Goal: Task Accomplishment & Management: Use online tool/utility

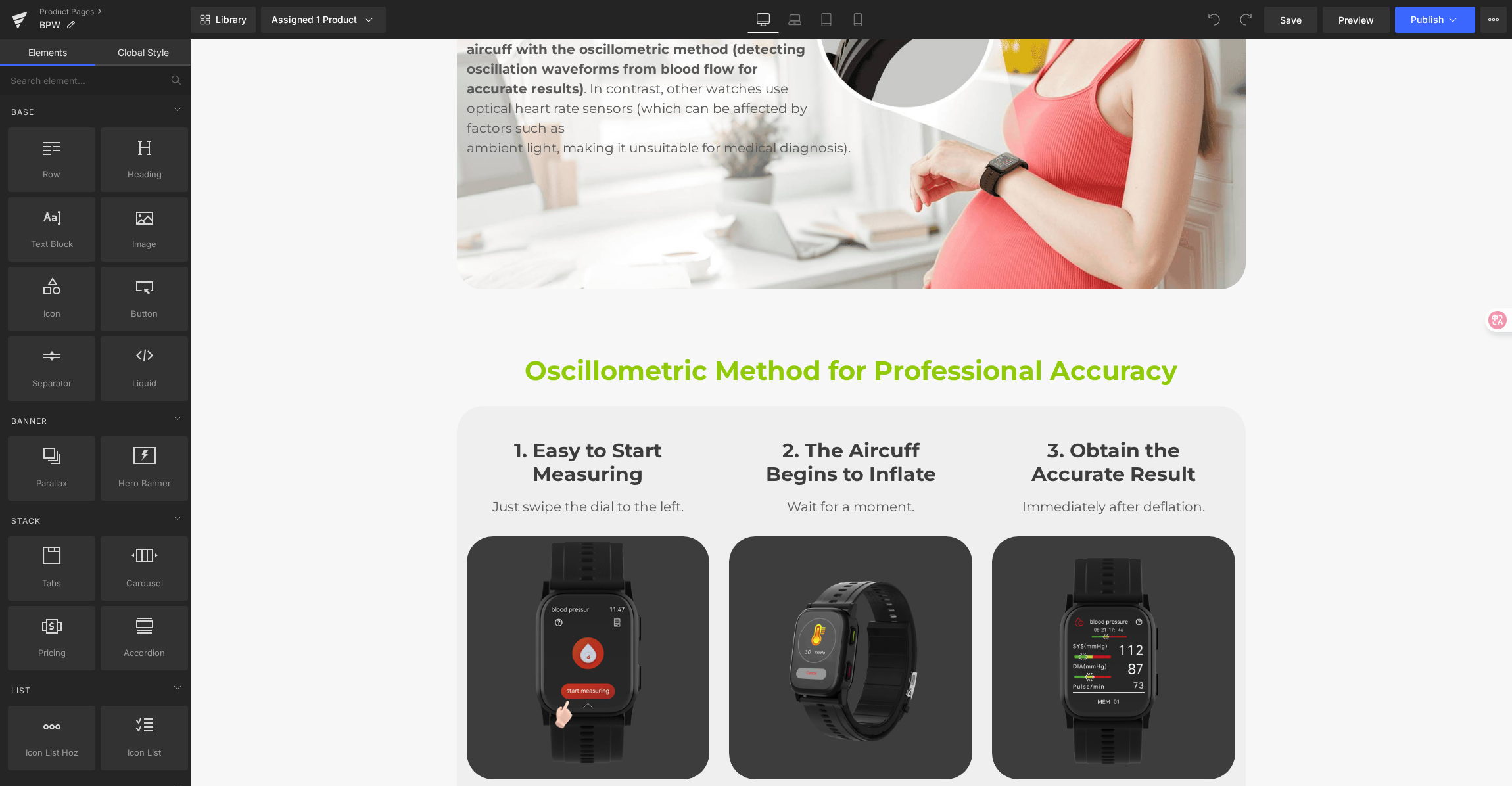
scroll to position [2809, 0]
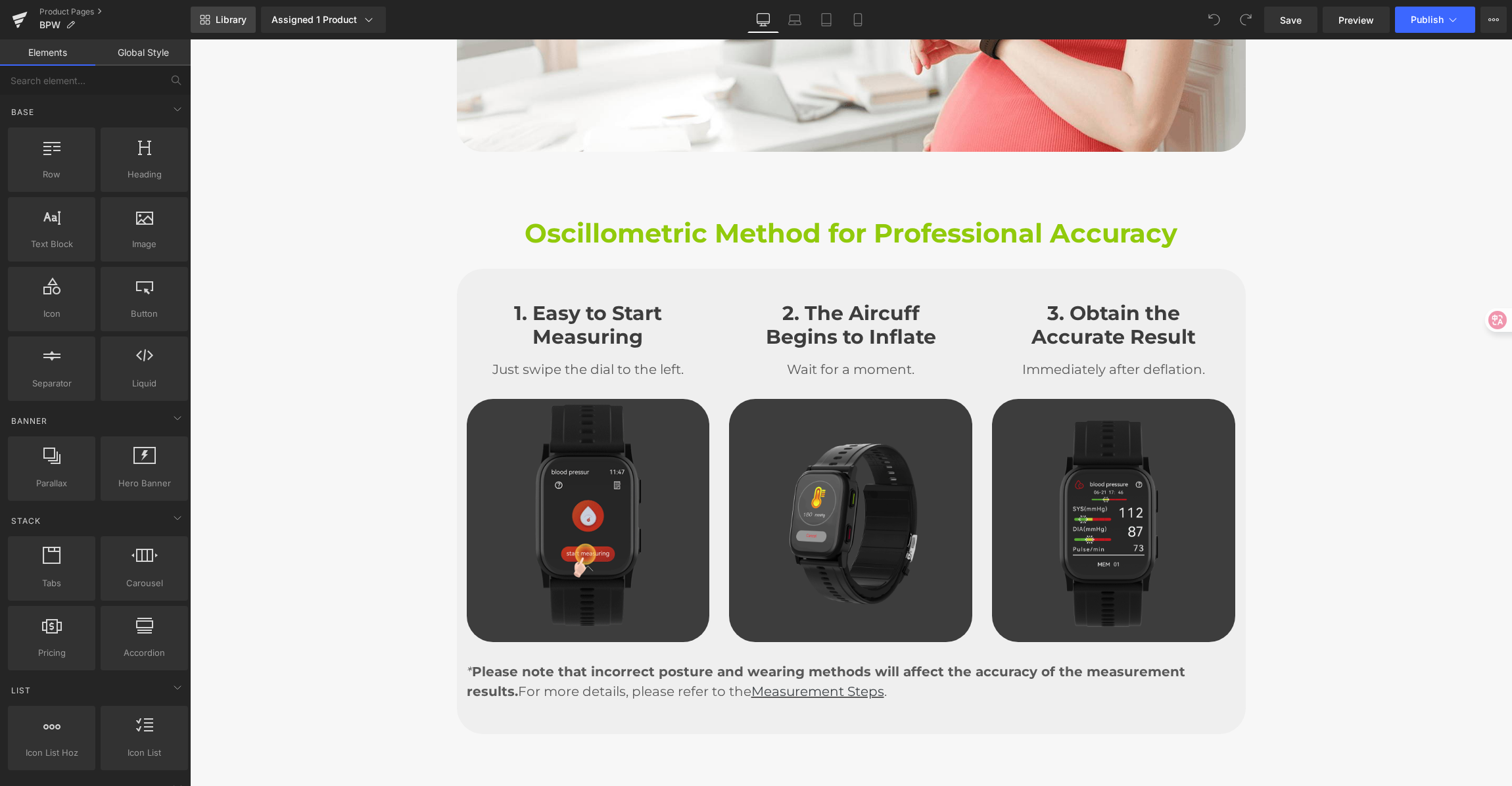
click at [211, 21] on link "Library" at bounding box center [223, 20] width 65 height 26
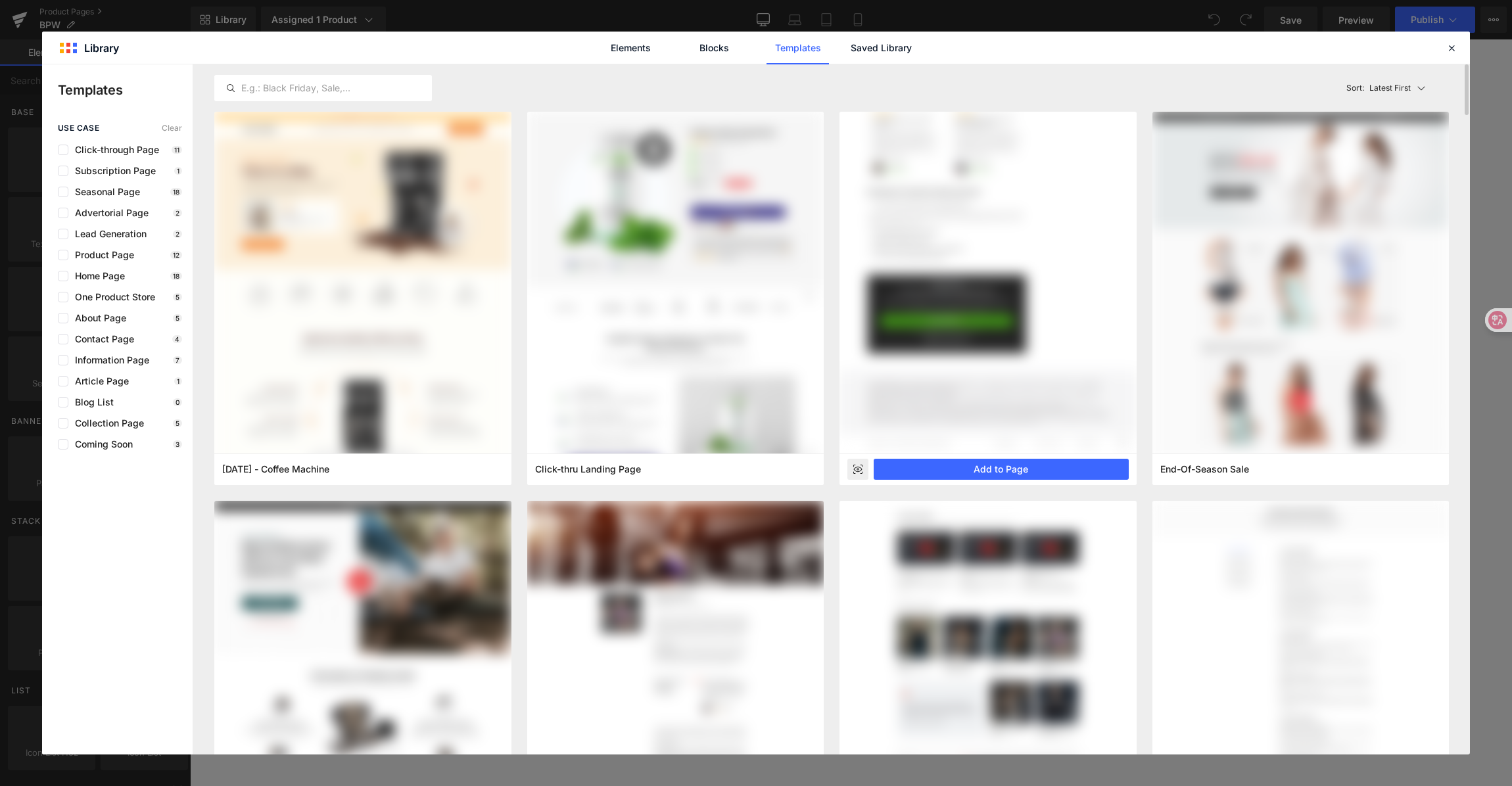
scroll to position [3, 0]
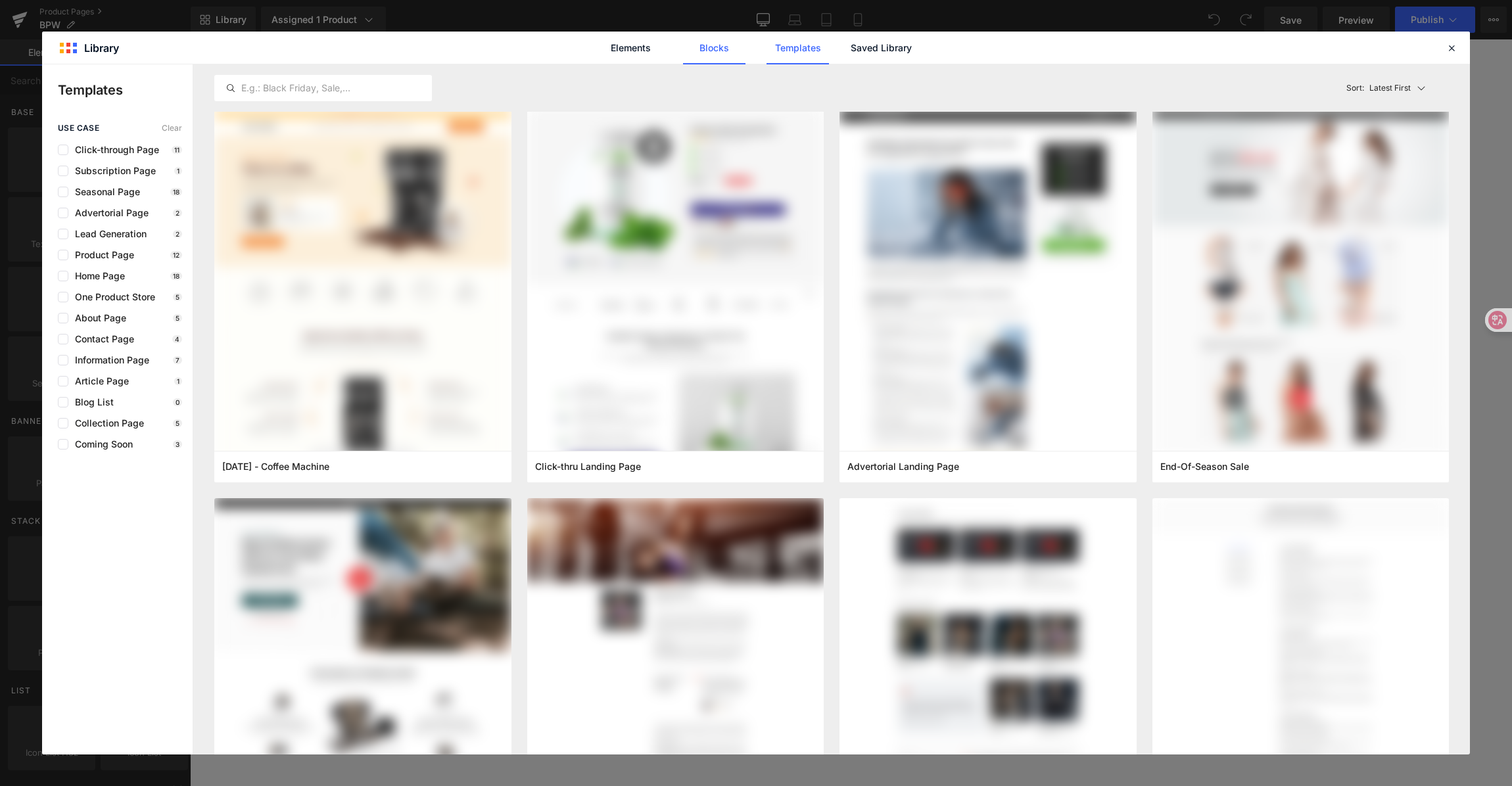
click at [707, 43] on link "Blocks" at bounding box center [715, 47] width 63 height 32
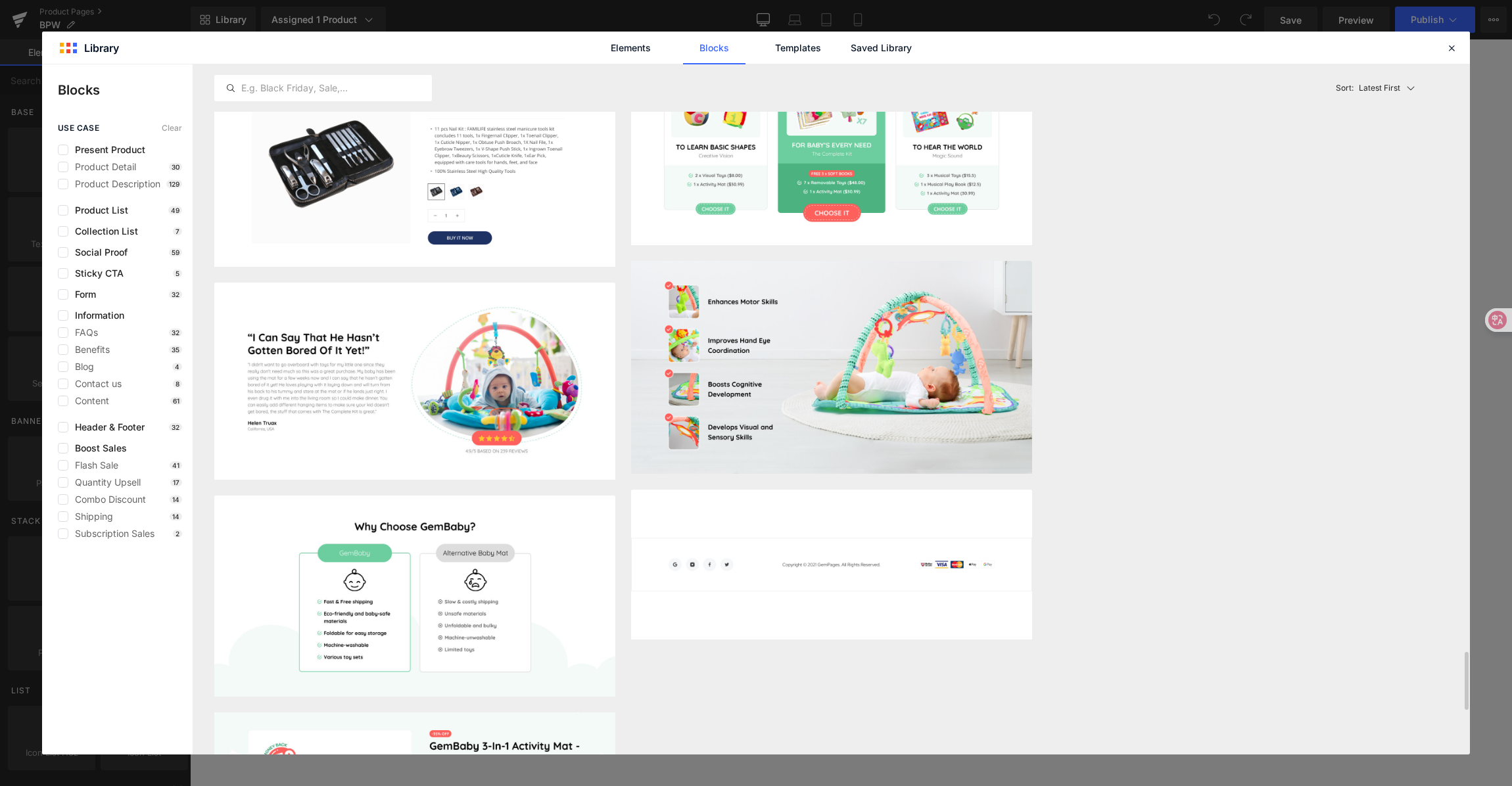
scroll to position [7279, 0]
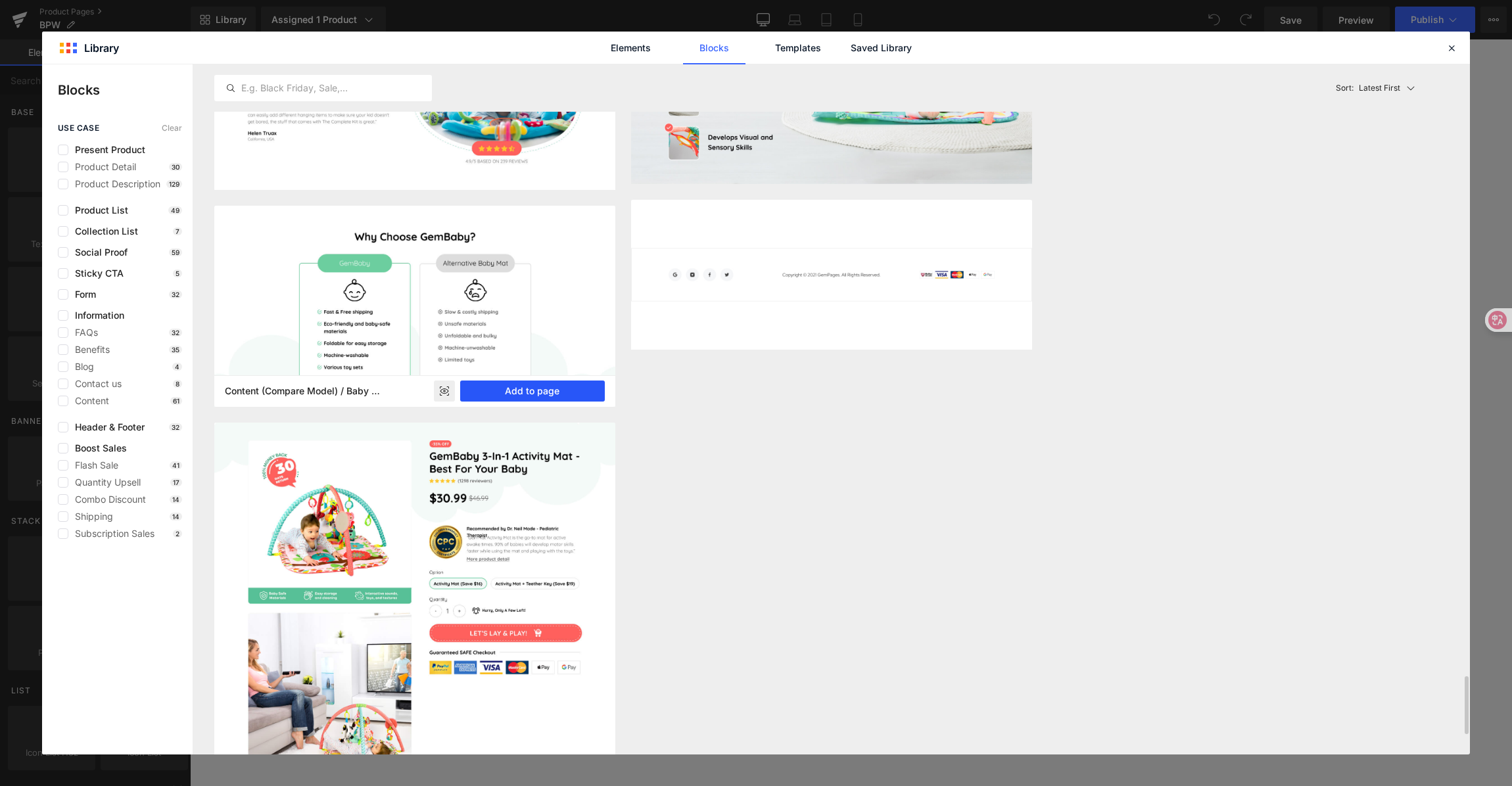
click at [512, 383] on button "Add to page" at bounding box center [532, 391] width 144 height 21
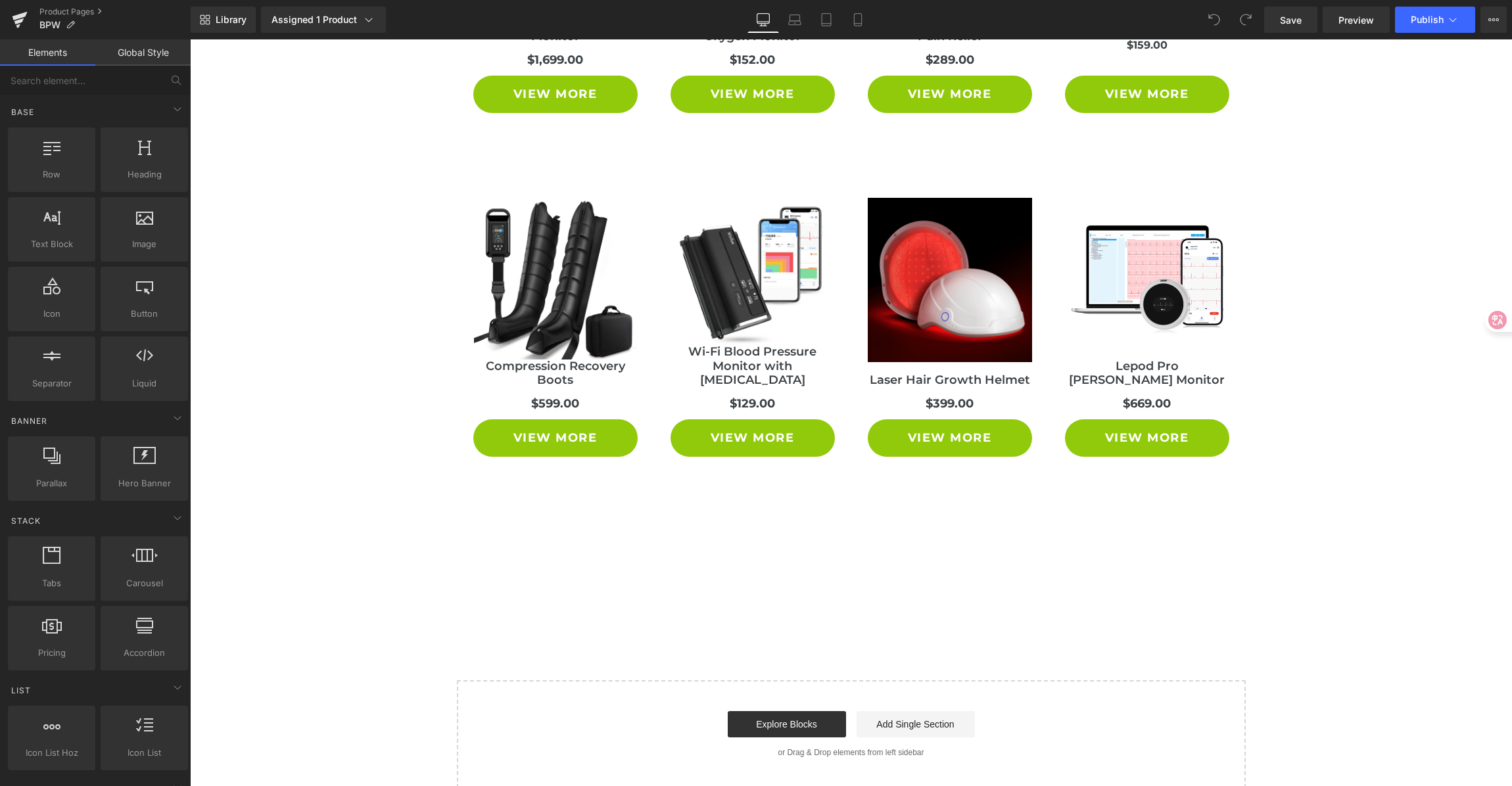
scroll to position [10527, 0]
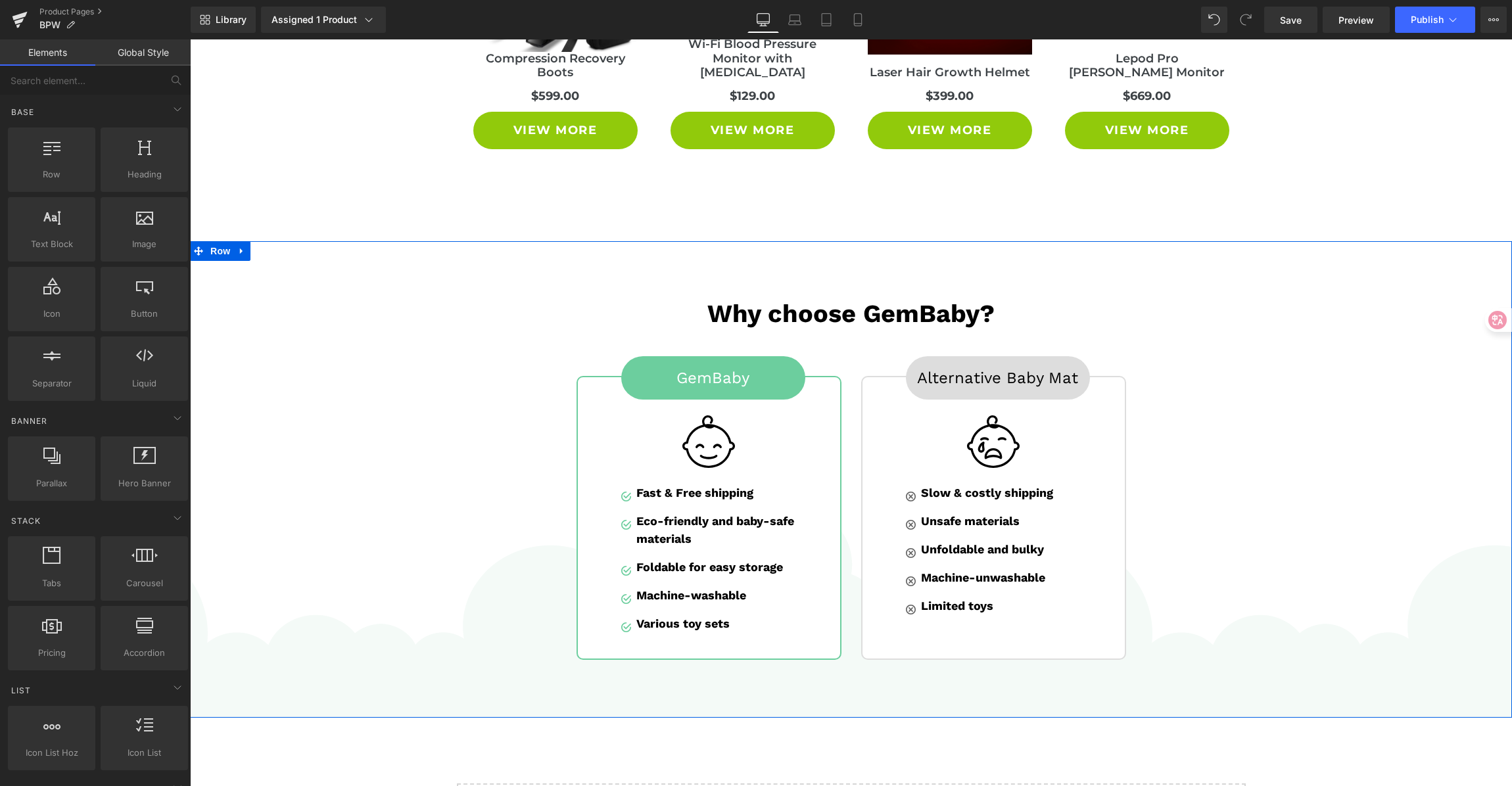
click at [1277, 612] on div "Why choose GemBaby? Heading Row GemBaby Button Image Image Fast & Free shipping…" at bounding box center [851, 473] width 1323 height 388
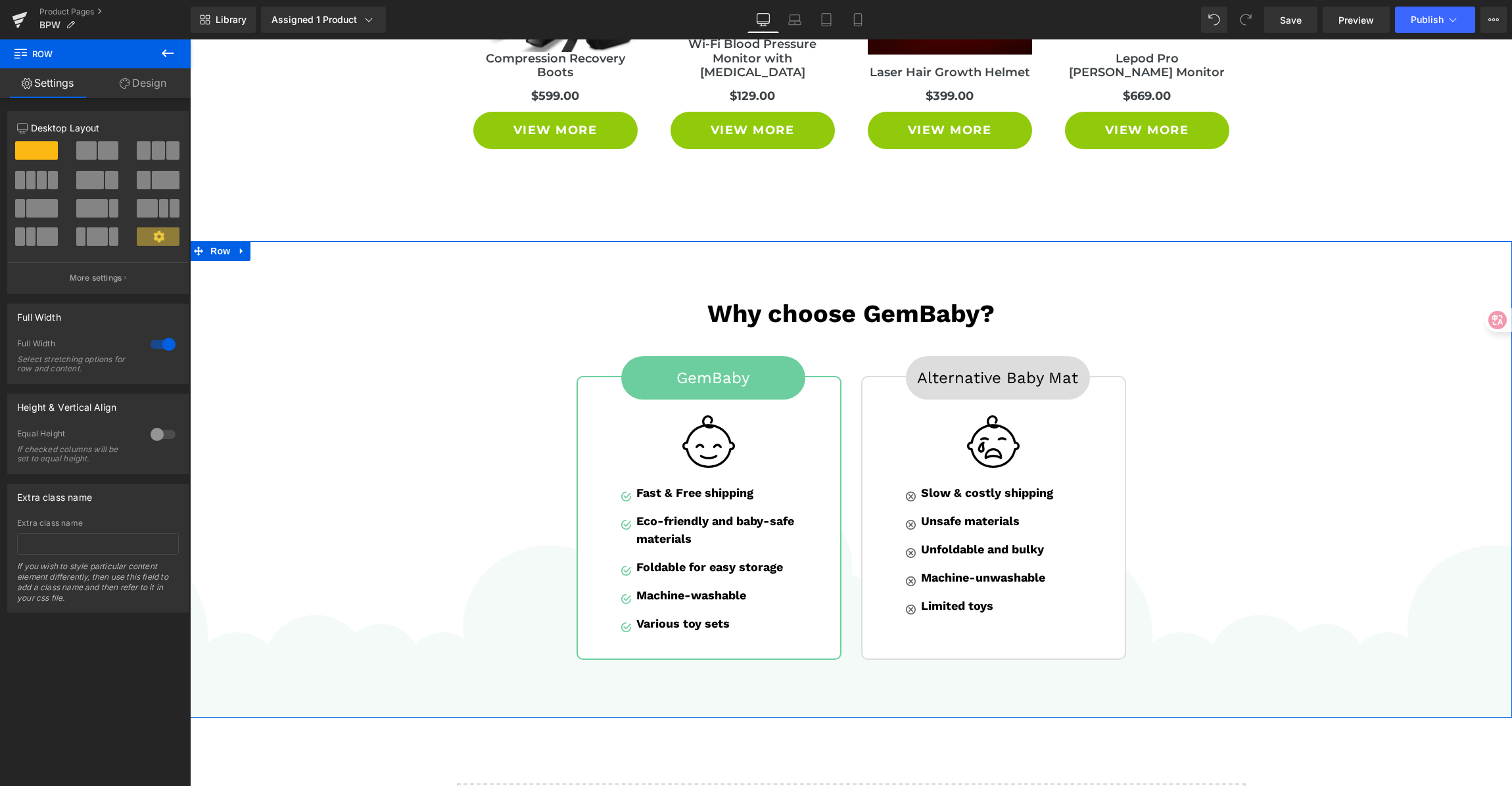
click at [1200, 617] on div "Why choose GemBaby? Heading Row GemBaby Button Image Image Fast & Free shipping…" at bounding box center [851, 473] width 1323 height 388
click at [145, 79] on link "Design" at bounding box center [142, 83] width 95 height 29
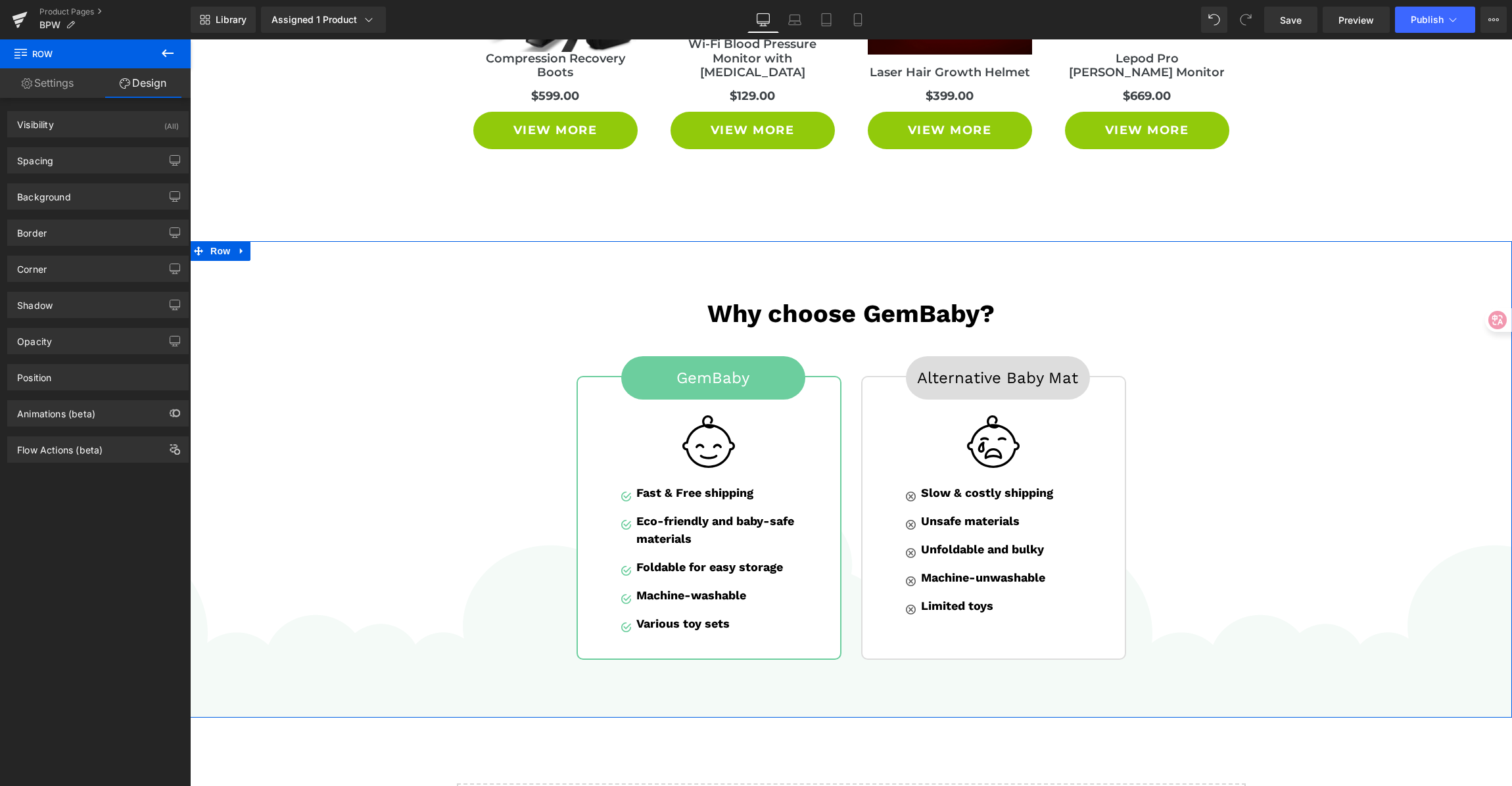
type input "[URL][DOMAIN_NAME]"
click at [82, 200] on div "Background" at bounding box center [98, 196] width 181 height 25
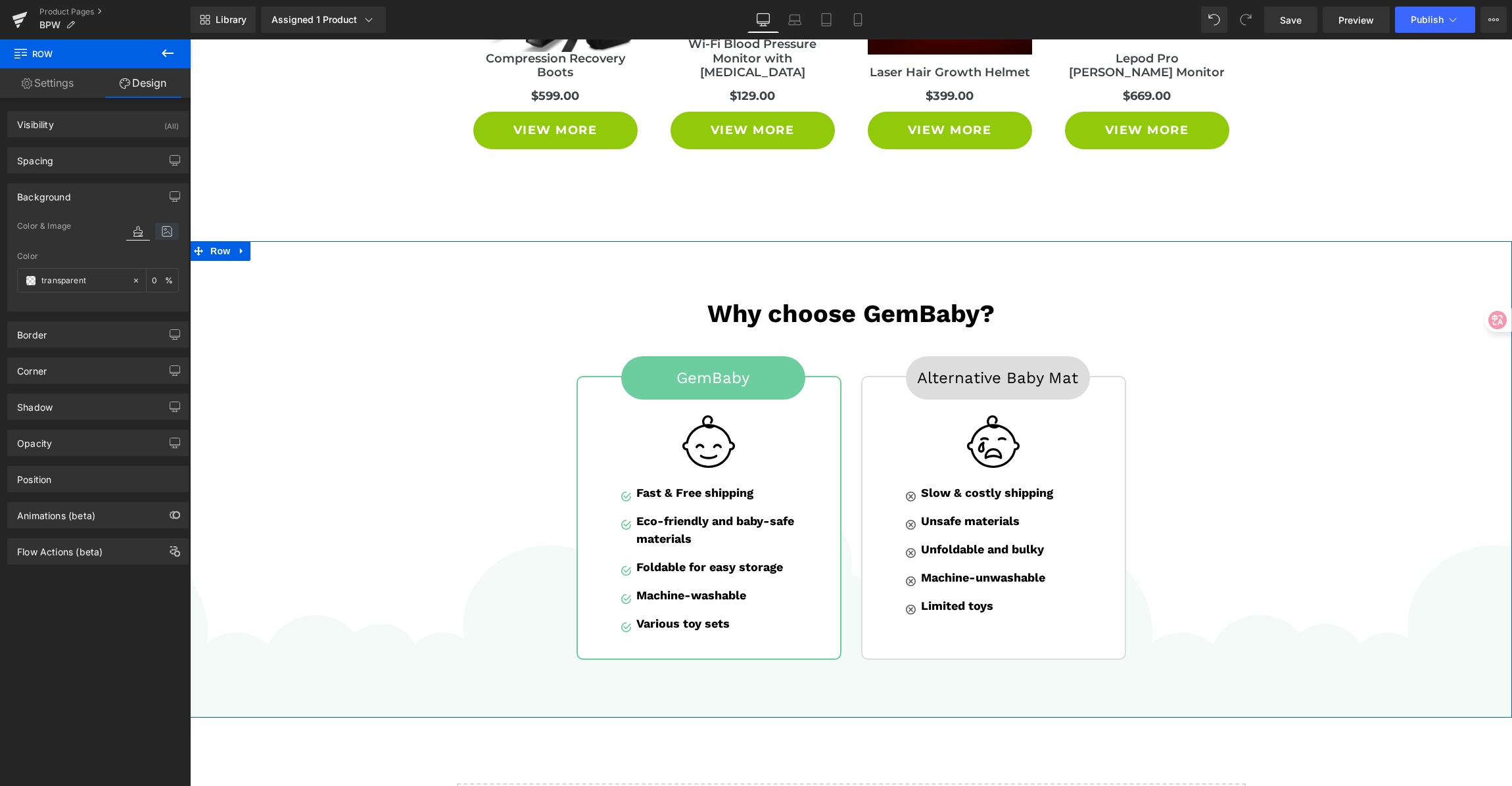
click at [155, 231] on icon at bounding box center [167, 231] width 24 height 17
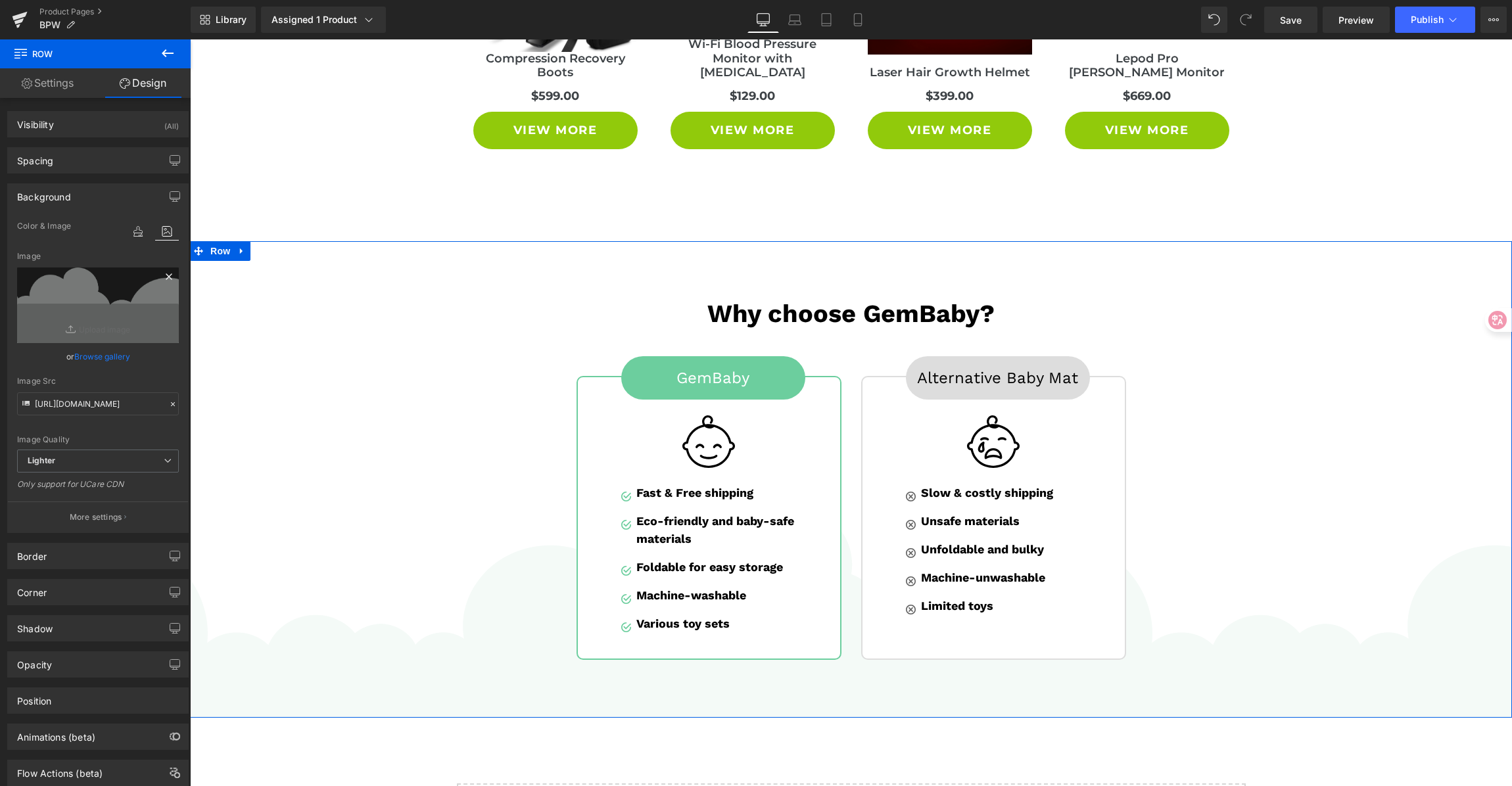
click at [166, 276] on icon at bounding box center [169, 277] width 6 height 6
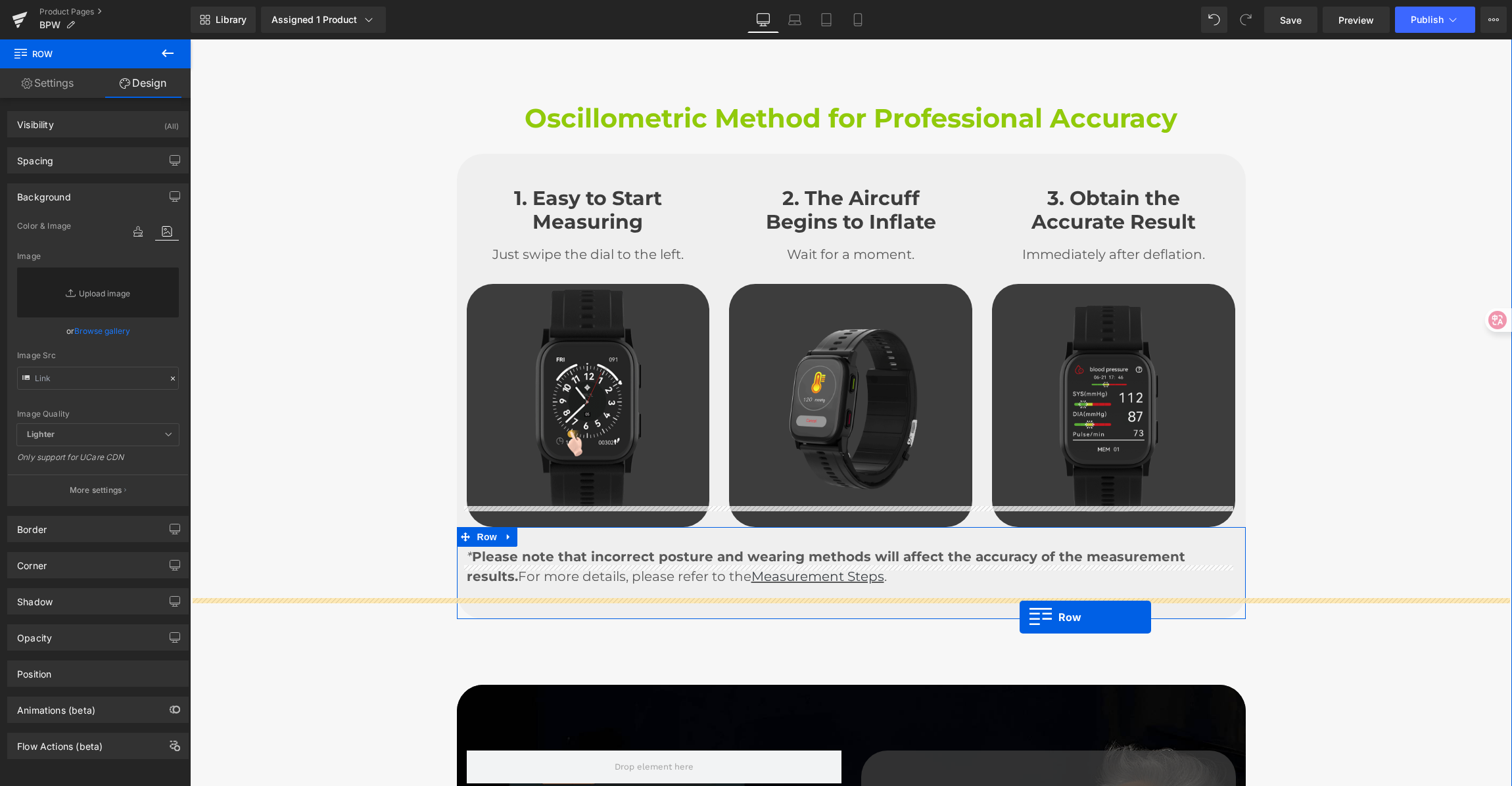
scroll to position [2925, 0]
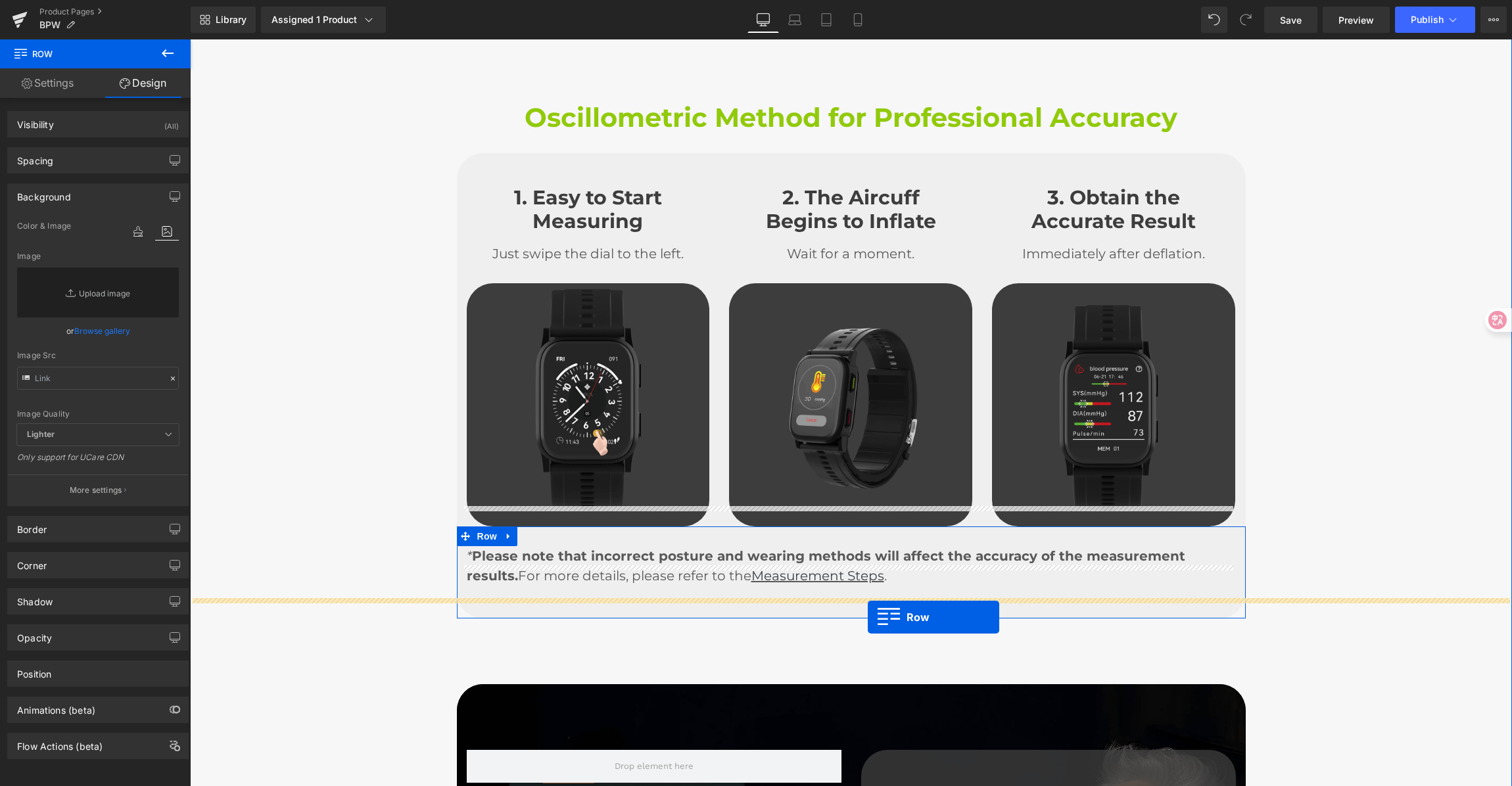
drag, startPoint x: 199, startPoint y: 411, endPoint x: 868, endPoint y: 617, distance: 700.0
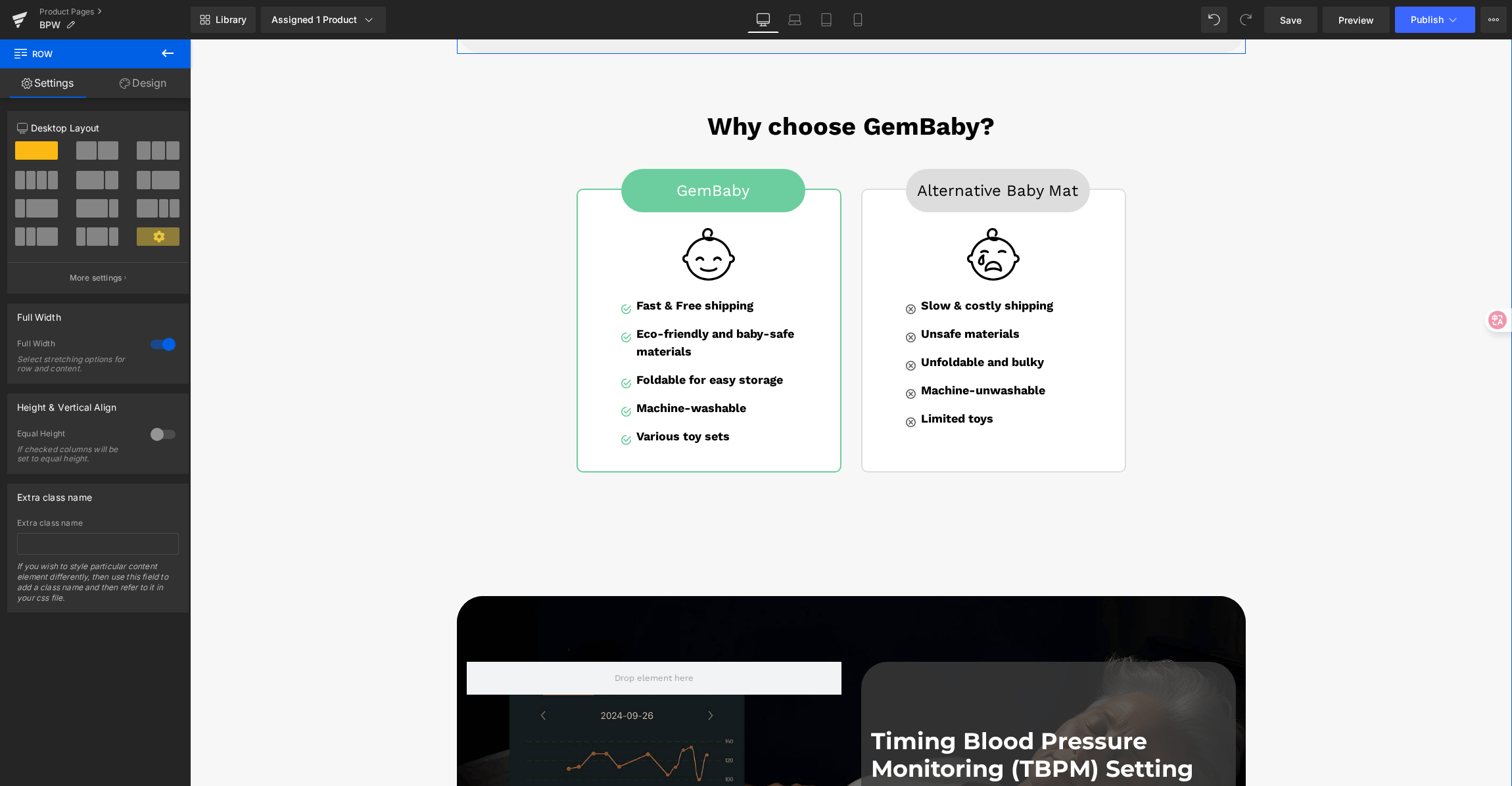
click at [1307, 303] on div "Why choose GemBaby? Heading Row GemBaby Button Image Image Fast & Free shipping…" at bounding box center [851, 286] width 1323 height 388
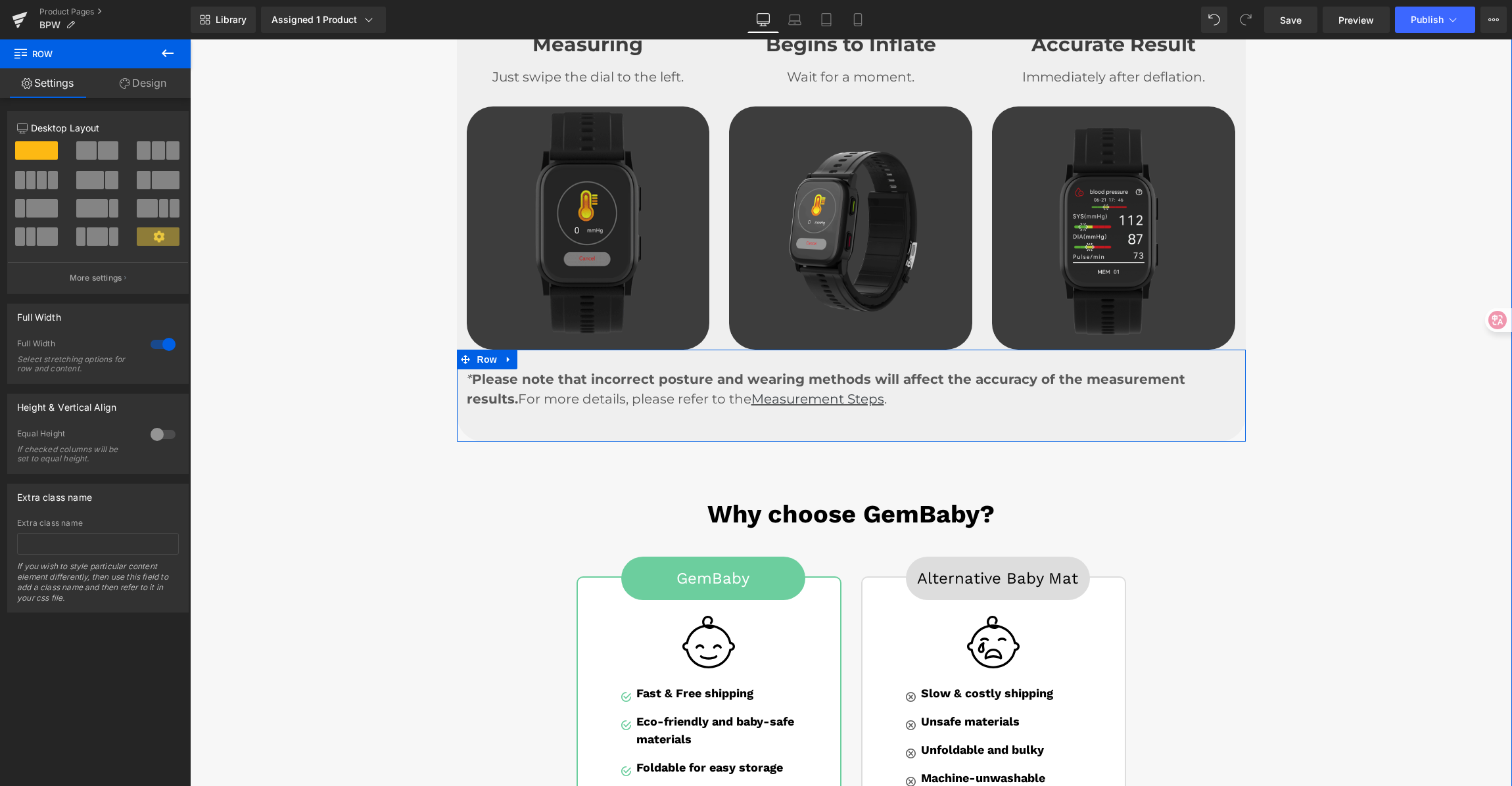
scroll to position [3309, 0]
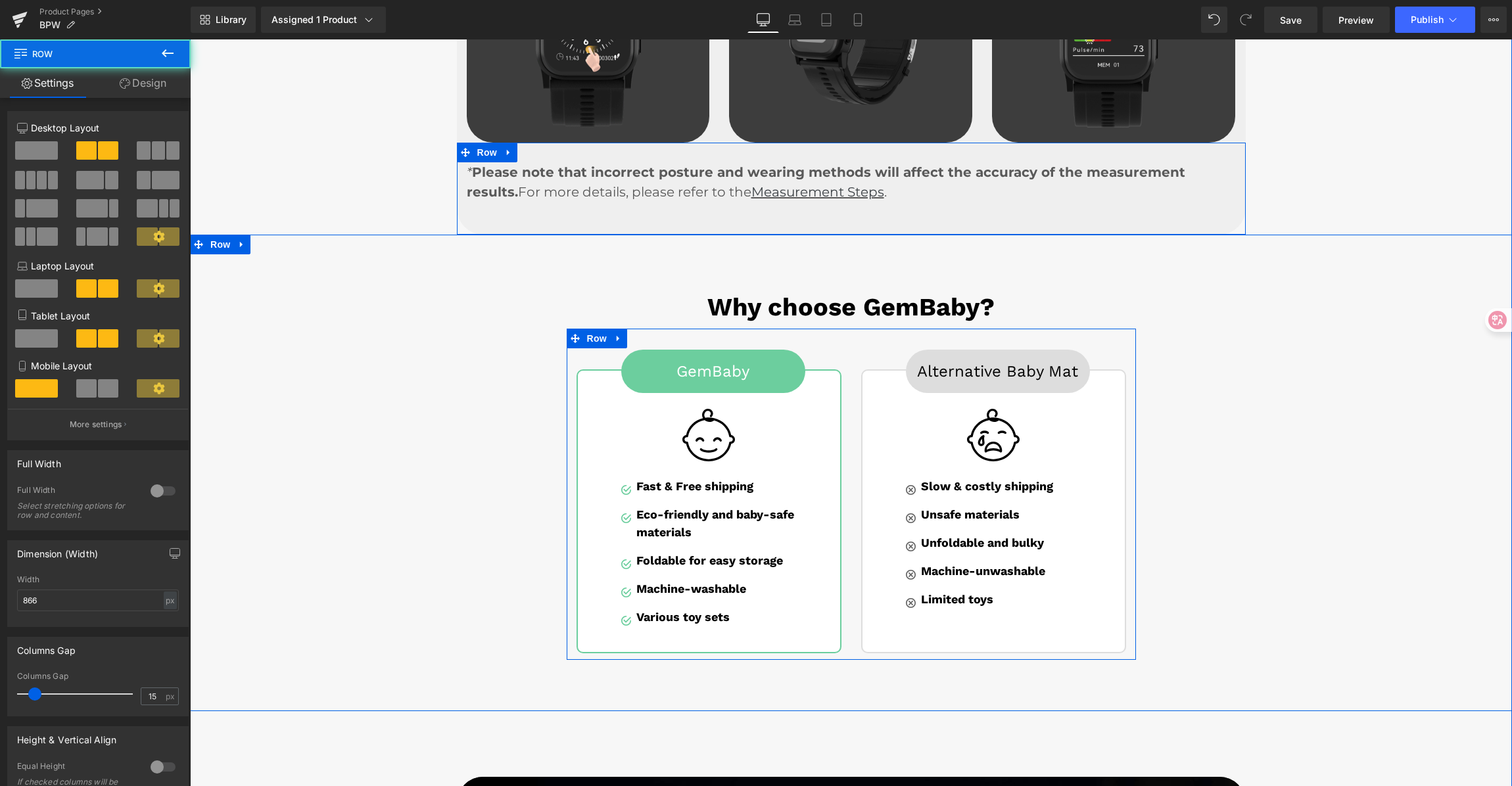
click at [814, 329] on div "GemBaby Button Image Image Fast & Free shipping Text Block Image Eco-friendly a…" at bounding box center [851, 495] width 569 height 332
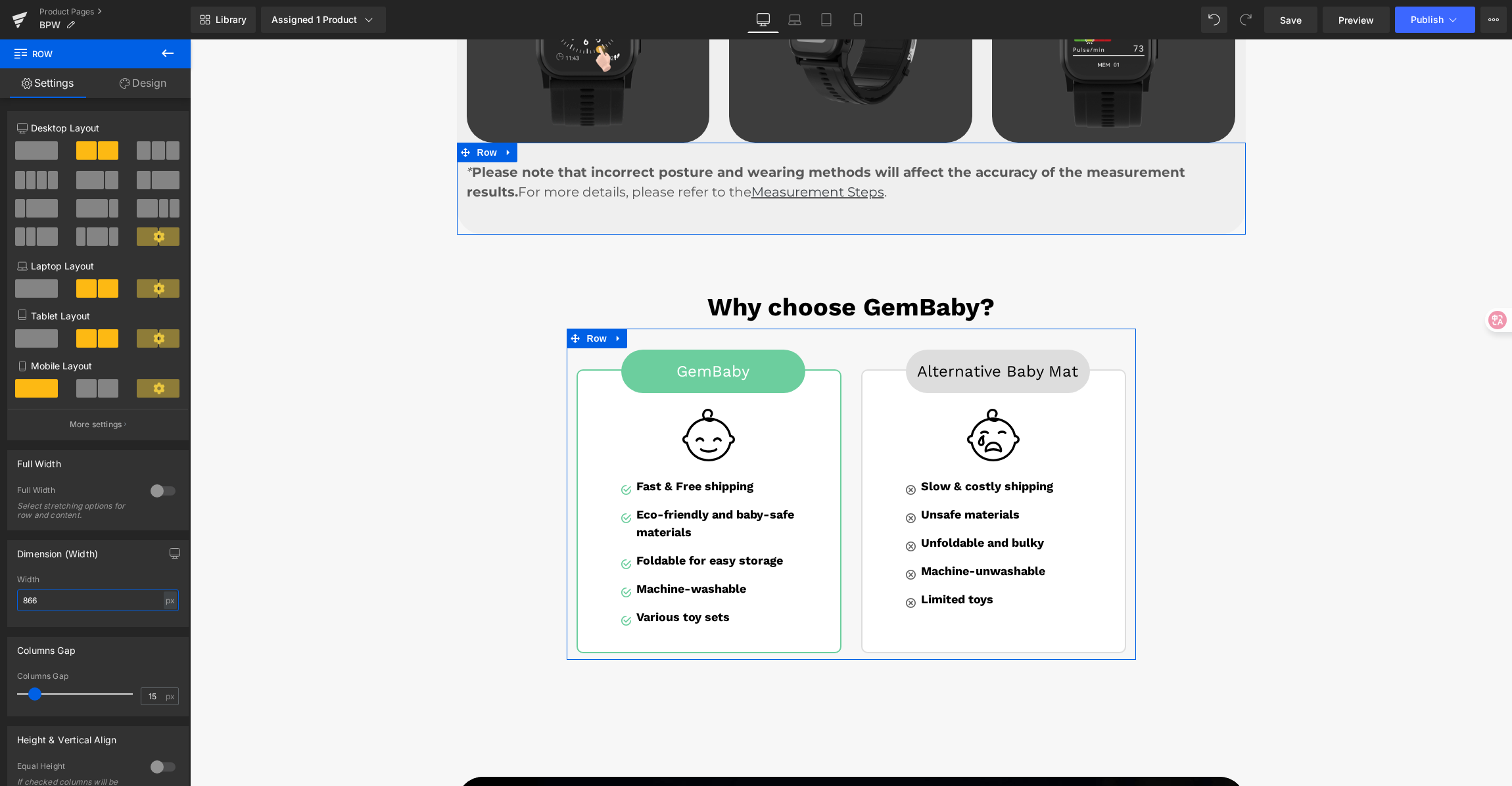
drag, startPoint x: 49, startPoint y: 599, endPoint x: -7, endPoint y: 598, distance: 56.0
click at [0, 598] on html "Row You are previewing how the will restyle your page. You can not edit Element…" at bounding box center [756, 393] width 1512 height 786
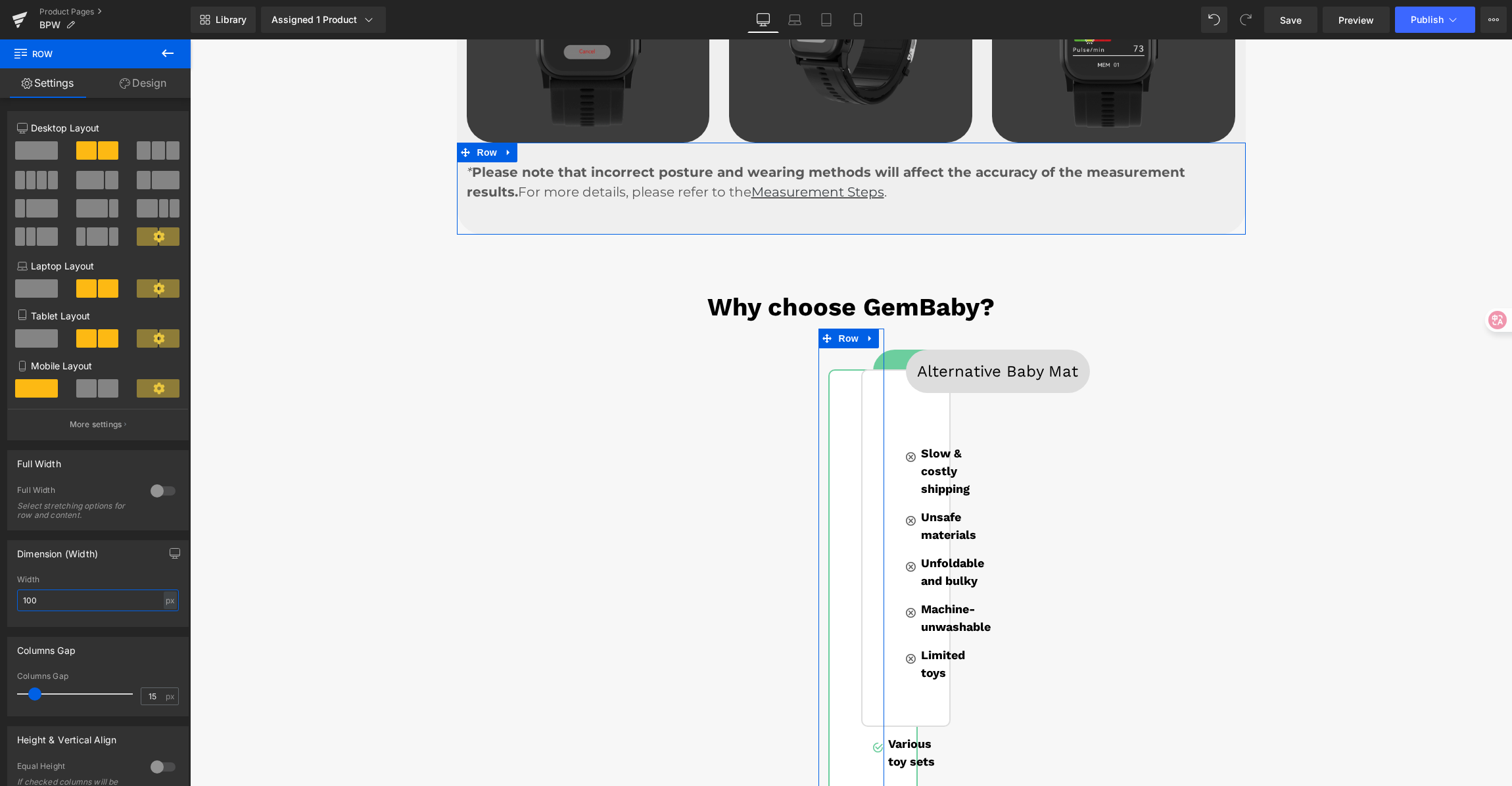
type input "1000"
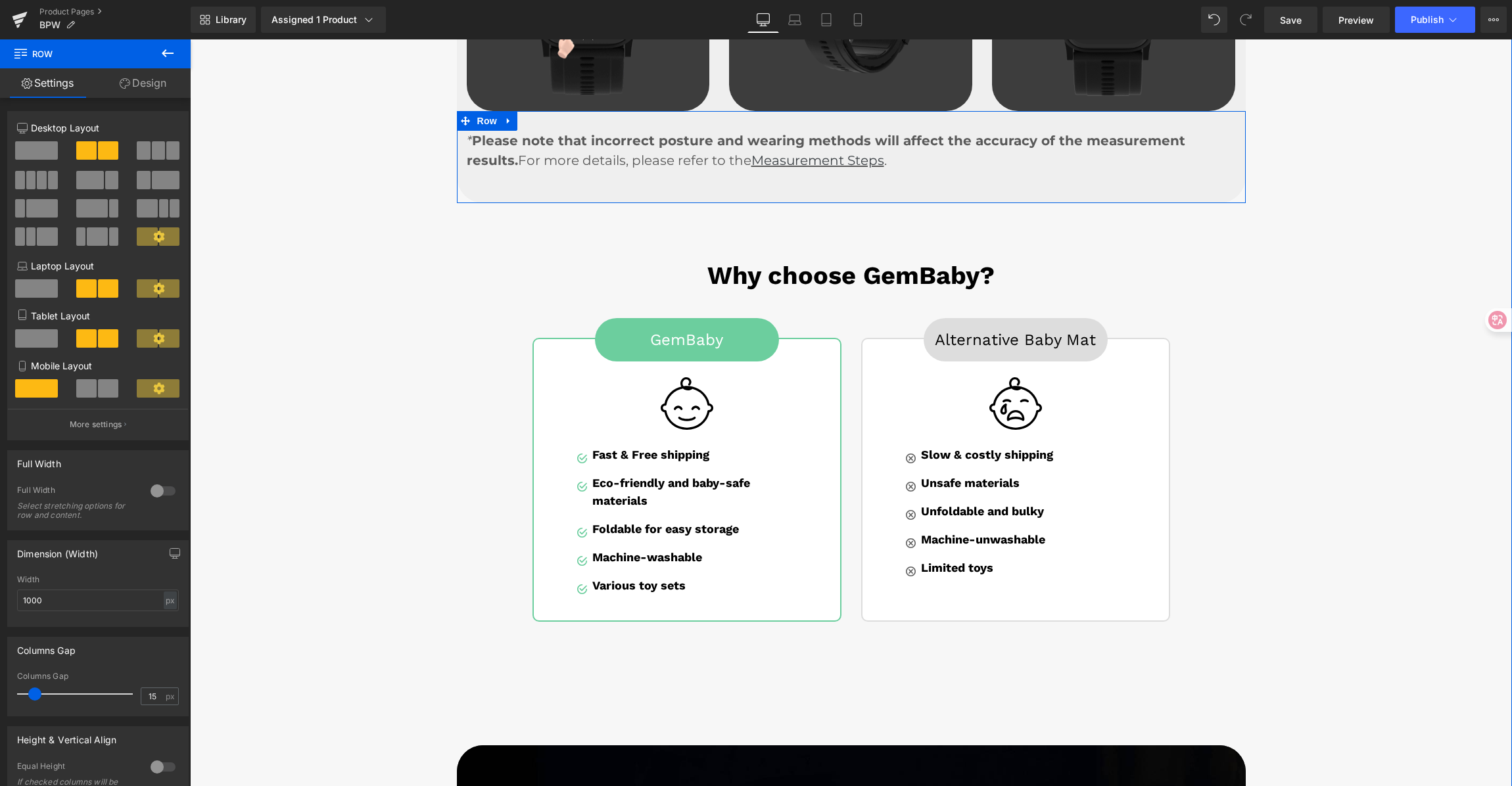
click at [1376, 518] on div "Why choose GemBaby? Heading Row GemBaby Button Image Image Fast & Free shipping…" at bounding box center [851, 435] width 1323 height 388
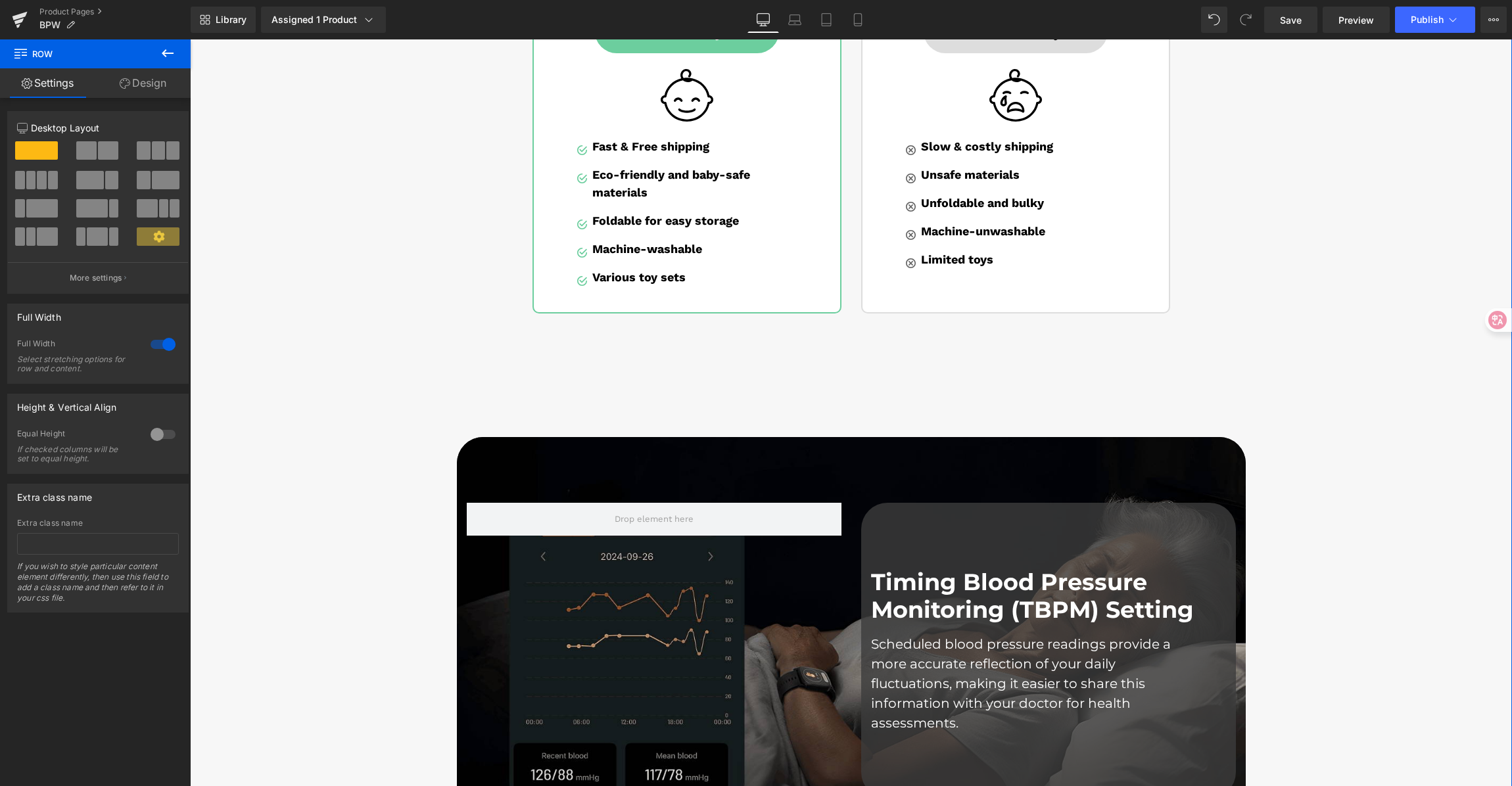
scroll to position [3593, 0]
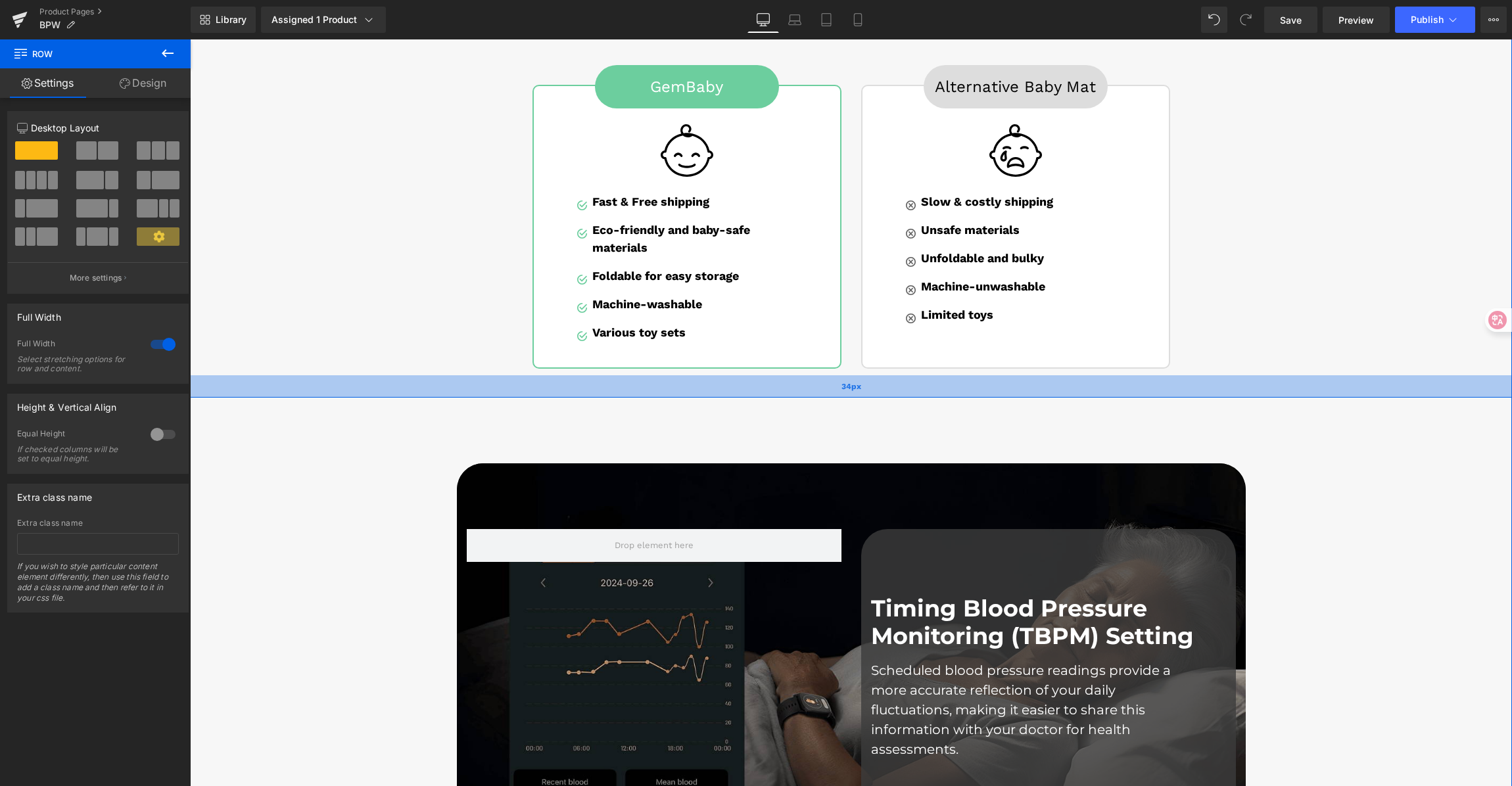
drag, startPoint x: 892, startPoint y: 406, endPoint x: 907, endPoint y: 377, distance: 32.6
click at [907, 377] on div "34px" at bounding box center [851, 386] width 1323 height 23
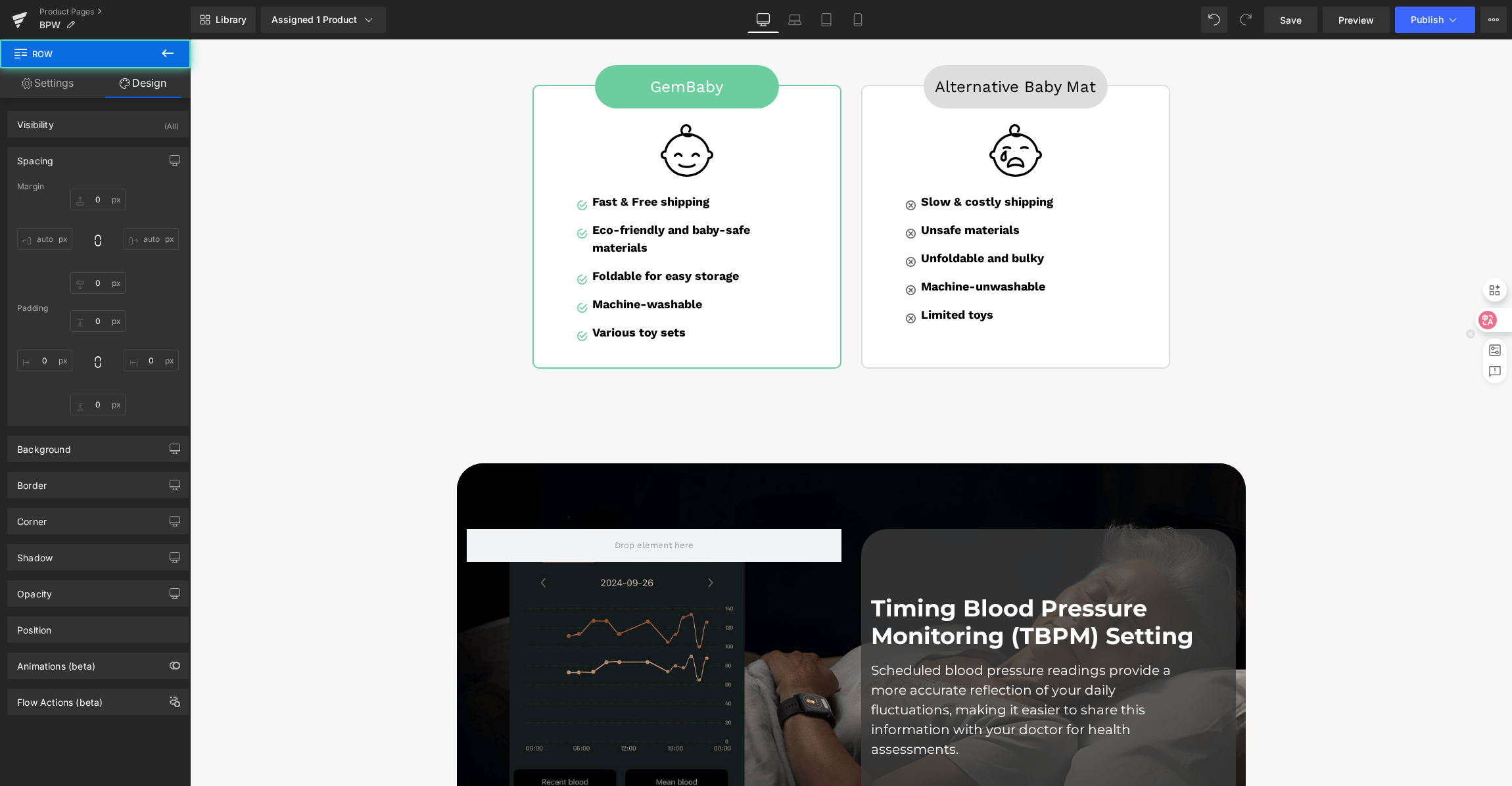
type input "0px"
type input "58px"
type input "0px"
type input "34px"
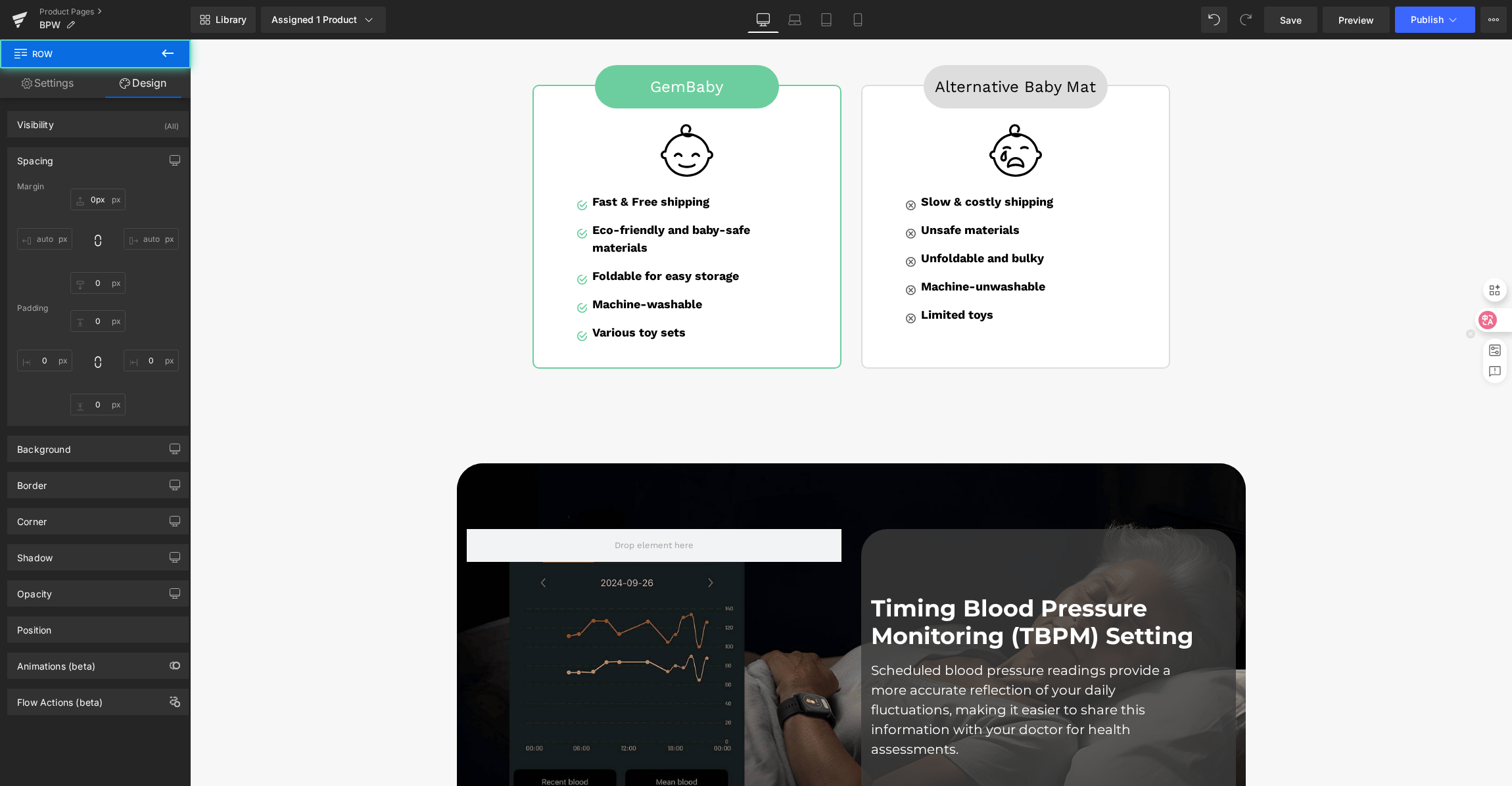
type input "0px"
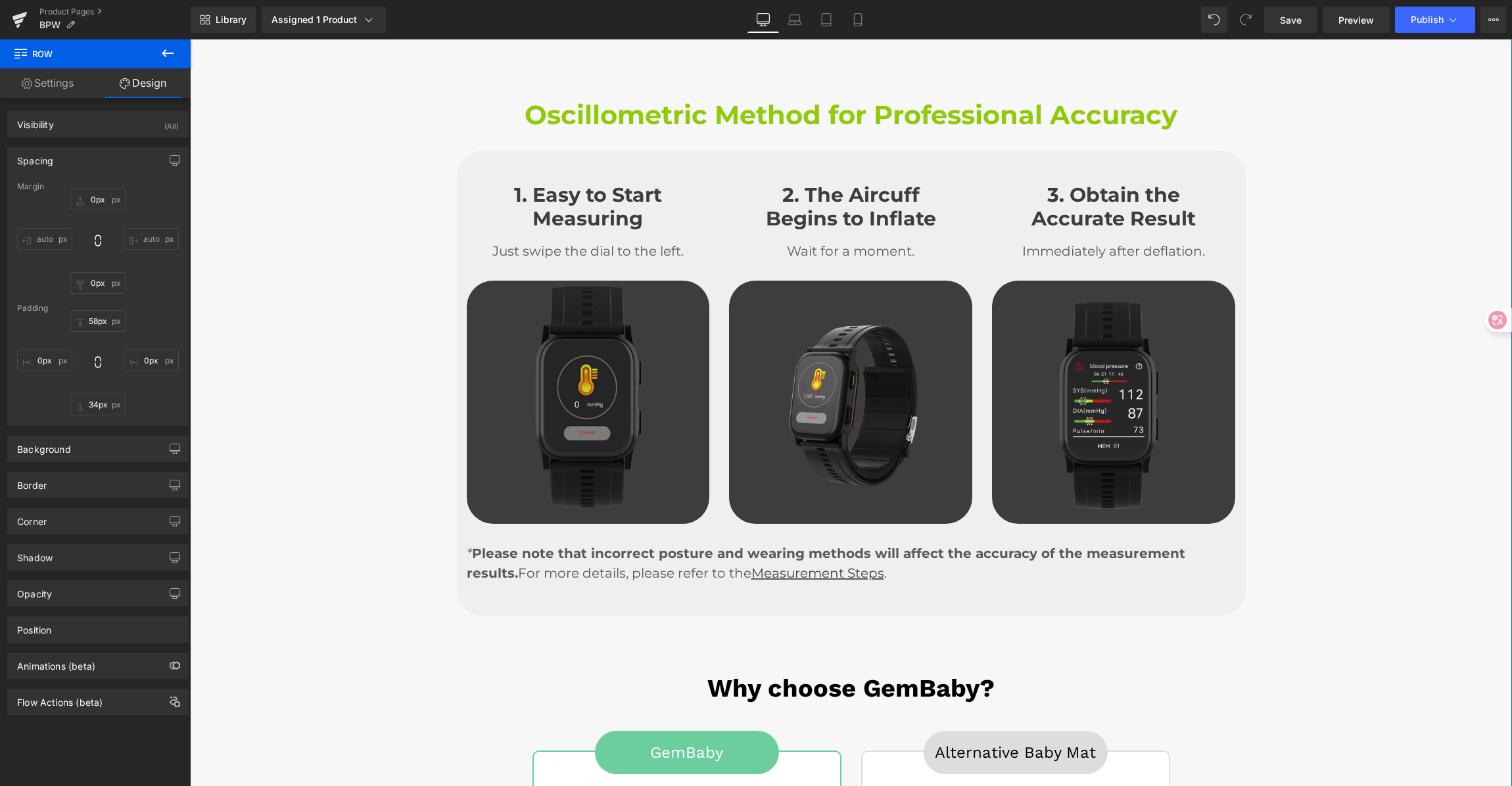
scroll to position [2928, 0]
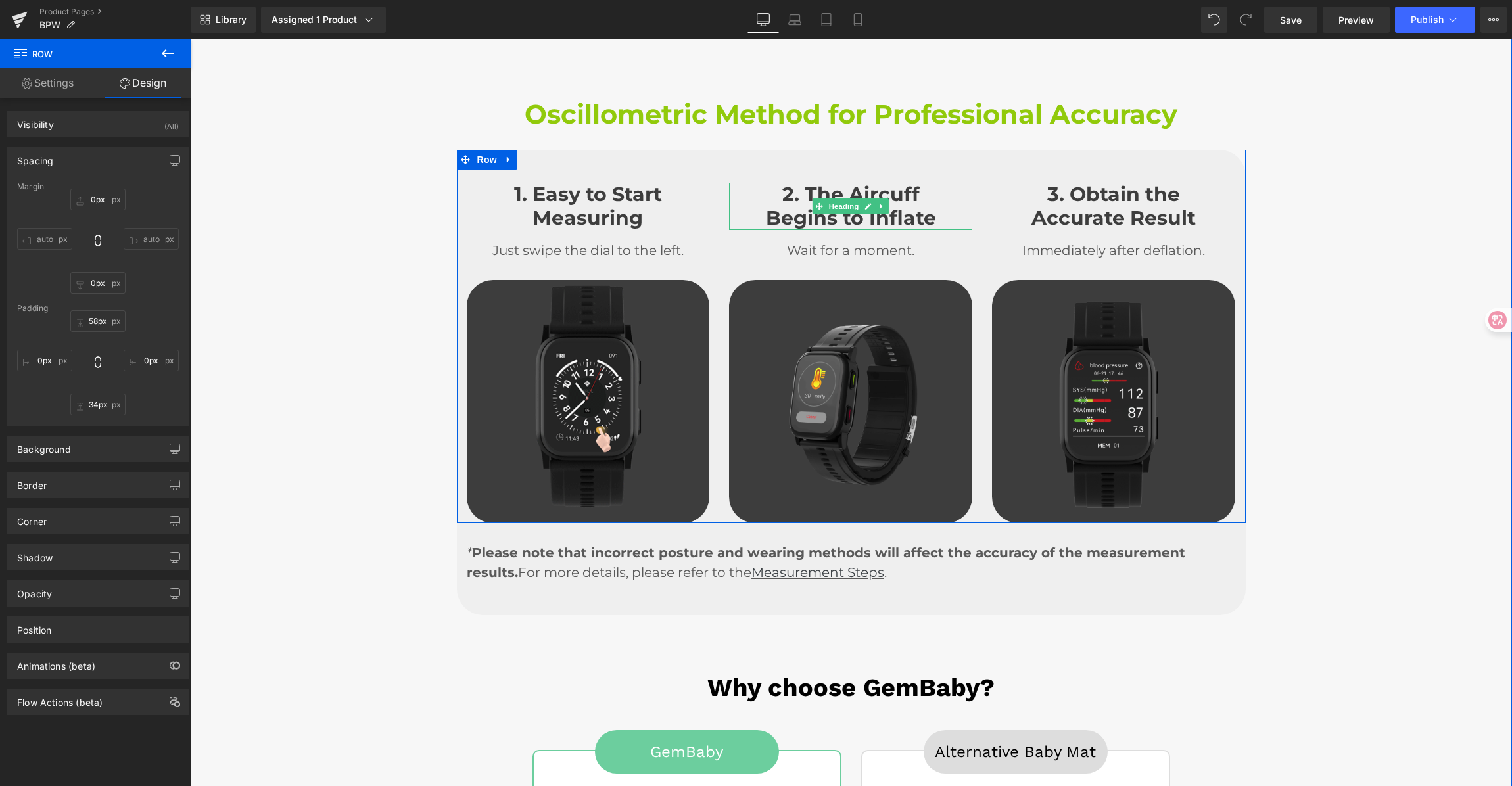
click at [867, 183] on h4 "2. The Aircuff" at bounding box center [851, 194] width 243 height 24
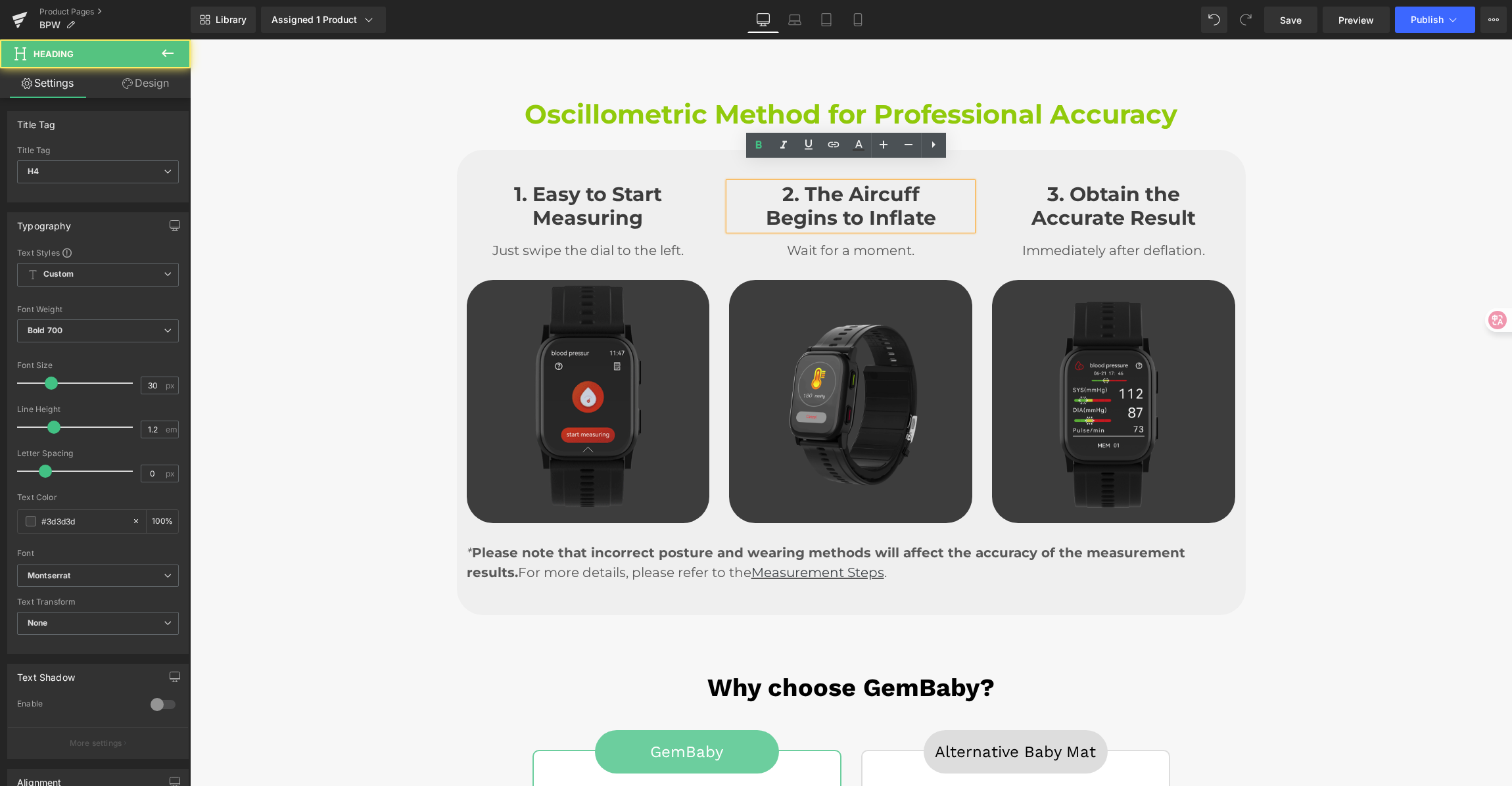
click at [819, 183] on h4 "2. The Aircuff" at bounding box center [851, 194] width 243 height 24
click at [804, 183] on h4 "2. The Aircuff" at bounding box center [851, 194] width 243 height 24
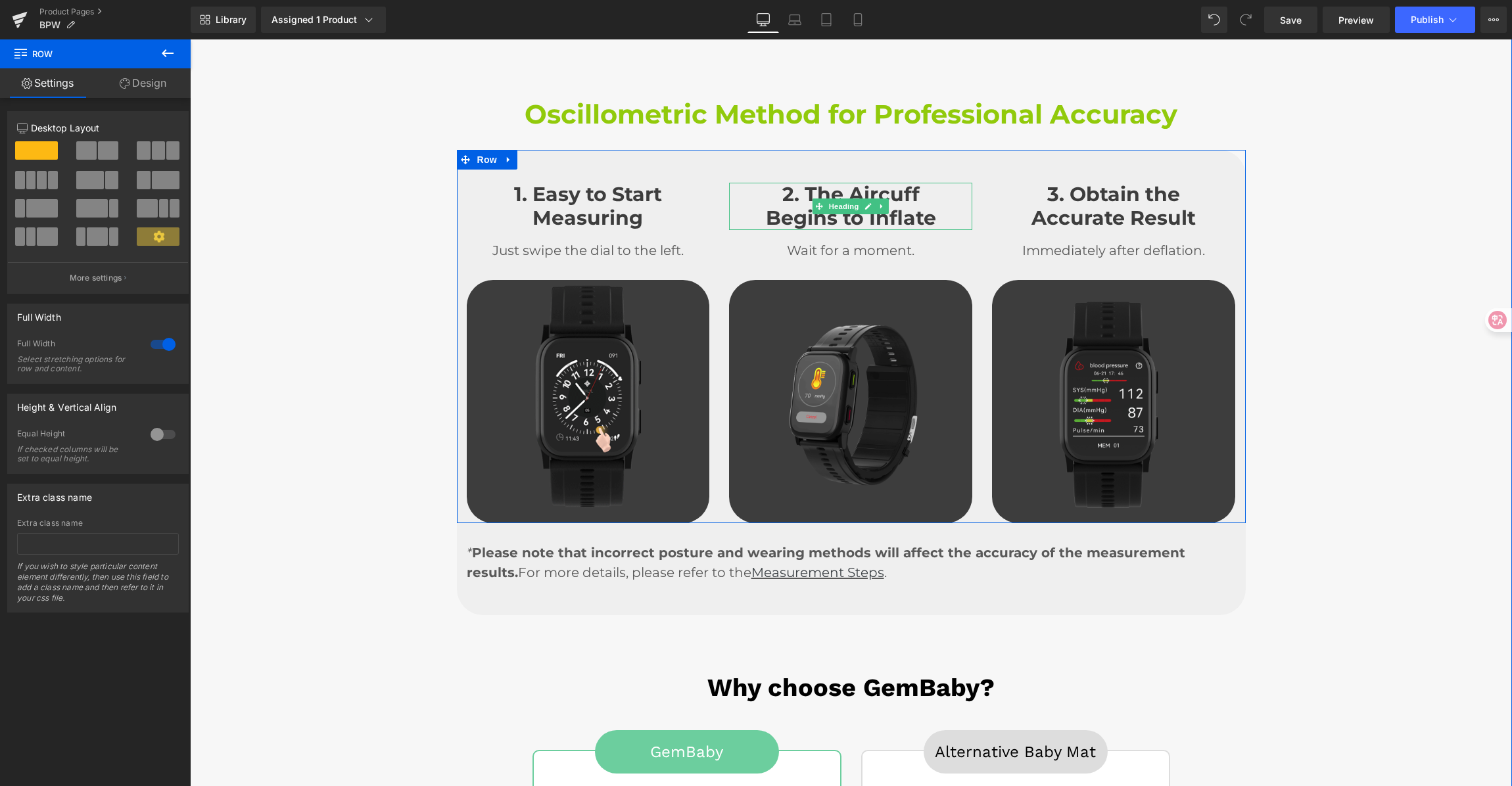
click at [840, 183] on h4 "2. The Aircuff" at bounding box center [851, 194] width 243 height 24
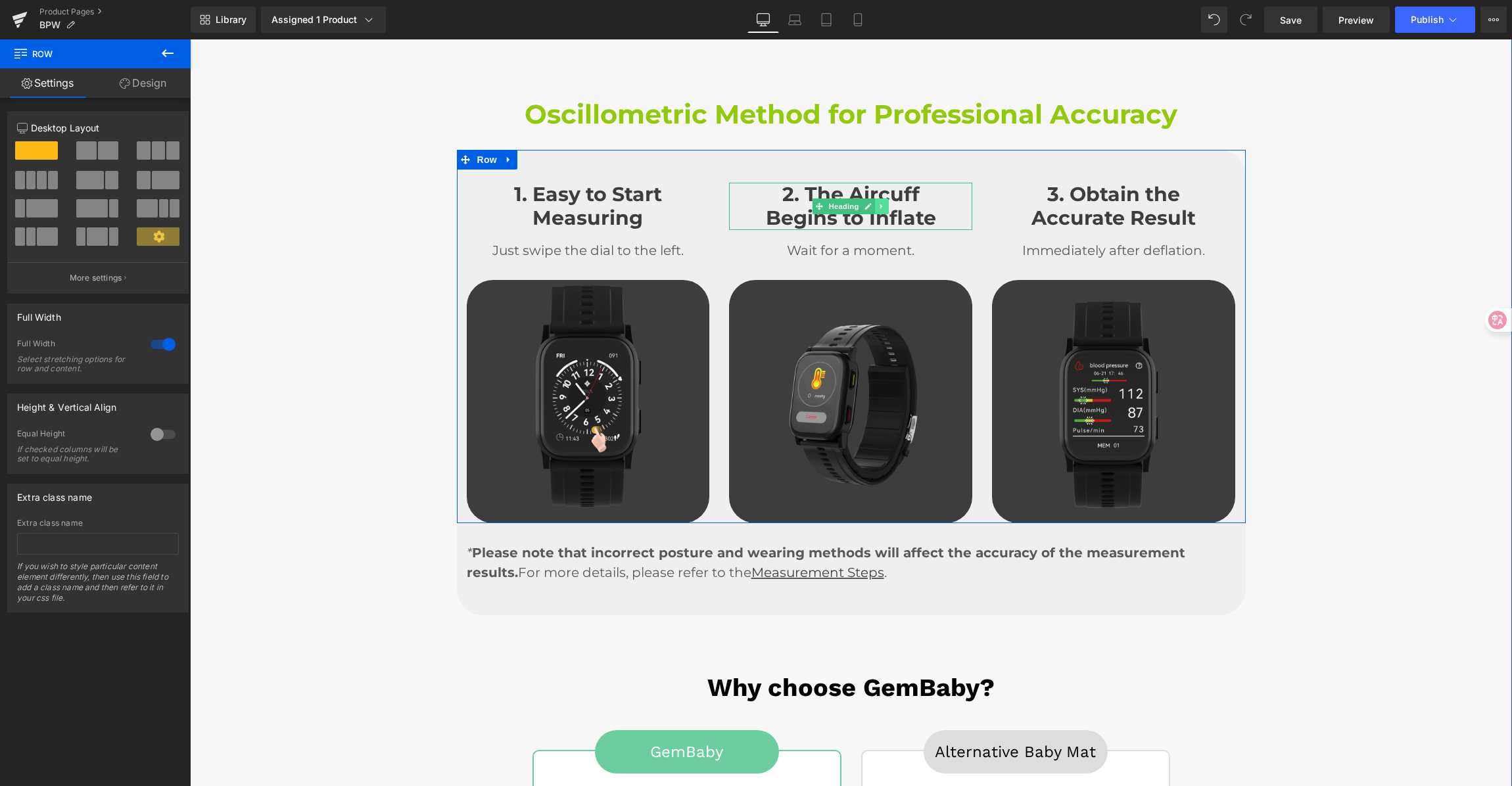
click at [881, 202] on icon at bounding box center [882, 206] width 7 height 8
click at [873, 202] on icon at bounding box center [875, 206] width 7 height 8
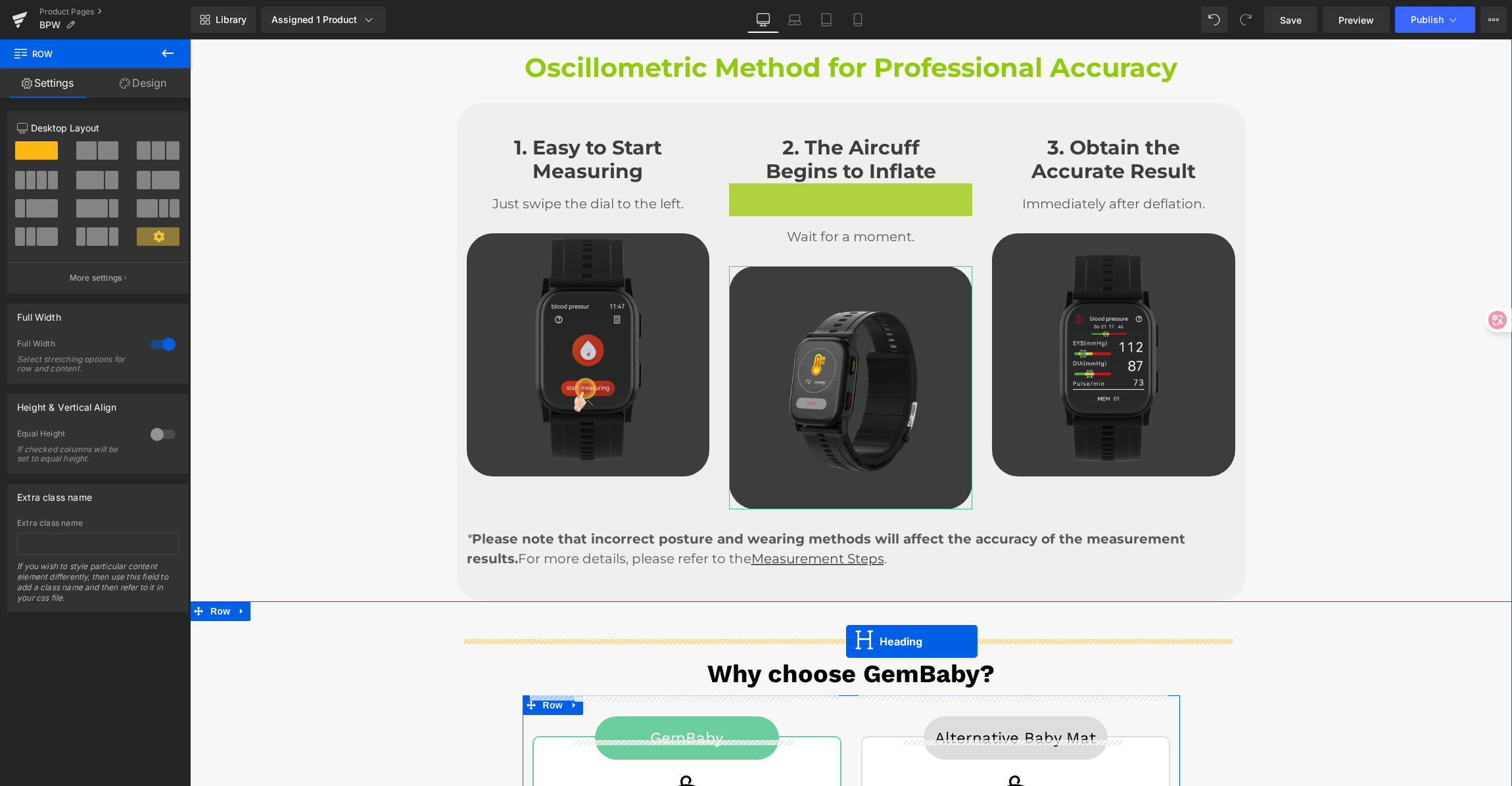
drag, startPoint x: 818, startPoint y: 231, endPoint x: 846, endPoint y: 642, distance: 412.0
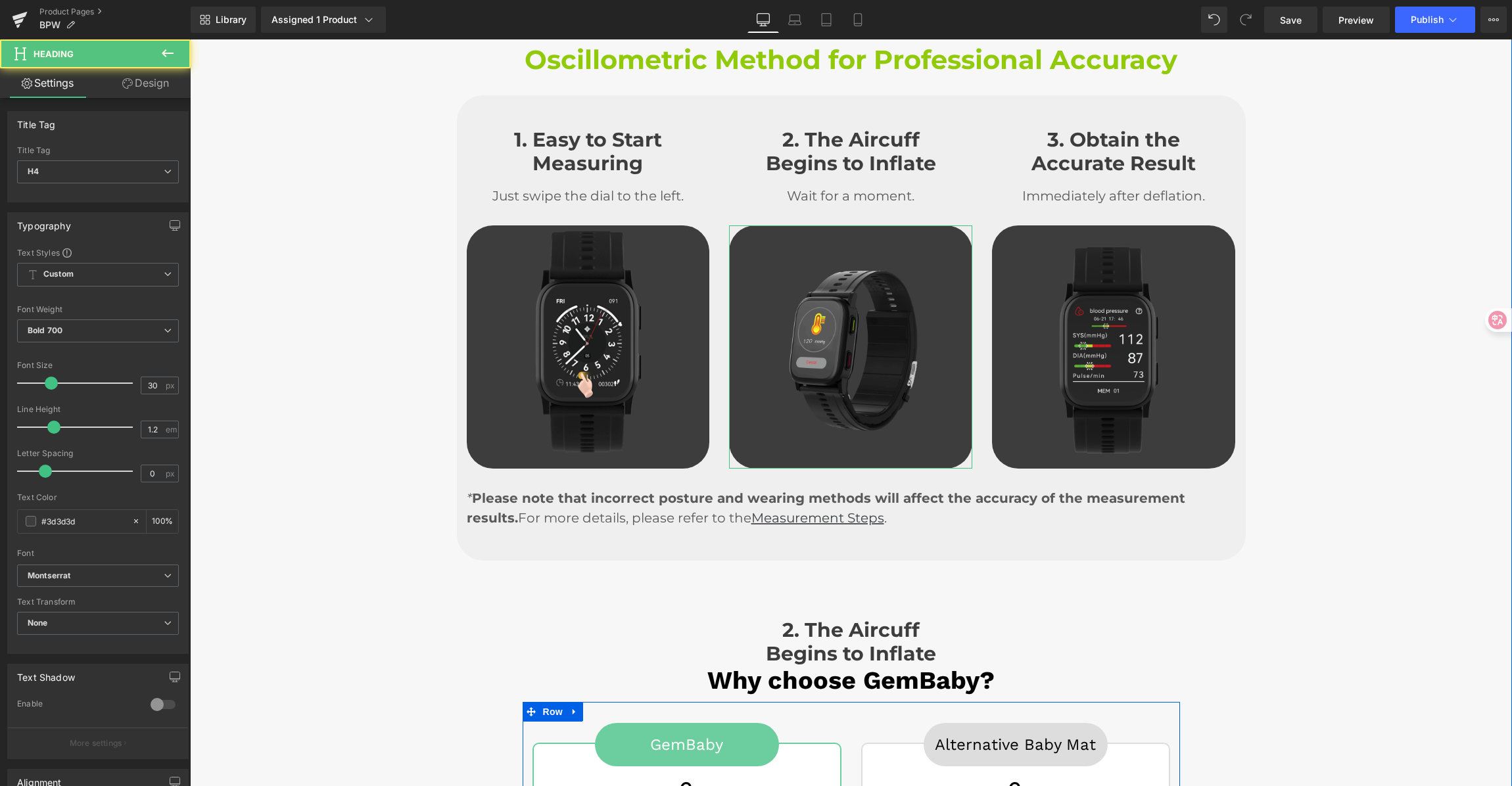
scroll to position [2986, 0]
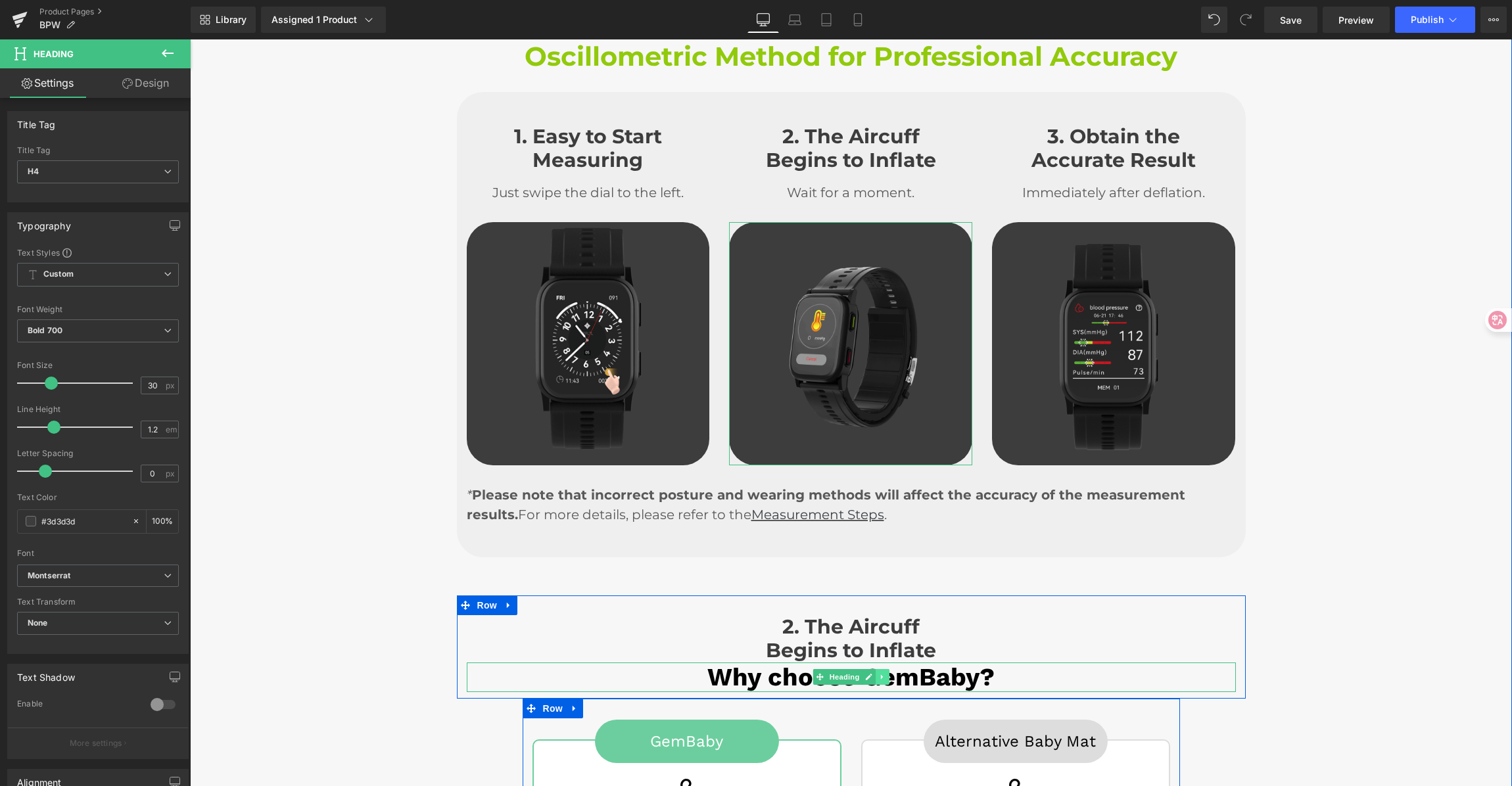
click at [879, 669] on link at bounding box center [883, 677] width 14 height 16
click at [883, 669] on link at bounding box center [890, 677] width 14 height 16
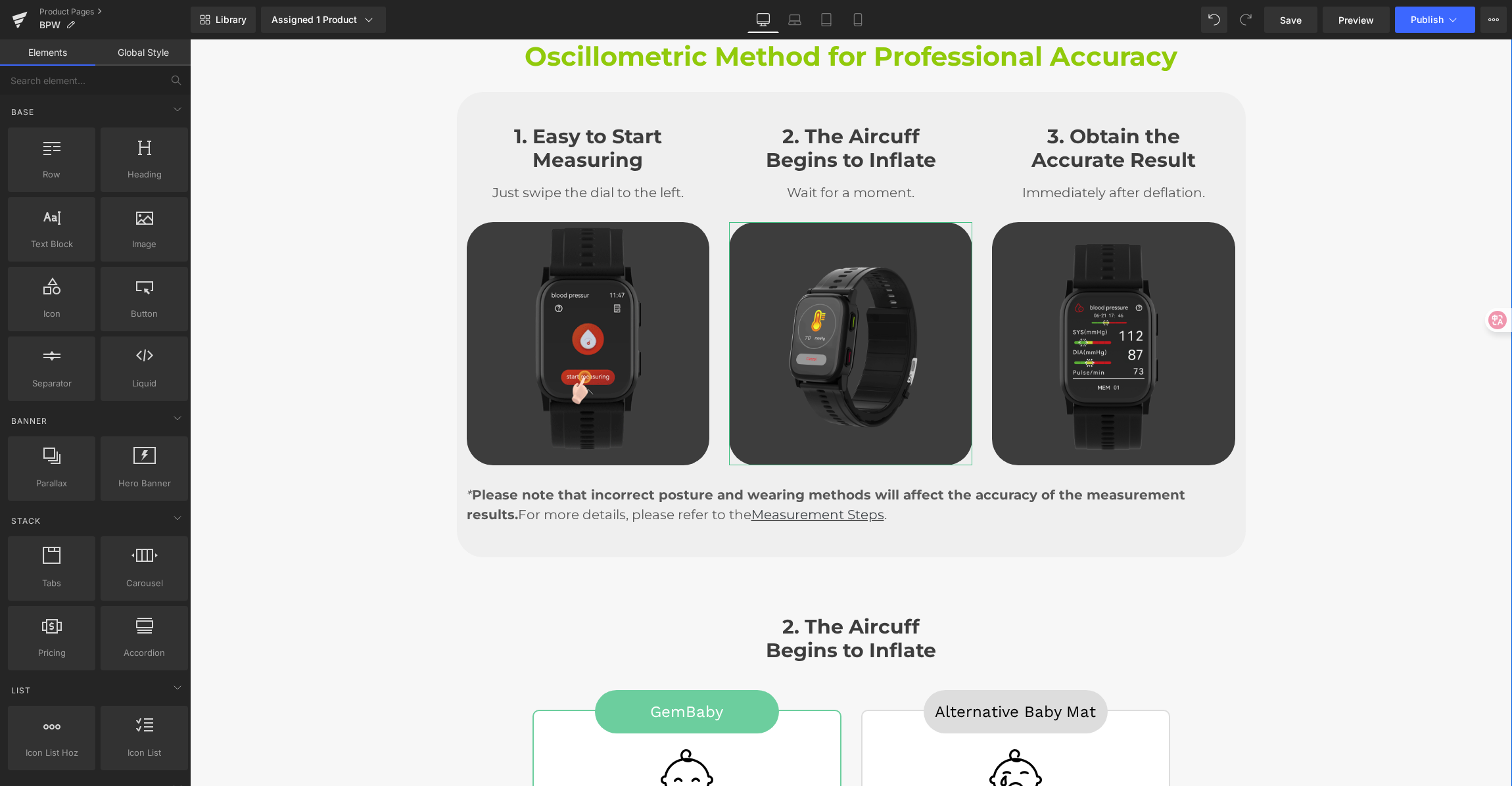
click at [869, 615] on div "2. The Aircuff Begins to Inflate Heading" at bounding box center [852, 639] width 770 height 47
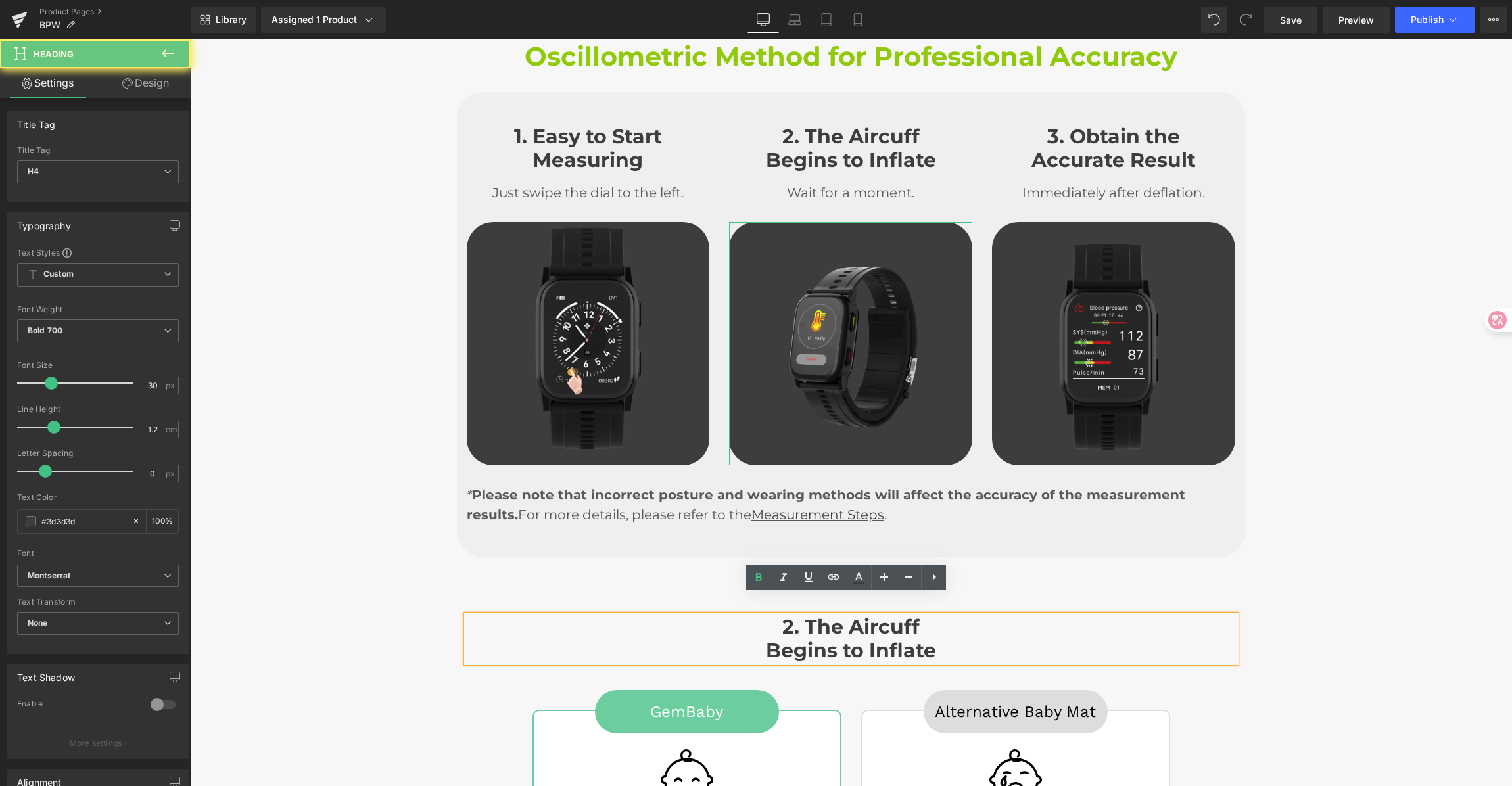
click at [772, 639] on h4 "Begins to Inflate" at bounding box center [852, 651] width 770 height 24
click at [750, 639] on h4 "Begins to Inflate" at bounding box center [852, 651] width 770 height 24
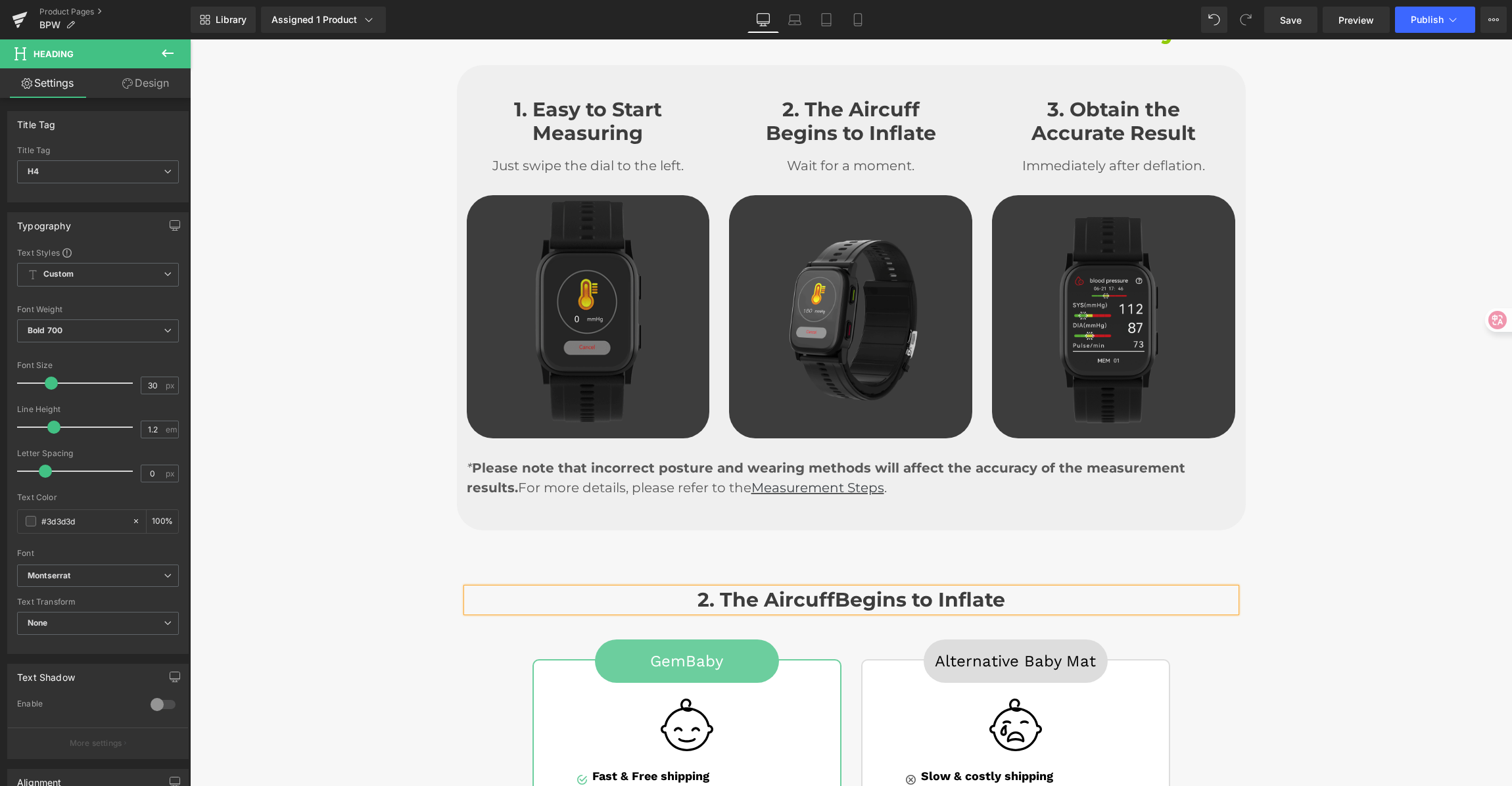
scroll to position [3026, 0]
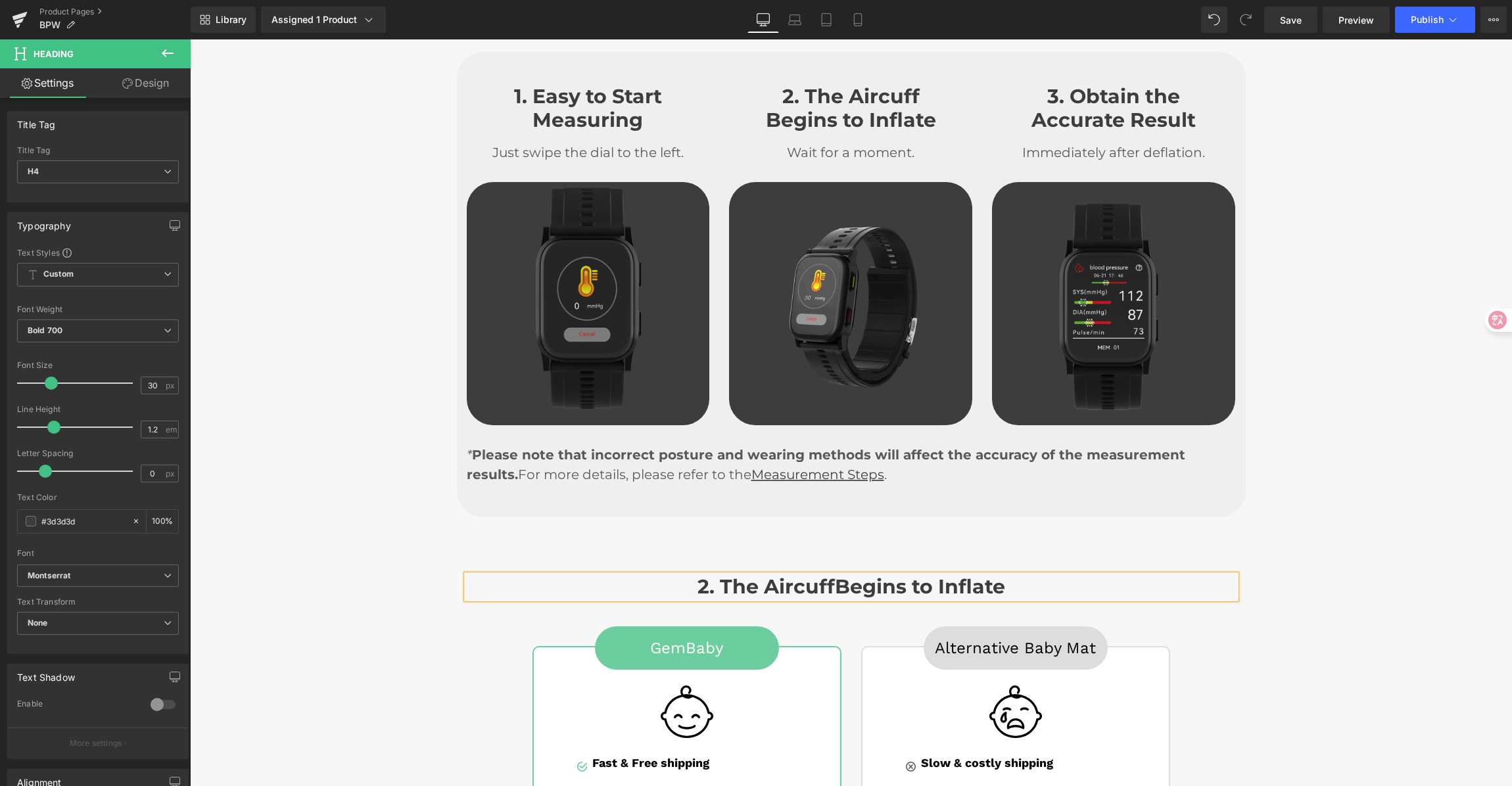
click at [745, 575] on h4 "2. The Aircuff Begins to Inflate" at bounding box center [852, 587] width 770 height 24
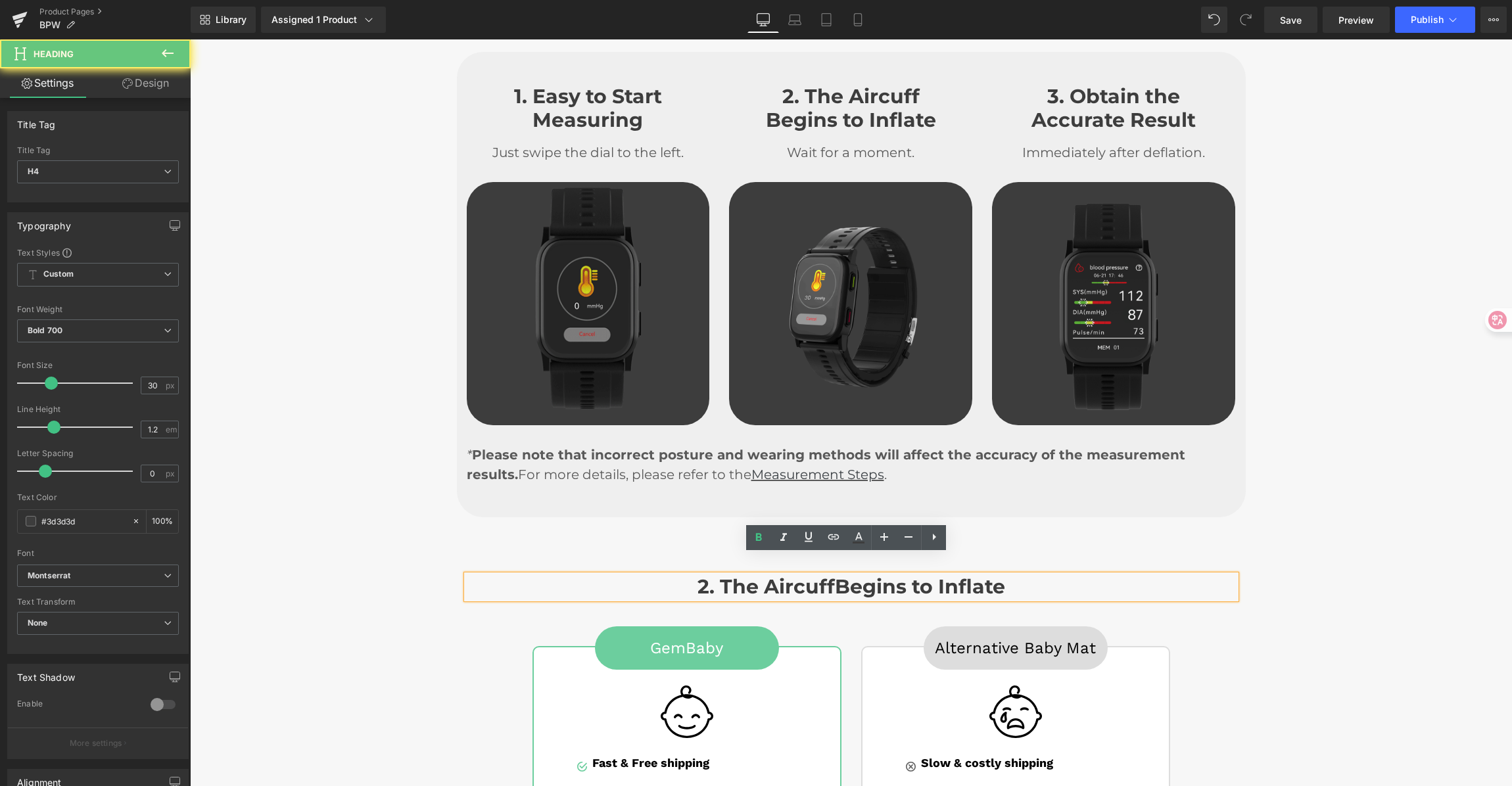
click at [700, 575] on h4 "2. The Aircuff Begins to Inflate" at bounding box center [852, 587] width 770 height 24
click at [752, 575] on h4 "2. The Aircuff Begins to Inflate" at bounding box center [852, 587] width 770 height 24
drag, startPoint x: 663, startPoint y: 566, endPoint x: 1237, endPoint y: 577, distance: 574.1
click at [1237, 577] on div "2. The Aircuff Begins to Inflate Heading" at bounding box center [851, 587] width 789 height 24
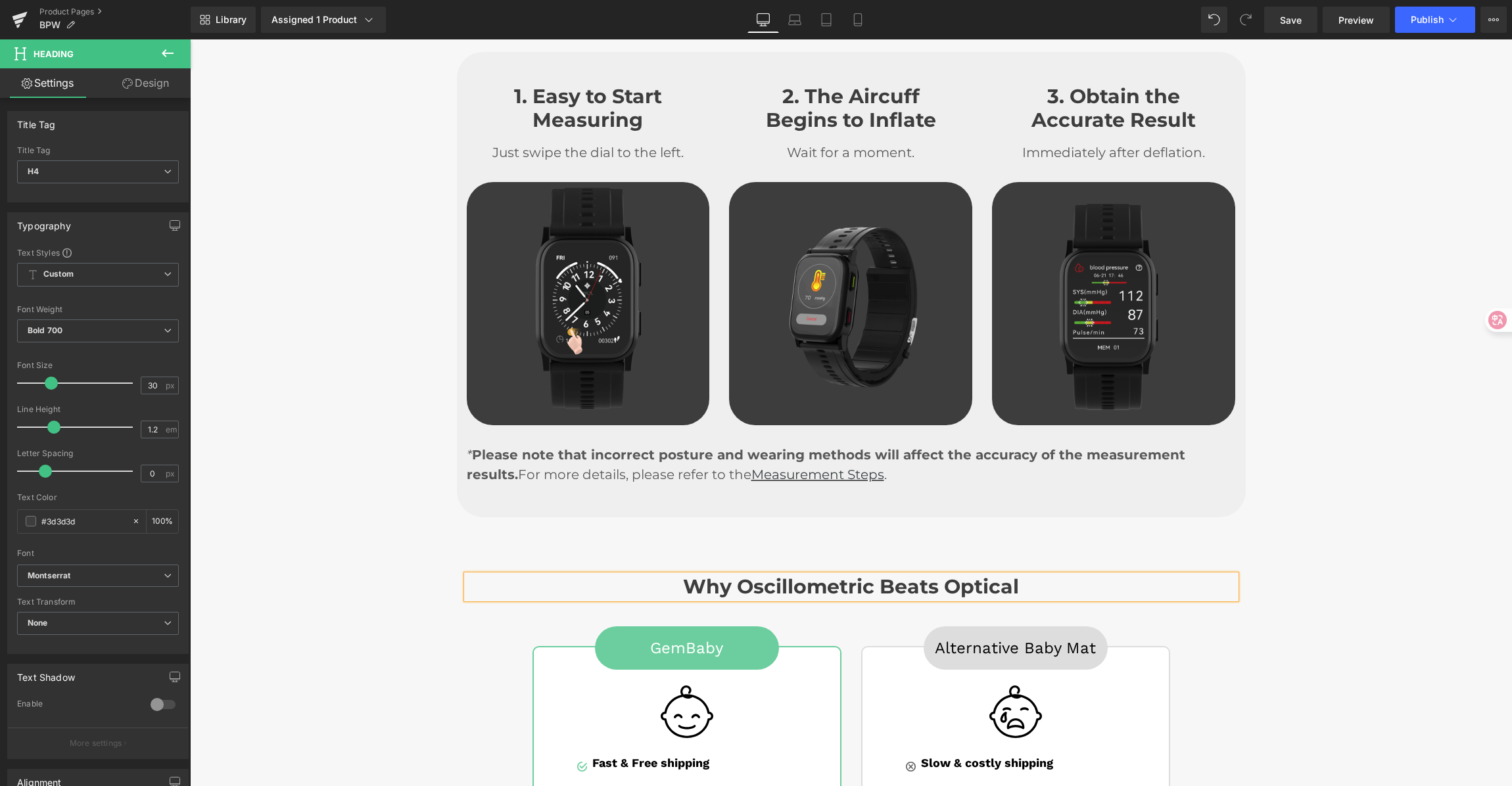
click at [1329, 555] on div "Why Oscillometric Beats Optical Heading Row GemBaby Button Image Image Fast & F…" at bounding box center [851, 746] width 1323 height 381
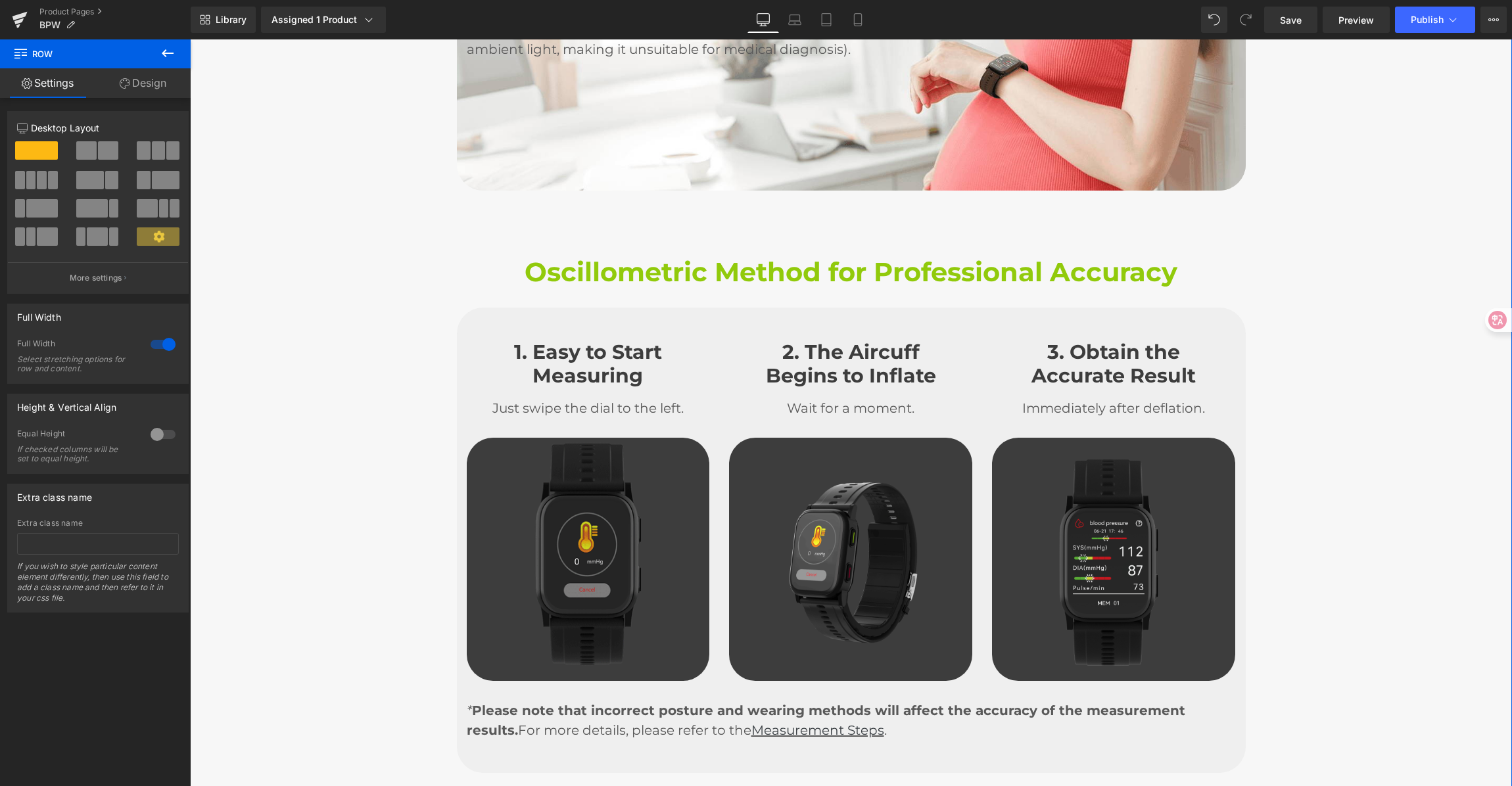
scroll to position [2773, 0]
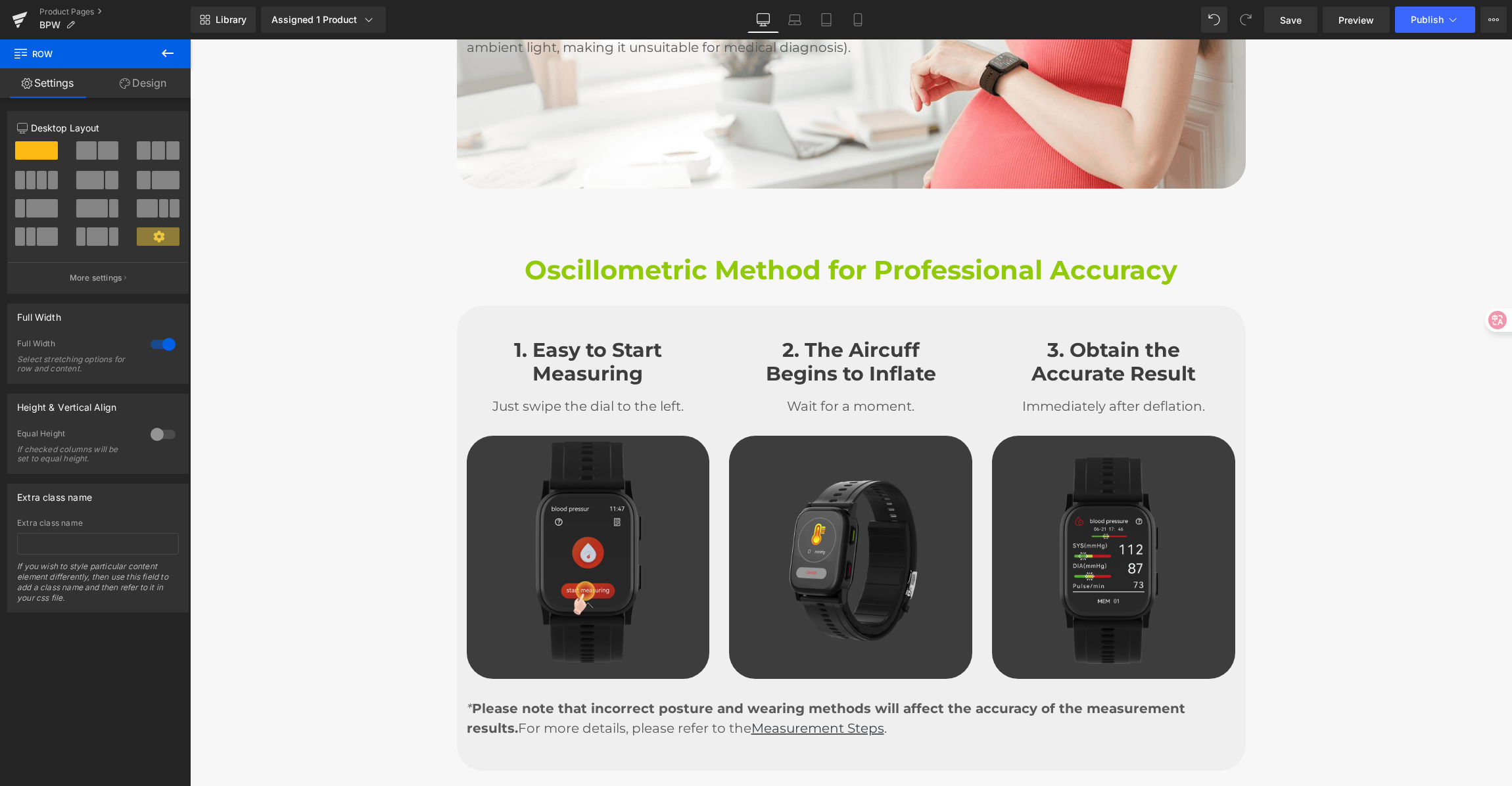
click at [1165, 260] on div at bounding box center [756, 412] width 1512 height 786
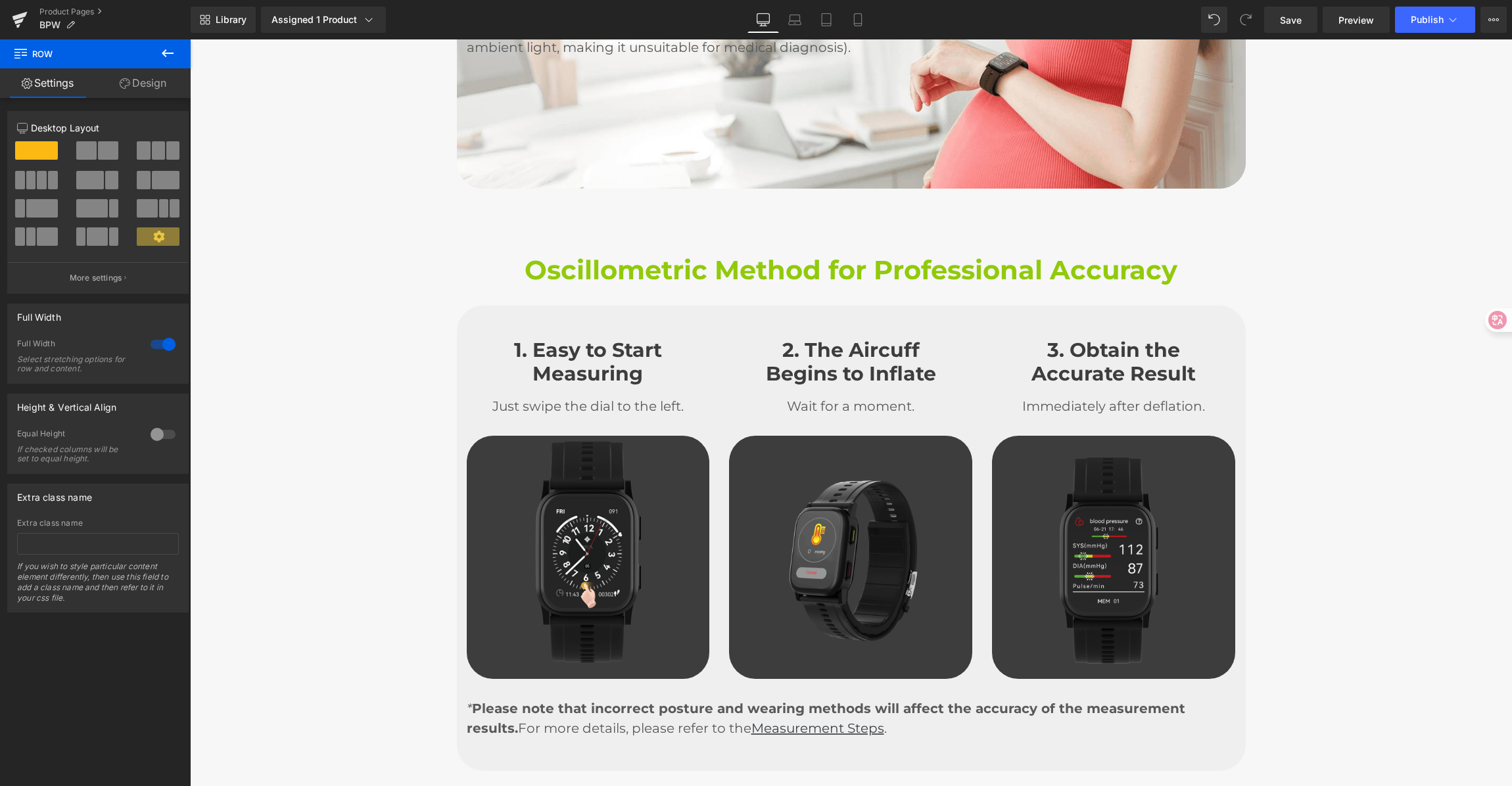
type input "#91CA0B"
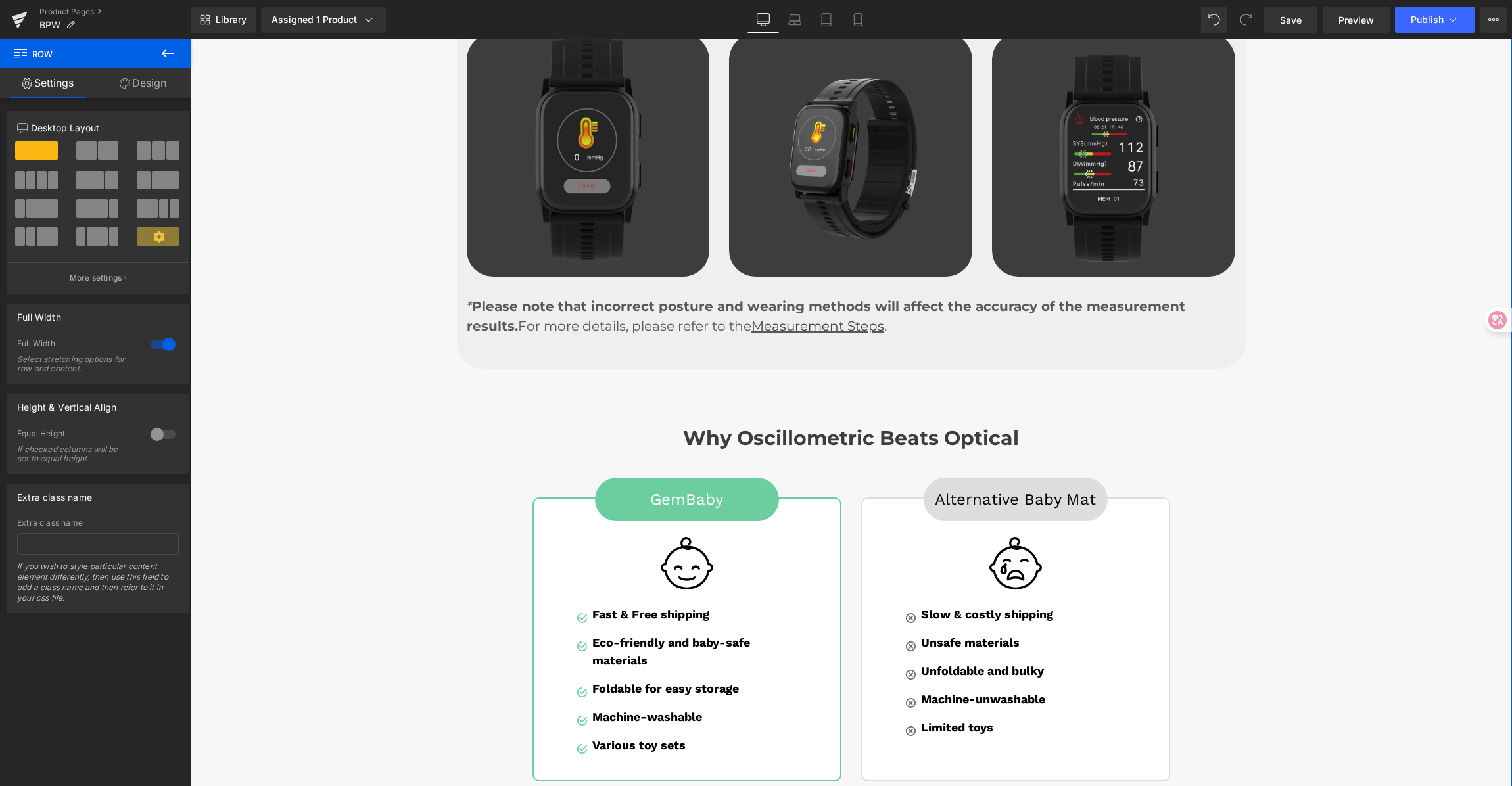
scroll to position [3175, 0]
click at [753, 477] on link "GemBaby" at bounding box center [687, 498] width 185 height 43
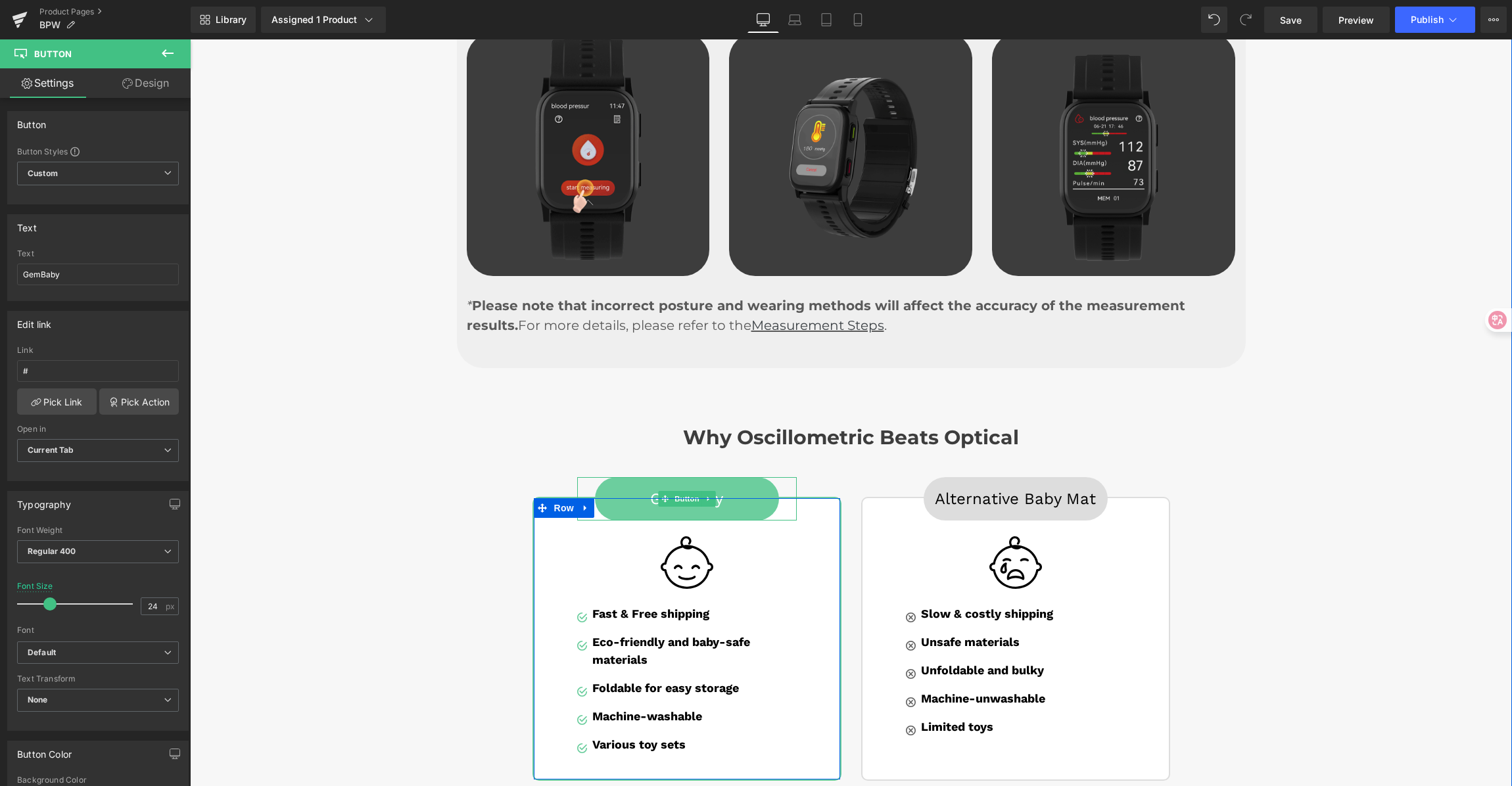
click at [719, 477] on link "GemBaby" at bounding box center [687, 498] width 185 height 43
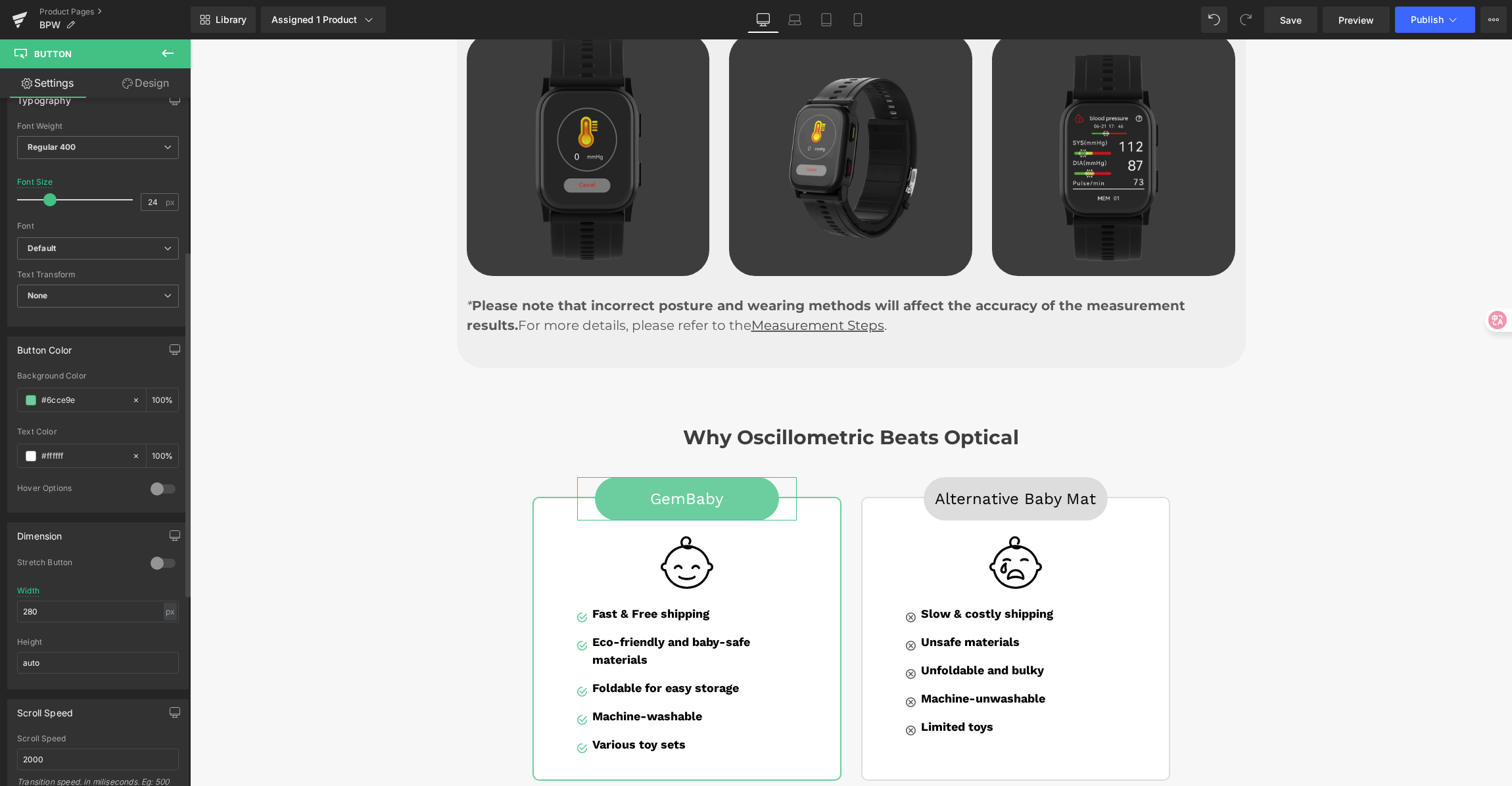
scroll to position [414, 0]
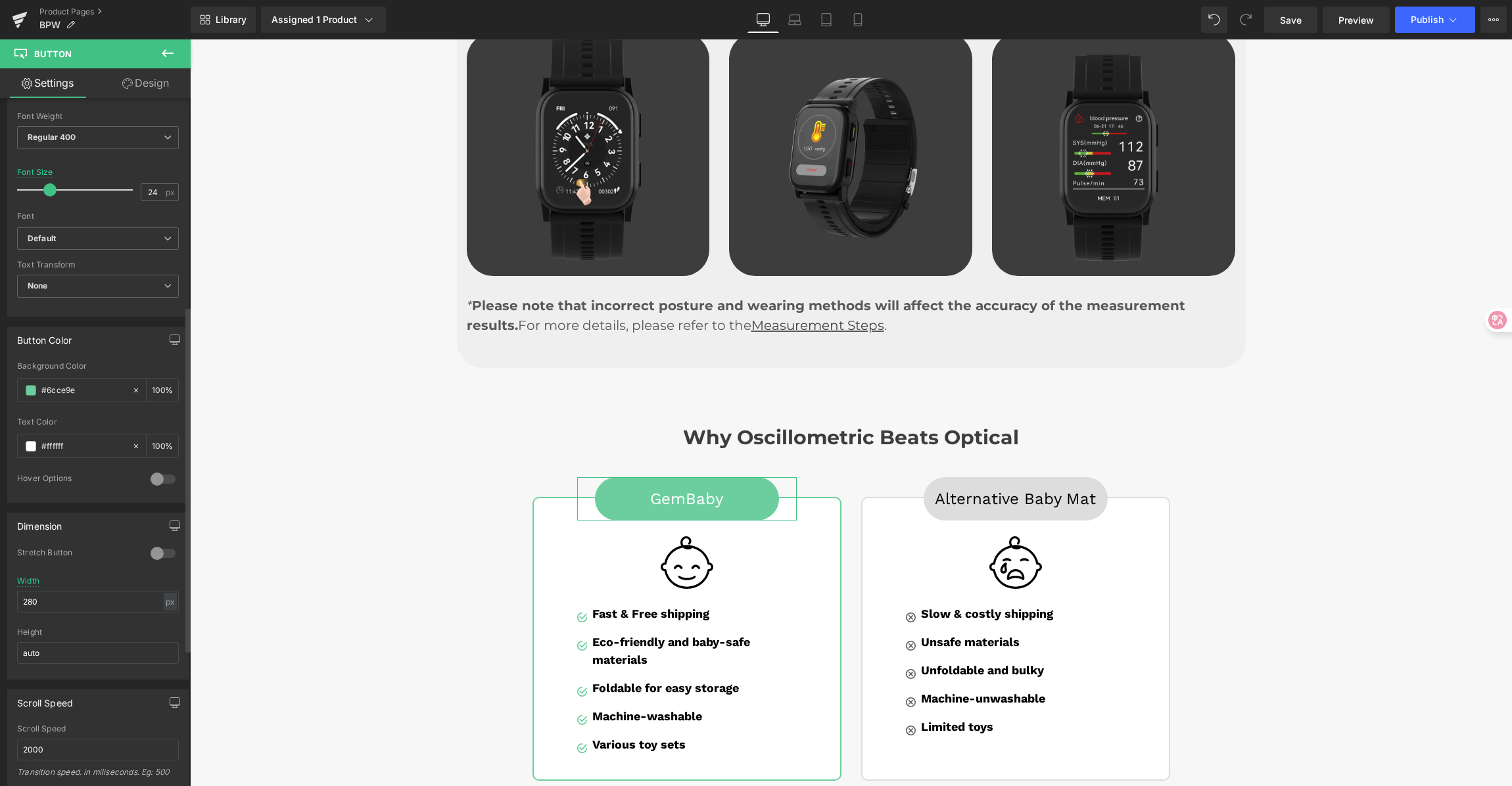
drag, startPoint x: 76, startPoint y: 388, endPoint x: 15, endPoint y: 387, distance: 61.0
click at [14, 387] on div "#6CCE9E Background Color #6cce9e 100 % #ffffff Text Color #ffffff 100 % 0 Hover…" at bounding box center [98, 431] width 181 height 140
paste input "91CA0B"
type input "#91CA0B"
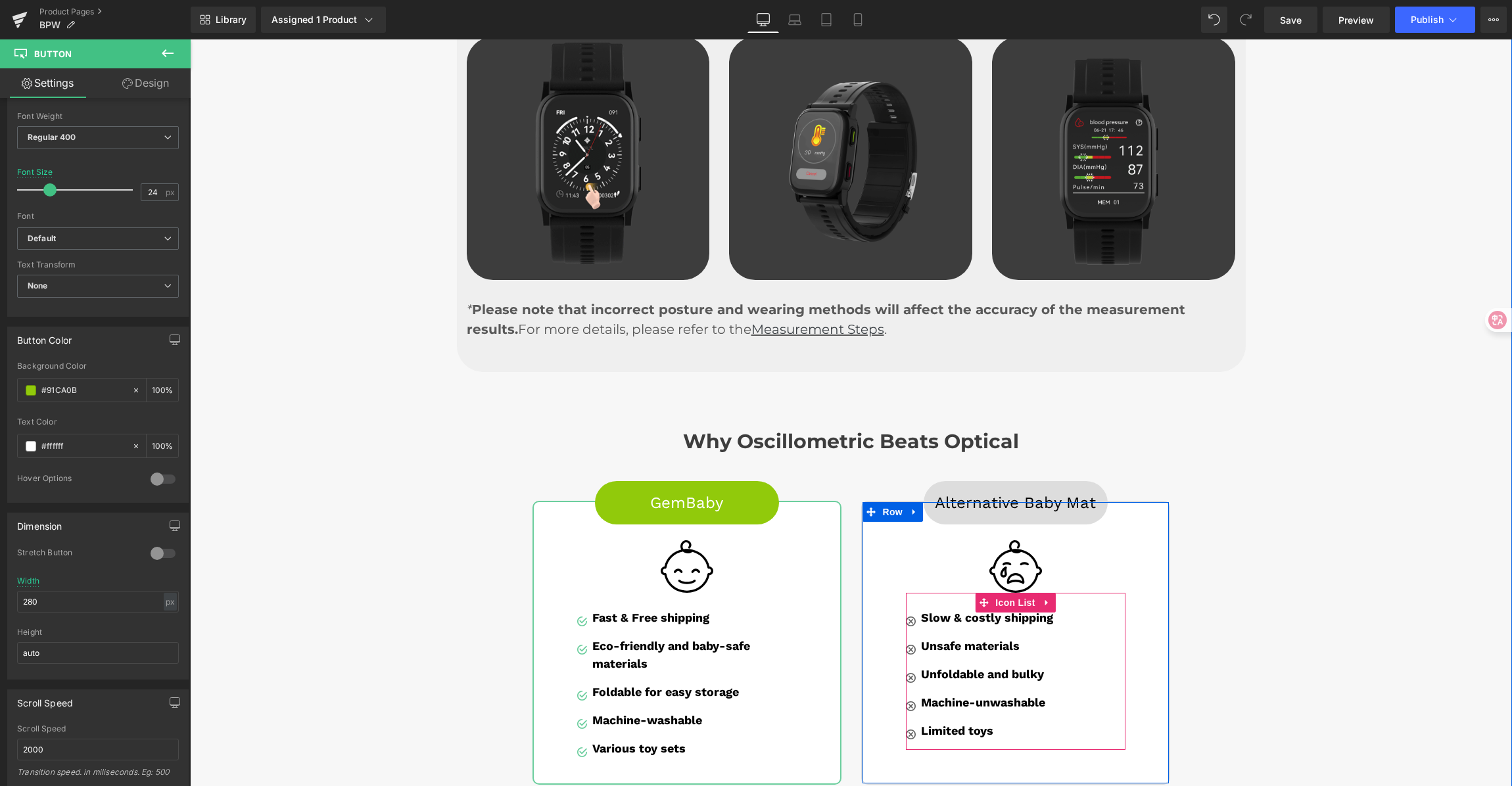
scroll to position [3170, 0]
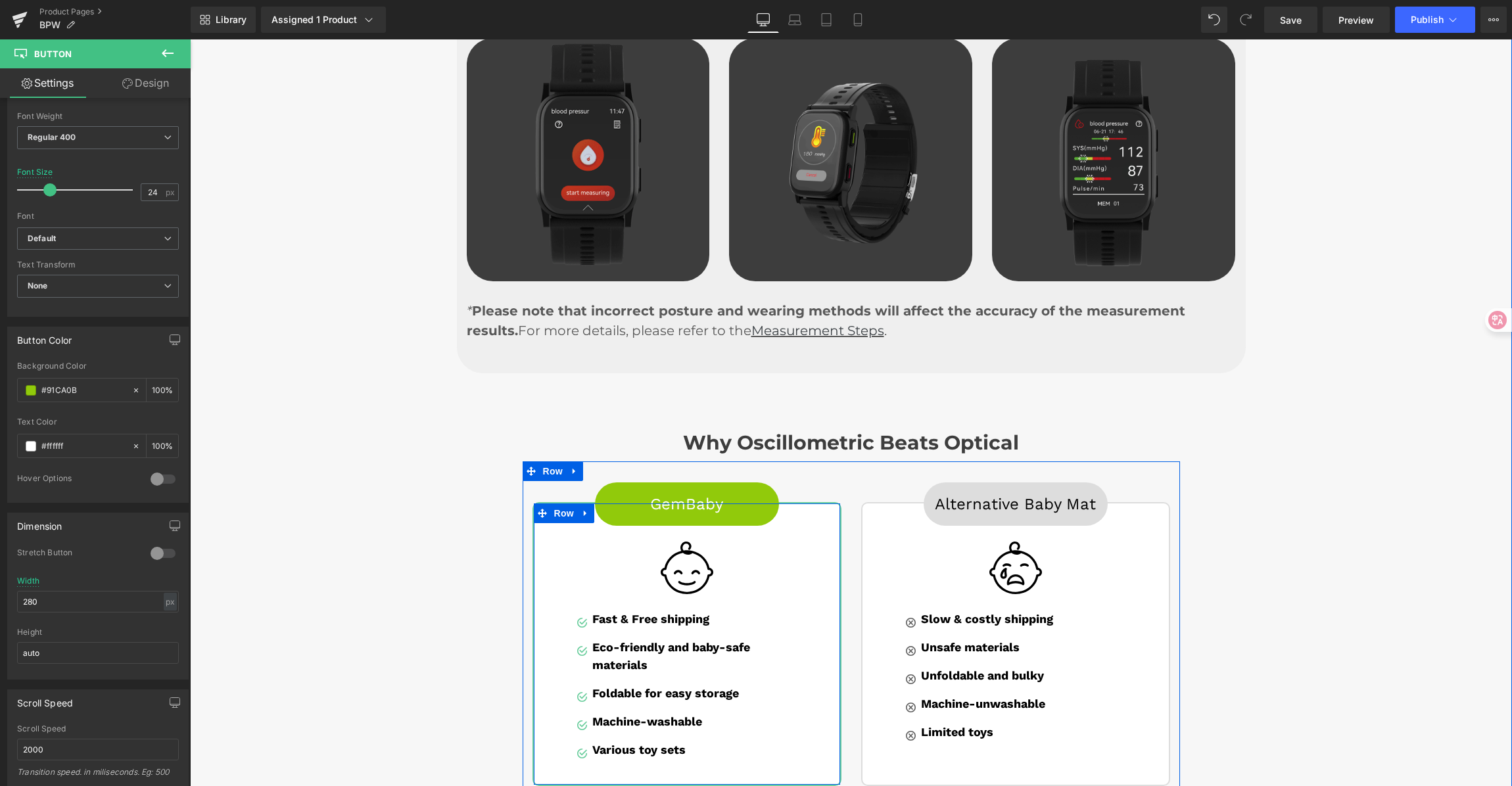
click at [534, 503] on span at bounding box center [542, 513] width 17 height 20
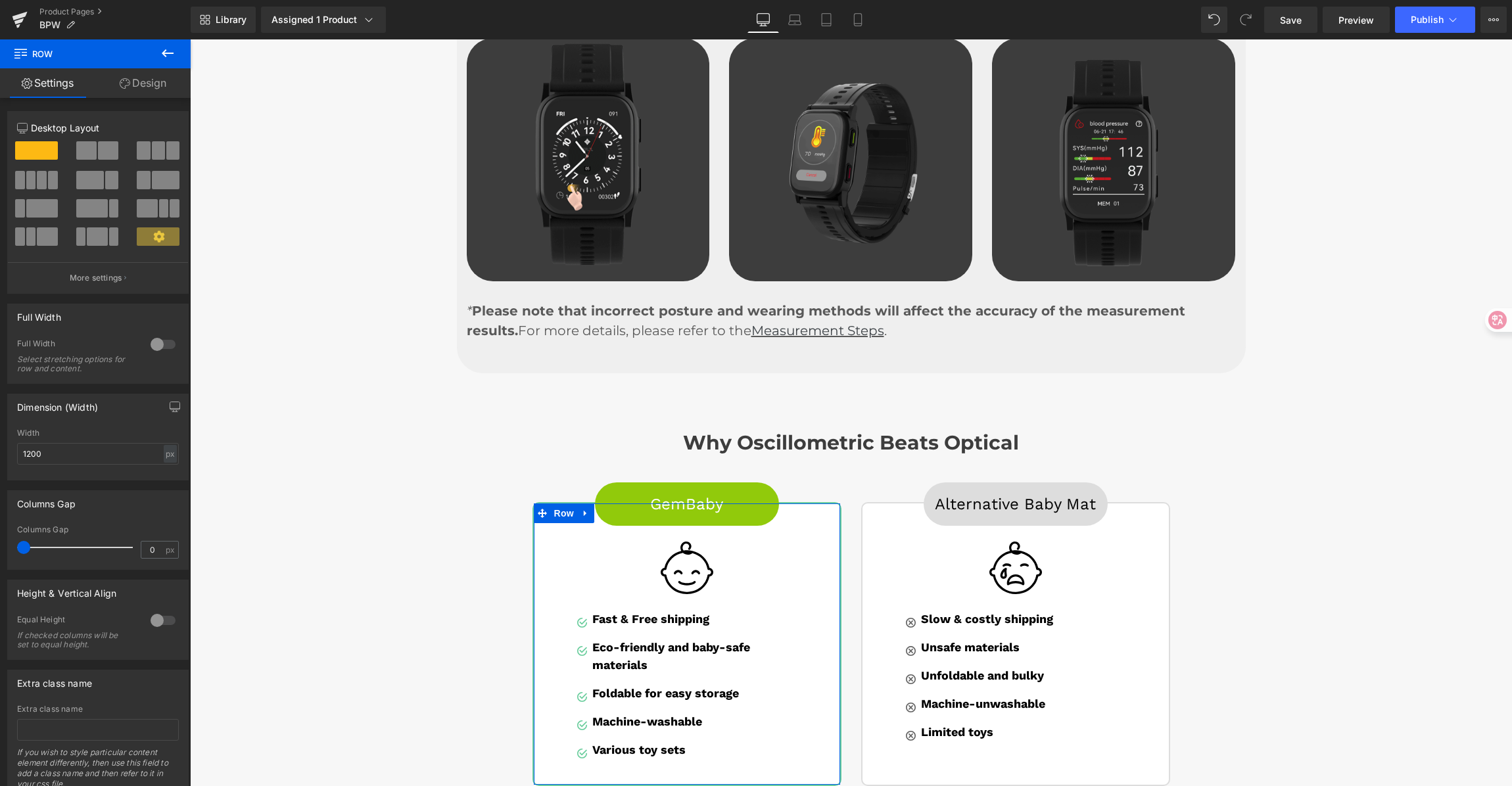
click at [148, 84] on link "Design" at bounding box center [142, 83] width 95 height 29
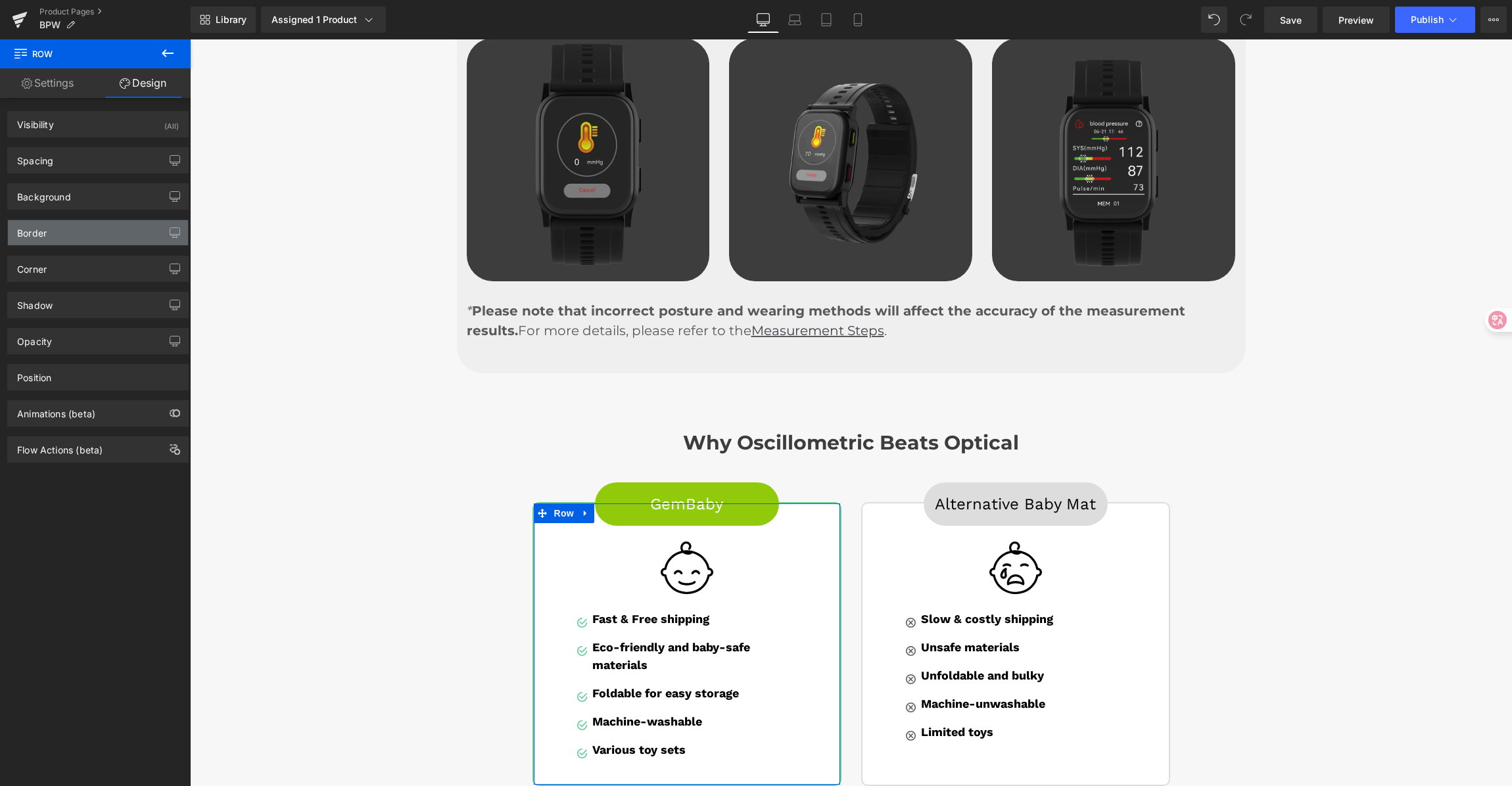
click at [54, 236] on div "Border" at bounding box center [98, 232] width 181 height 25
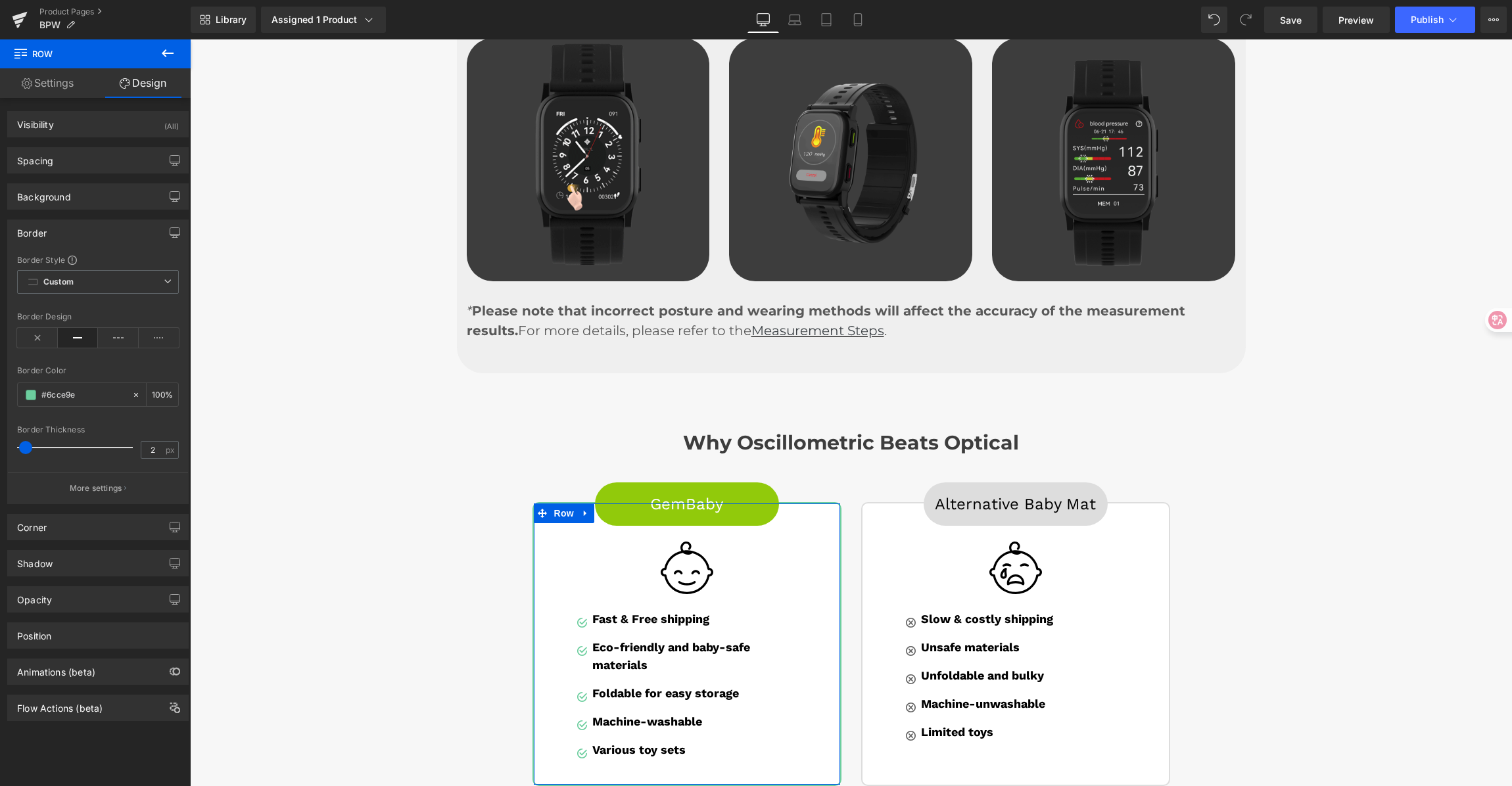
drag, startPoint x: 80, startPoint y: 393, endPoint x: 16, endPoint y: 389, distance: 64.1
click at [14, 389] on div "Border Style Custom Custom Setup Global Style Custom Setup Global Style solid B…" at bounding box center [98, 379] width 181 height 249
paste input "#91CA0B"
type input "#91CA0B#6cce9e"
type input "0"
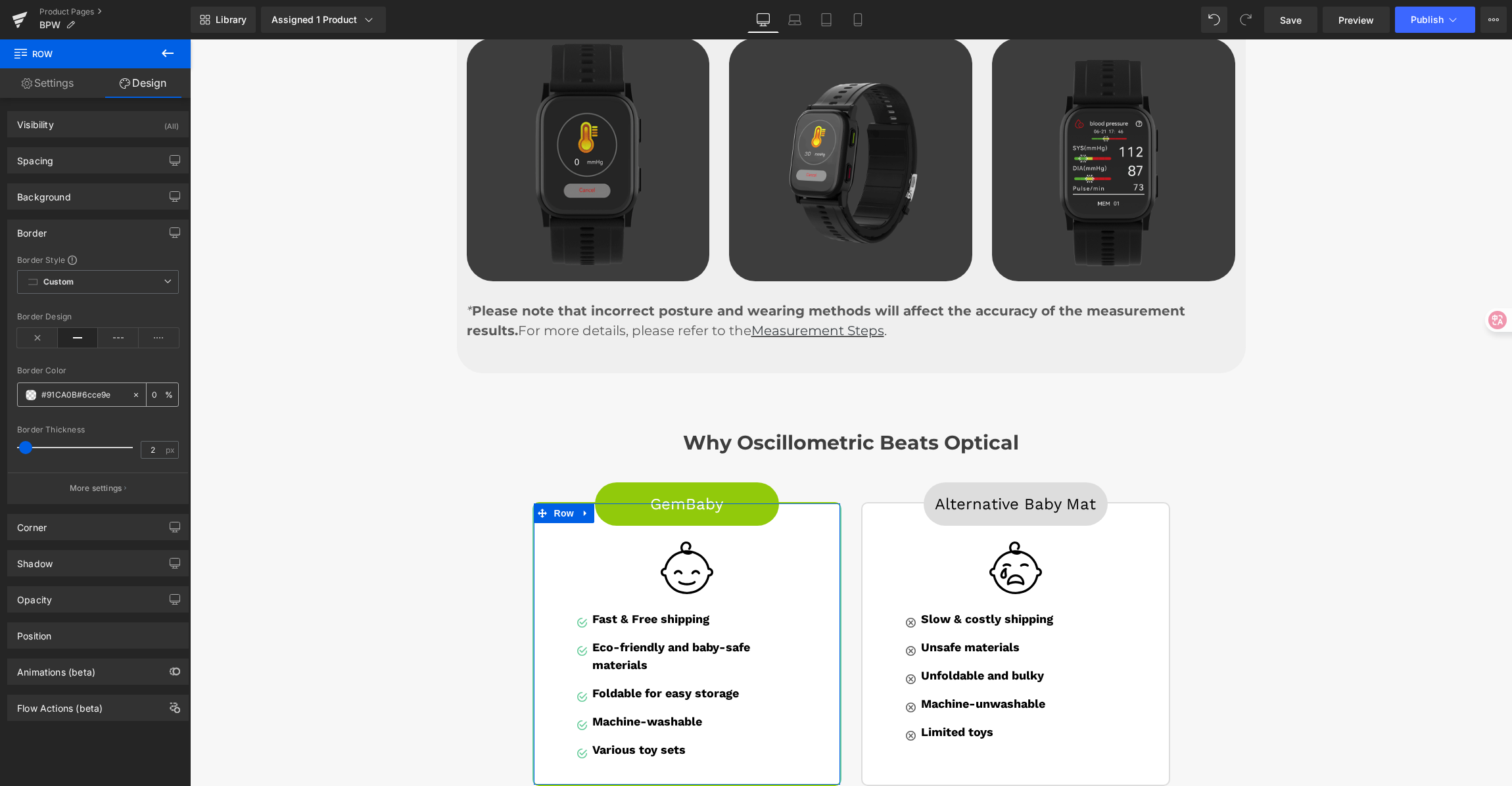
click at [132, 395] on icon at bounding box center [135, 394] width 9 height 9
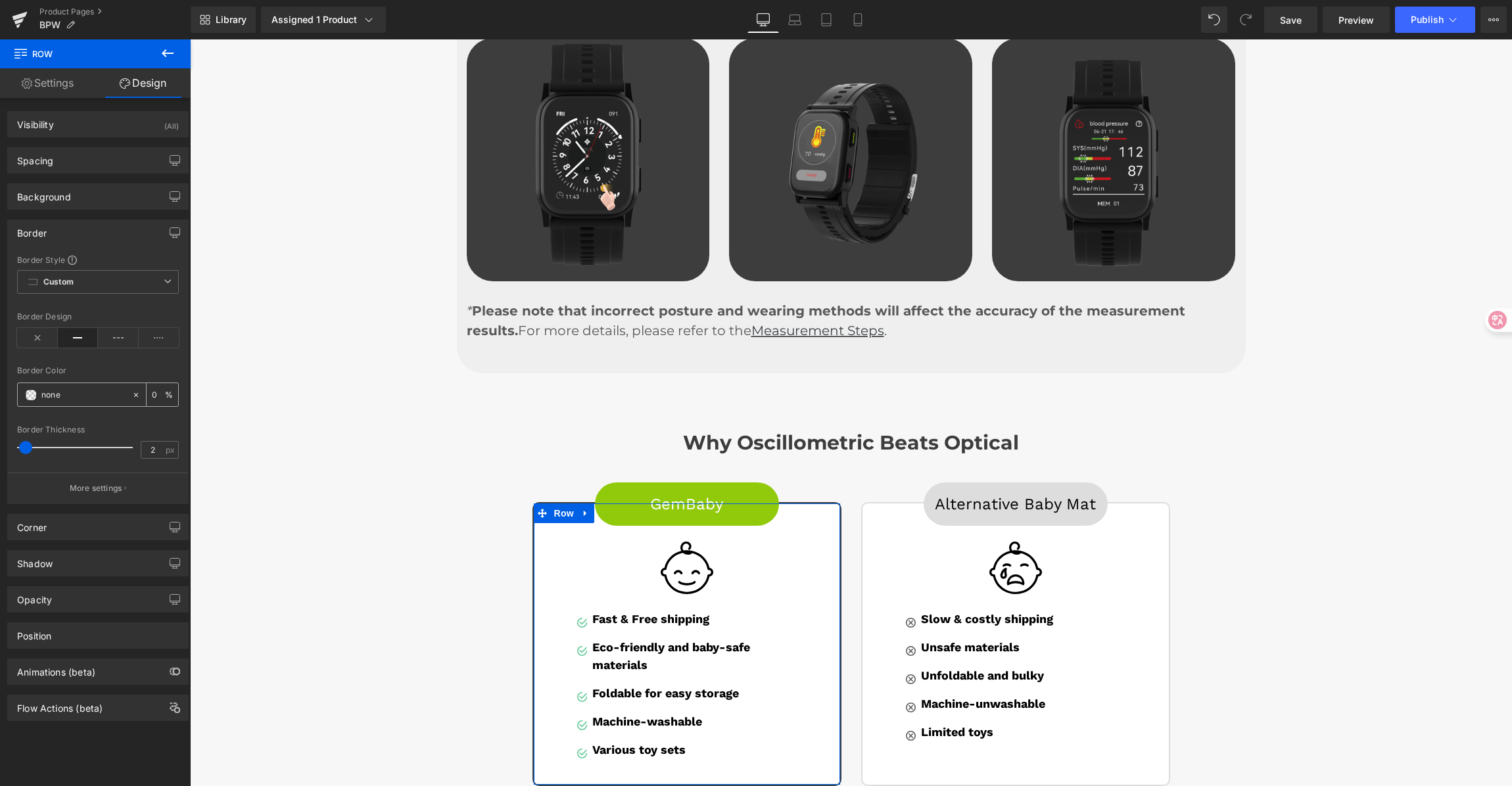
click at [105, 395] on input "none" at bounding box center [83, 394] width 84 height 15
click at [106, 394] on input "none" at bounding box center [83, 394] width 84 height 15
drag, startPoint x: 79, startPoint y: 395, endPoint x: -18, endPoint y: 396, distance: 97.0
click at [0, 396] on html "Row You are previewing how the will restyle your page. You can not edit Element…" at bounding box center [756, 393] width 1512 height 786
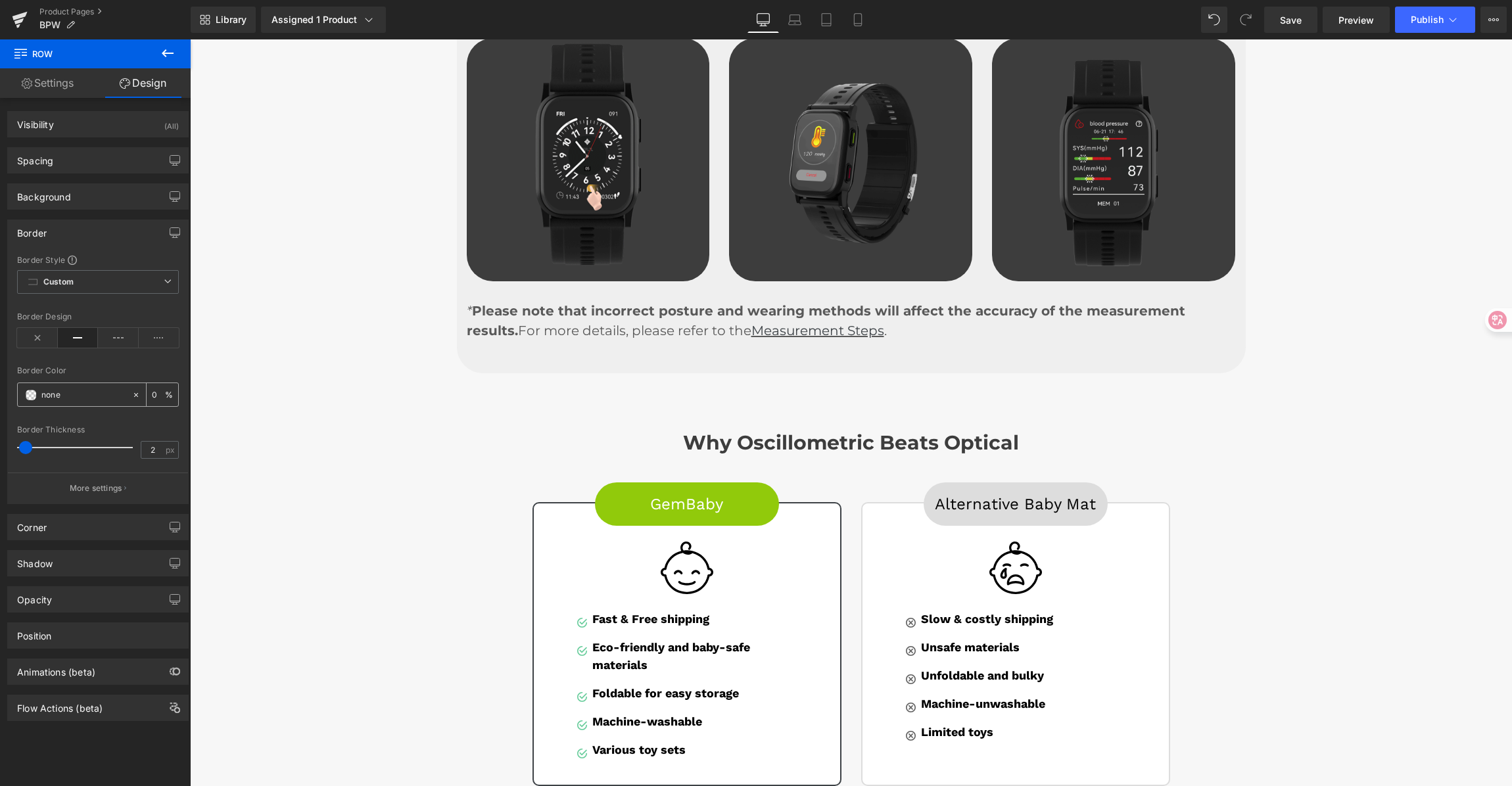
paste input "#91CA0B"
type input "#91CA0B"
type input "100"
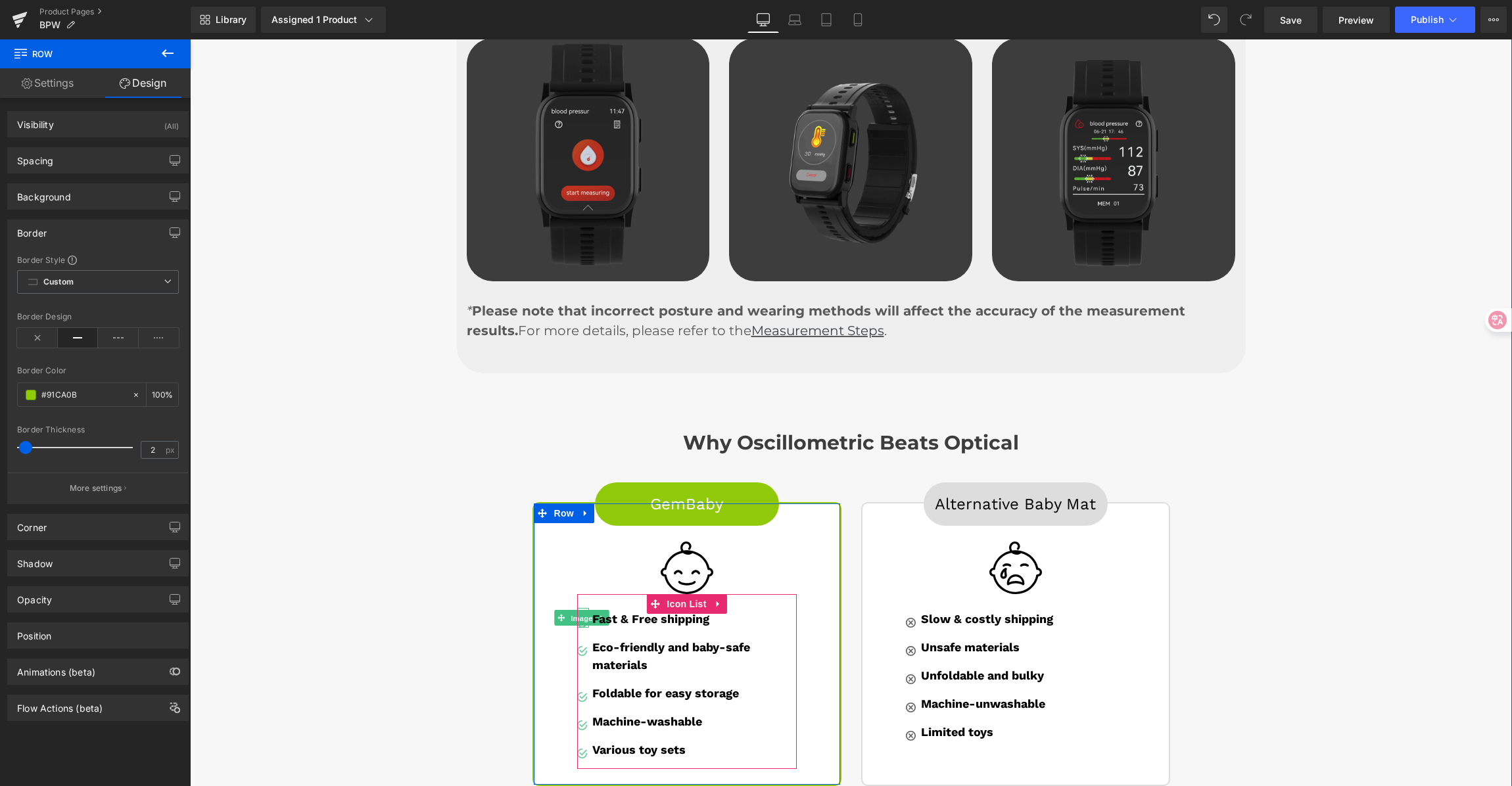
click at [580, 610] on span "Image" at bounding box center [582, 618] width 27 height 16
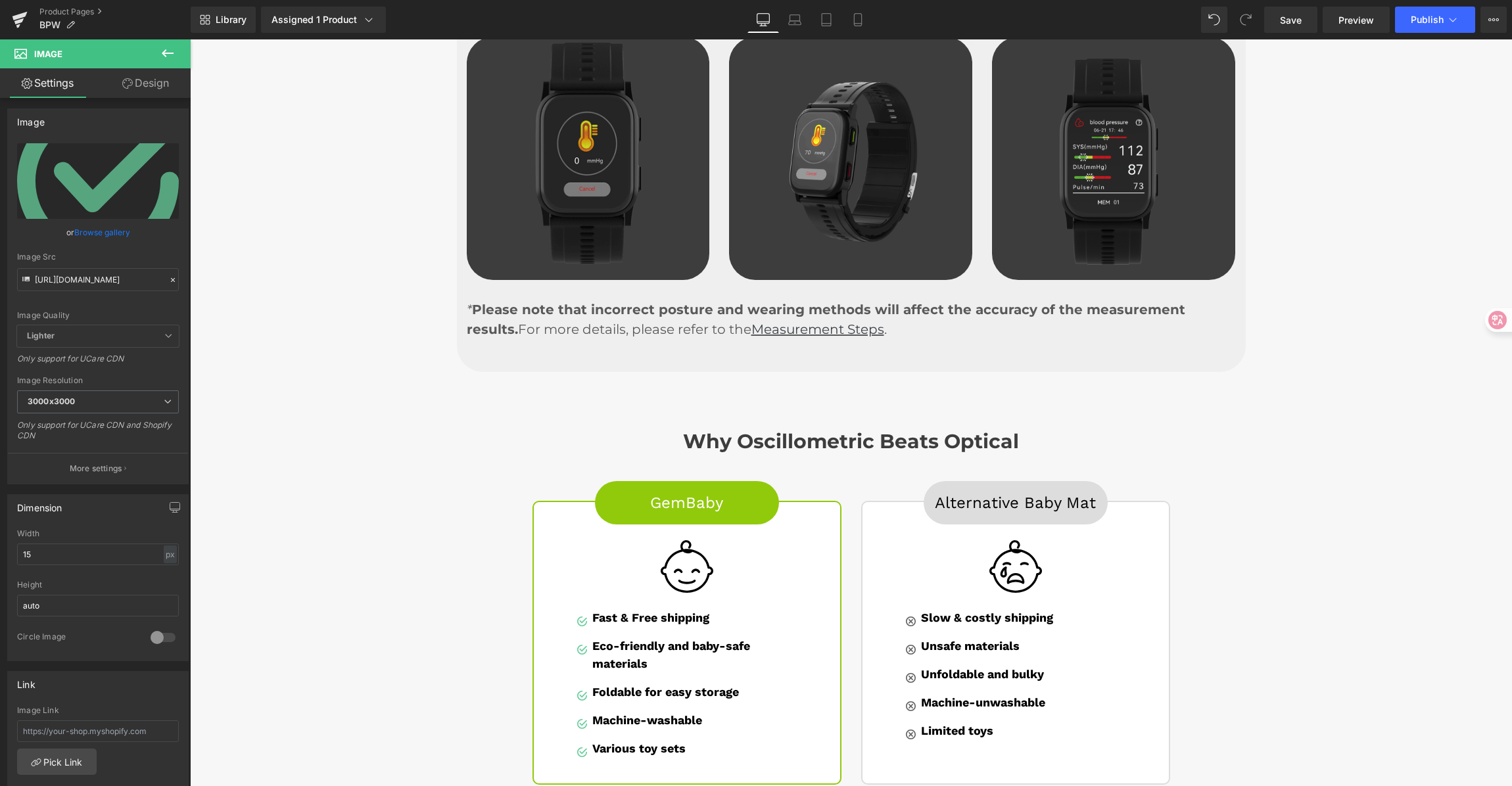
scroll to position [3173, 0]
click at [1486, 503] on div "Why Oscillometric Beats Optical Heading Row GemBaby Button Image Image Fast & F…" at bounding box center [851, 600] width 1323 height 381
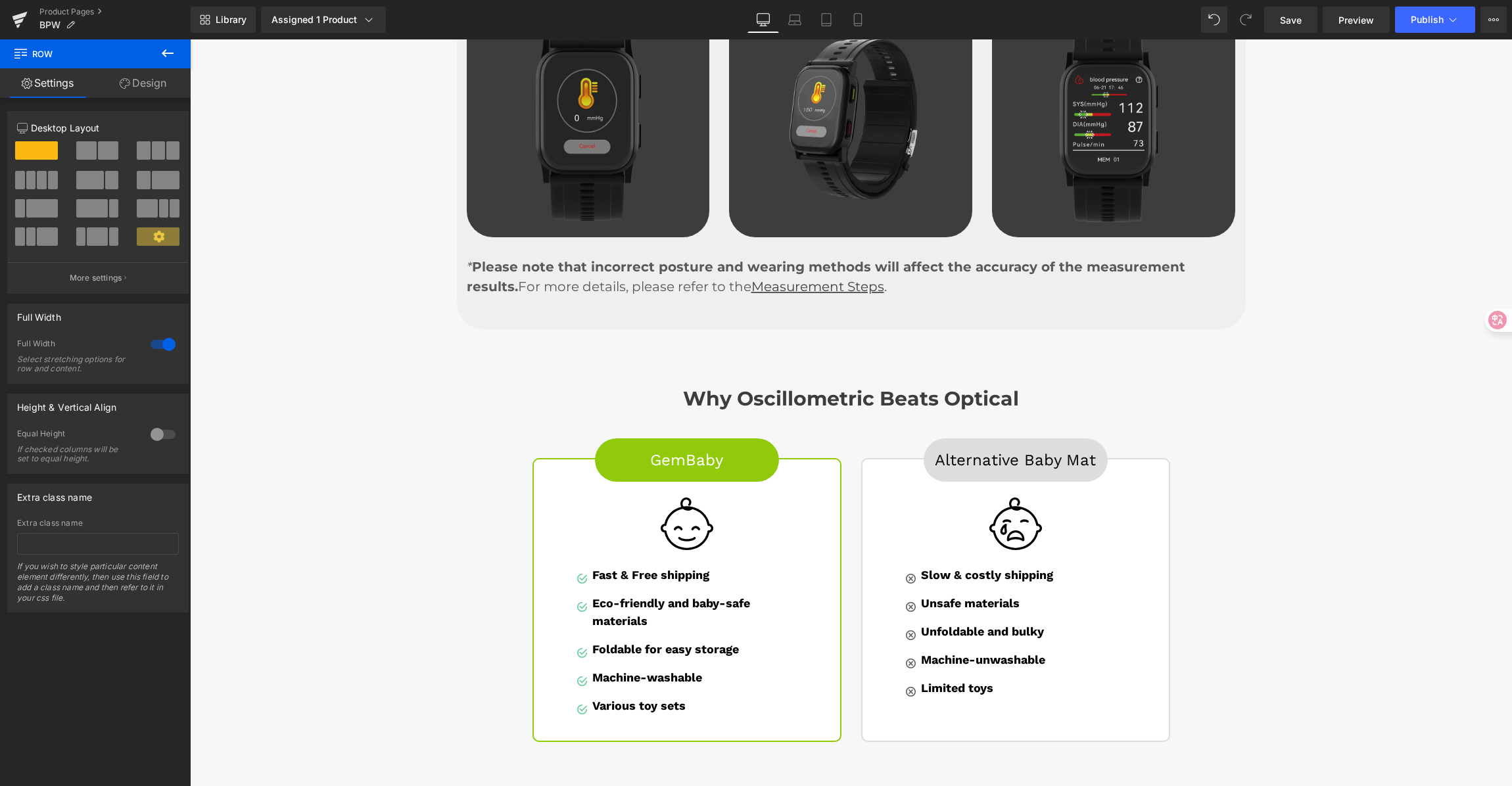
scroll to position [3212, 0]
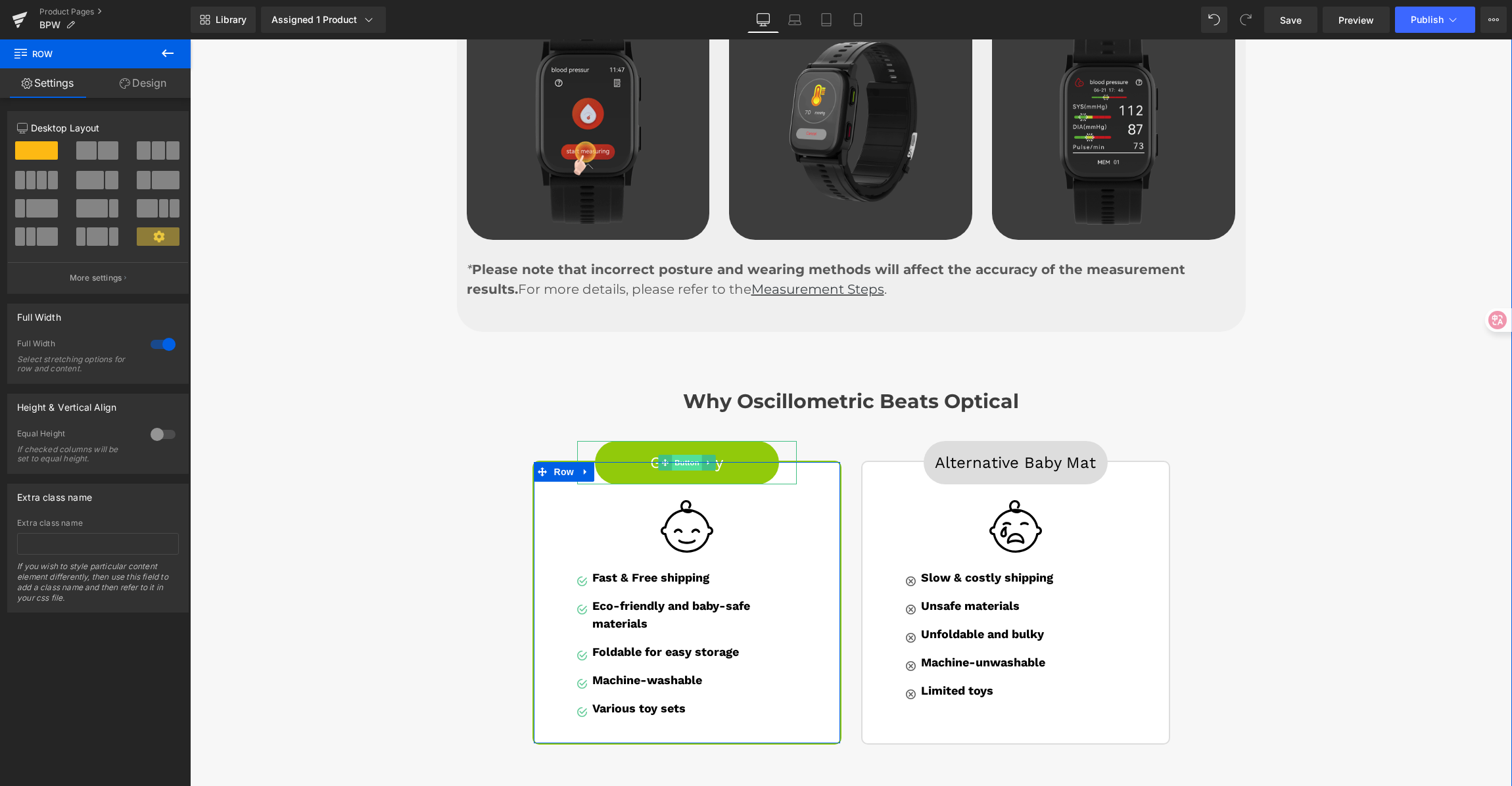
click at [675, 454] on span "Button" at bounding box center [687, 462] width 30 height 16
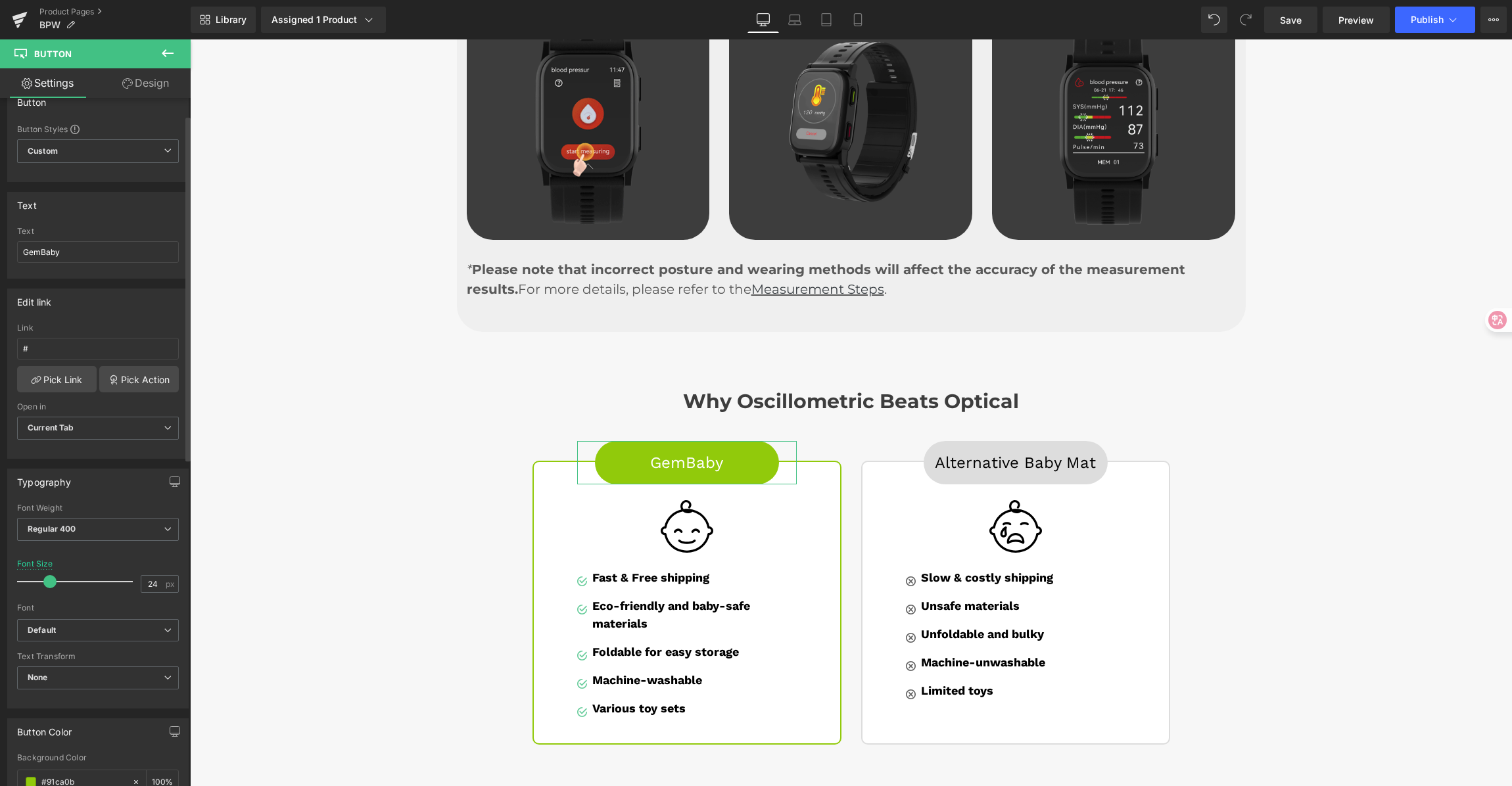
scroll to position [38, 0]
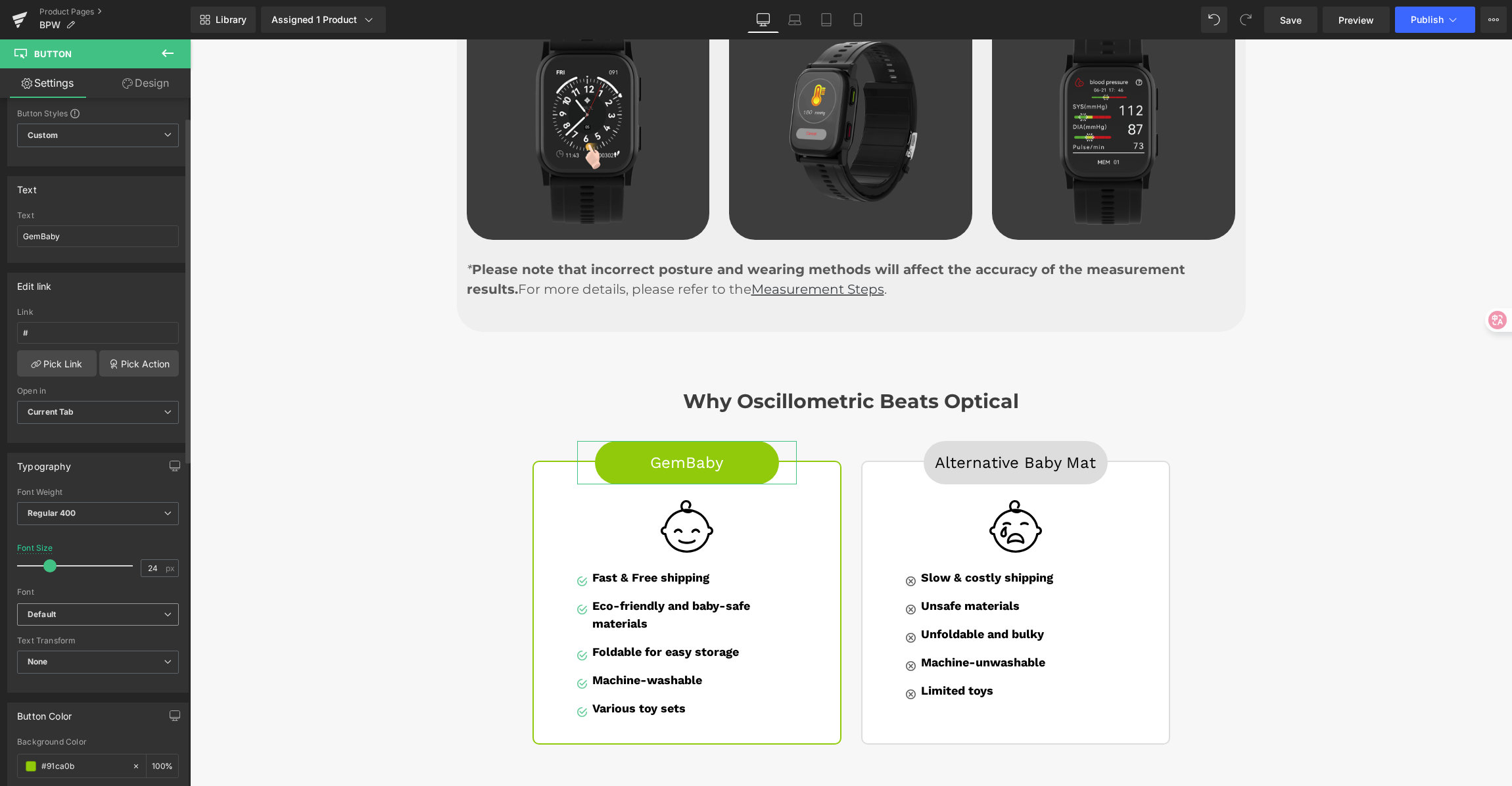
click at [70, 613] on b "Default" at bounding box center [95, 614] width 136 height 11
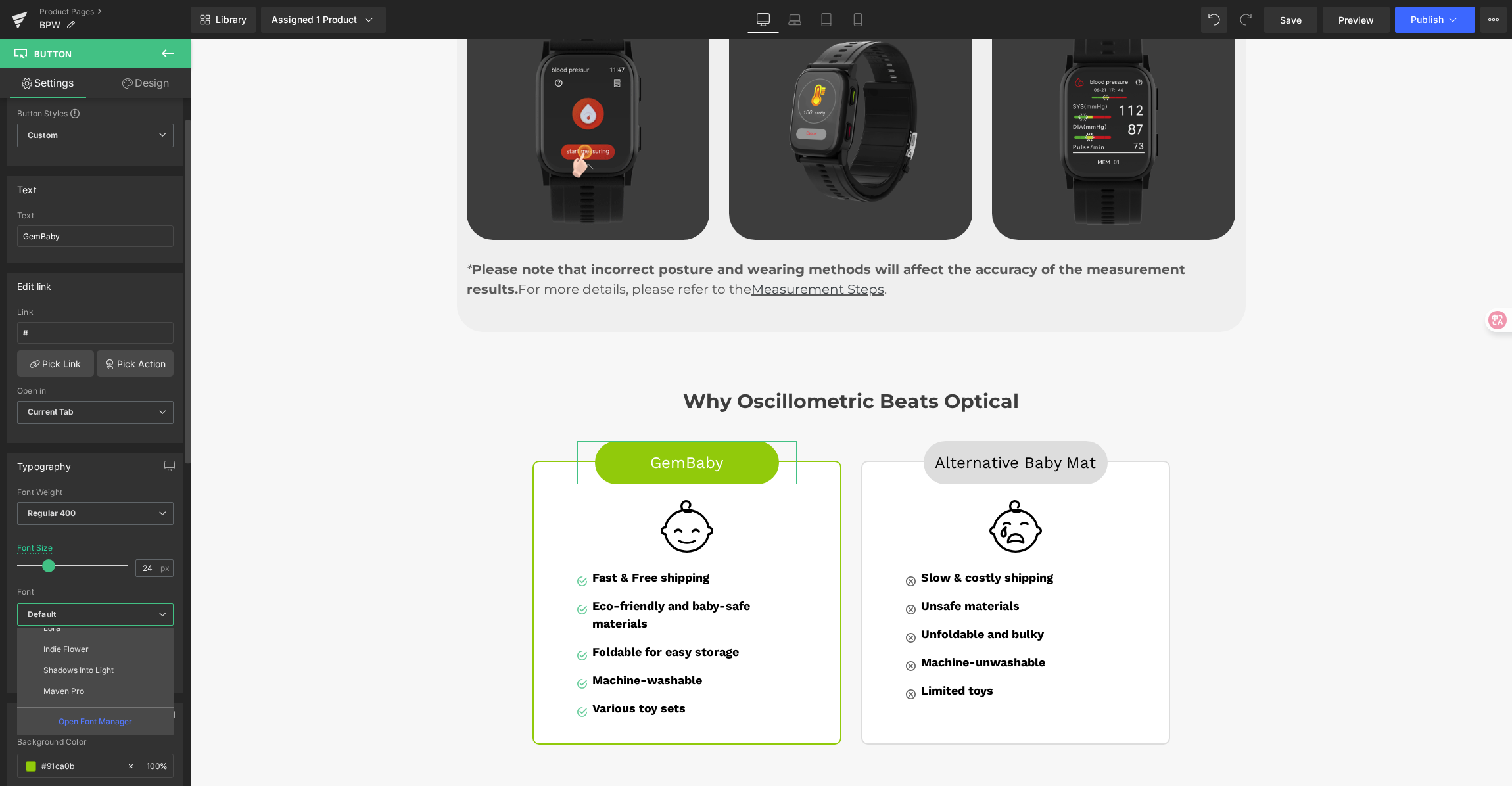
scroll to position [384, 0]
click at [88, 674] on li "Montserrat" at bounding box center [97, 674] width 162 height 21
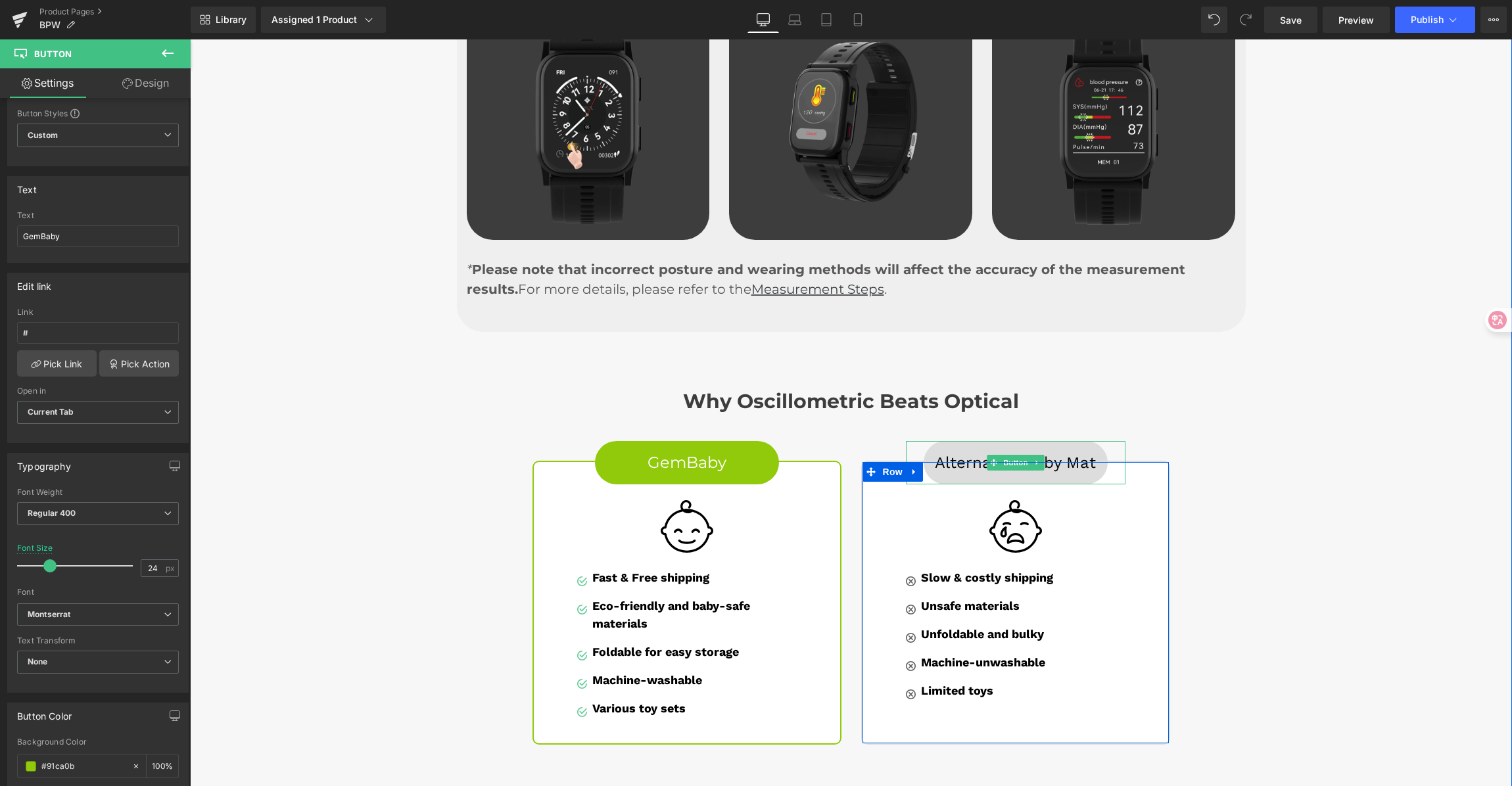
click at [958, 453] on span "Alternative Baby Mat" at bounding box center [1015, 462] width 161 height 19
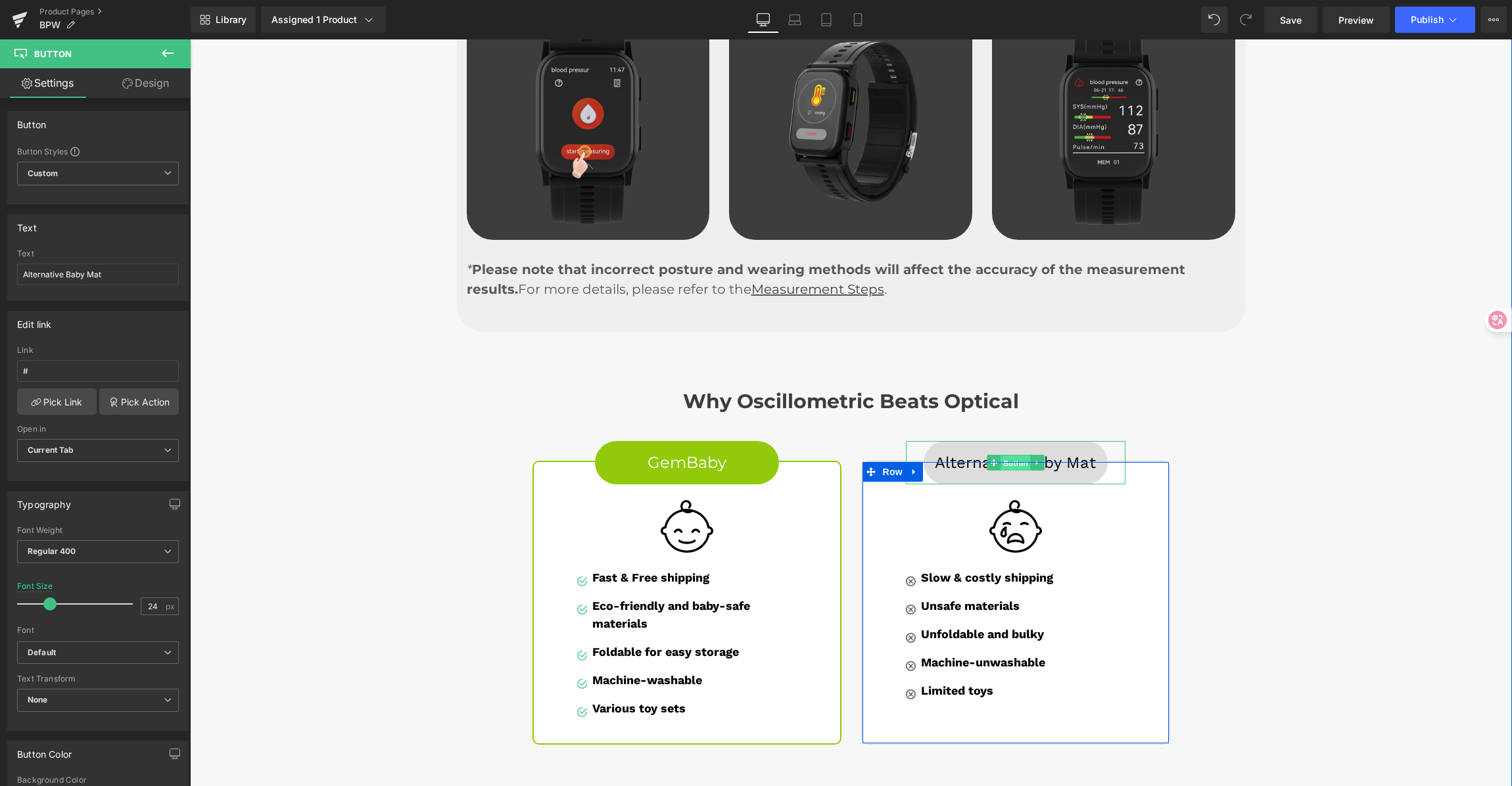
click at [1004, 454] on span "Button" at bounding box center [1015, 462] width 30 height 16
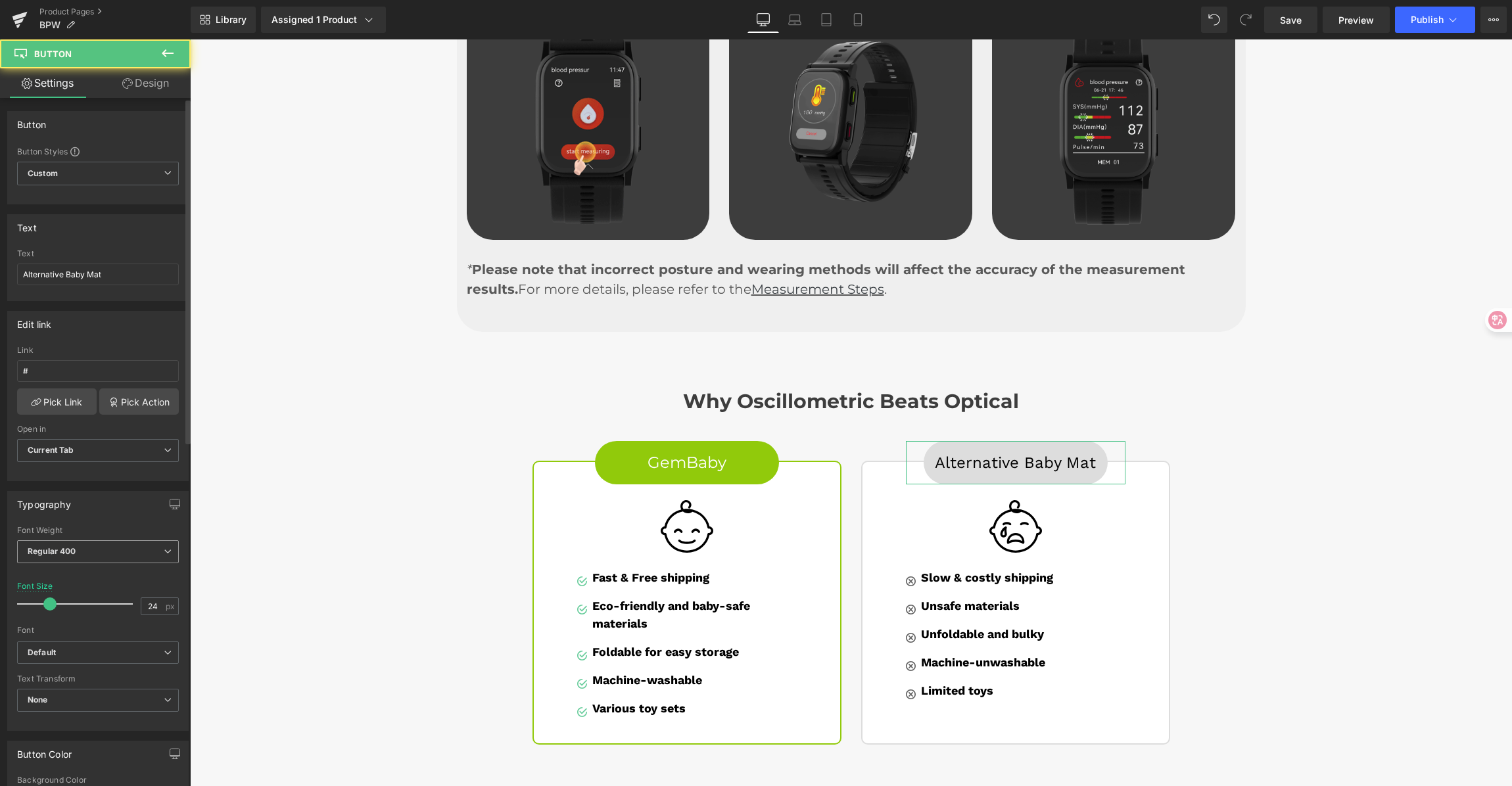
click at [57, 550] on b "Regular 400" at bounding box center [52, 551] width 49 height 10
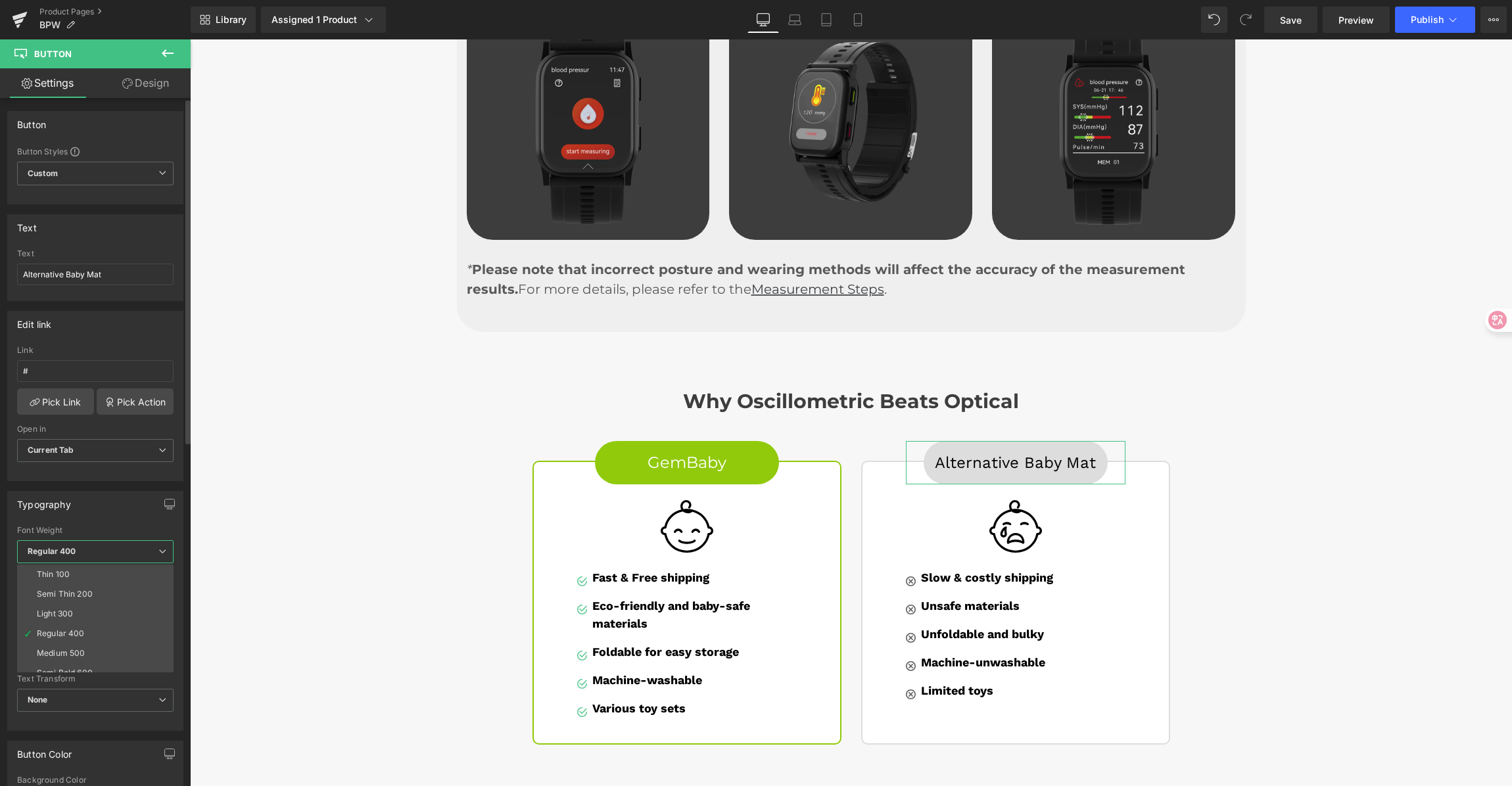
click at [76, 517] on div "Typography Thin 100 Semi Thin 200 Light 300 Regular 400 Medium 500 Semi Bold 60…" at bounding box center [94, 610] width 176 height 239
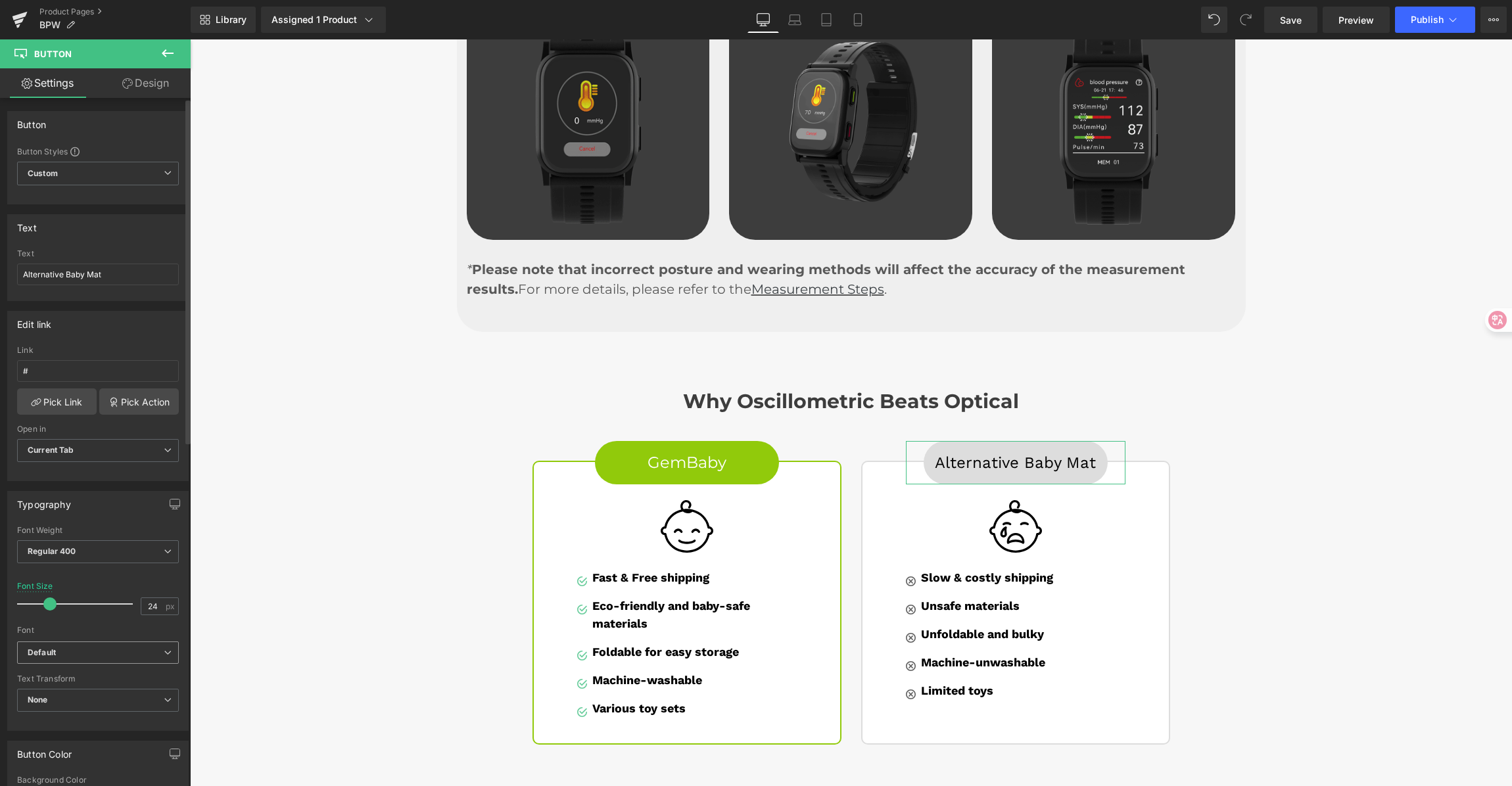
click at [53, 654] on icon "Default" at bounding box center [41, 653] width 28 height 11
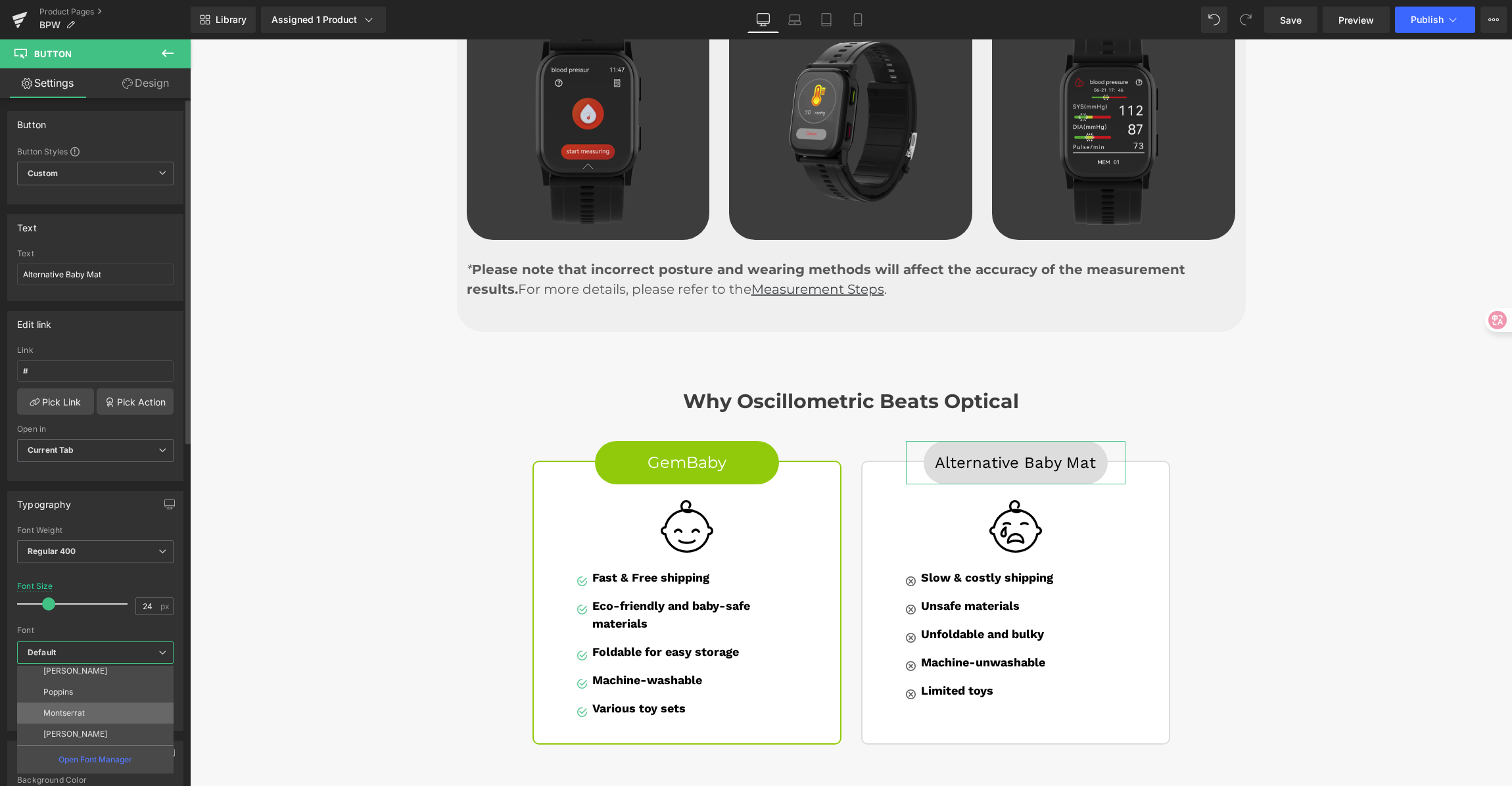
click at [89, 707] on li "Montserrat" at bounding box center [97, 712] width 162 height 21
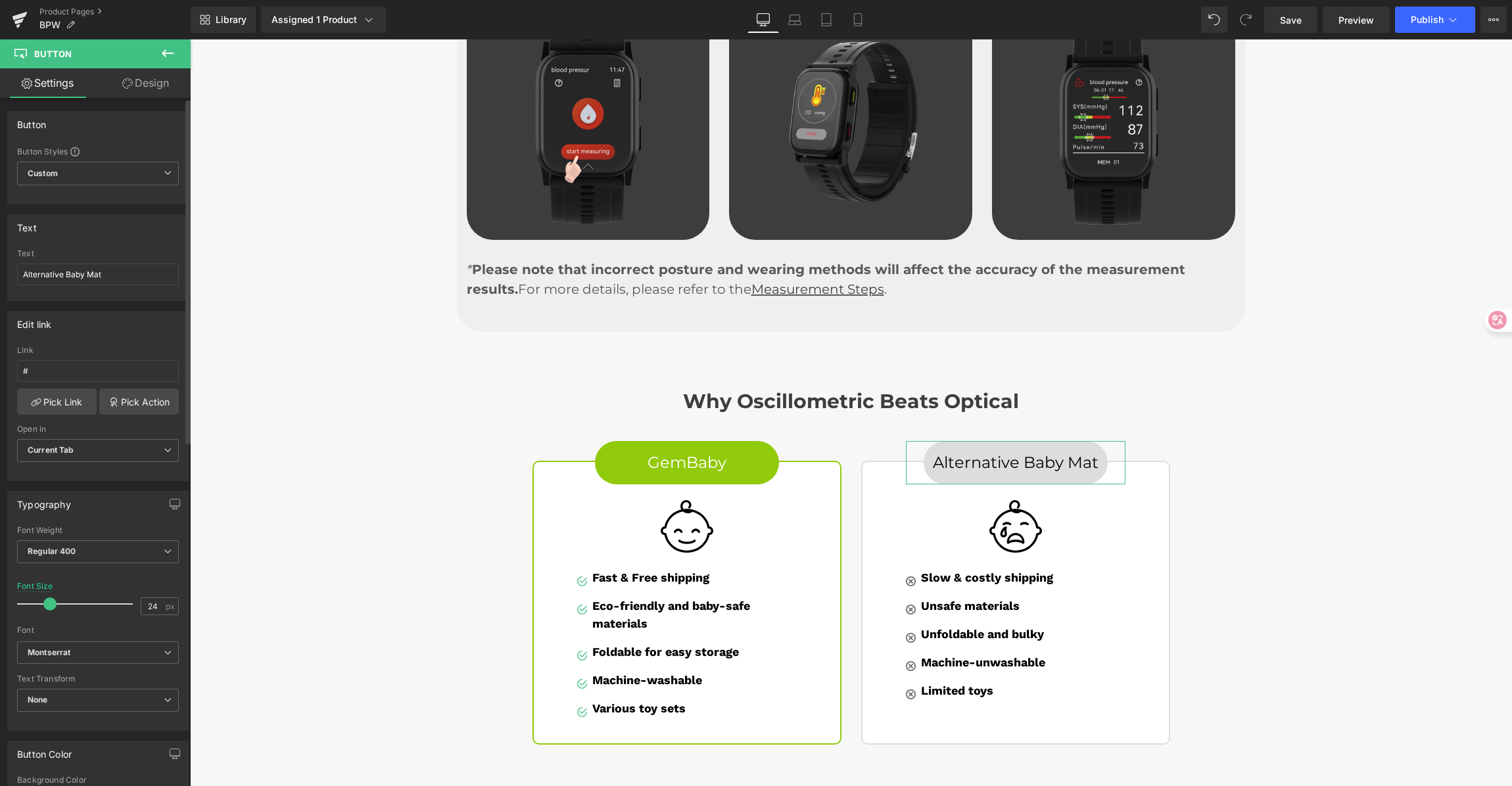
drag, startPoint x: 91, startPoint y: 584, endPoint x: 168, endPoint y: 574, distance: 77.6
click at [92, 584] on div "Font Size 24 px" at bounding box center [97, 603] width 162 height 44
click at [1247, 403] on div "Why Oscillometric Beats Optical Heading Row GemBaby Button Image Image Fast & F…" at bounding box center [851, 560] width 1323 height 381
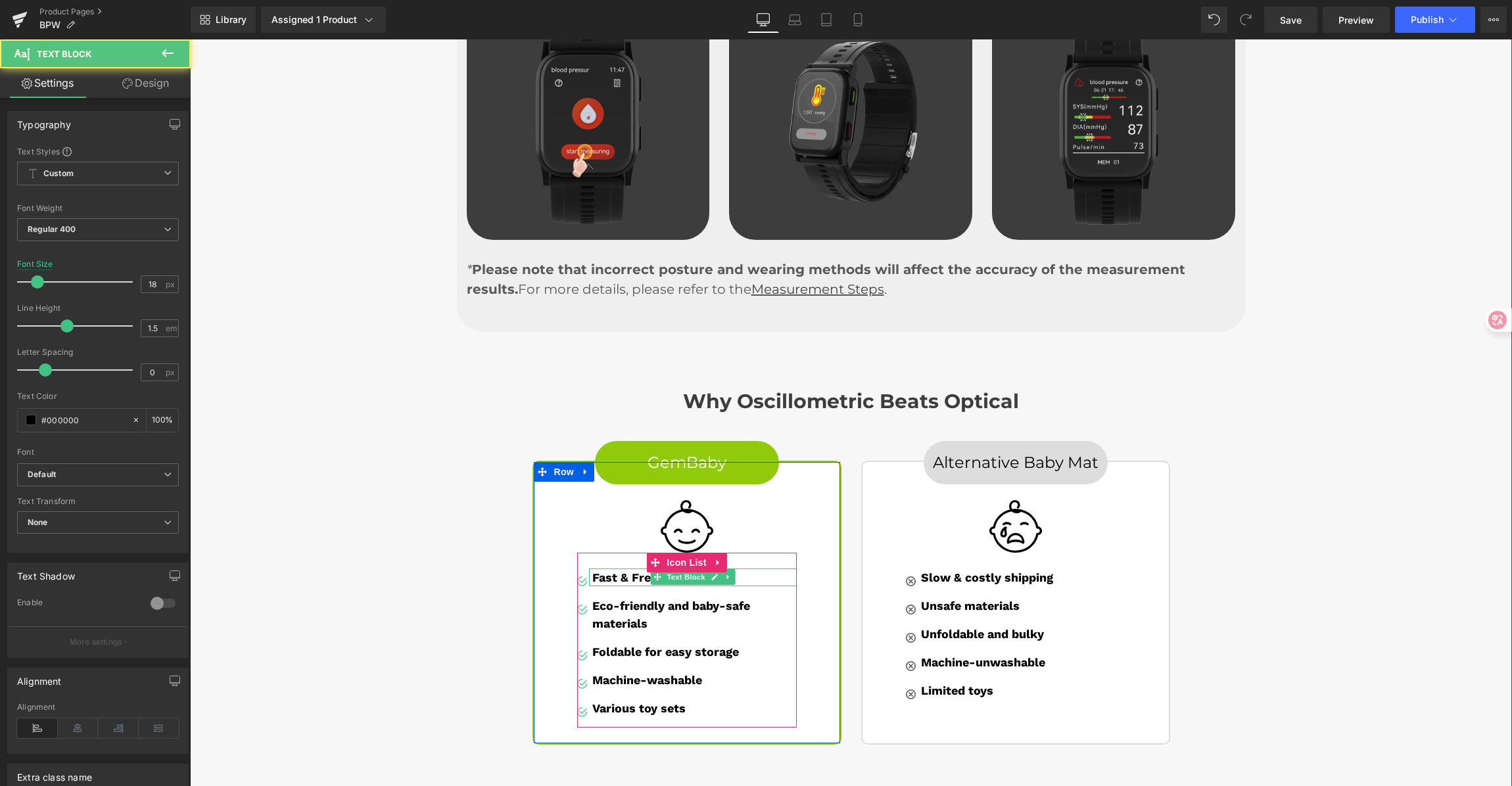
click at [630, 570] on strong "Fast & Free shipping" at bounding box center [650, 577] width 117 height 14
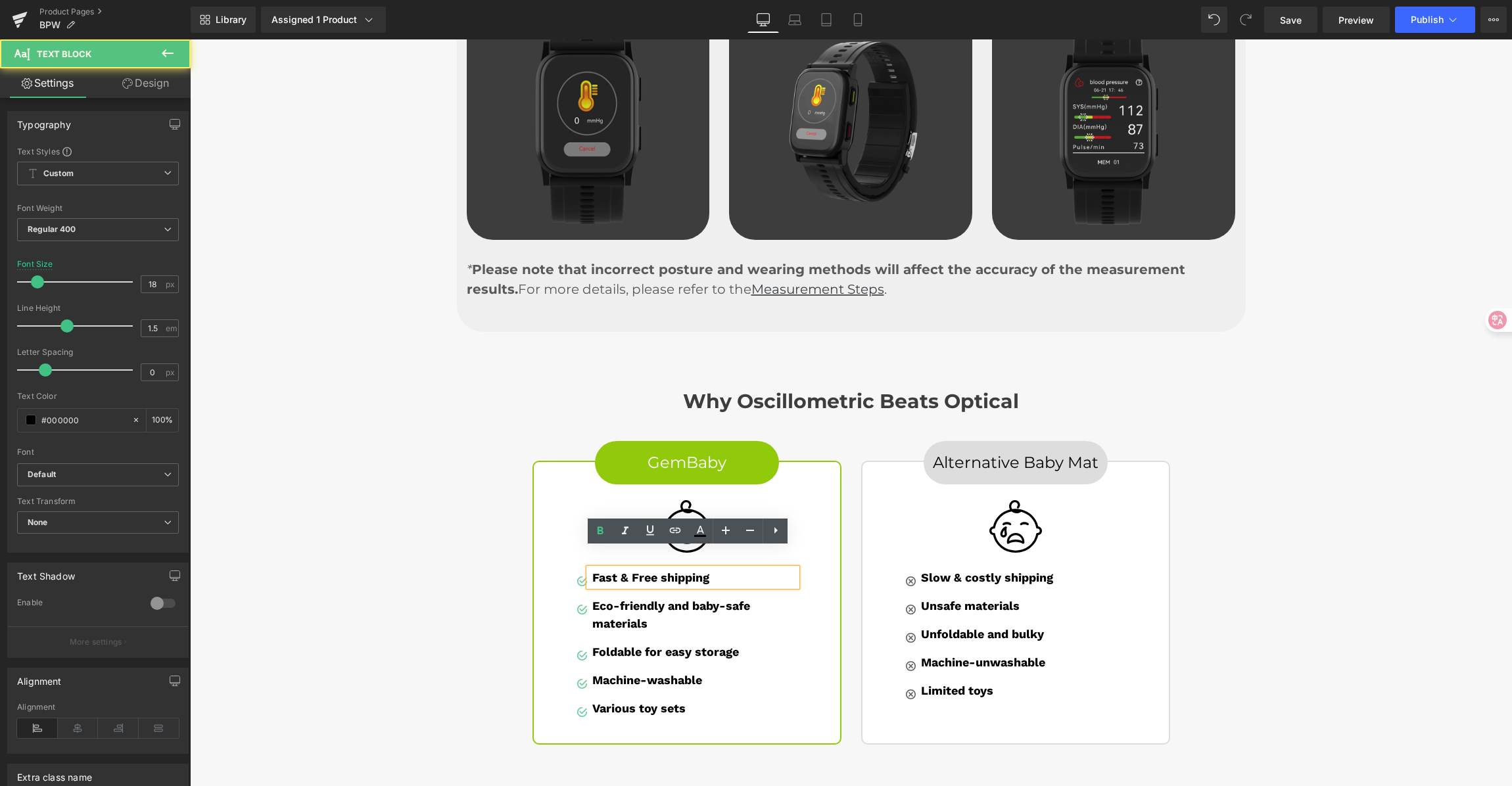
click at [616, 570] on strong "Fast & Free shipping" at bounding box center [650, 577] width 117 height 14
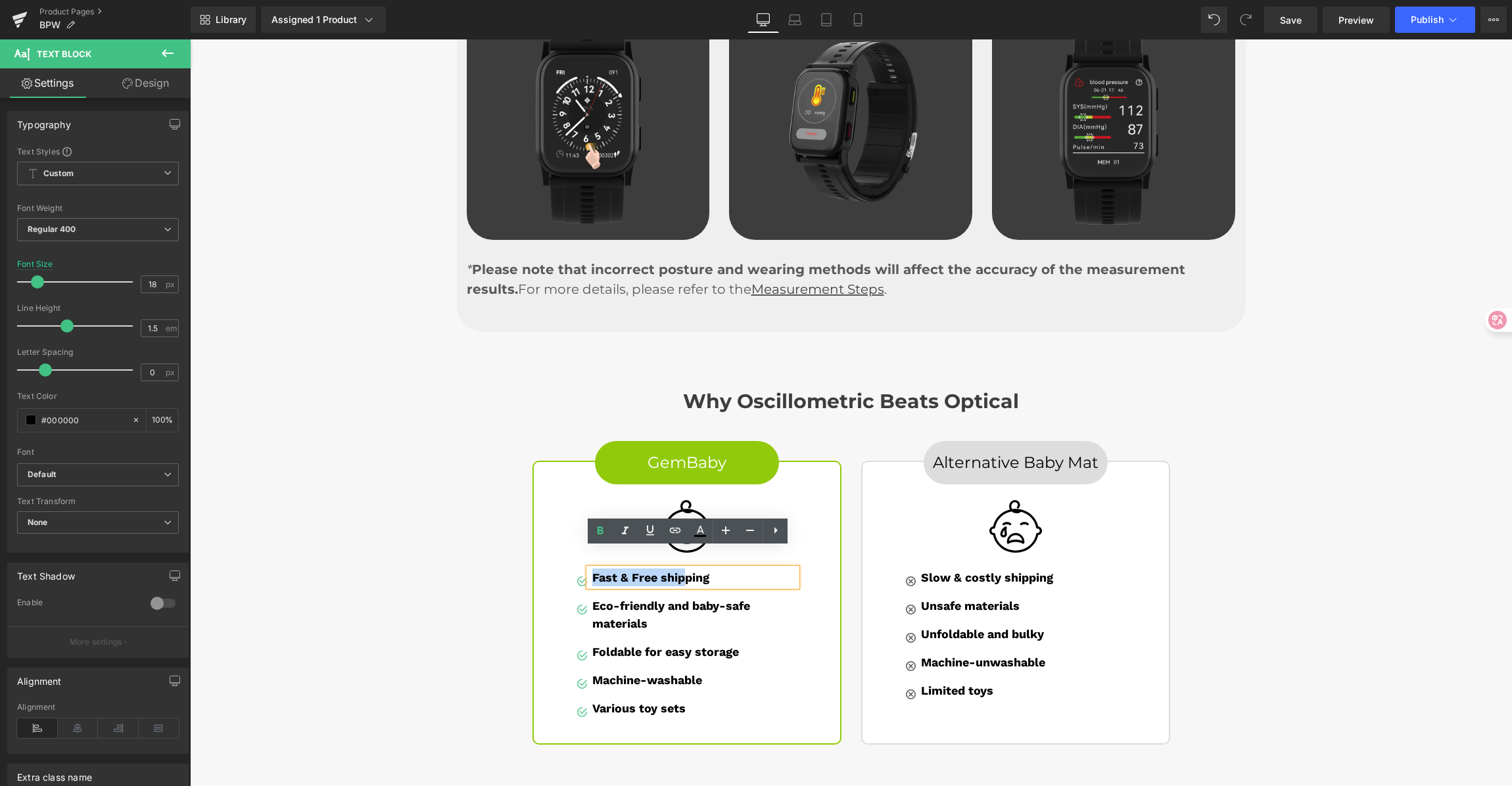
drag, startPoint x: 670, startPoint y: 561, endPoint x: 686, endPoint y: 561, distance: 16.0
click at [686, 570] on strong "Fast & Free shipping" at bounding box center [650, 577] width 117 height 14
click at [698, 570] on strong "Fast & Free shipping" at bounding box center [650, 577] width 117 height 14
drag, startPoint x: 730, startPoint y: 561, endPoint x: 591, endPoint y: 558, distance: 139.0
click at [592, 568] on p "Fast & Free shipping" at bounding box center [694, 577] width 204 height 18
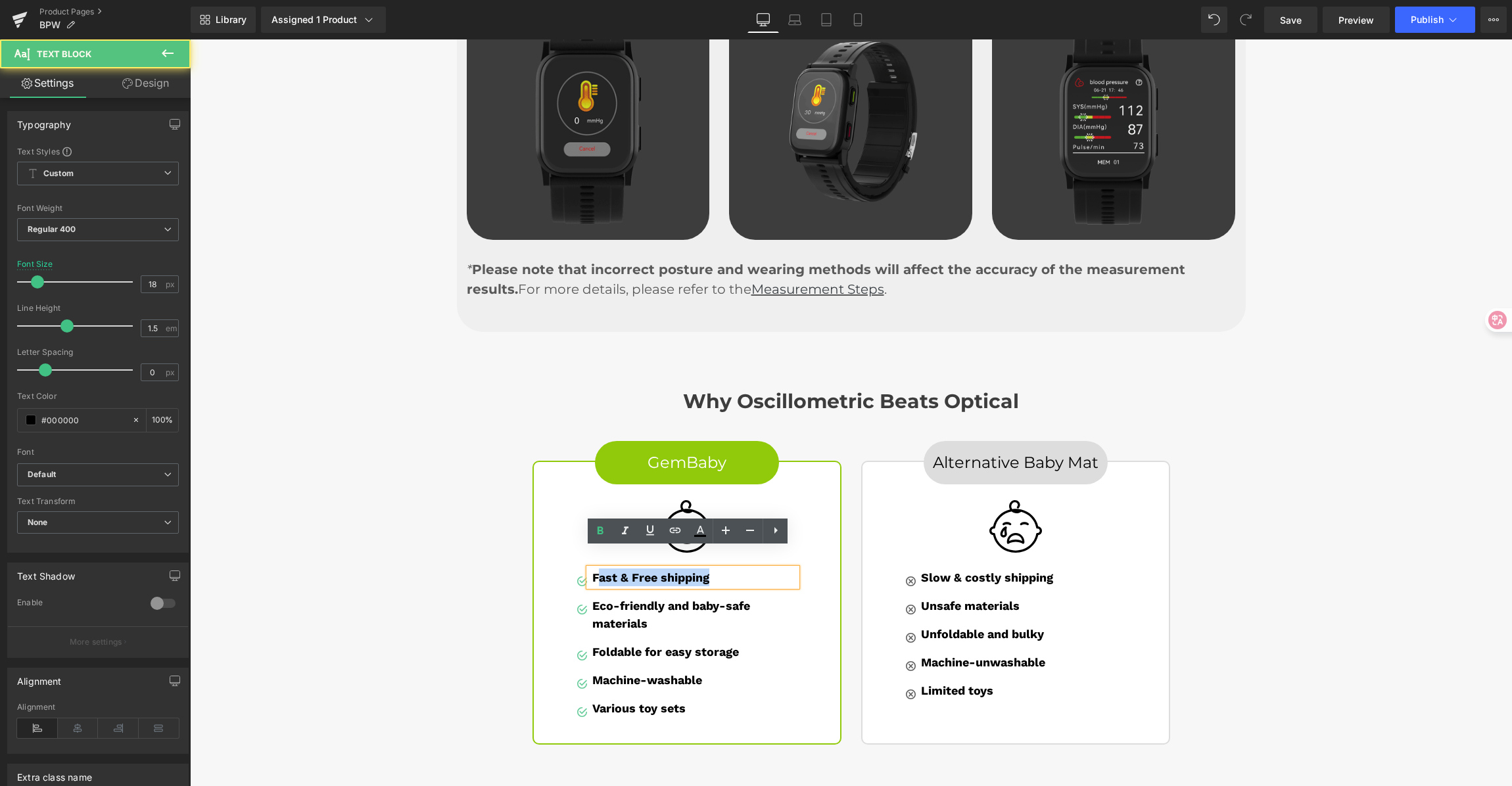
click at [699, 570] on strong "Fast & Free shipping" at bounding box center [650, 577] width 117 height 14
click at [748, 568] on p "Fast & Free shipping" at bounding box center [694, 577] width 204 height 18
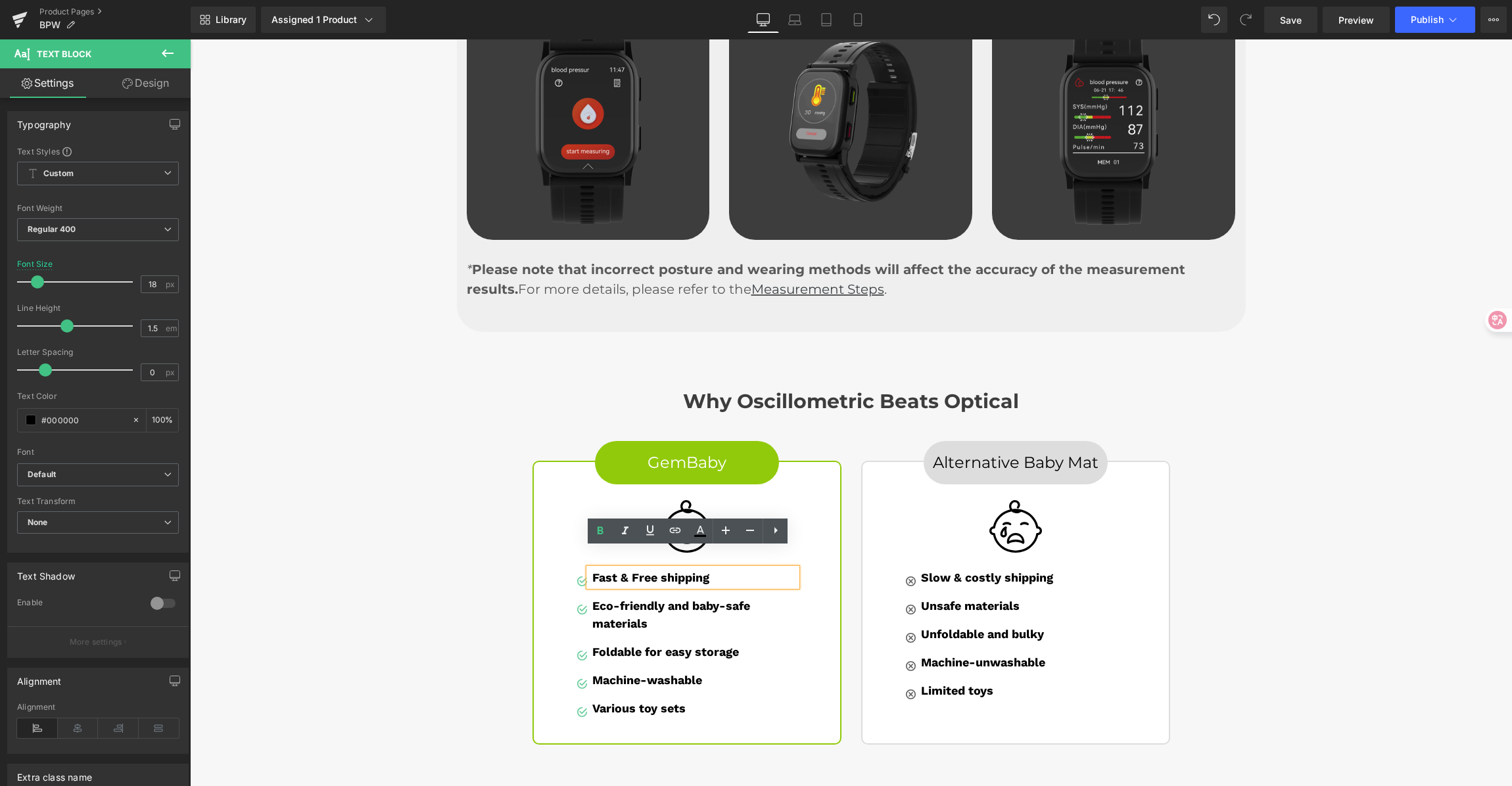
click at [1256, 513] on div "Why Oscillometric Beats Optical Heading Row GemBaby Button Image Image Fast & F…" at bounding box center [851, 560] width 1323 height 381
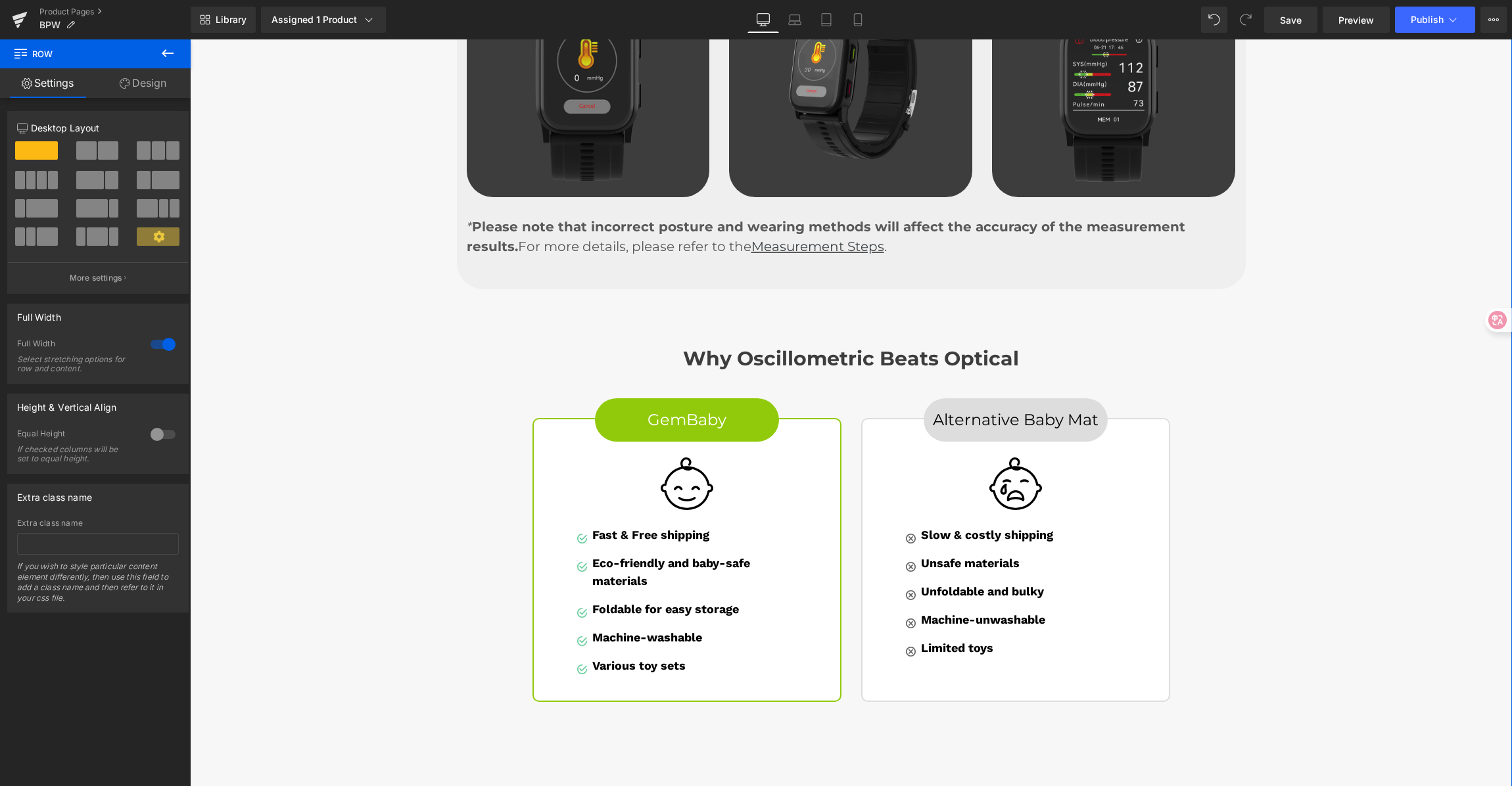
scroll to position [3234, 0]
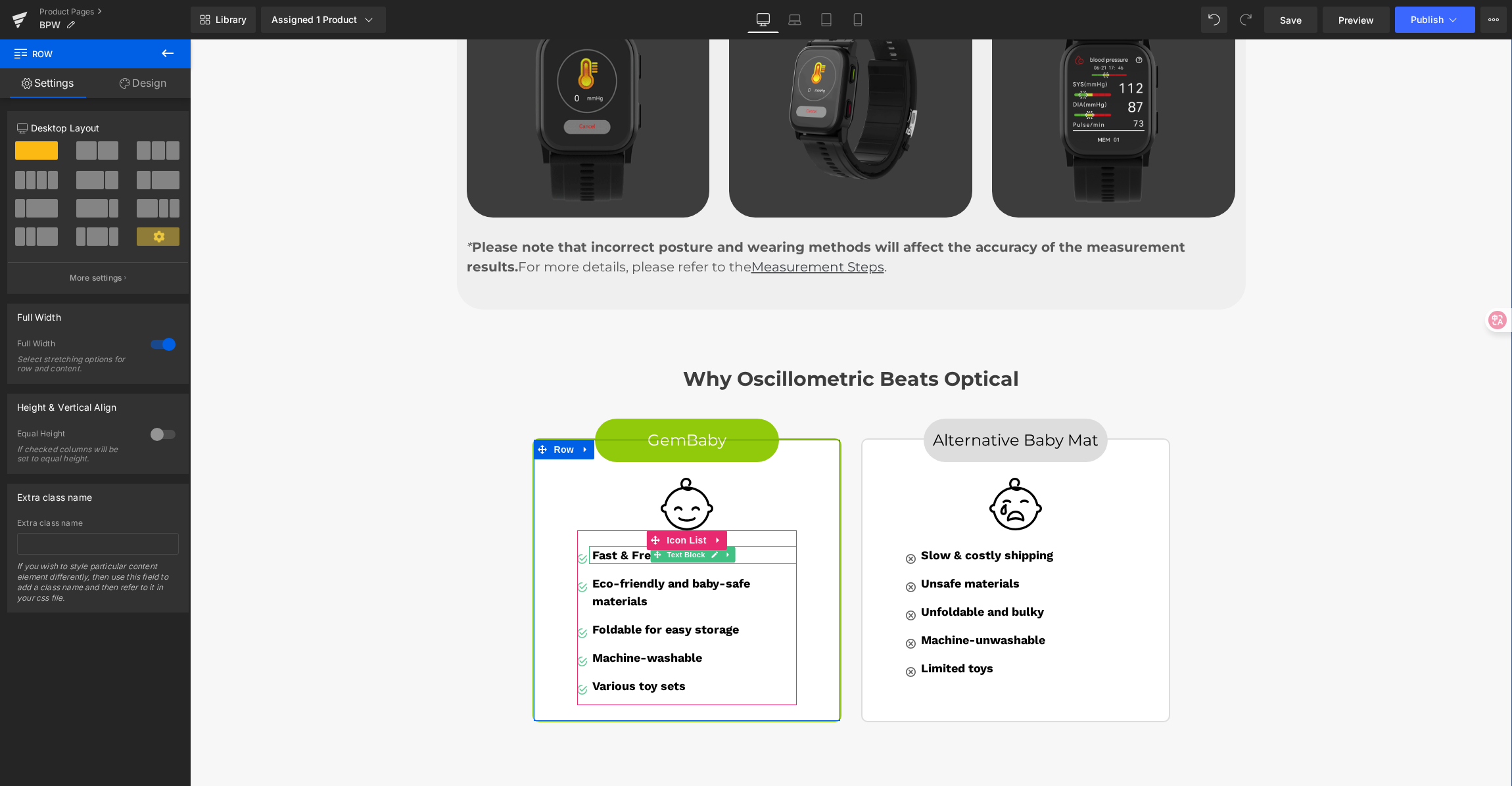
click at [609, 549] on strong "Fast & Free shipping" at bounding box center [650, 555] width 117 height 14
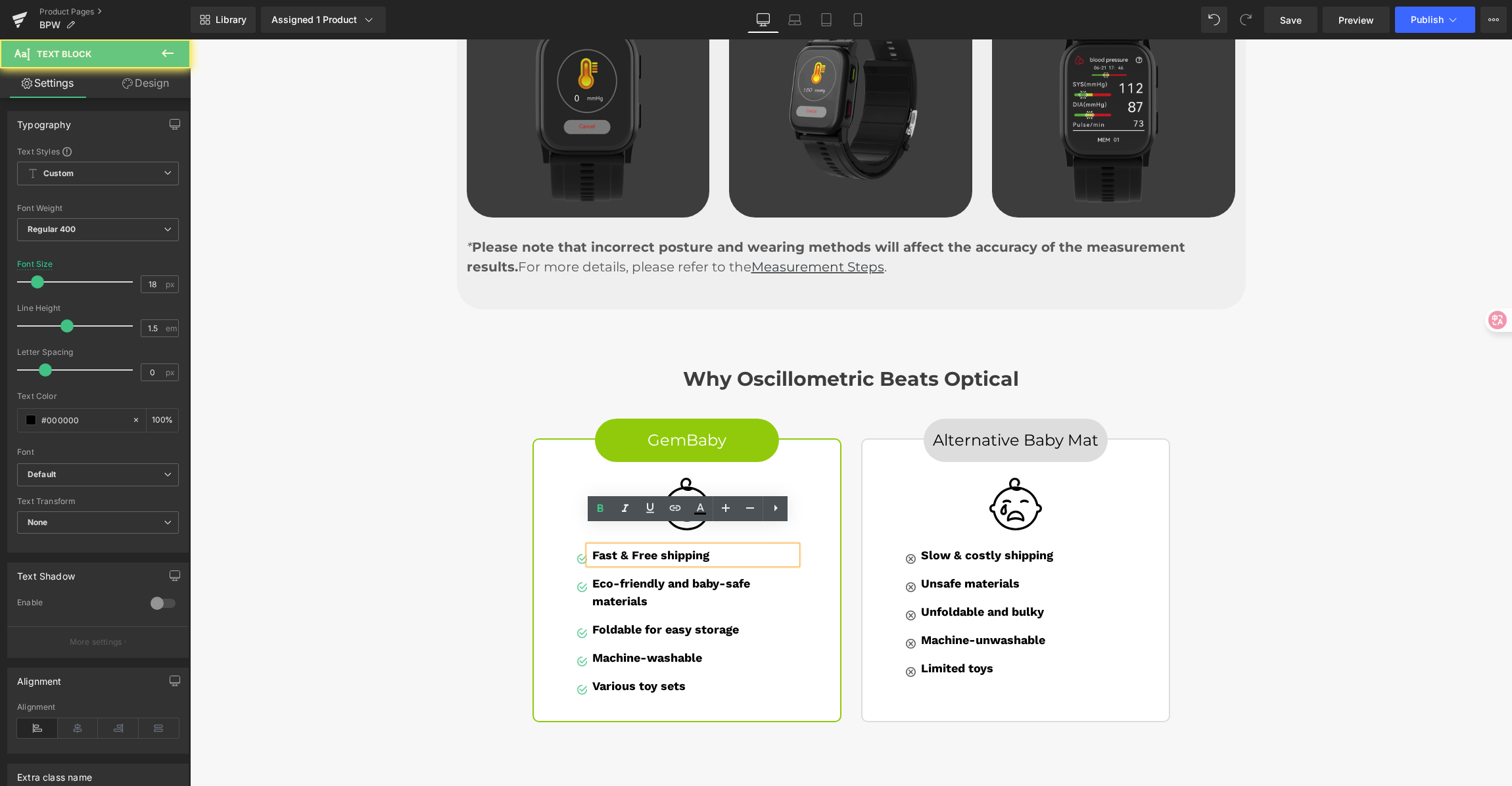
click at [598, 549] on strong "Fast & Free shipping" at bounding box center [650, 555] width 117 height 14
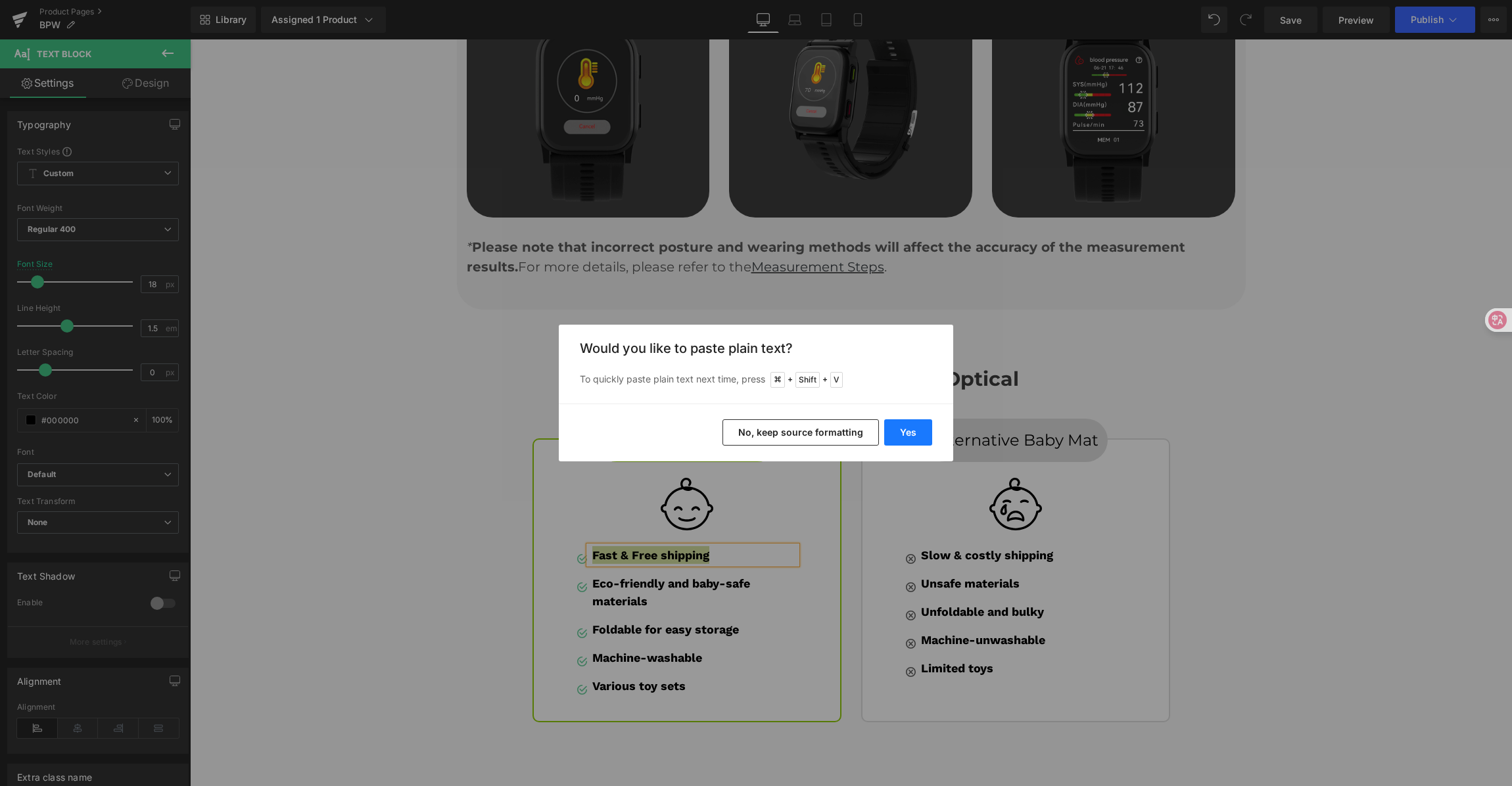
click at [900, 428] on button "Yes" at bounding box center [908, 432] width 48 height 26
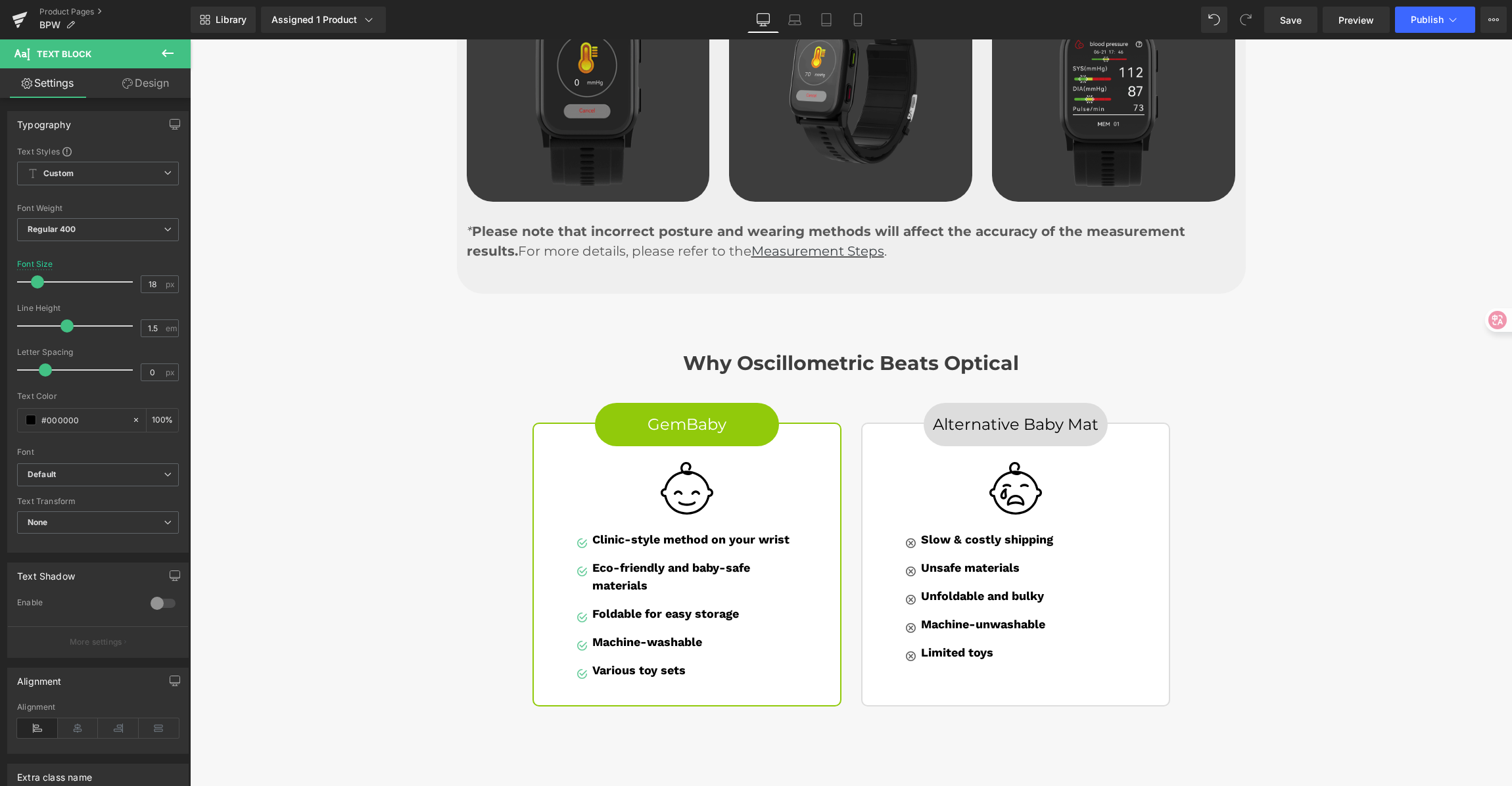
scroll to position [3251, 0]
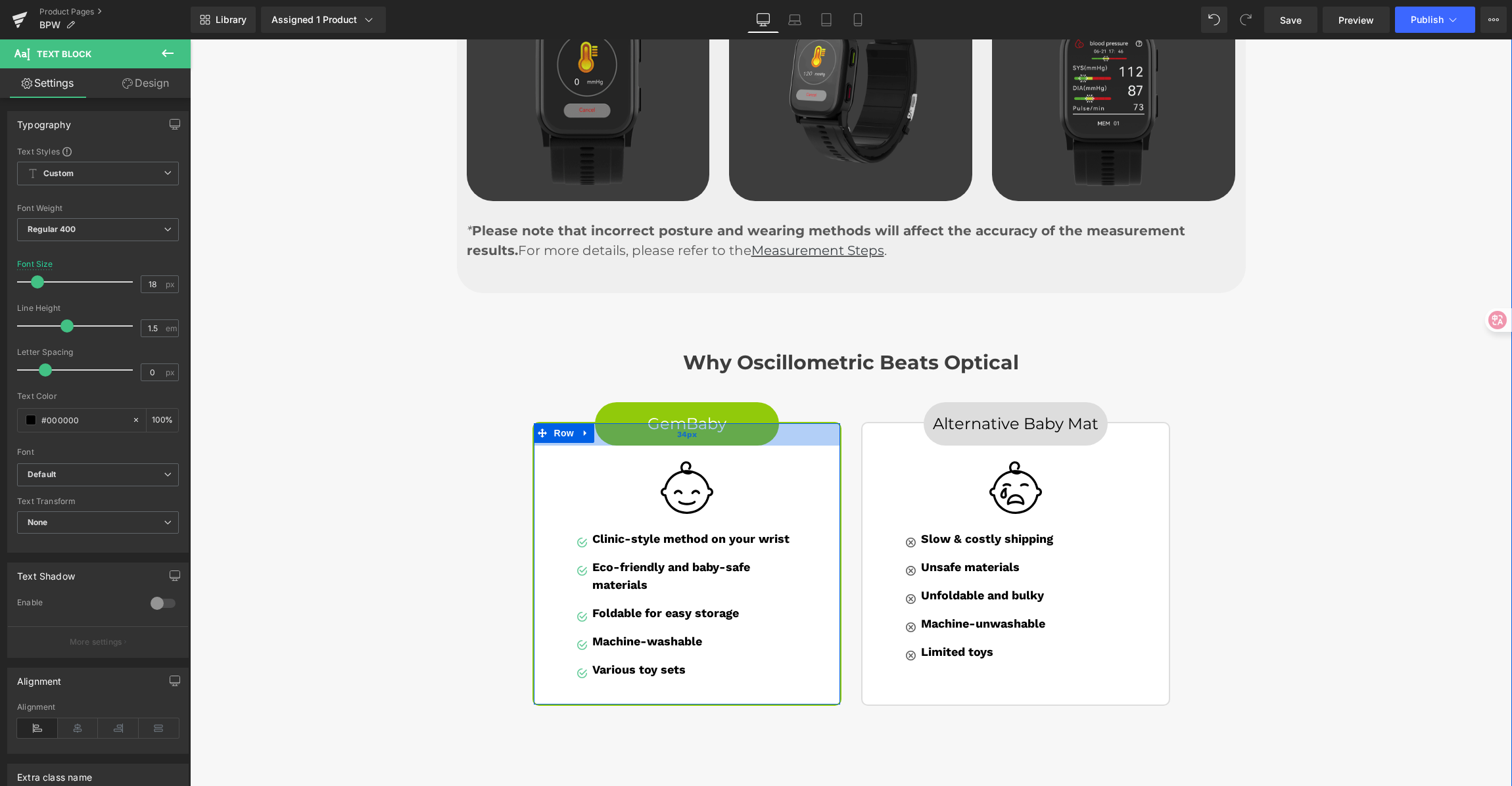
click at [663, 423] on div "34px" at bounding box center [687, 434] width 306 height 23
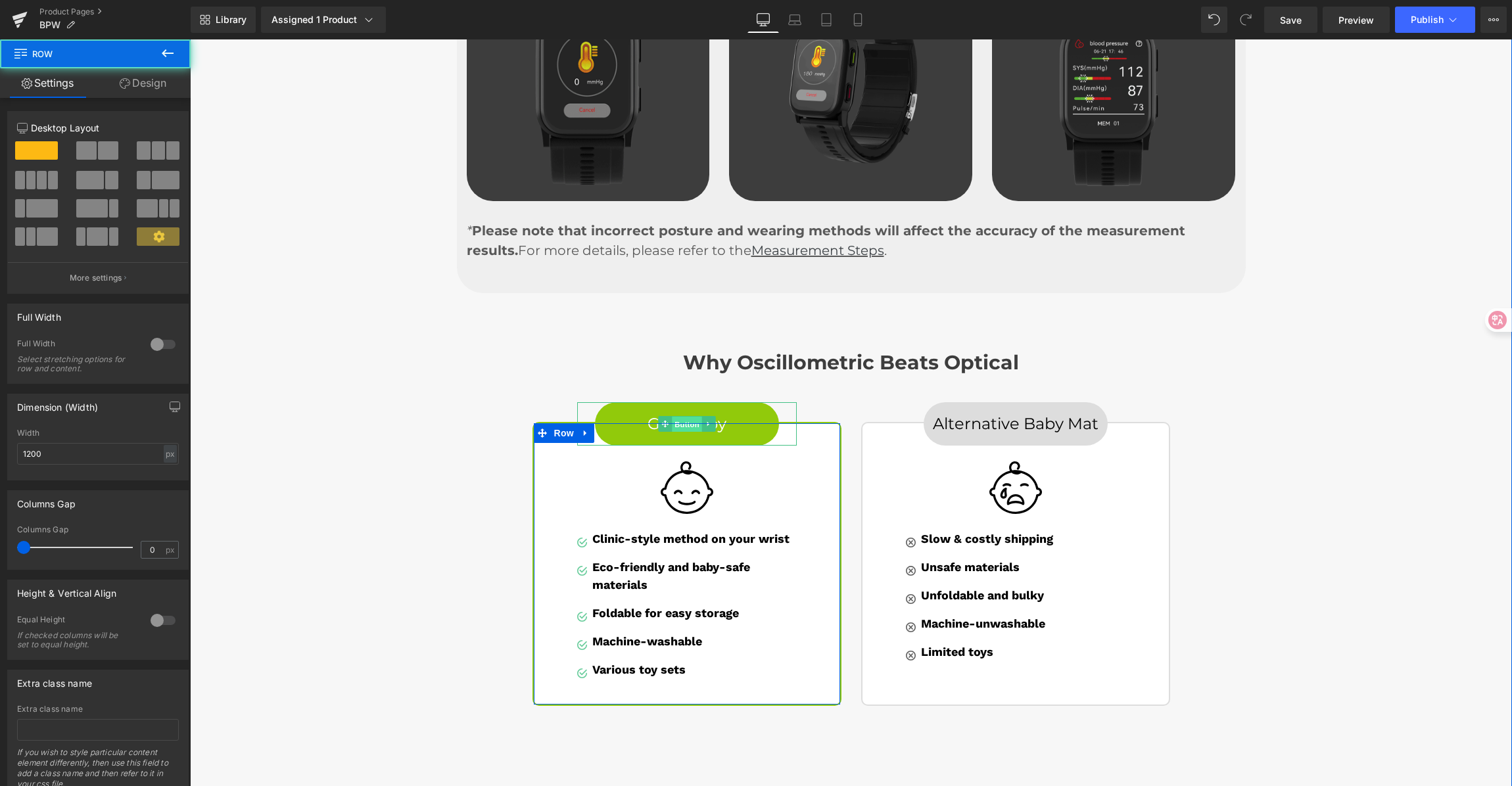
click at [686, 416] on span "Button" at bounding box center [687, 424] width 30 height 16
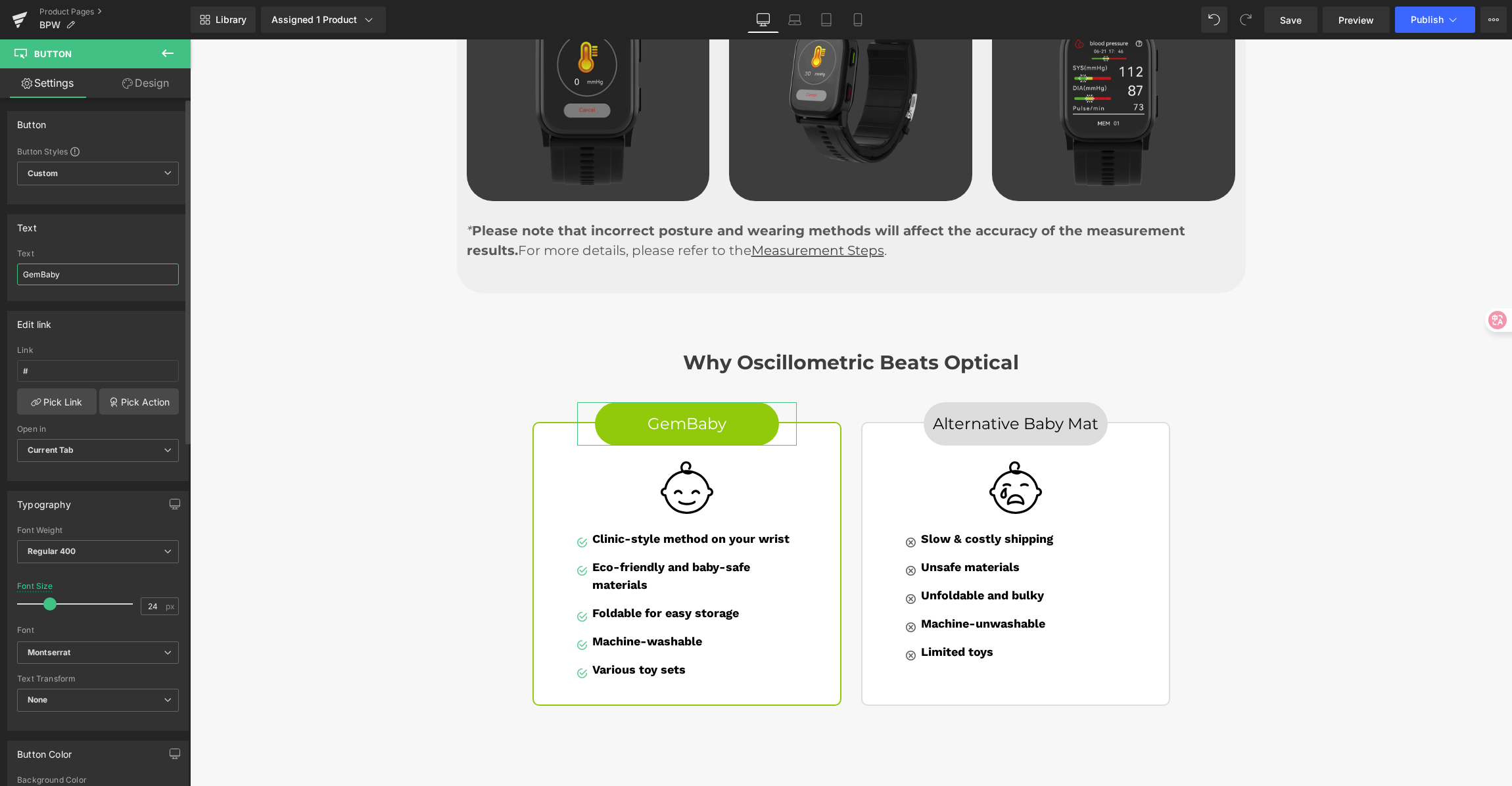
drag, startPoint x: -54, startPoint y: 264, endPoint x: 15, endPoint y: 272, distance: 69.5
click at [0, 264] on html "Button You are previewing how the will restyle your page. You can not edit Elem…" at bounding box center [756, 393] width 1512 height 786
paste input "Wellue Micro-Cuff Watch"
type input "Wellue Micro-Cuff Watch"
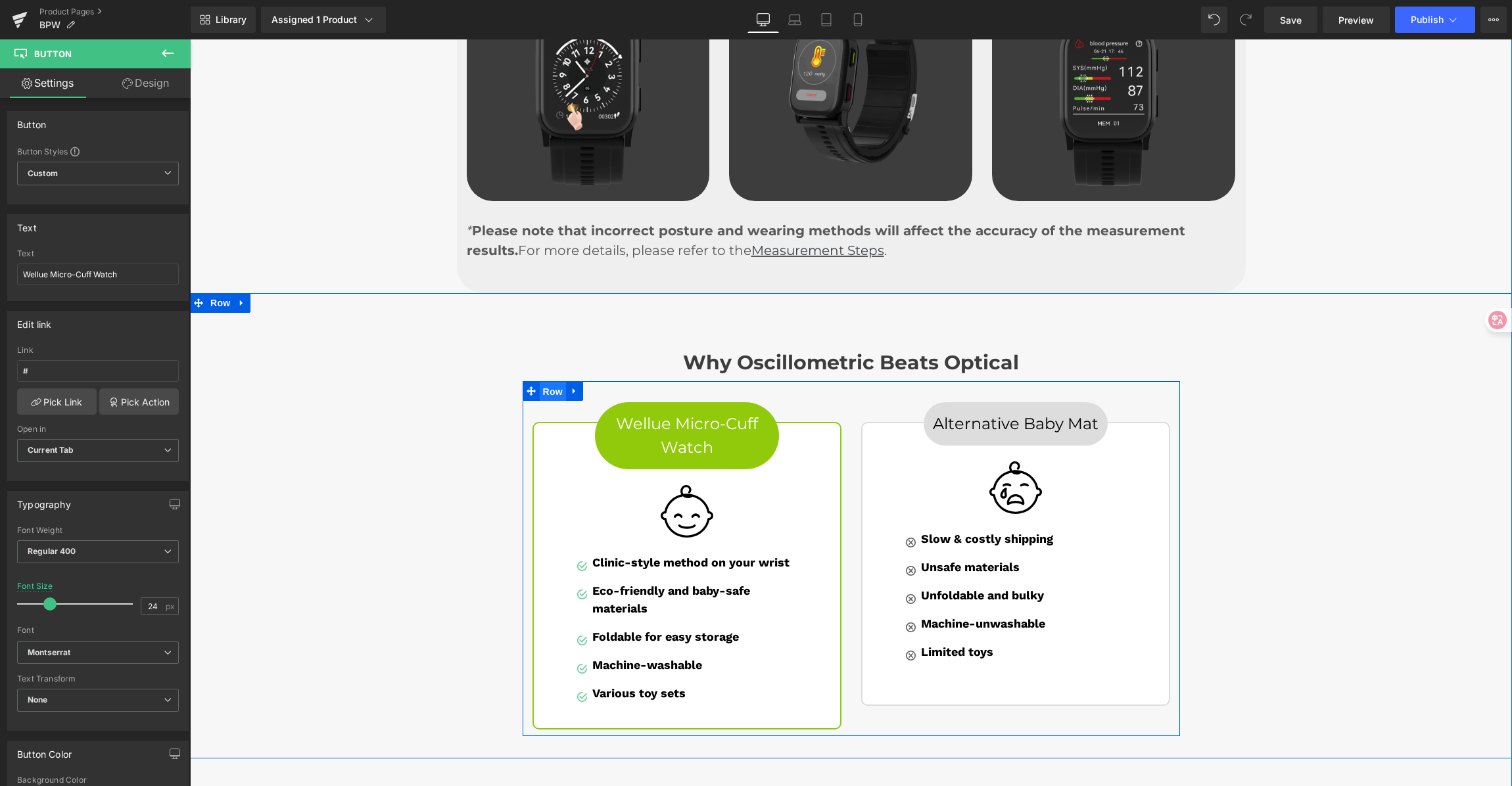
click at [547, 382] on span "Row" at bounding box center [553, 392] width 27 height 20
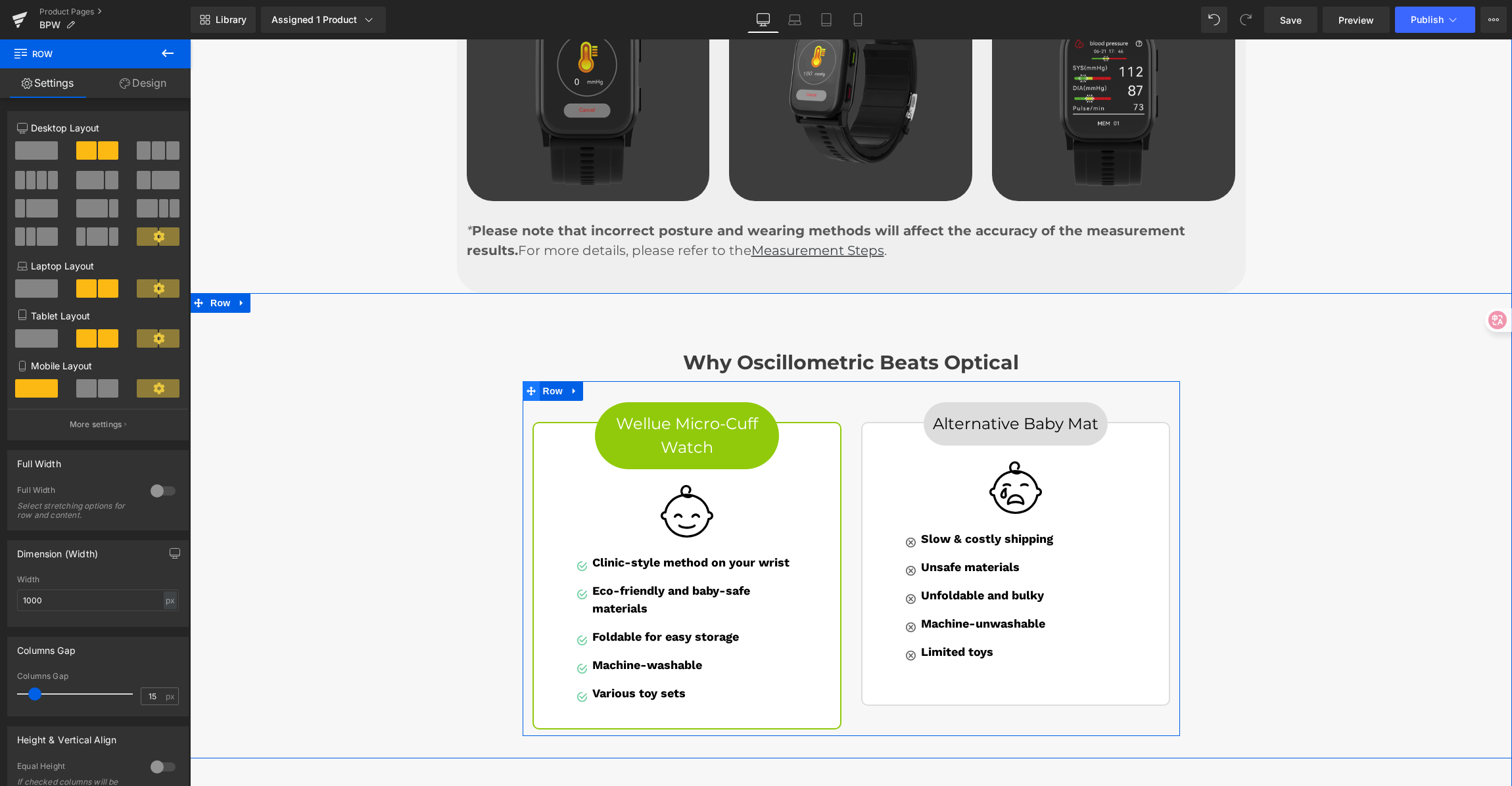
click at [526, 387] on icon at bounding box center [530, 391] width 9 height 9
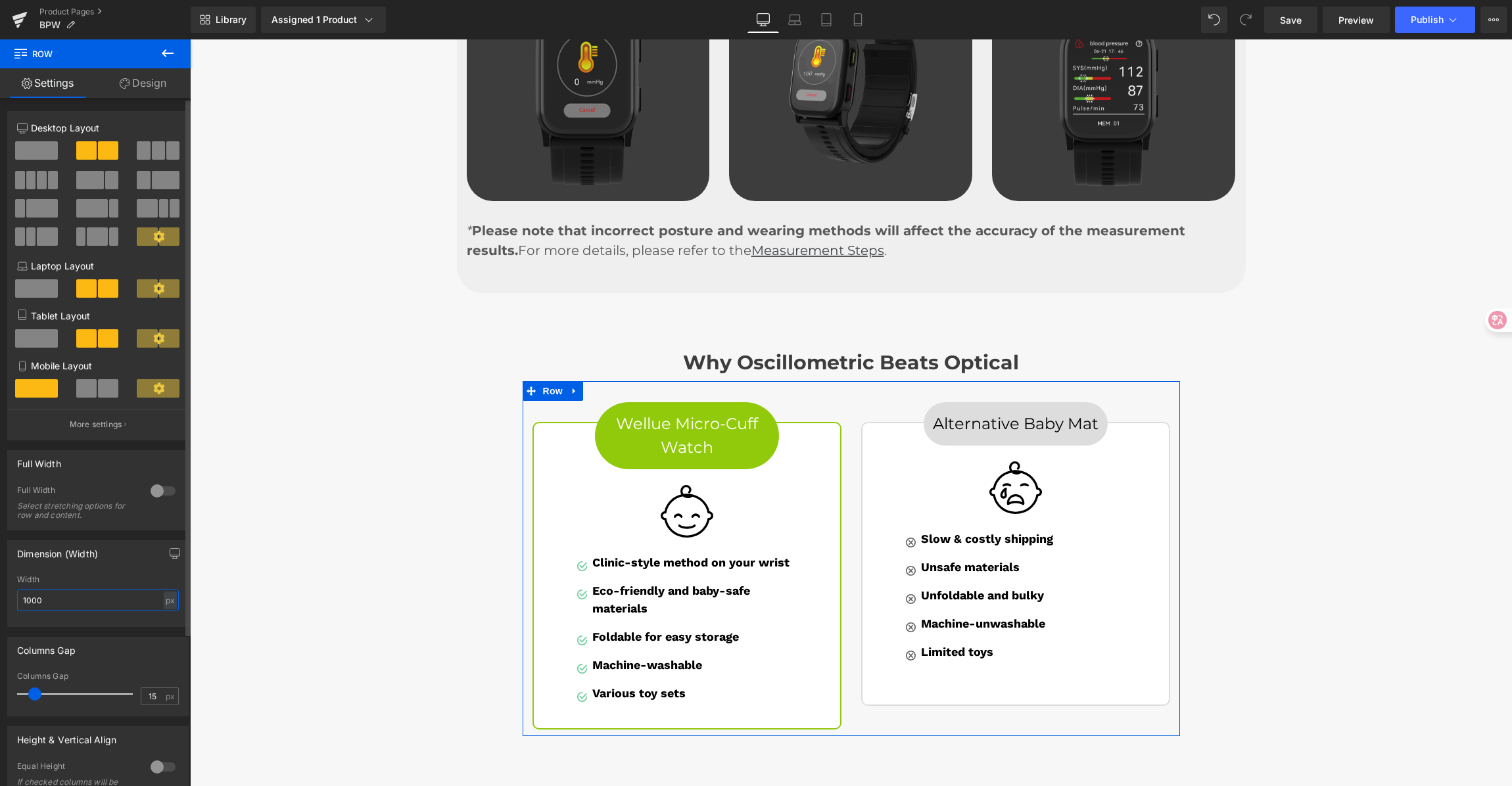
click at [28, 599] on input "1000" at bounding box center [97, 601] width 162 height 22
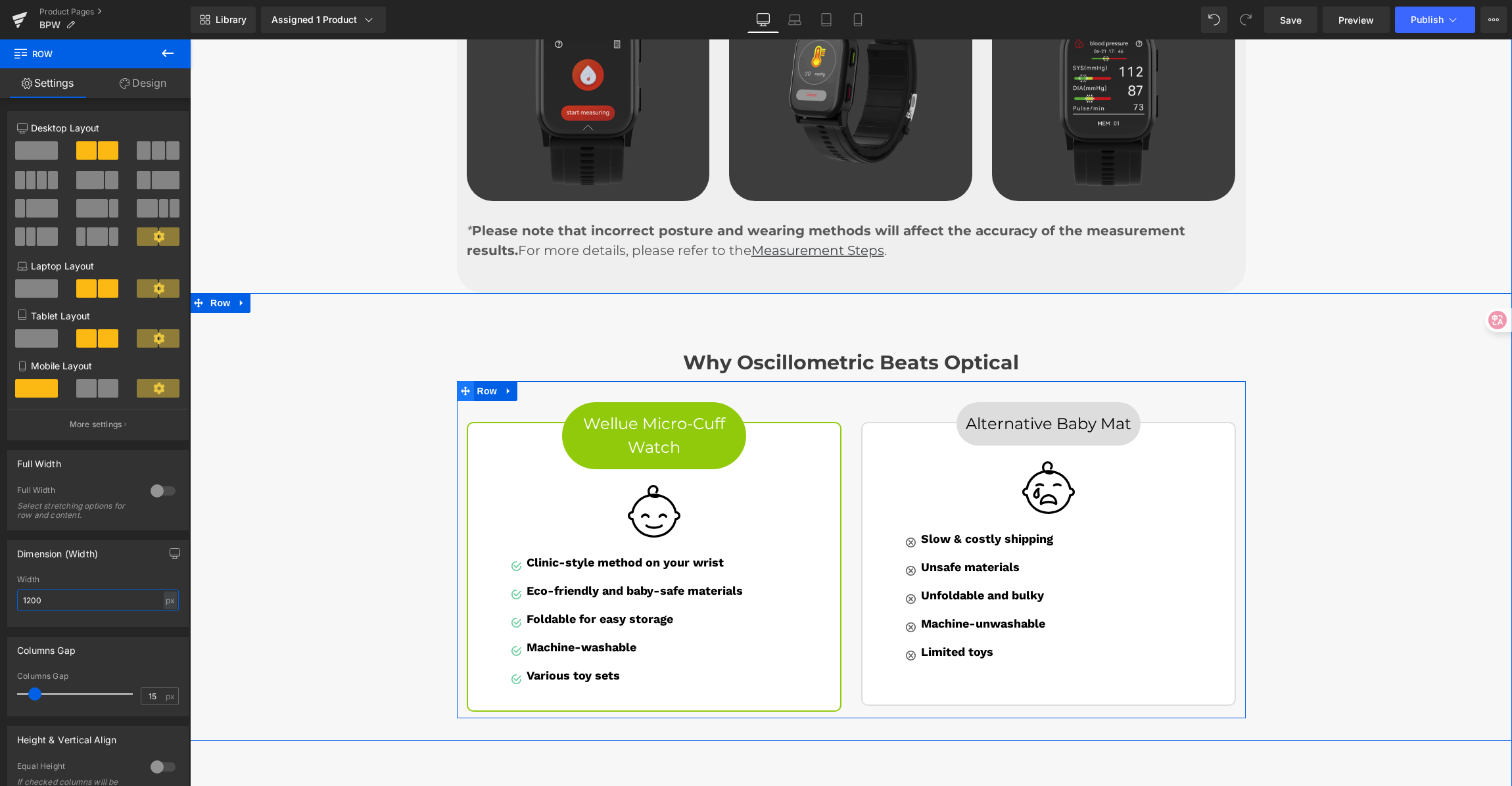
click at [465, 381] on span at bounding box center [464, 391] width 17 height 20
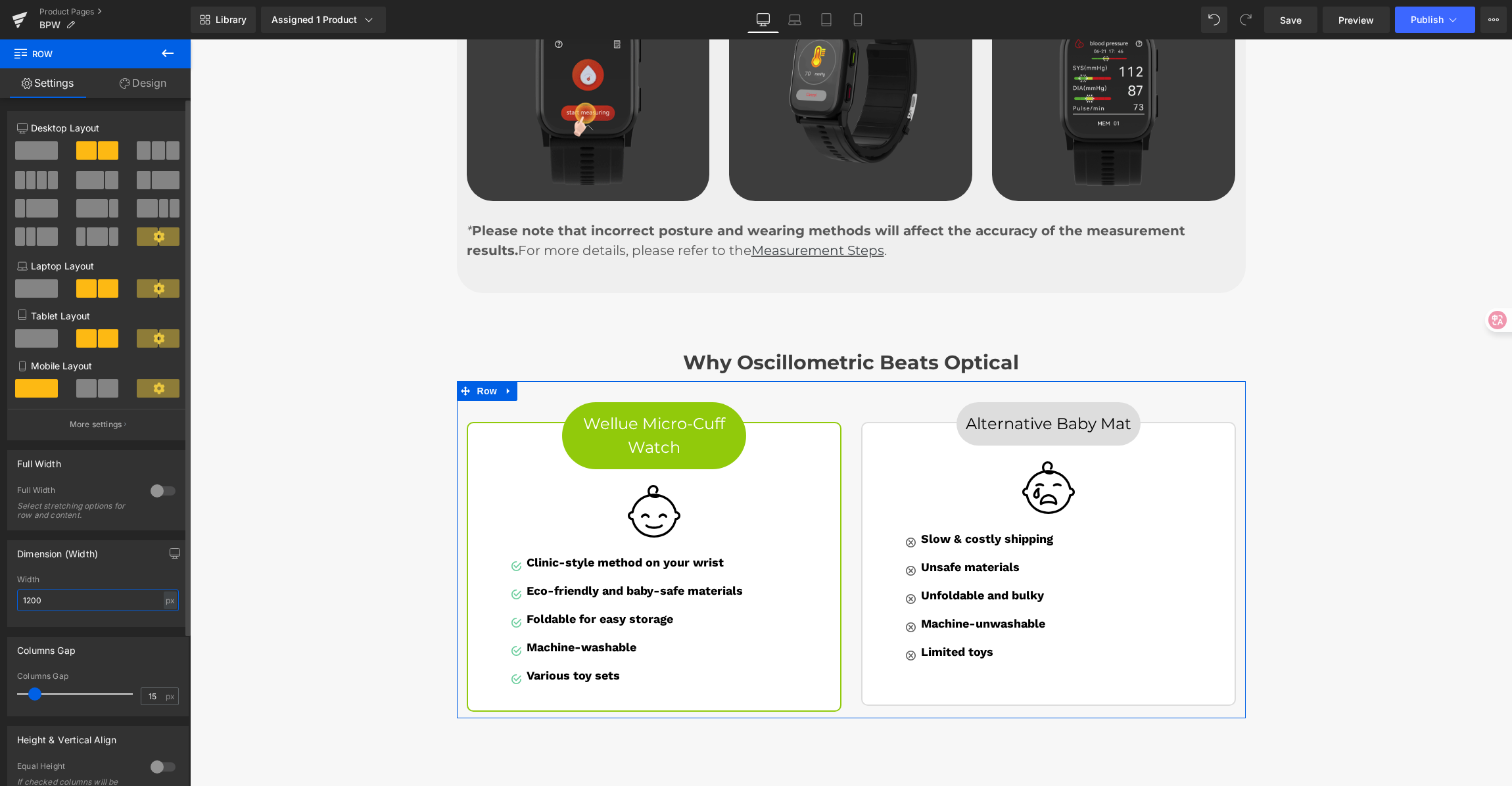
type input "1200"
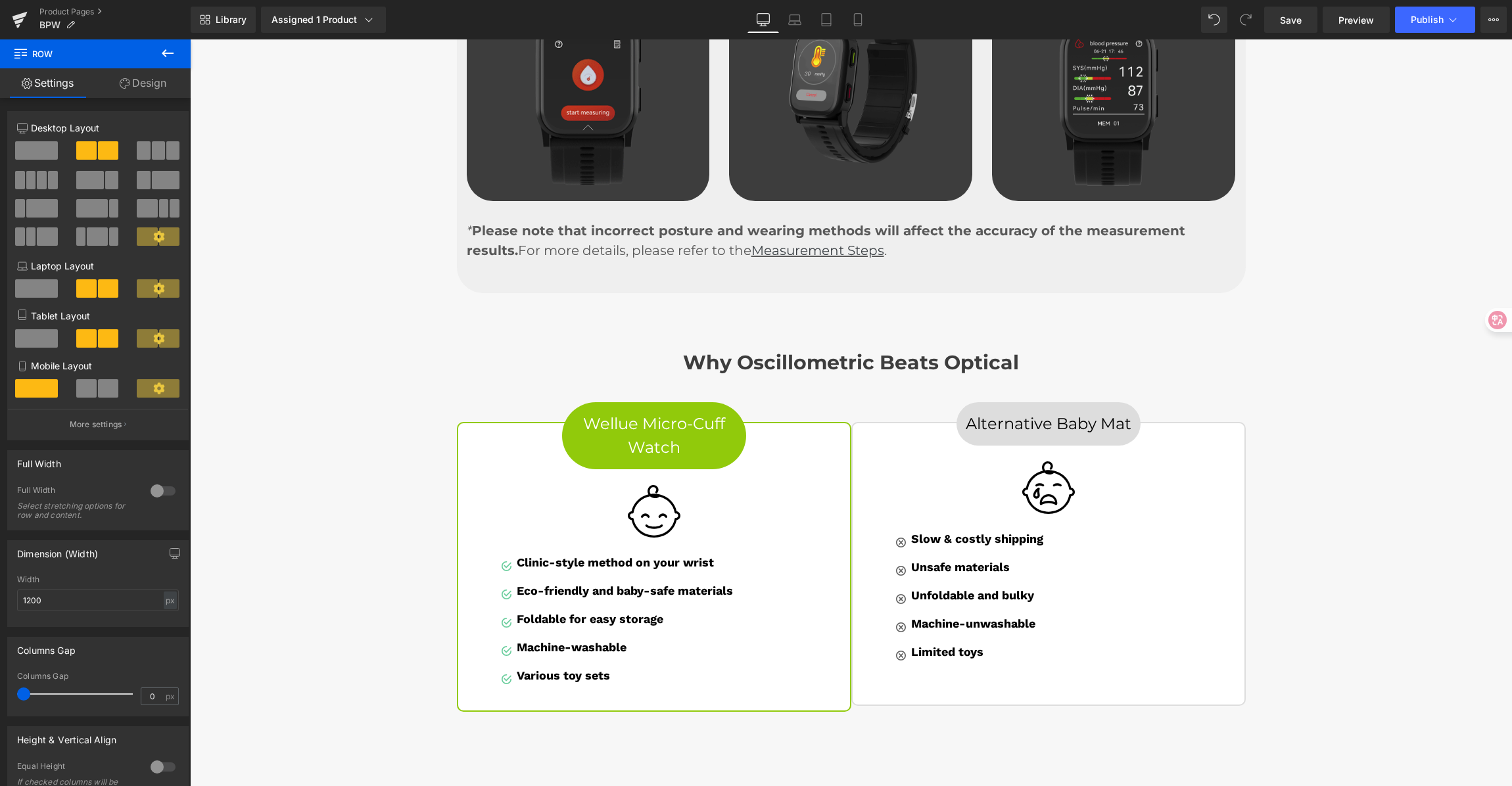
drag, startPoint x: 30, startPoint y: 690, endPoint x: -84, endPoint y: 678, distance: 114.6
click at [0, 678] on html "Row You are previewing how the will restyle your page. You can not edit Element…" at bounding box center [756, 393] width 1512 height 786
click at [154, 698] on input "0" at bounding box center [152, 696] width 23 height 17
click at [148, 690] on input "0" at bounding box center [152, 696] width 23 height 17
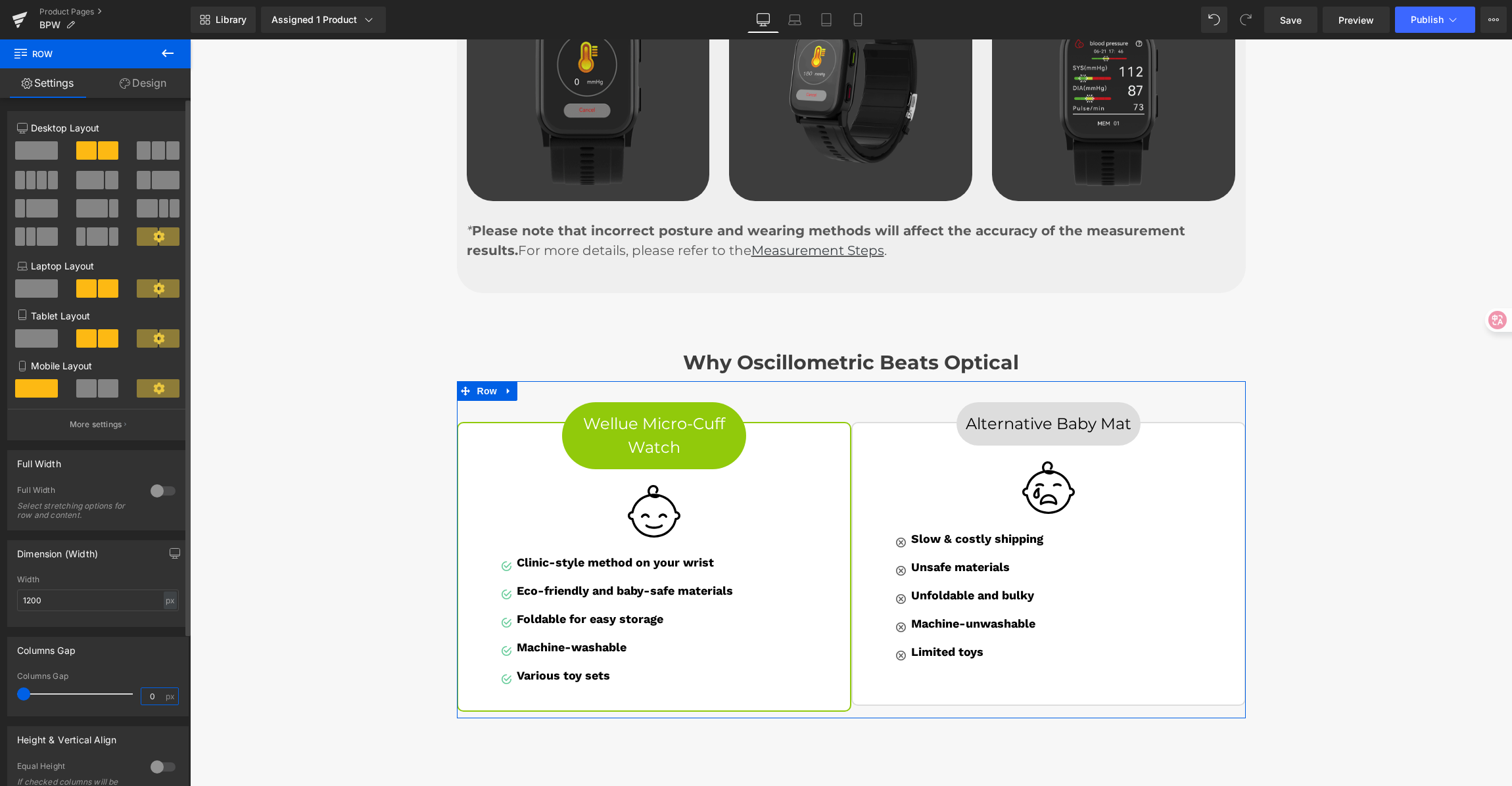
drag, startPoint x: 154, startPoint y: 696, endPoint x: 115, endPoint y: 696, distance: 39.0
click at [115, 696] on div "Columns Gap 0 px" at bounding box center [97, 694] width 162 height 44
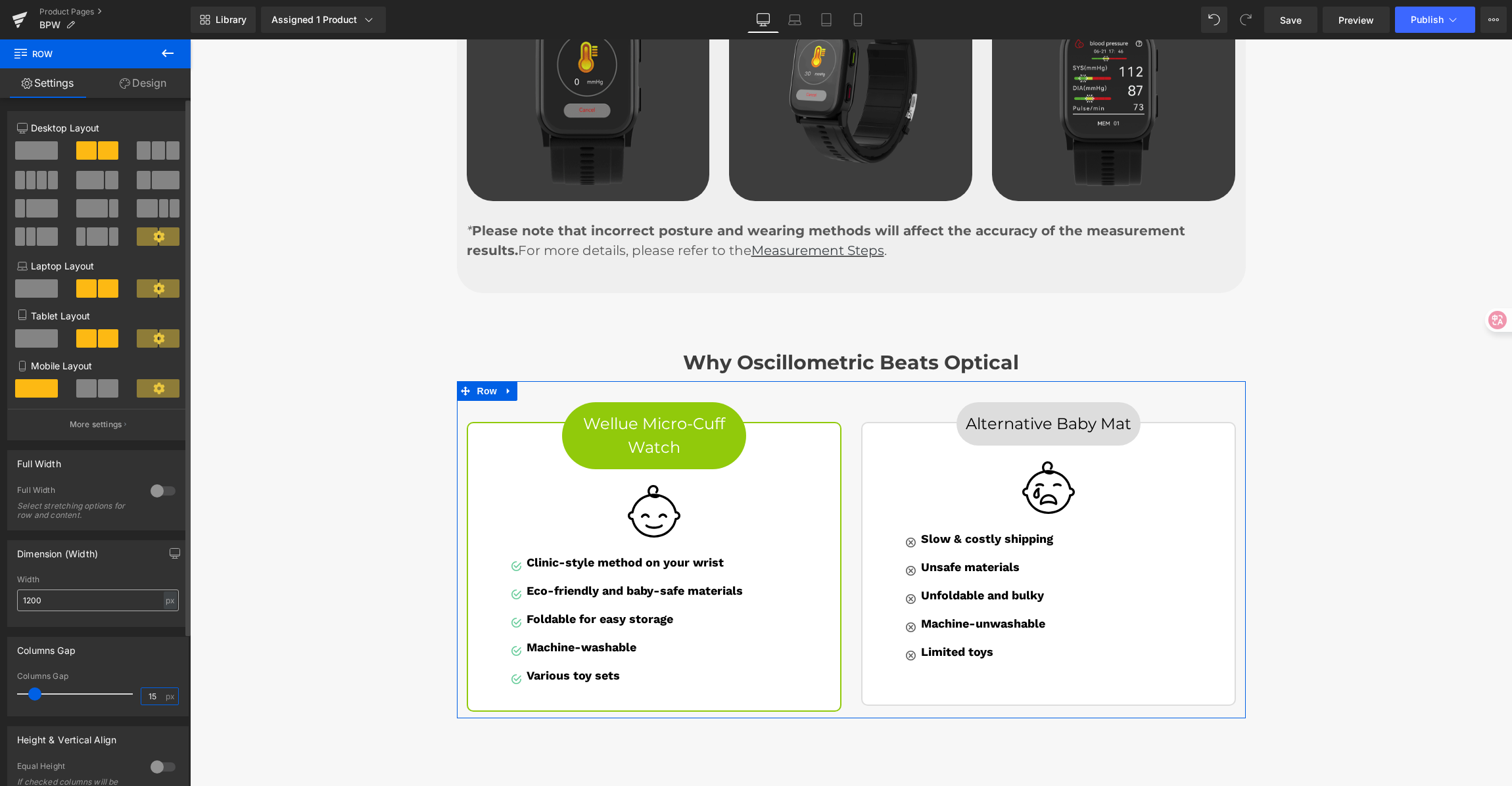
type input "15"
click at [35, 597] on input "1200" at bounding box center [97, 601] width 162 height 22
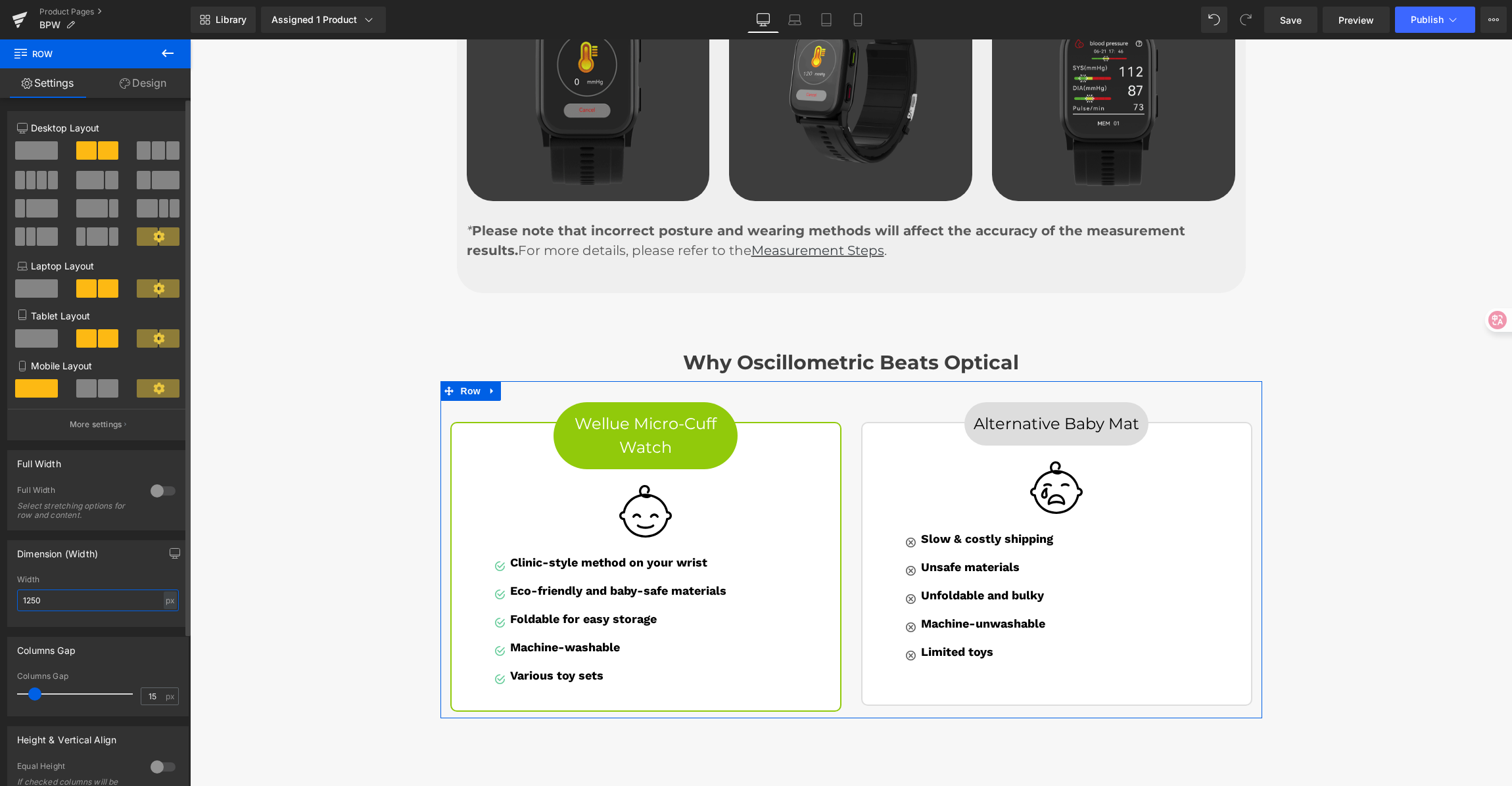
click at [34, 600] on input "1250" at bounding box center [97, 601] width 162 height 22
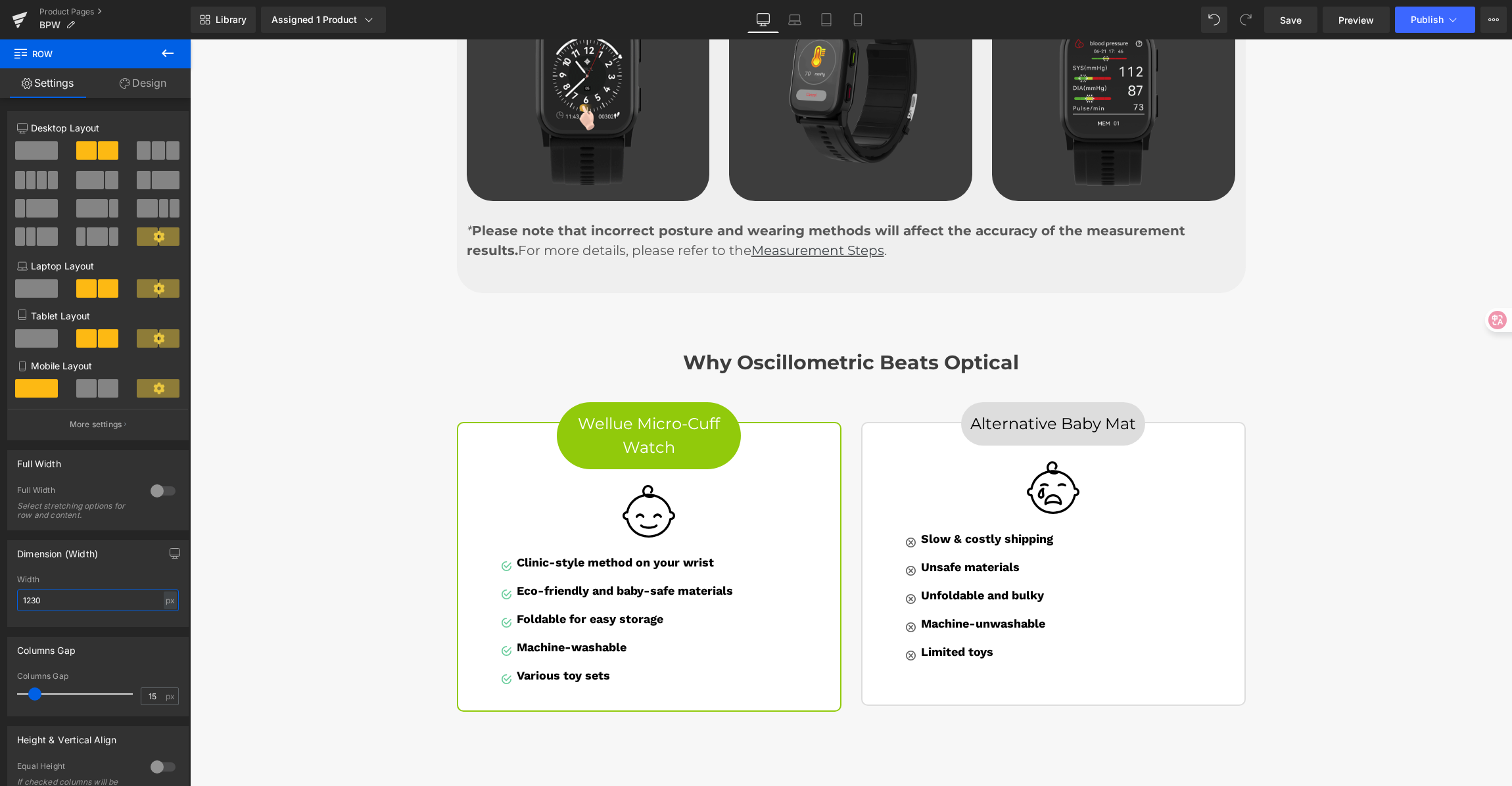
type input "1230"
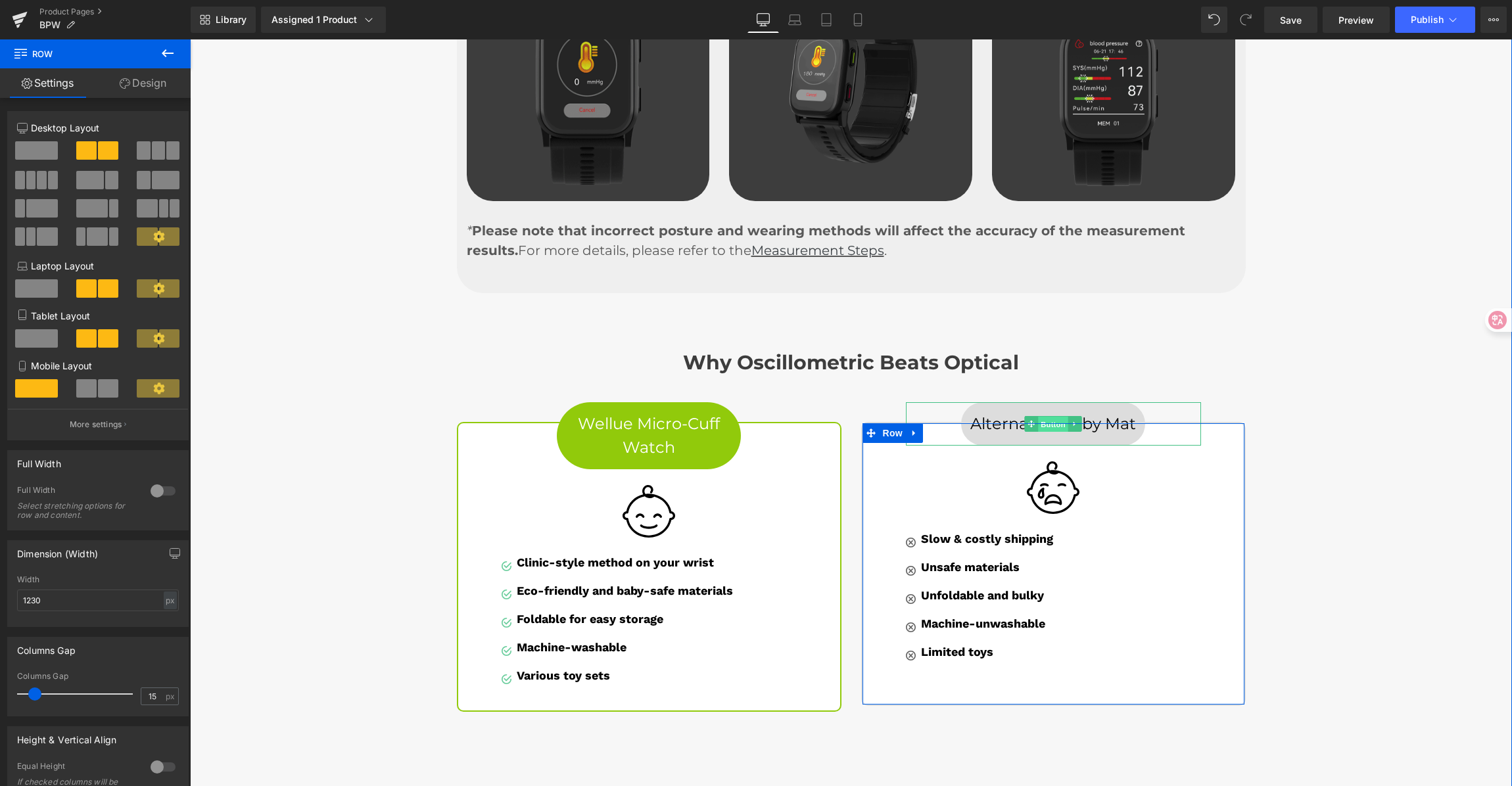
click at [1045, 416] on span "Button" at bounding box center [1053, 424] width 30 height 16
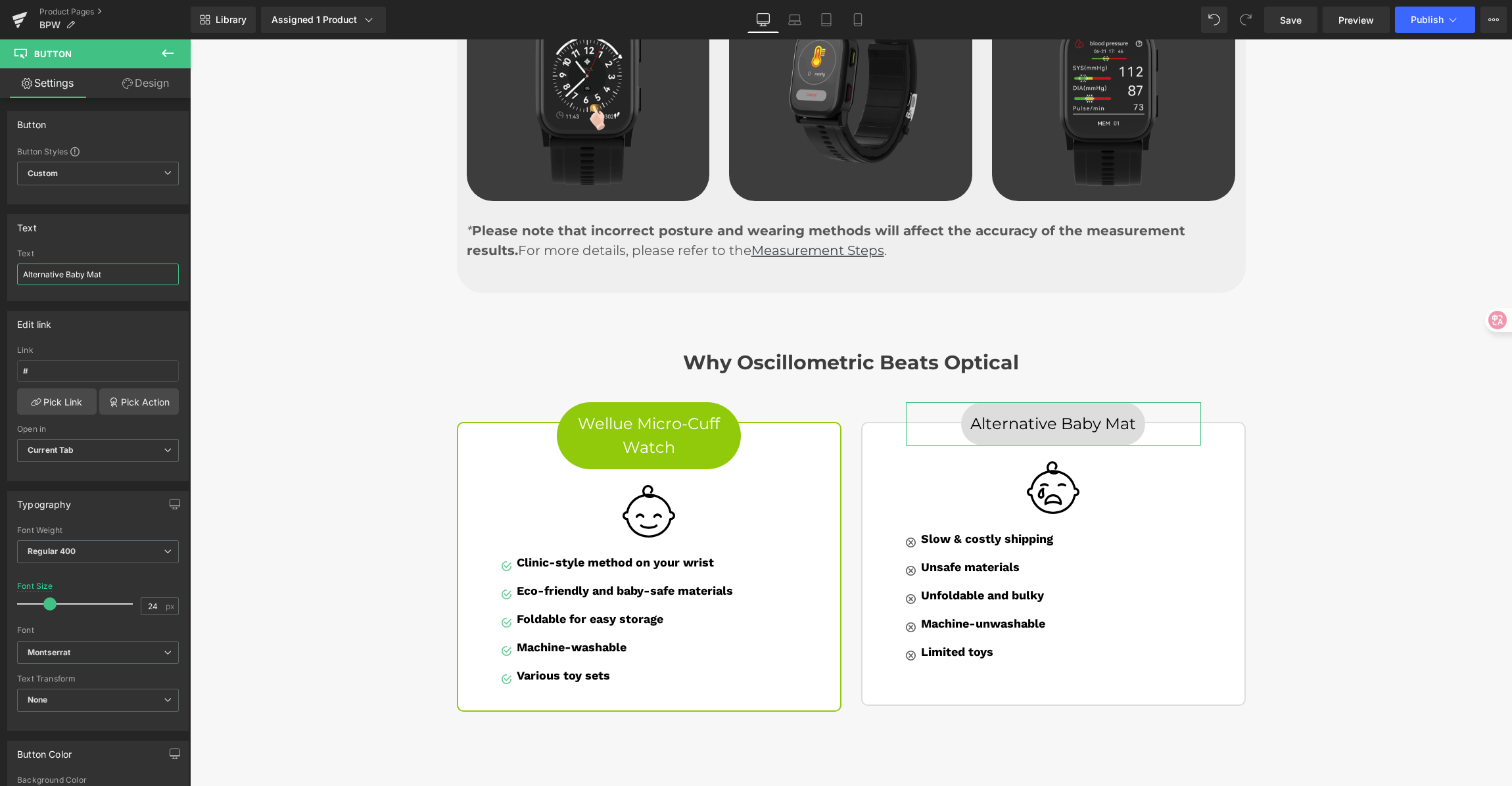
drag, startPoint x: 115, startPoint y: 277, endPoint x: -84, endPoint y: 252, distance: 200.6
click at [0, 252] on html "Button You are previewing how the will restyle your page. You can not edit Elem…" at bounding box center [756, 393] width 1512 height 786
paste input "Optical BP Smartwatch"
type input "Optical BP Smartwatch"
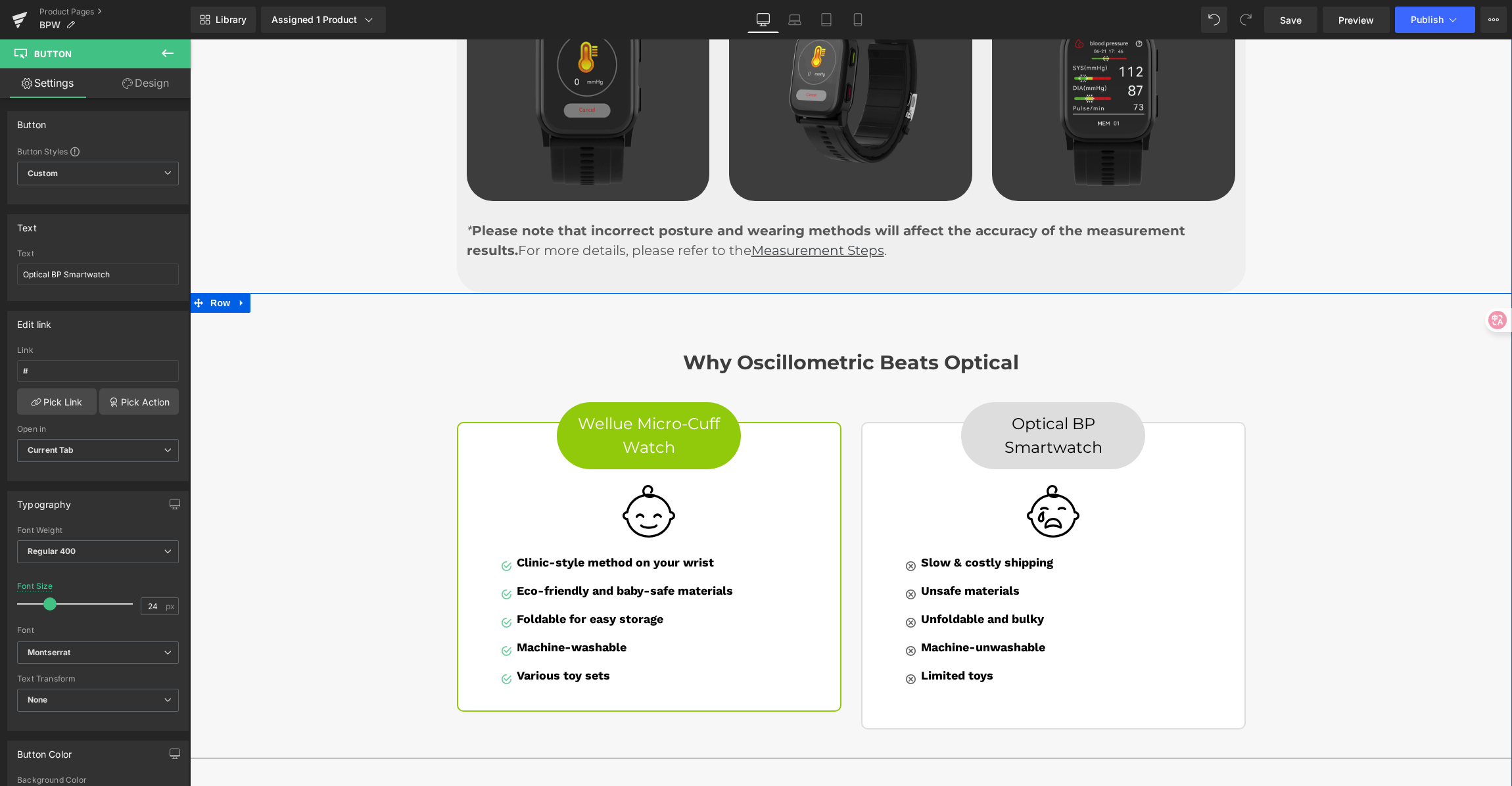
click at [1311, 370] on div "Why Oscillometric Beats Optical Heading Row Wellue Micro-Cuff Watch Button Imag…" at bounding box center [851, 534] width 1323 height 405
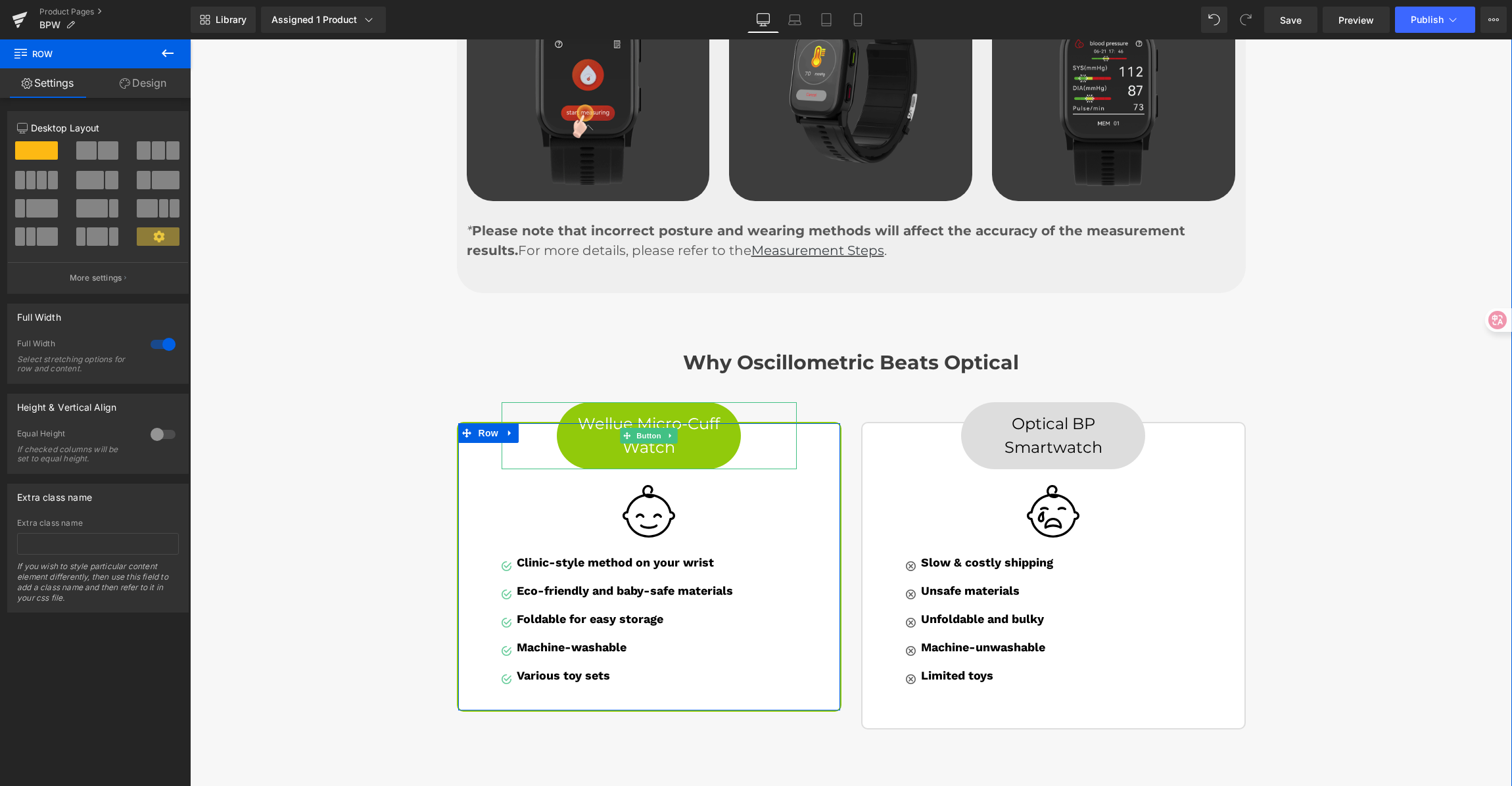
click at [646, 402] on link "Wellue Micro-Cuff Watch" at bounding box center [649, 436] width 185 height 67
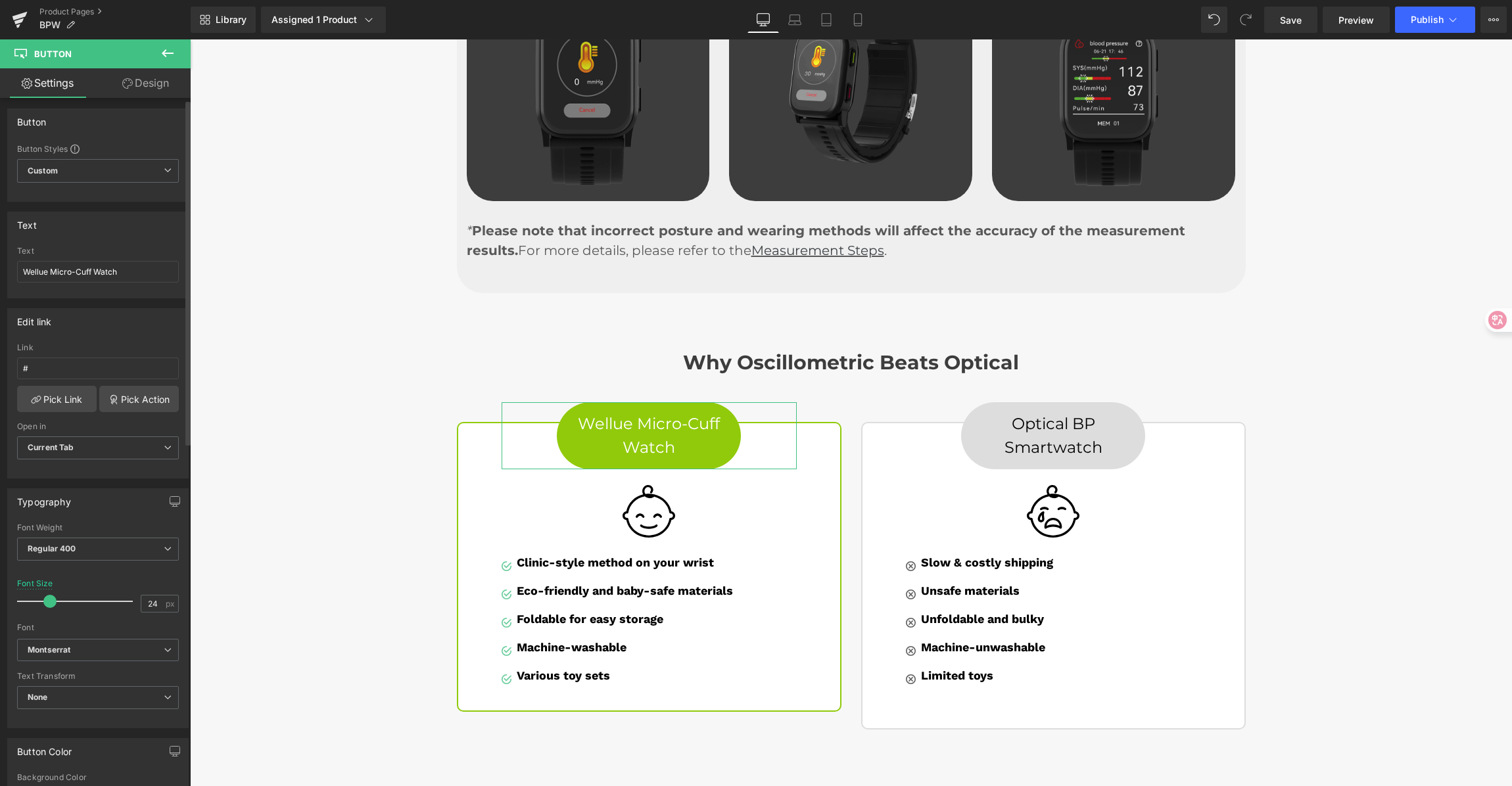
scroll to position [5, 0]
click at [157, 71] on link "Design" at bounding box center [145, 83] width 95 height 29
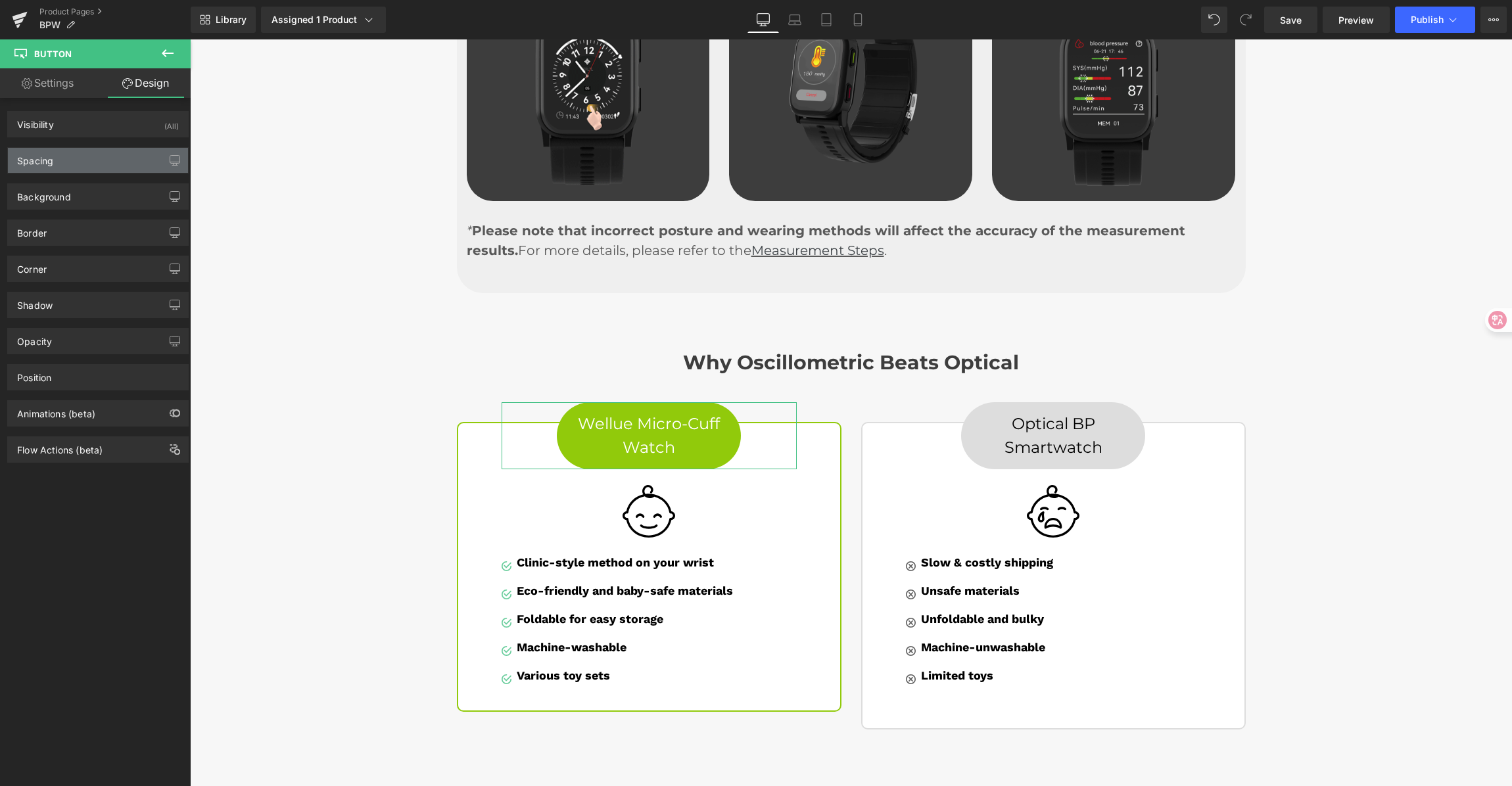
click at [90, 162] on div "Spacing" at bounding box center [98, 160] width 181 height 25
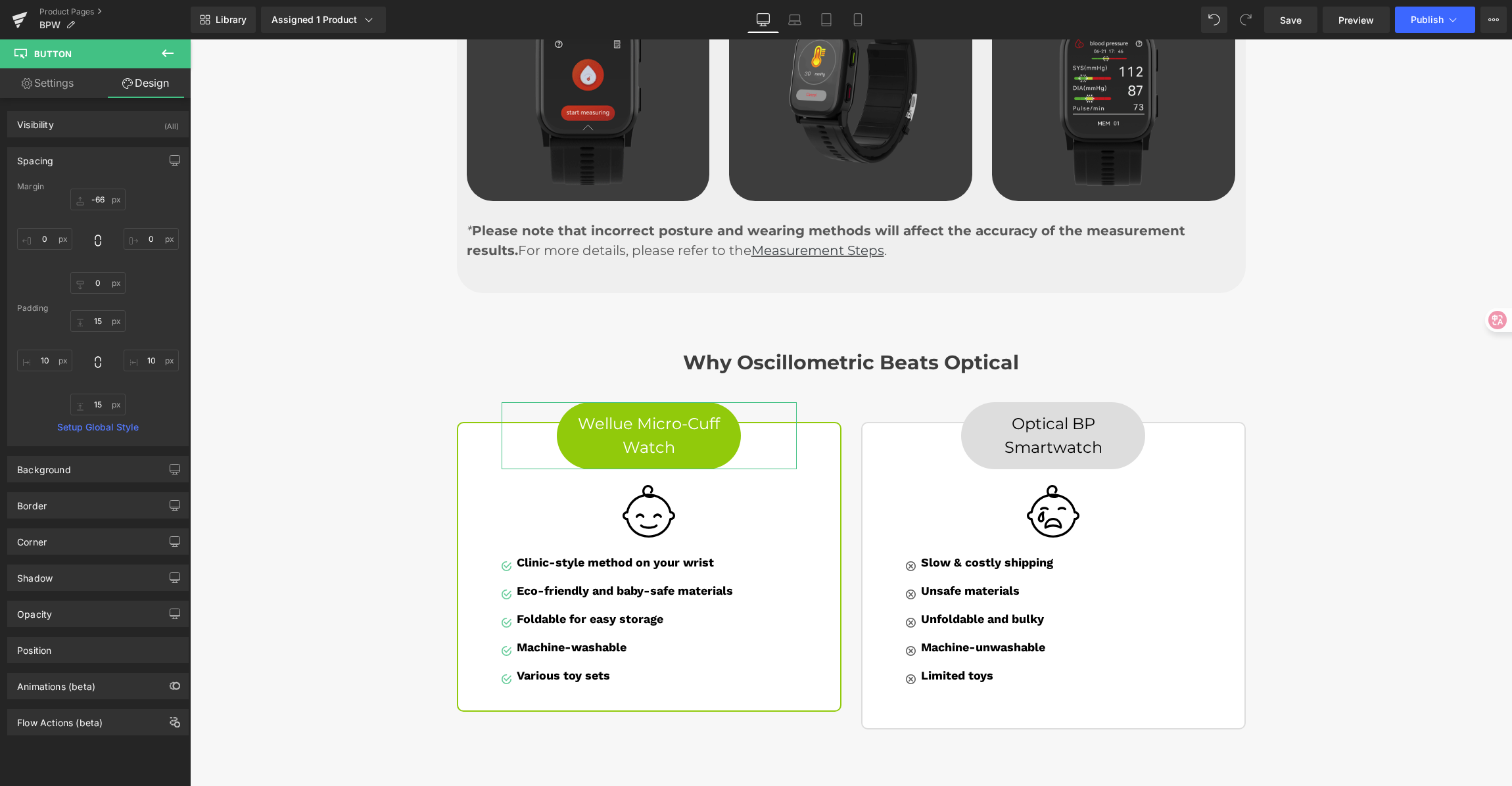
click at [63, 77] on link "Settings" at bounding box center [47, 83] width 95 height 29
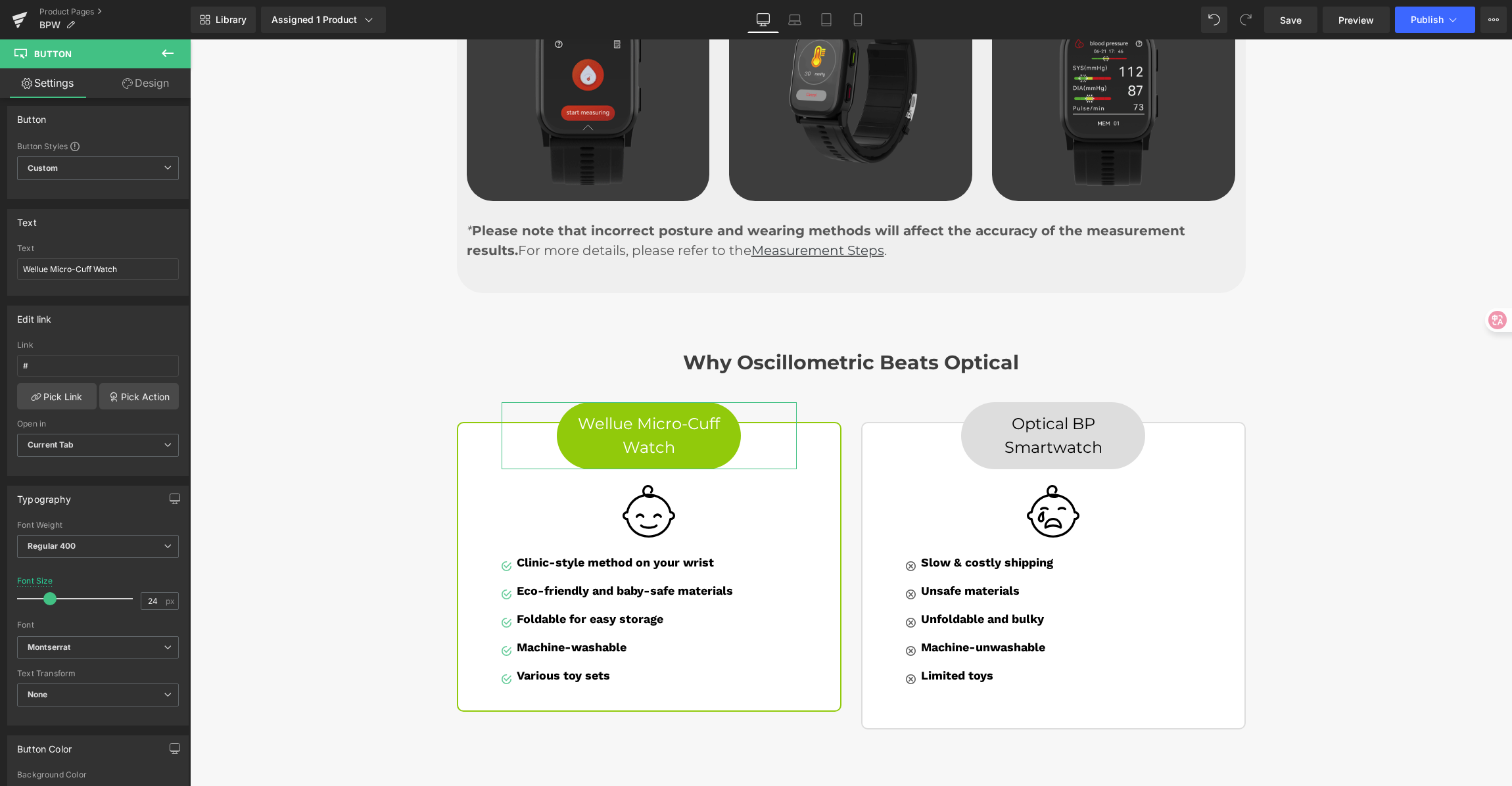
type input "100"
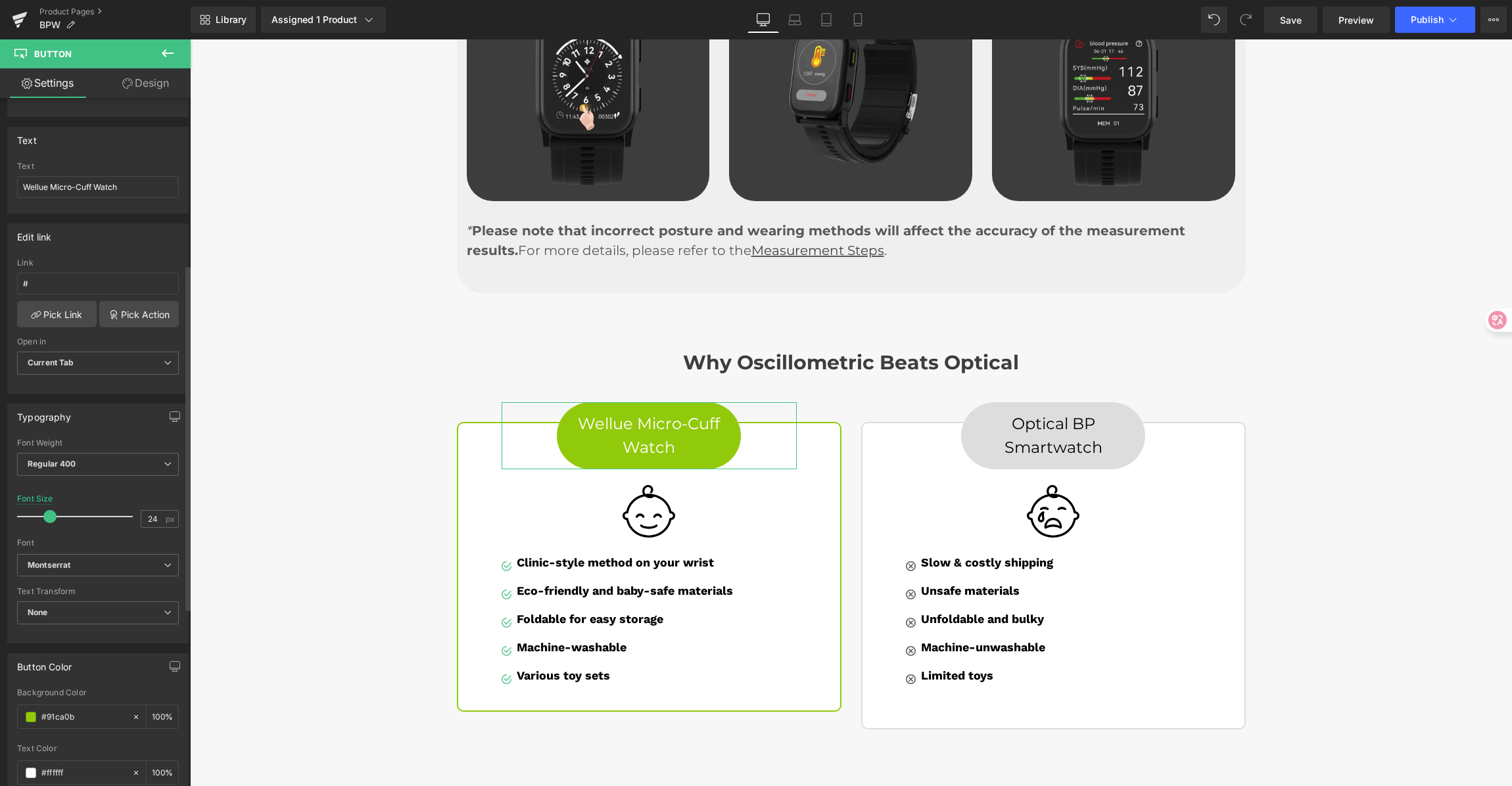
scroll to position [686, 0]
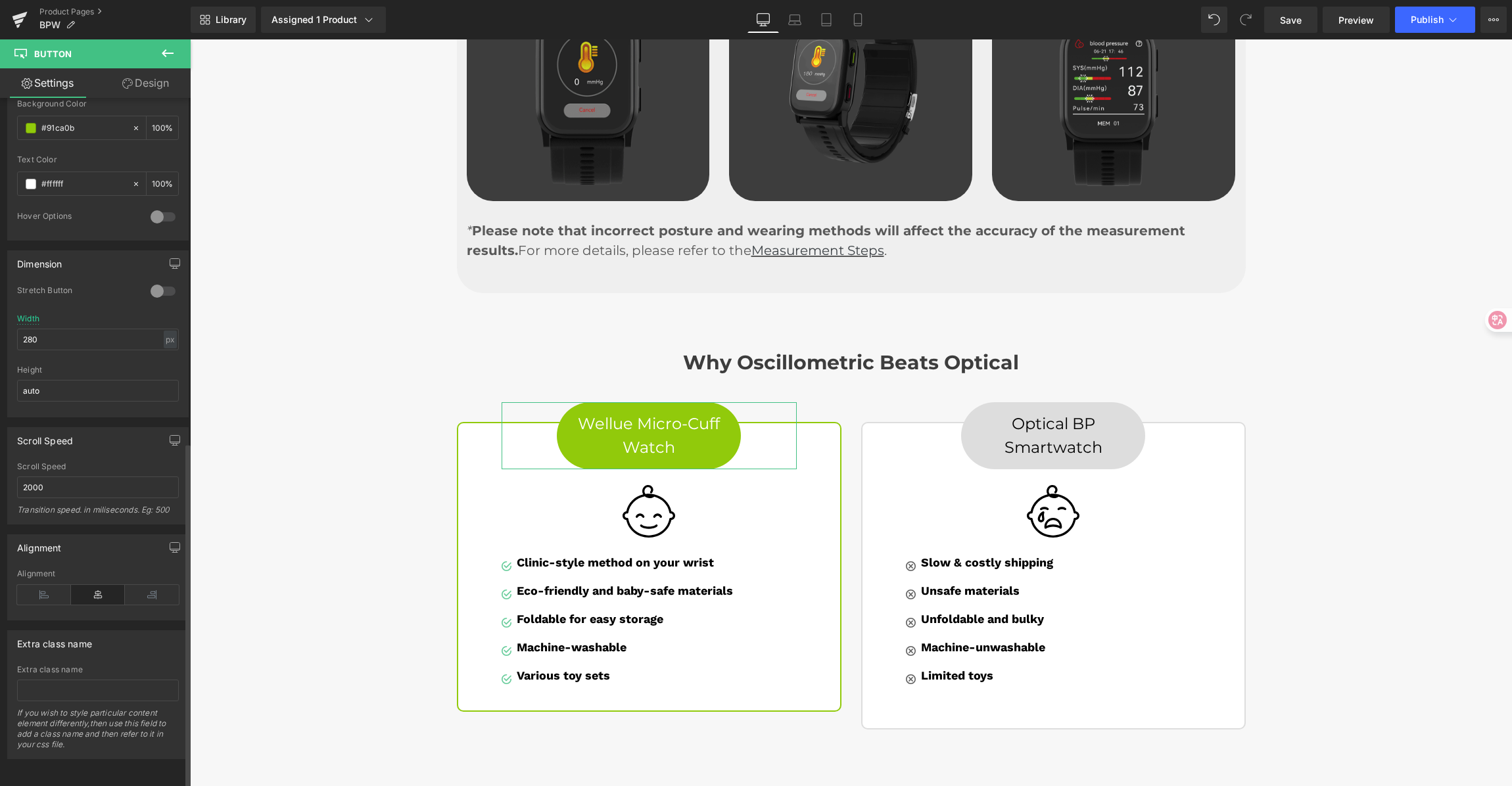
click at [158, 282] on div at bounding box center [163, 290] width 31 height 21
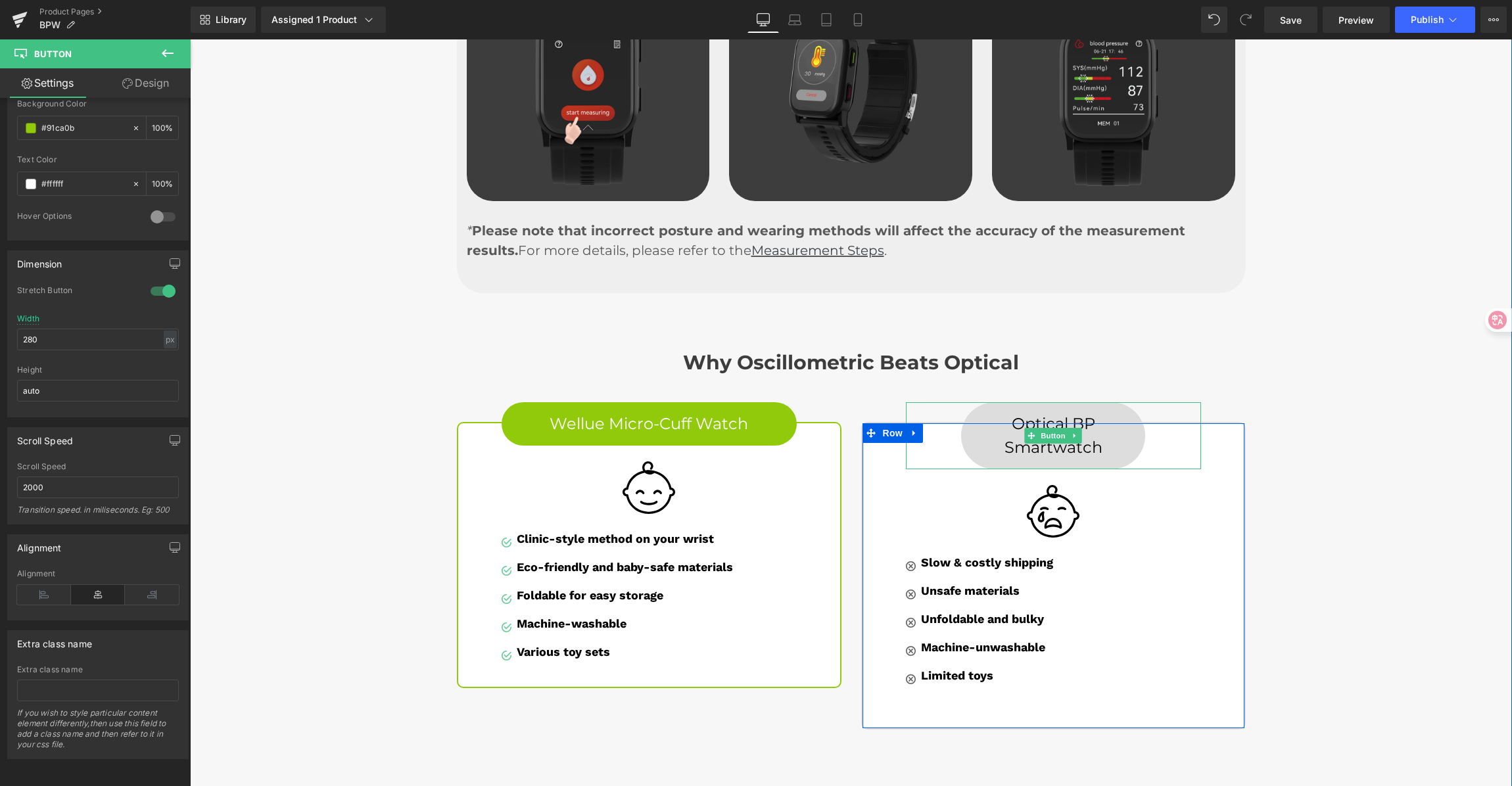
click at [1047, 402] on link "Optical BP Smartwatch" at bounding box center [1053, 436] width 185 height 67
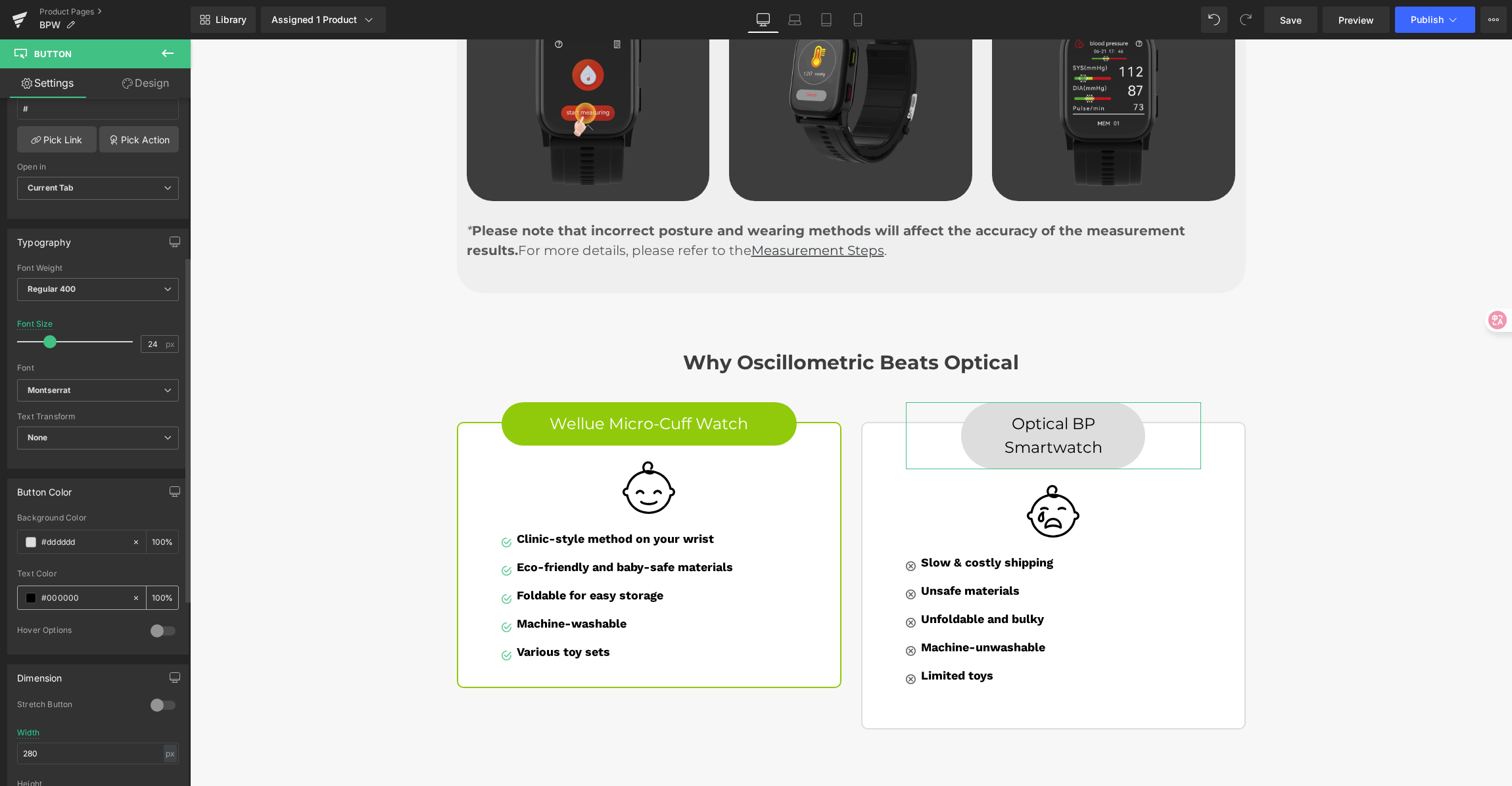
scroll to position [315, 0]
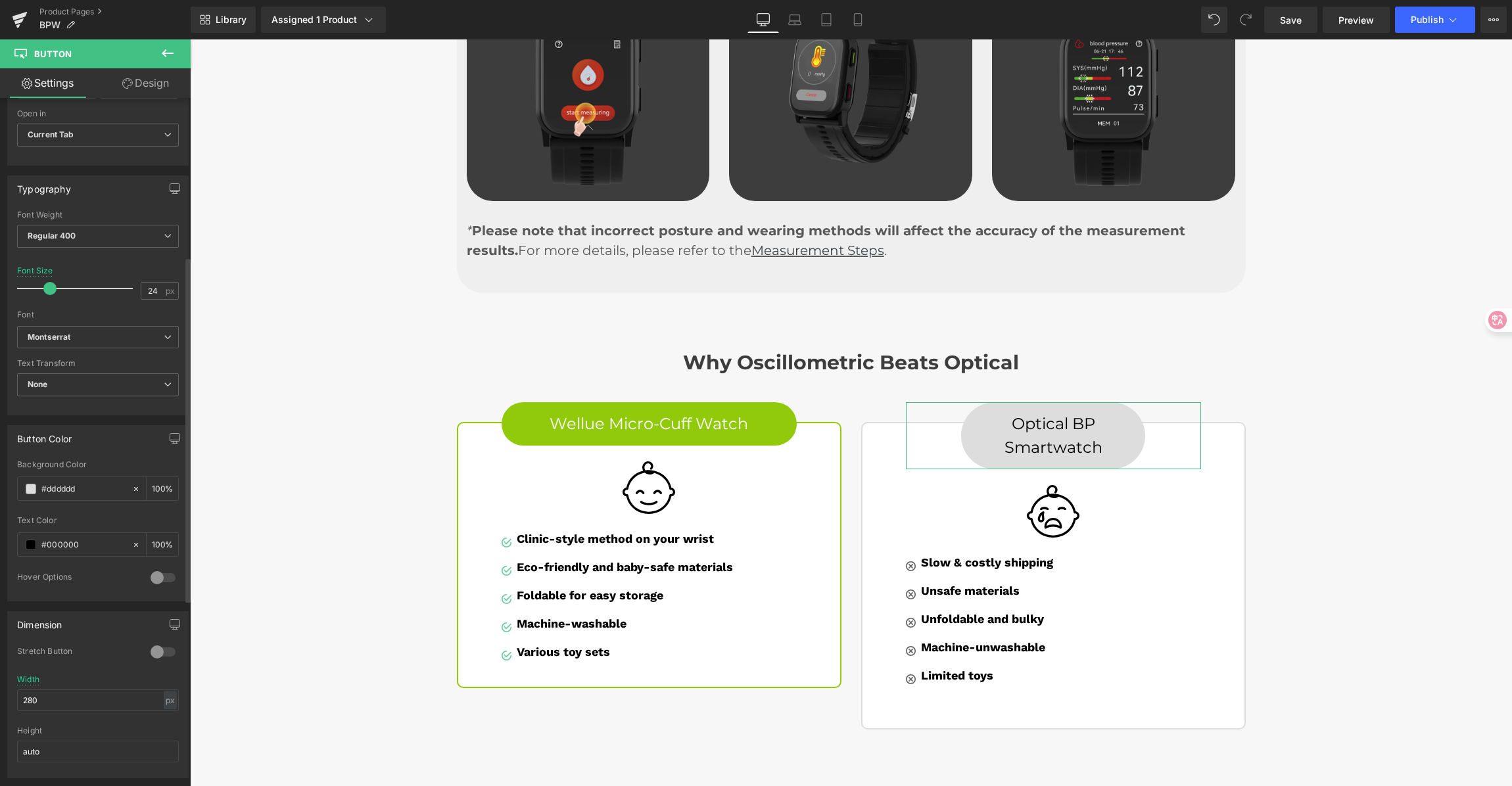
click at [156, 648] on div at bounding box center [163, 652] width 31 height 21
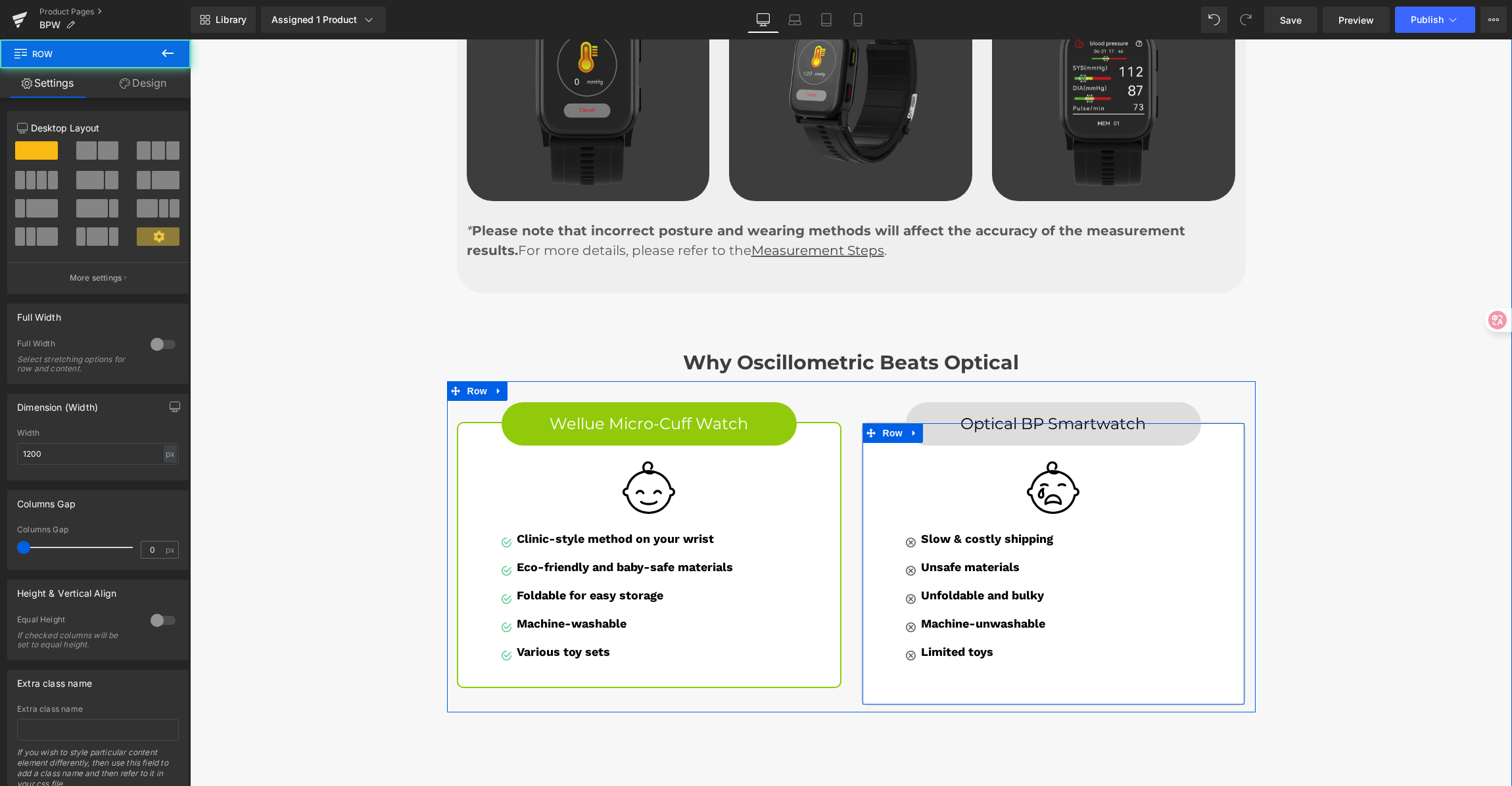
click at [937, 667] on div "Optical BP Smartwatch Button Image Image Slow & costly shipping Text Block Imag…" at bounding box center [1053, 563] width 385 height 284
click at [900, 657] on div "Optical BP Smartwatch Button Image Image Slow & costly shipping Text Block Imag…" at bounding box center [1053, 563] width 385 height 284
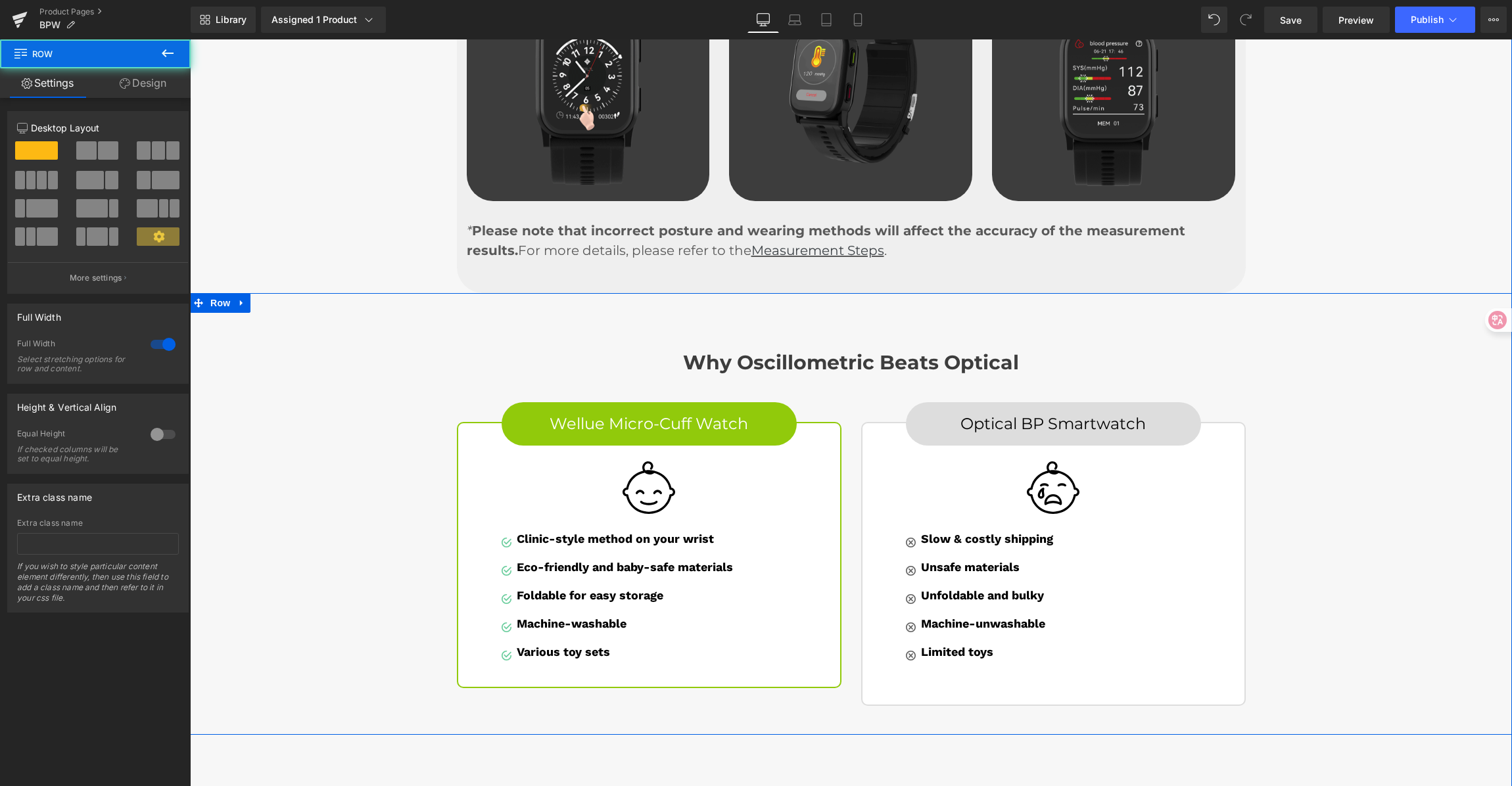
click at [1357, 408] on div "Why Oscillometric Beats Optical Heading Row Wellue Micro-Cuff Watch Button Imag…" at bounding box center [851, 522] width 1323 height 381
click at [1269, 414] on div "Why Oscillometric Beats Optical Heading Row Wellue Micro-Cuff Watch Button Imag…" at bounding box center [851, 522] width 1323 height 381
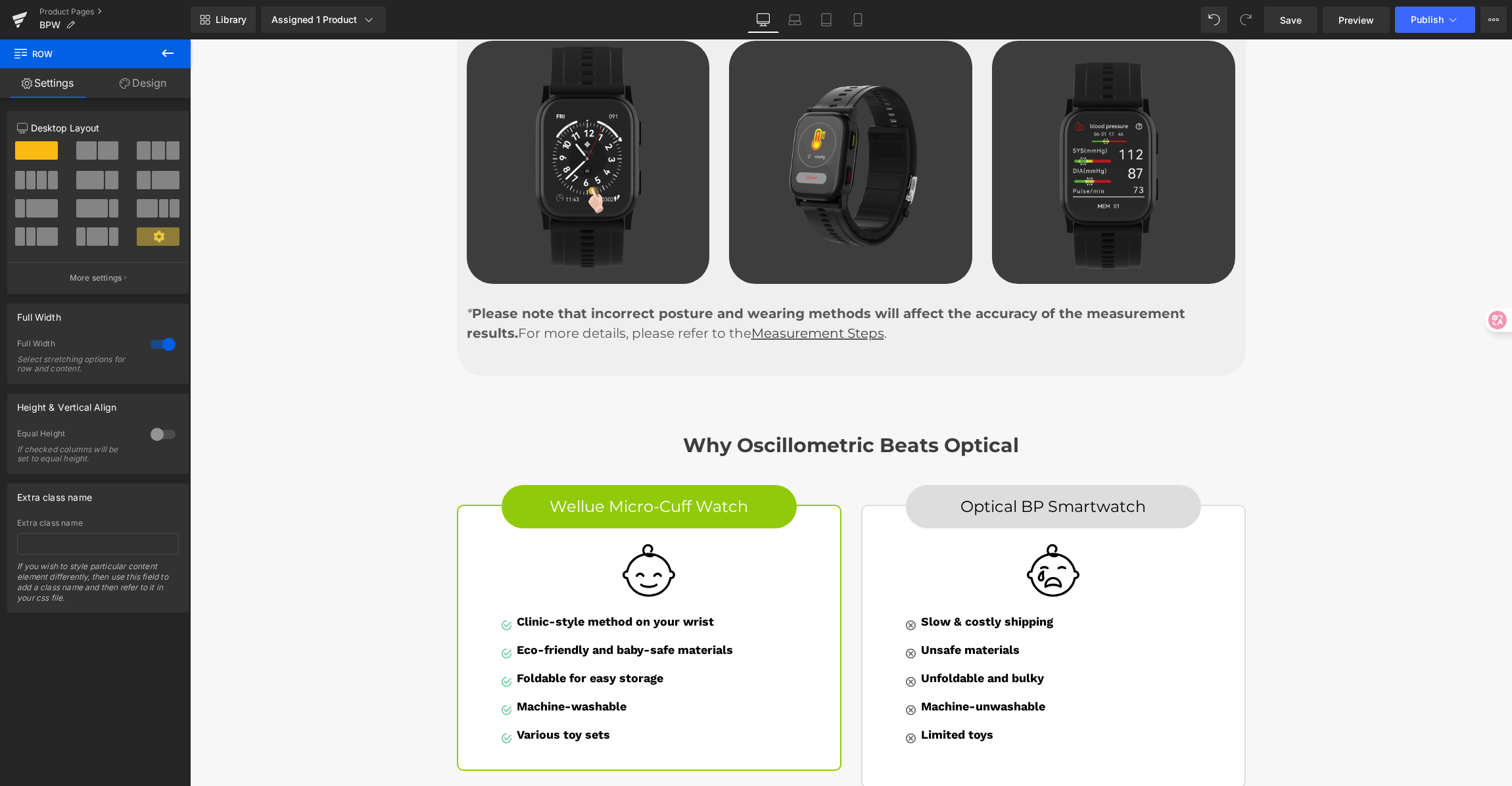
scroll to position [3170, 0]
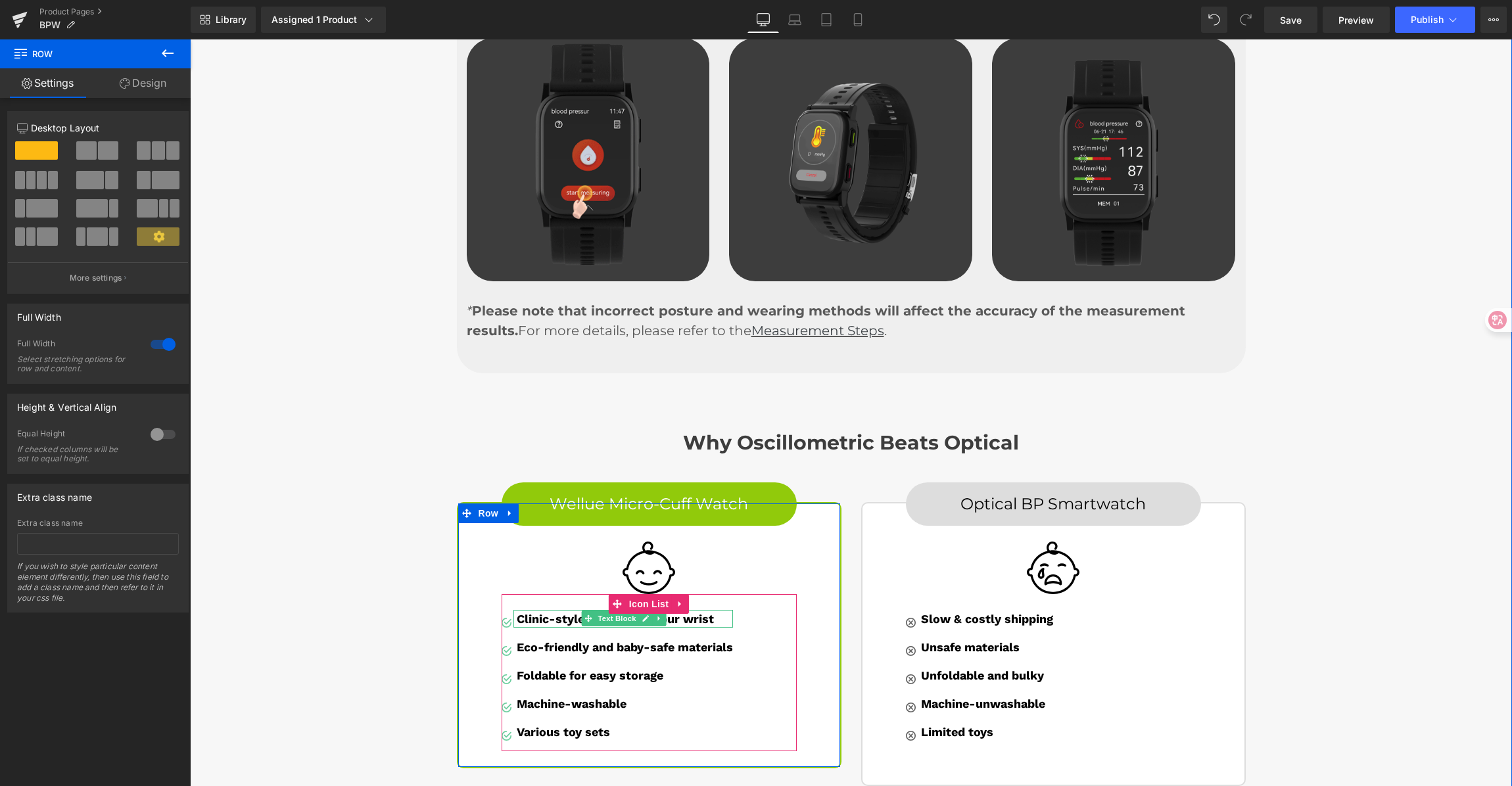
click at [710, 610] on p "Clinic-style method on your wrist" at bounding box center [624, 619] width 216 height 18
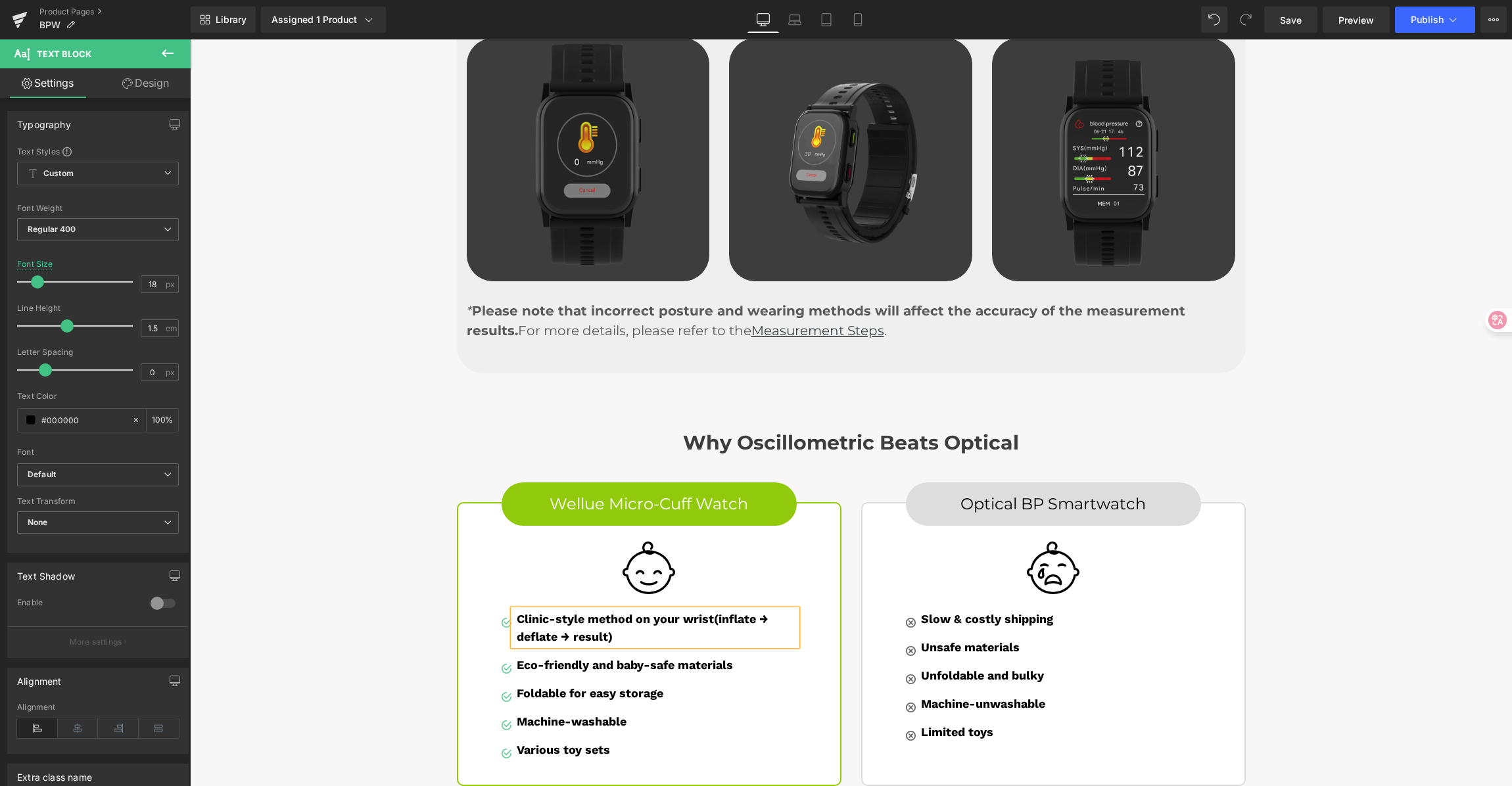
click at [707, 612] on b "Clinic-style method on your wrist(inflate → deflate → result)" at bounding box center [642, 628] width 252 height 31
click at [1361, 531] on div "Why Oscillometric Beats Optical Heading Row Wellue Micro-Cuff Watch Button Imag…" at bounding box center [851, 602] width 1323 height 381
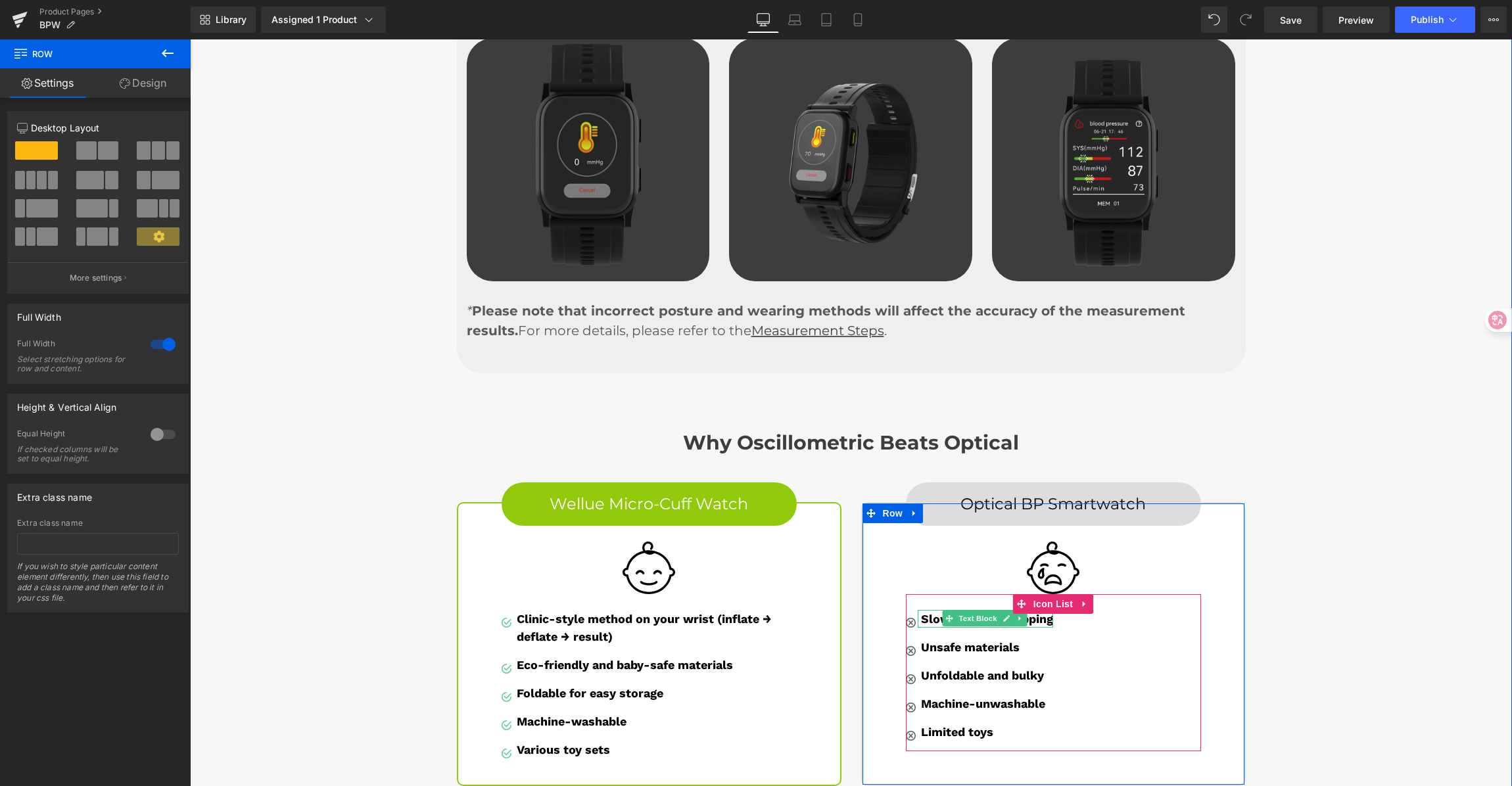
click at [921, 612] on strong "Slow & costly shipping" at bounding box center [987, 619] width 133 height 14
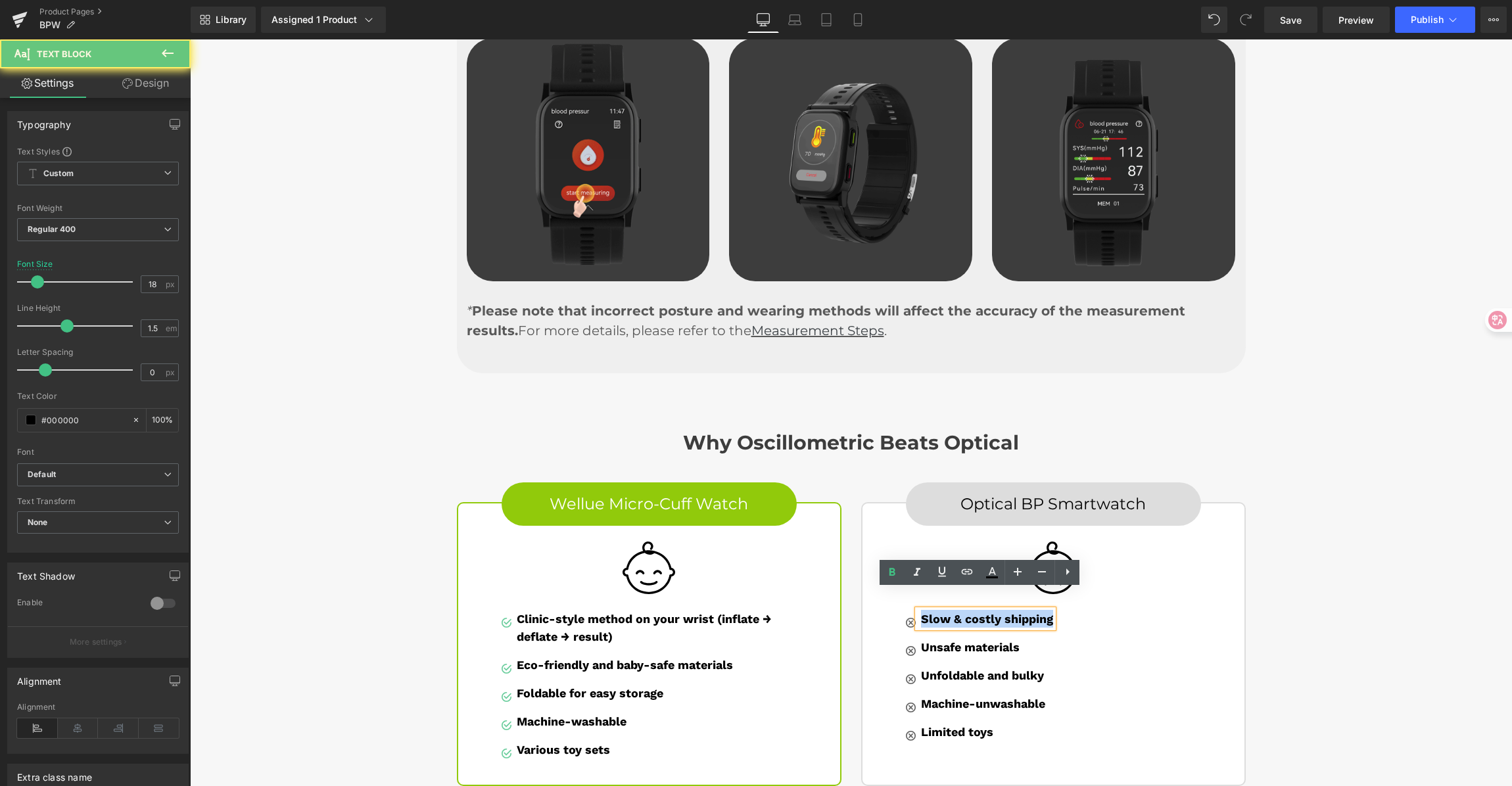
drag, startPoint x: 917, startPoint y: 599, endPoint x: 1076, endPoint y: 600, distance: 159.0
click at [1076, 610] on div "Image Slow & costly shipping Text Block Image Unsafe materials Text Block Image…" at bounding box center [1053, 681] width 296 height 141
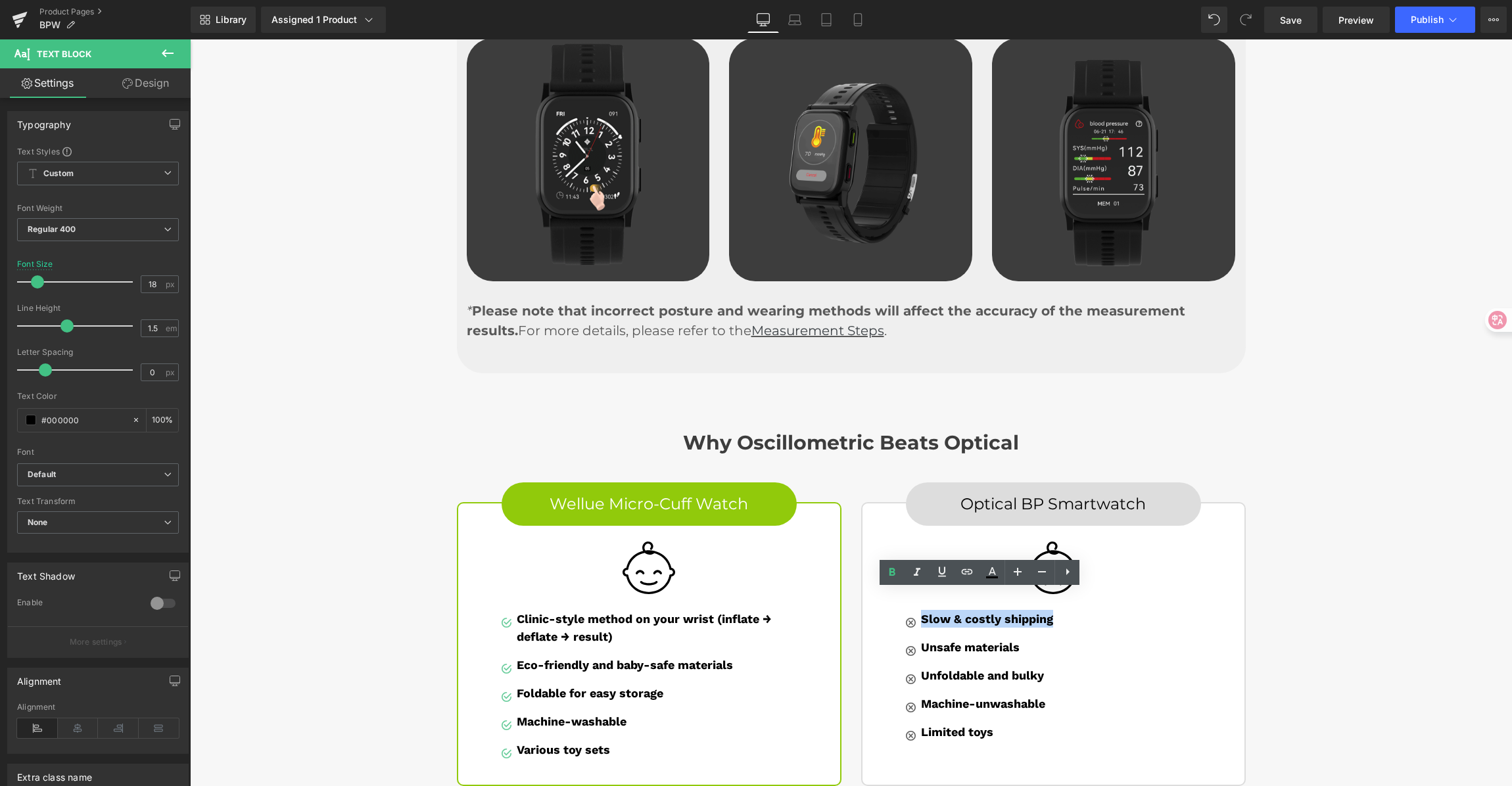
paste div
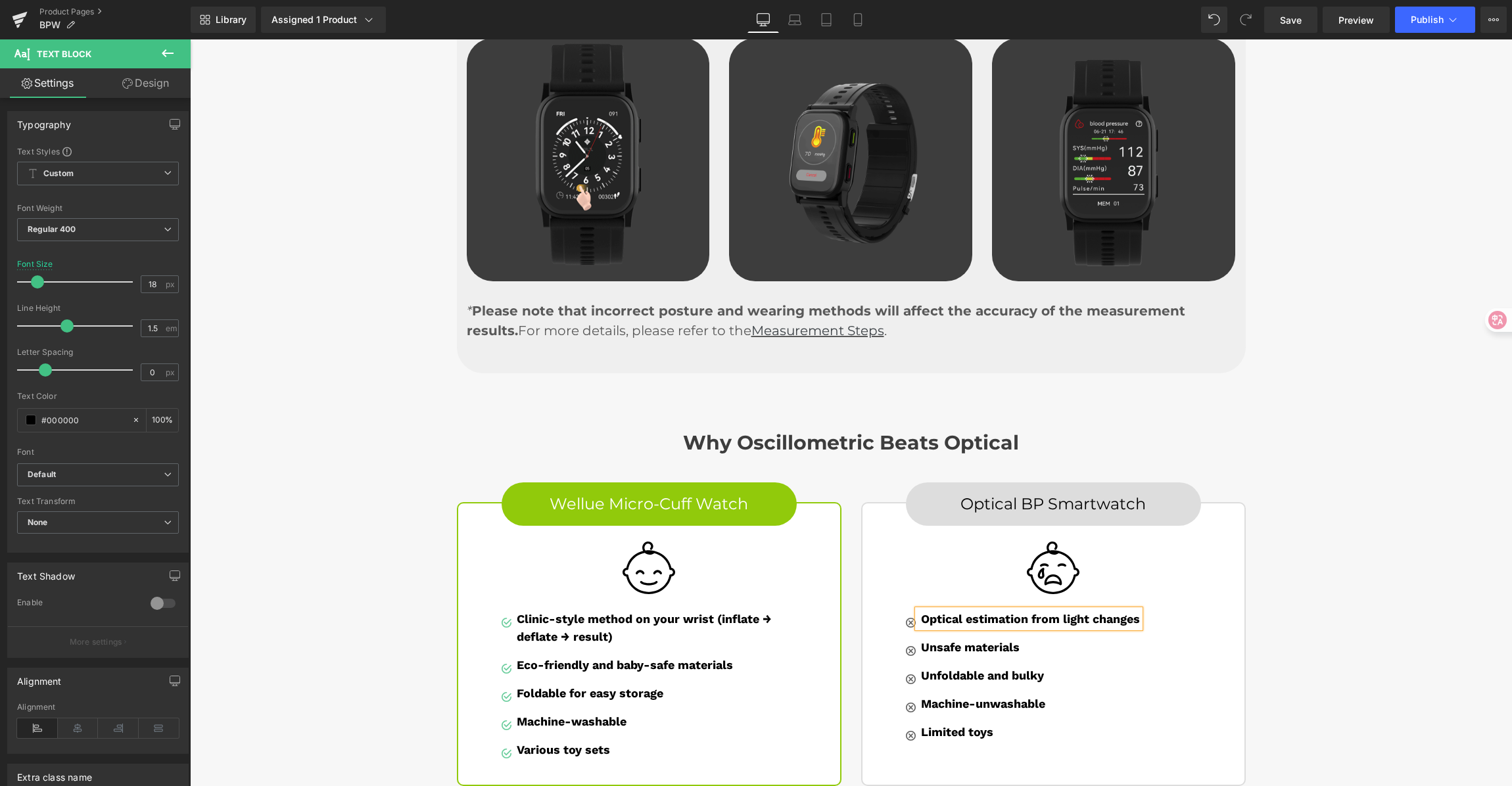
click at [1372, 559] on div "Why Oscillometric Beats Optical Heading Row Wellue Micro-Cuff Watch Button Imag…" at bounding box center [851, 602] width 1323 height 381
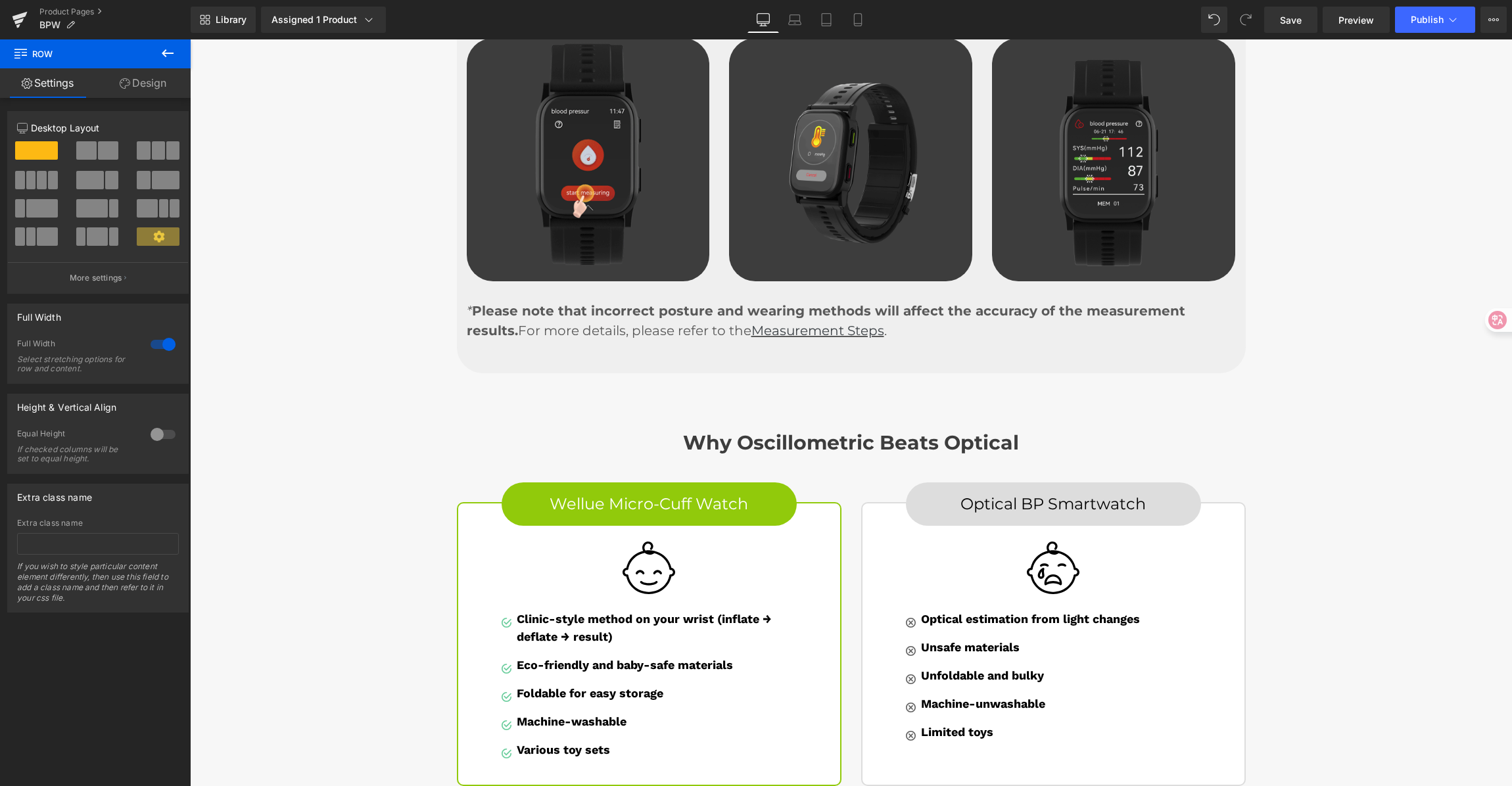
click at [545, 657] on strong "Eco-friendly and baby-safe materials" at bounding box center [624, 664] width 216 height 14
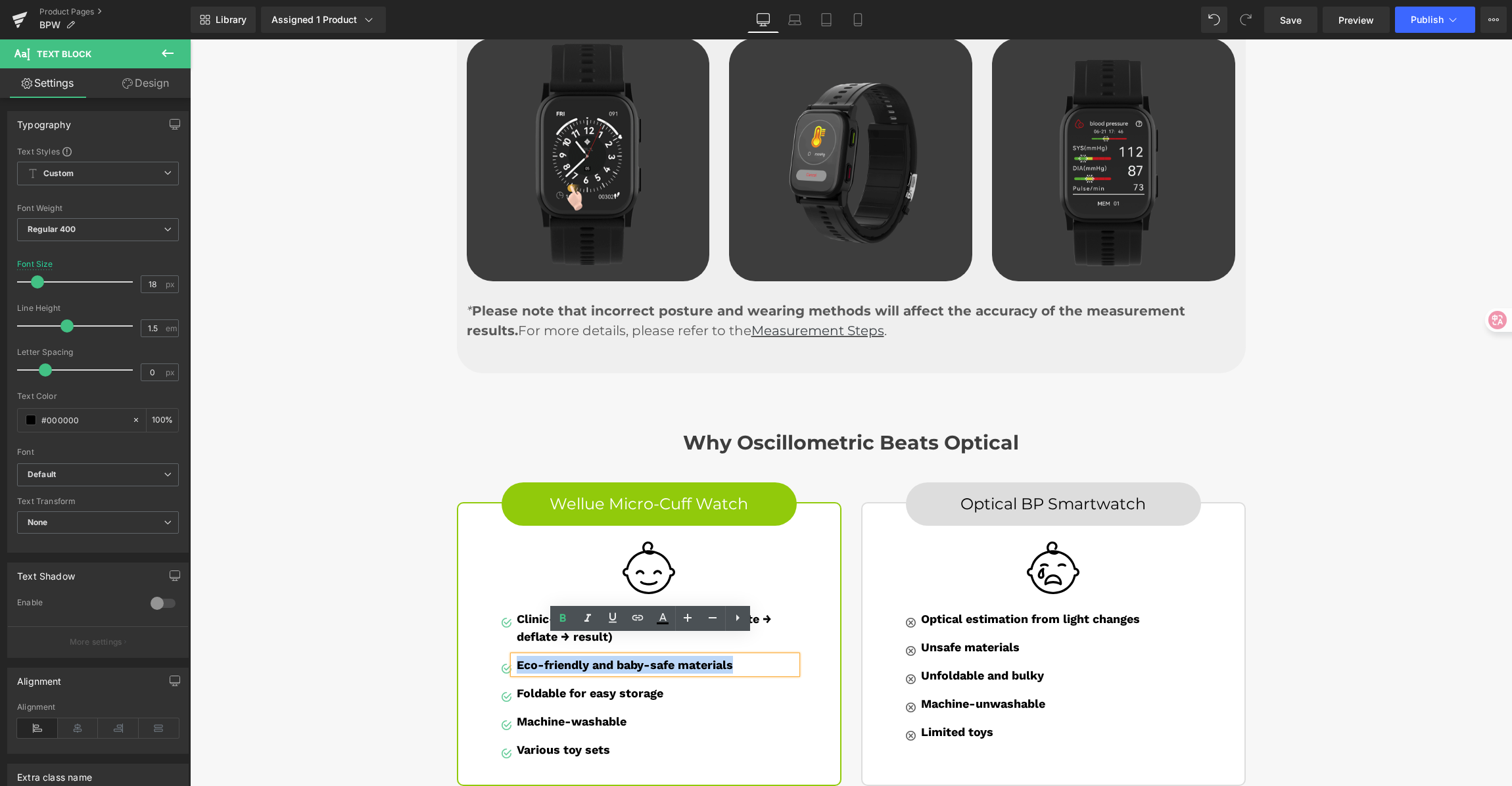
drag, startPoint x: 511, startPoint y: 646, endPoint x: 739, endPoint y: 646, distance: 228.0
click at [739, 655] on p "Eco-friendly and baby-safe materials" at bounding box center [656, 664] width 280 height 18
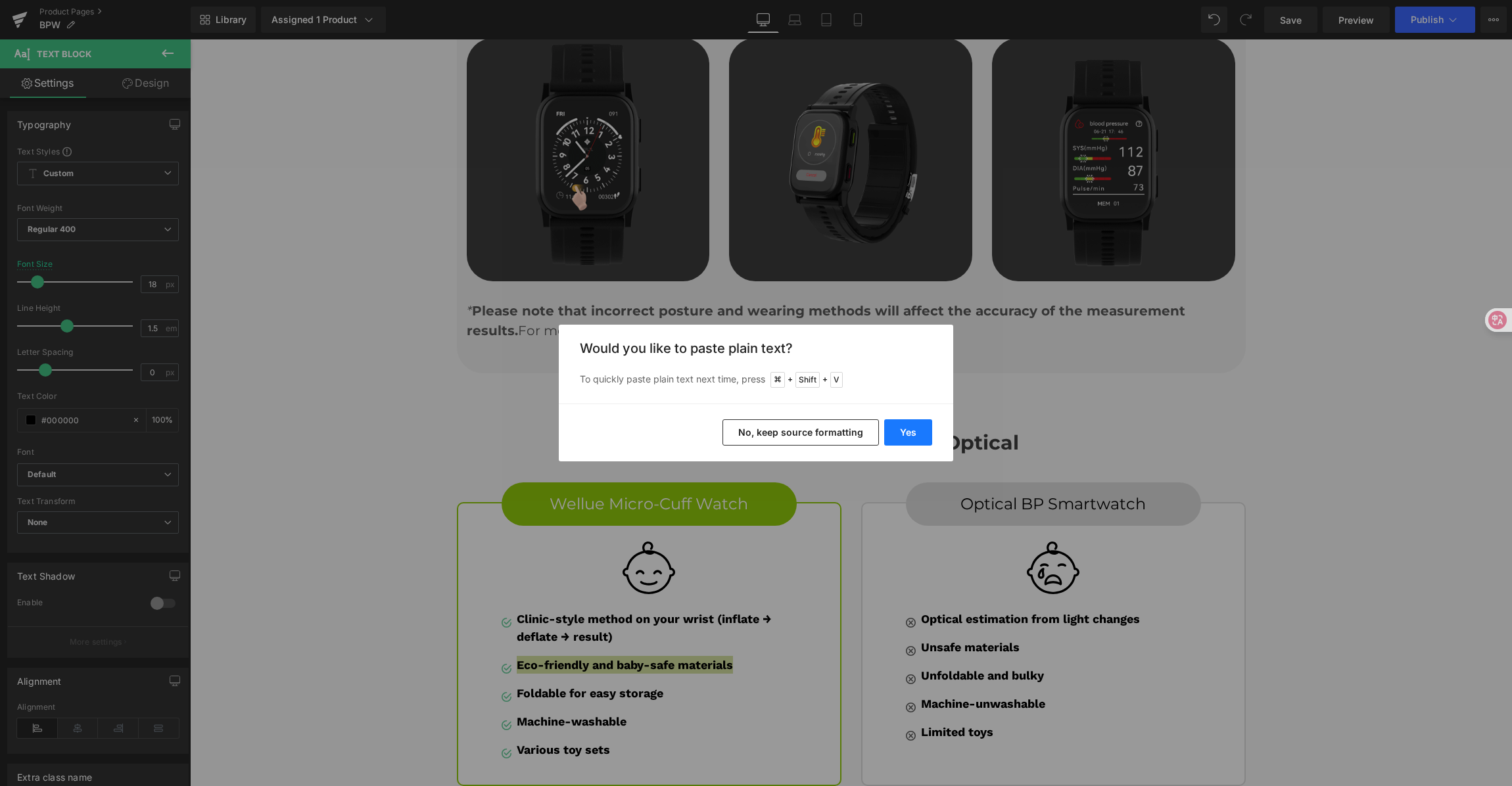
drag, startPoint x: 920, startPoint y: 430, endPoint x: 731, endPoint y: 391, distance: 193.0
click at [920, 430] on button "Yes" at bounding box center [908, 432] width 48 height 26
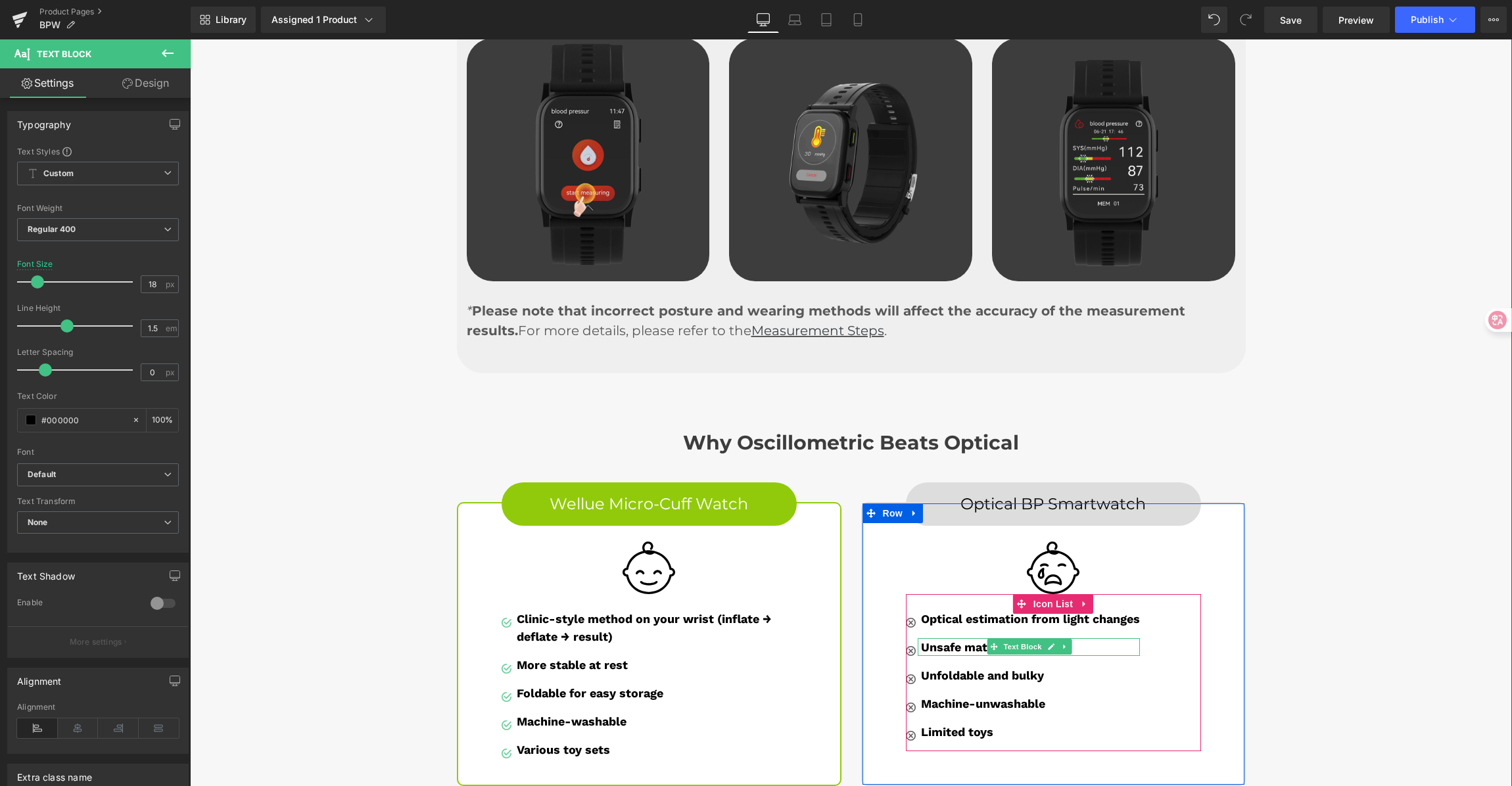
click at [930, 640] on strong "Unsafe materials" at bounding box center [970, 647] width 98 height 14
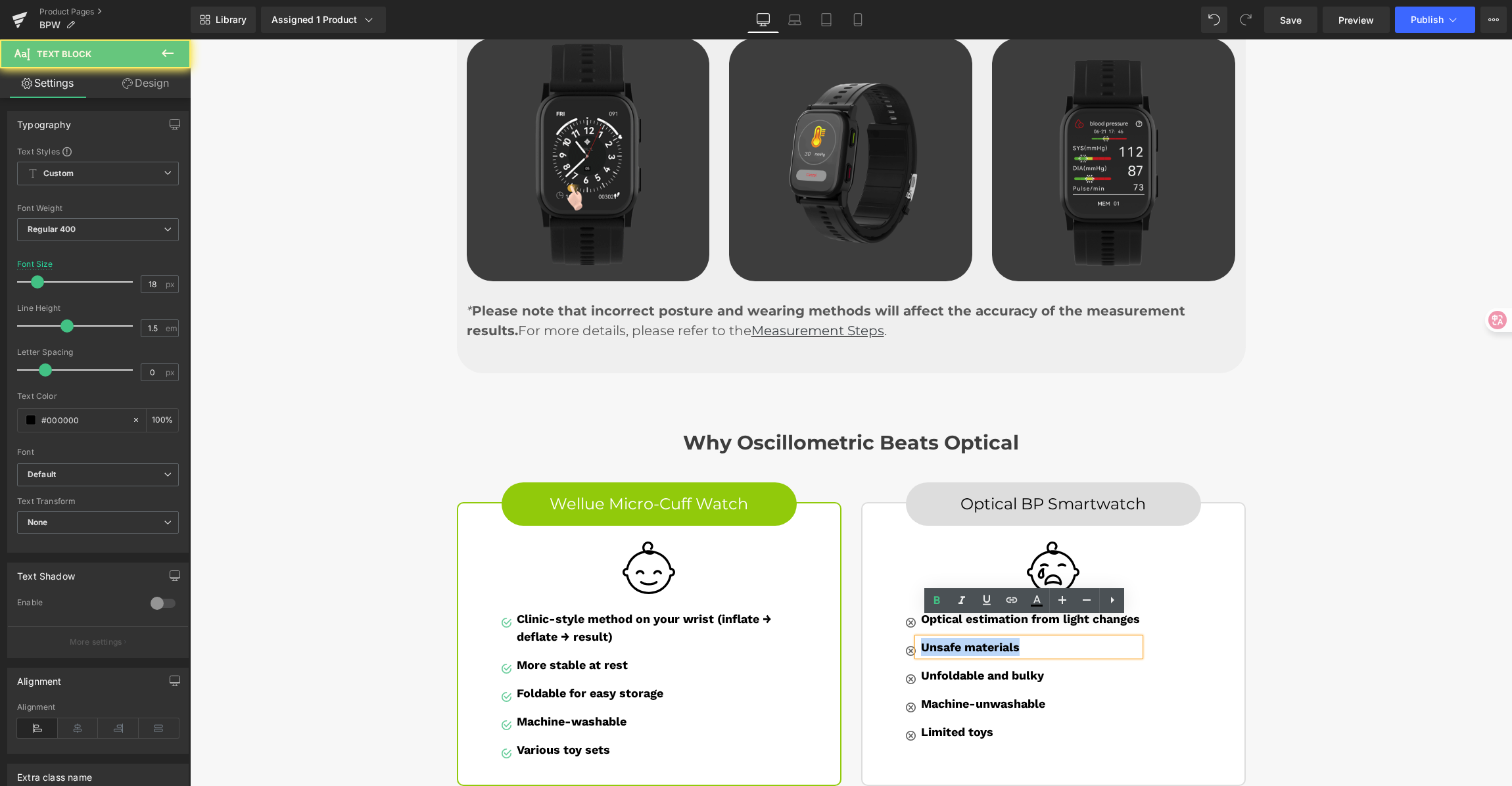
drag, startPoint x: 969, startPoint y: 628, endPoint x: 1052, endPoint y: 628, distance: 83.0
click at [1052, 638] on p "Unsafe materials" at bounding box center [1030, 647] width 219 height 18
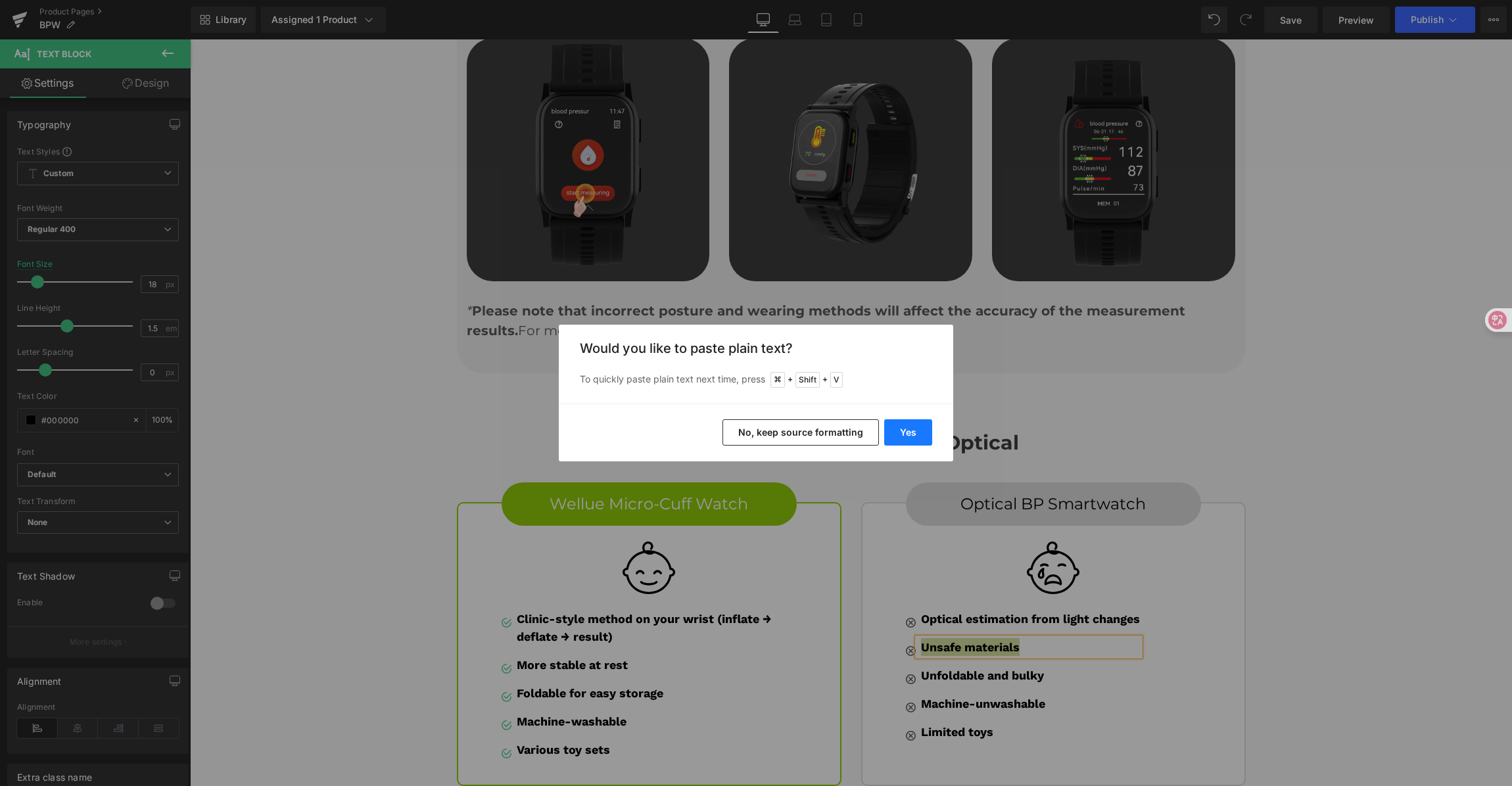
drag, startPoint x: 924, startPoint y: 431, endPoint x: 733, endPoint y: 392, distance: 194.9
click at [924, 431] on button "Yes" at bounding box center [908, 432] width 48 height 26
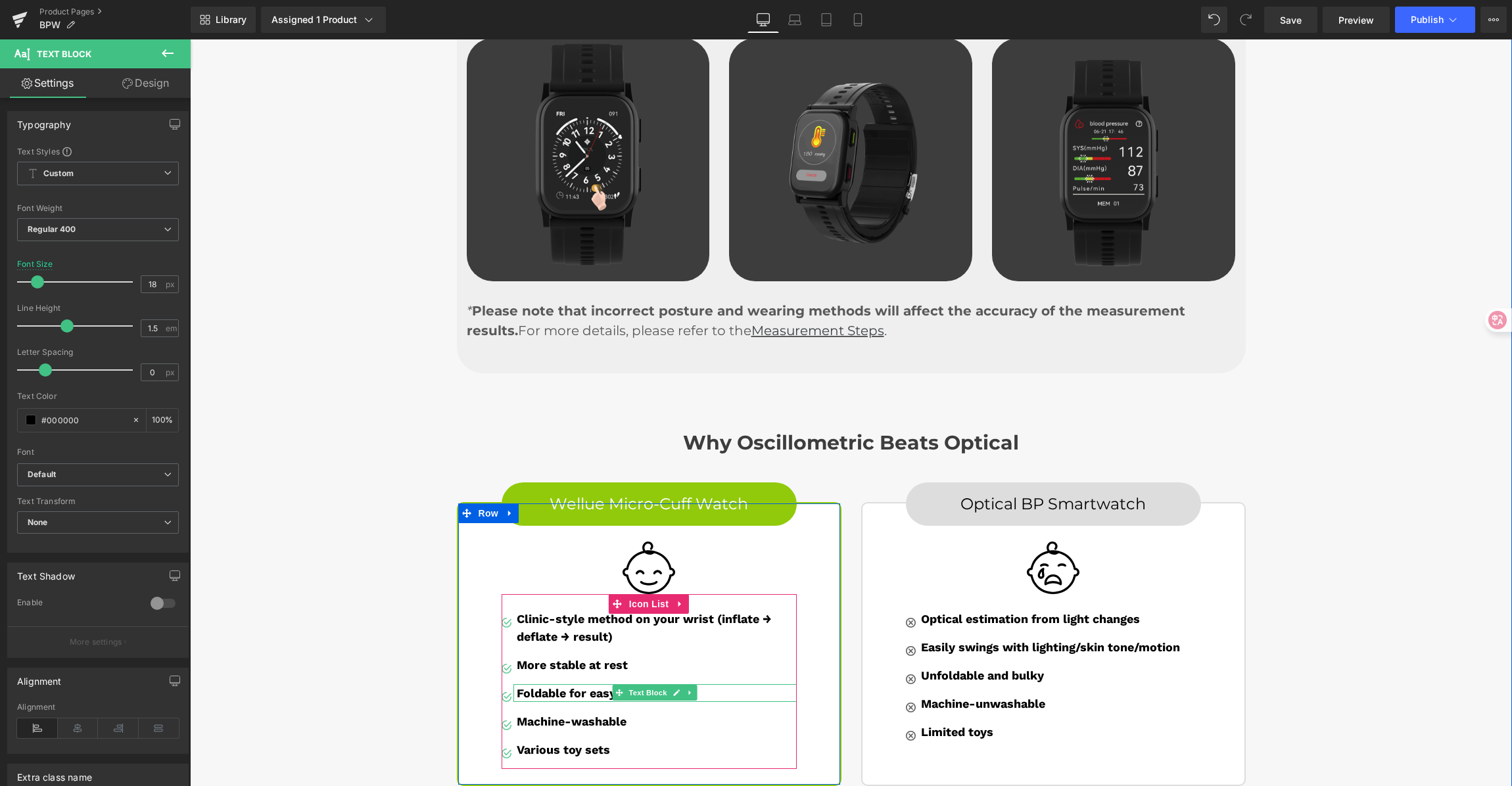
click at [549, 686] on strong "Foldable for easy storage" at bounding box center [589, 693] width 146 height 14
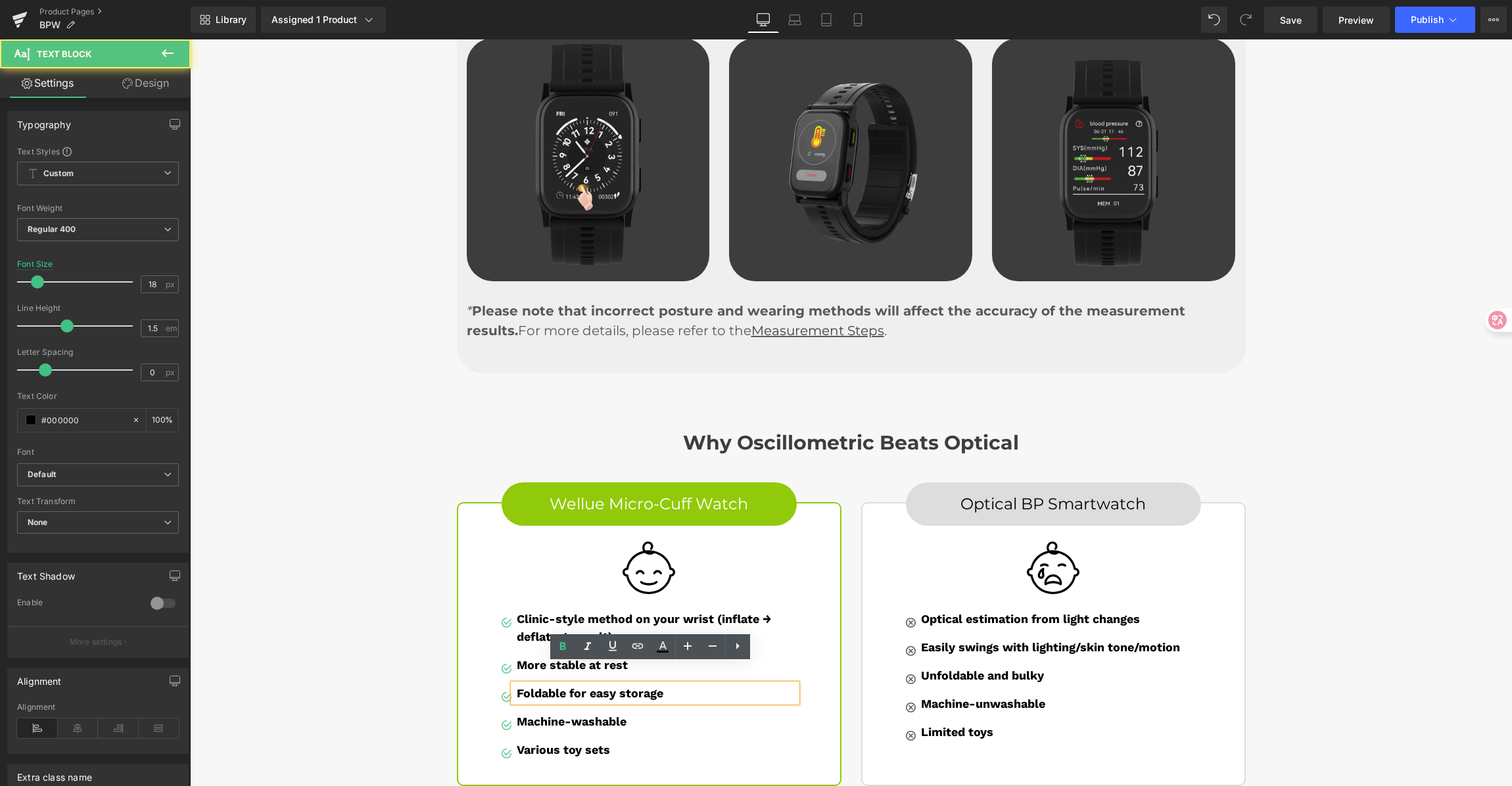
click at [528, 686] on strong "Foldable for easy storage" at bounding box center [589, 693] width 146 height 14
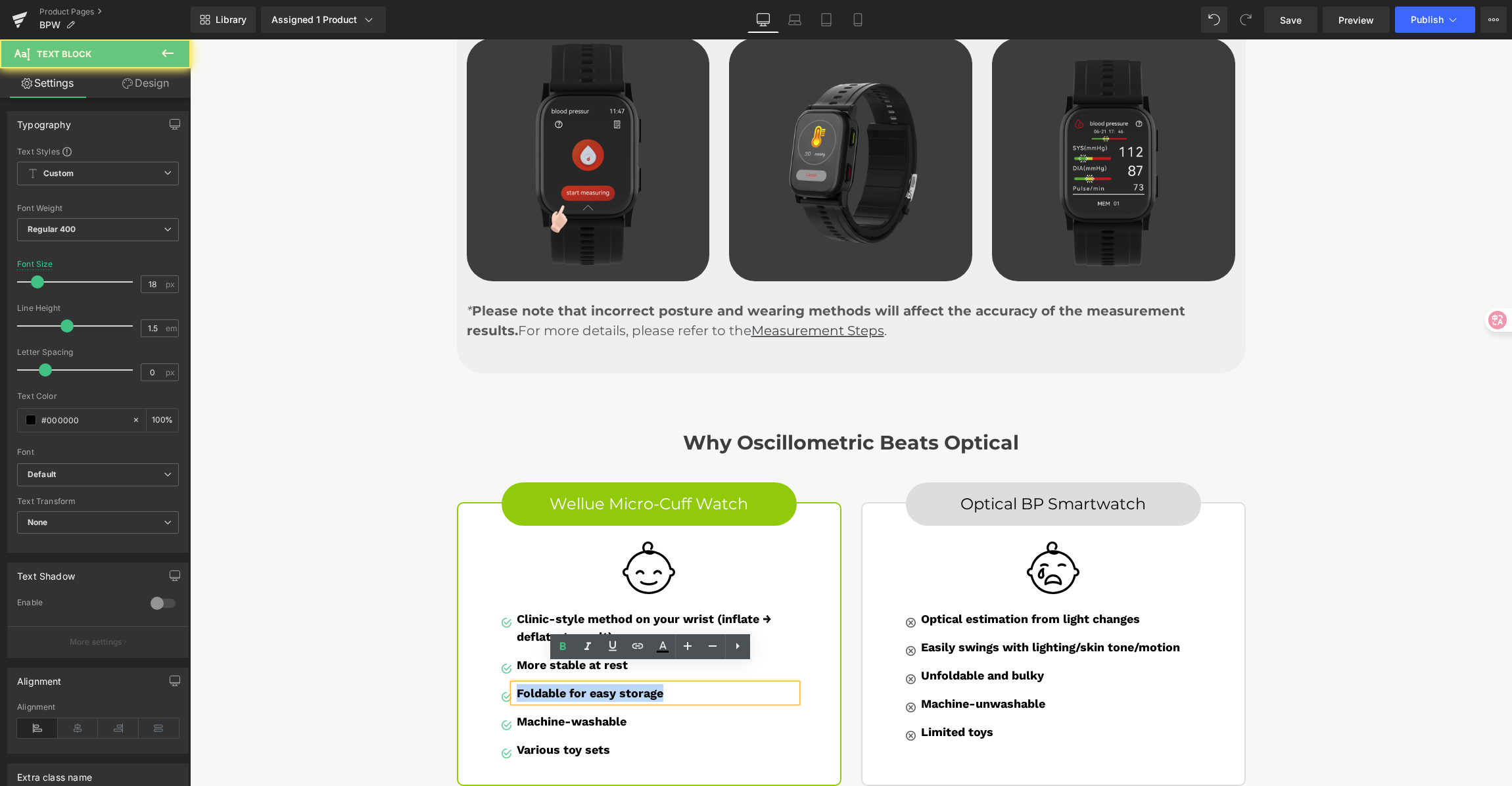
click at [528, 686] on strong "Foldable for easy storage" at bounding box center [589, 693] width 146 height 14
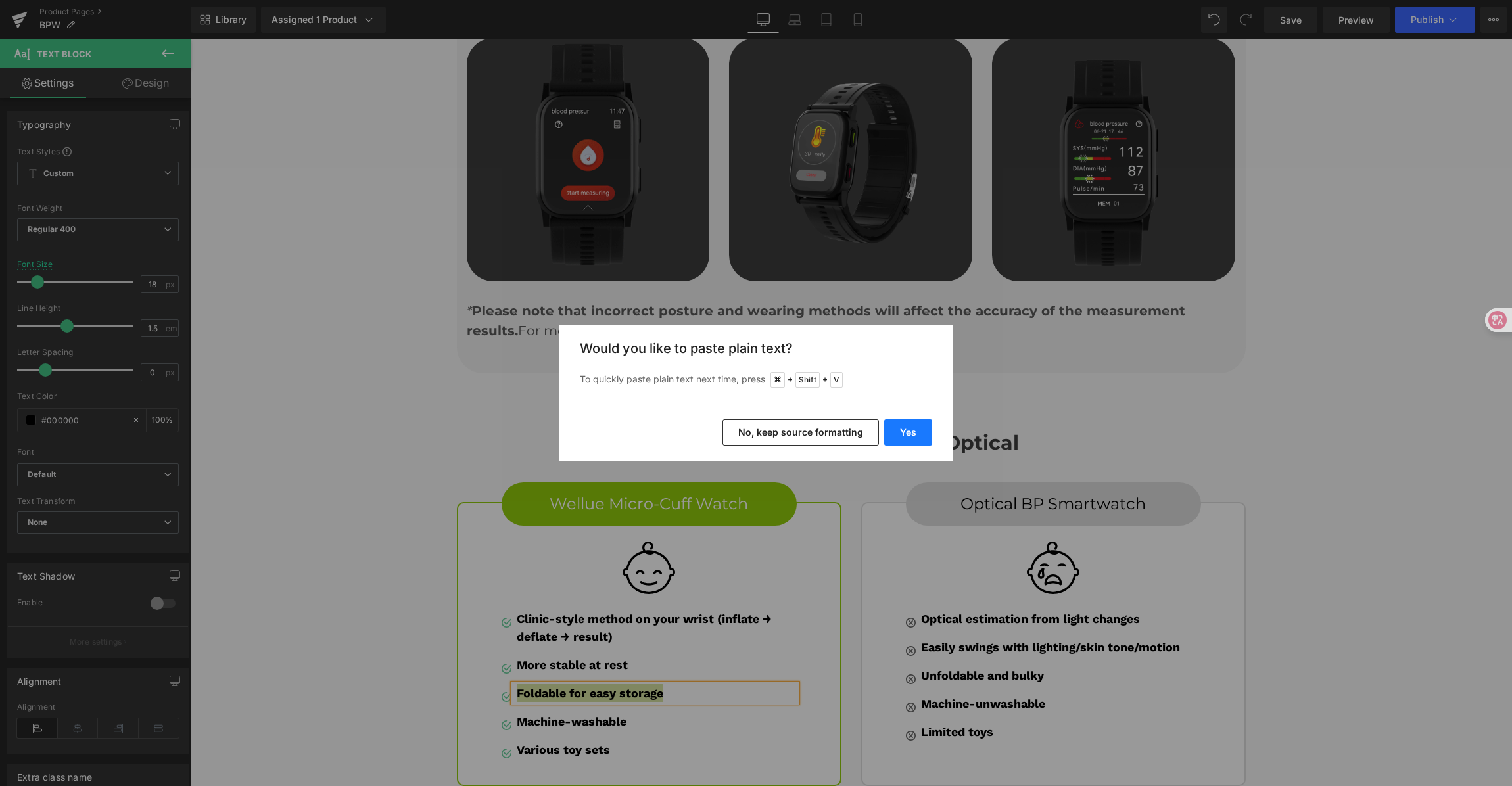
click at [898, 429] on button "Yes" at bounding box center [908, 432] width 48 height 26
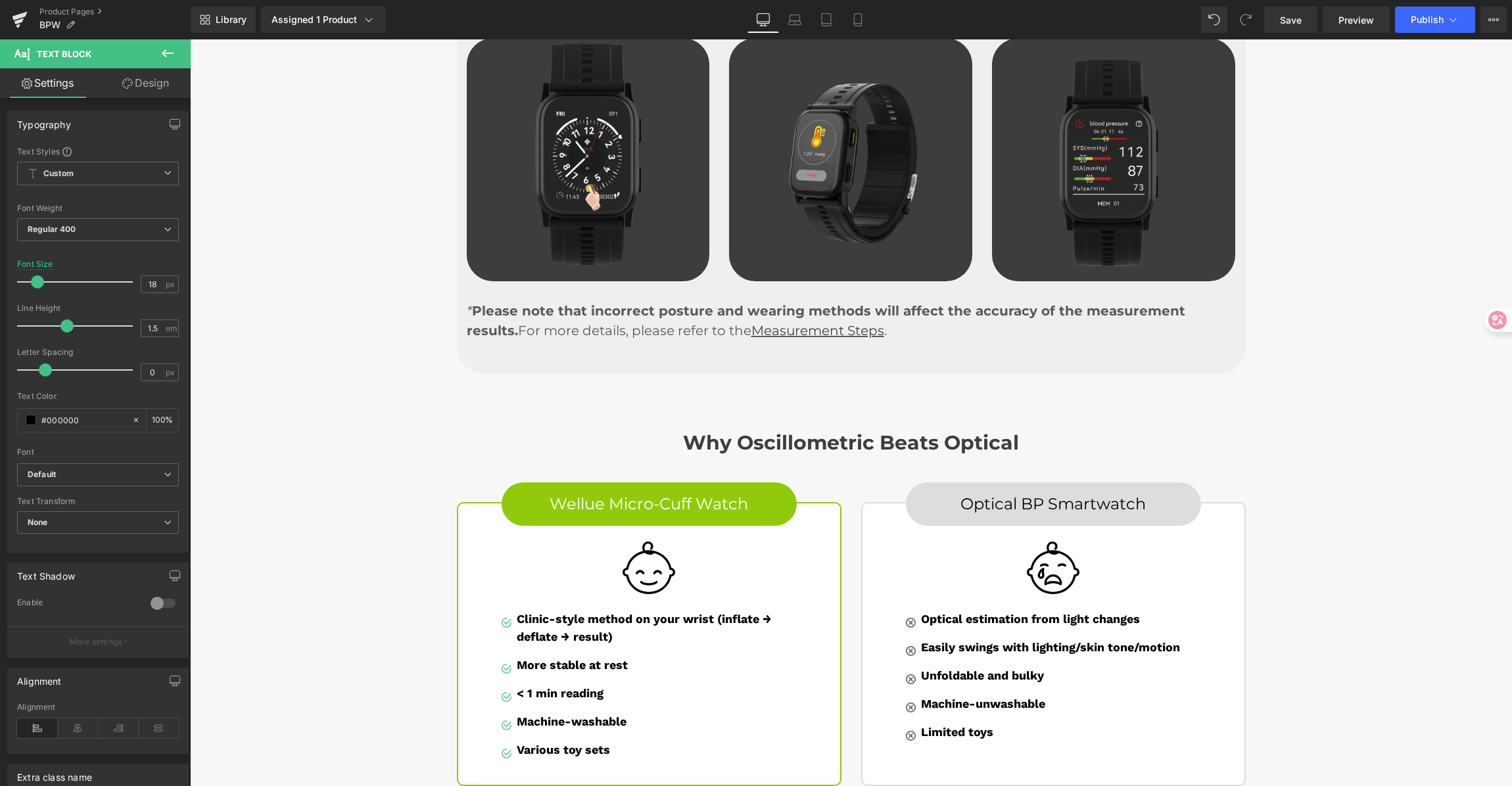
click at [944, 668] on strong "Unfoldable and bulky" at bounding box center [982, 675] width 123 height 14
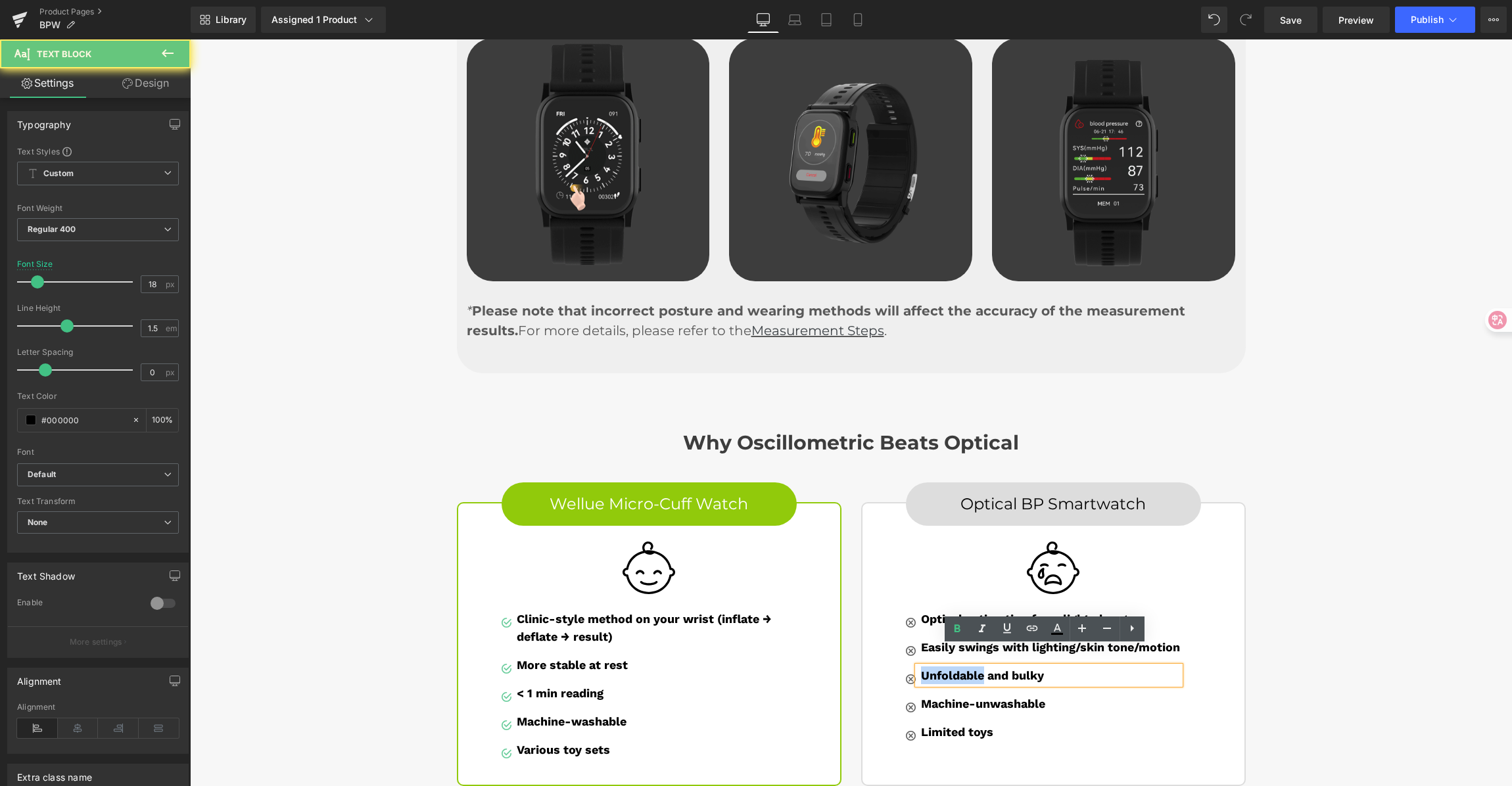
click at [944, 668] on strong "Unfoldable and bulky" at bounding box center [982, 675] width 123 height 14
click at [946, 668] on strong "Unfoldable and bulky" at bounding box center [982, 675] width 123 height 14
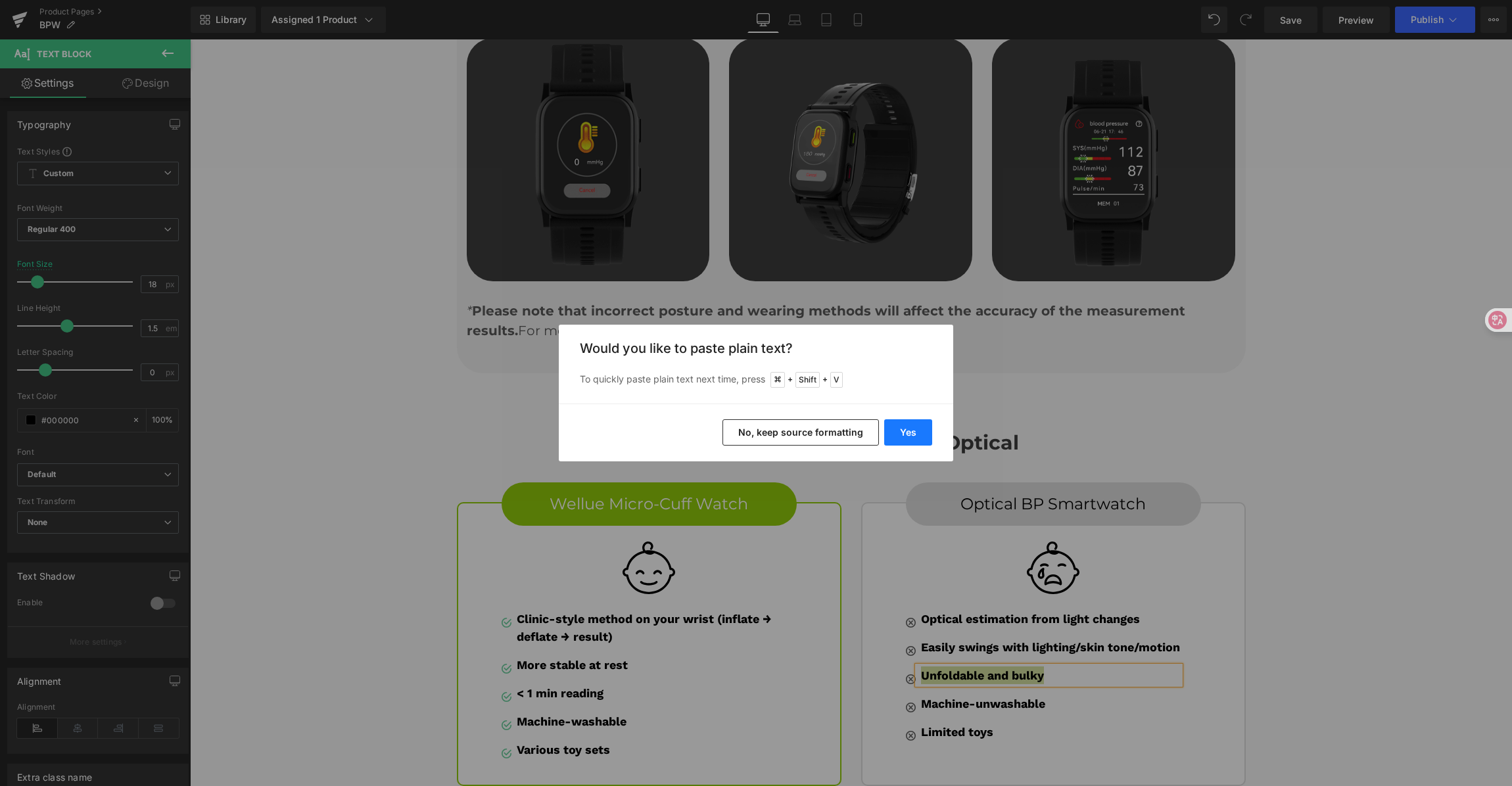
drag, startPoint x: 925, startPoint y: 439, endPoint x: 731, endPoint y: 410, distance: 196.2
click at [925, 439] on button "Yes" at bounding box center [908, 432] width 48 height 26
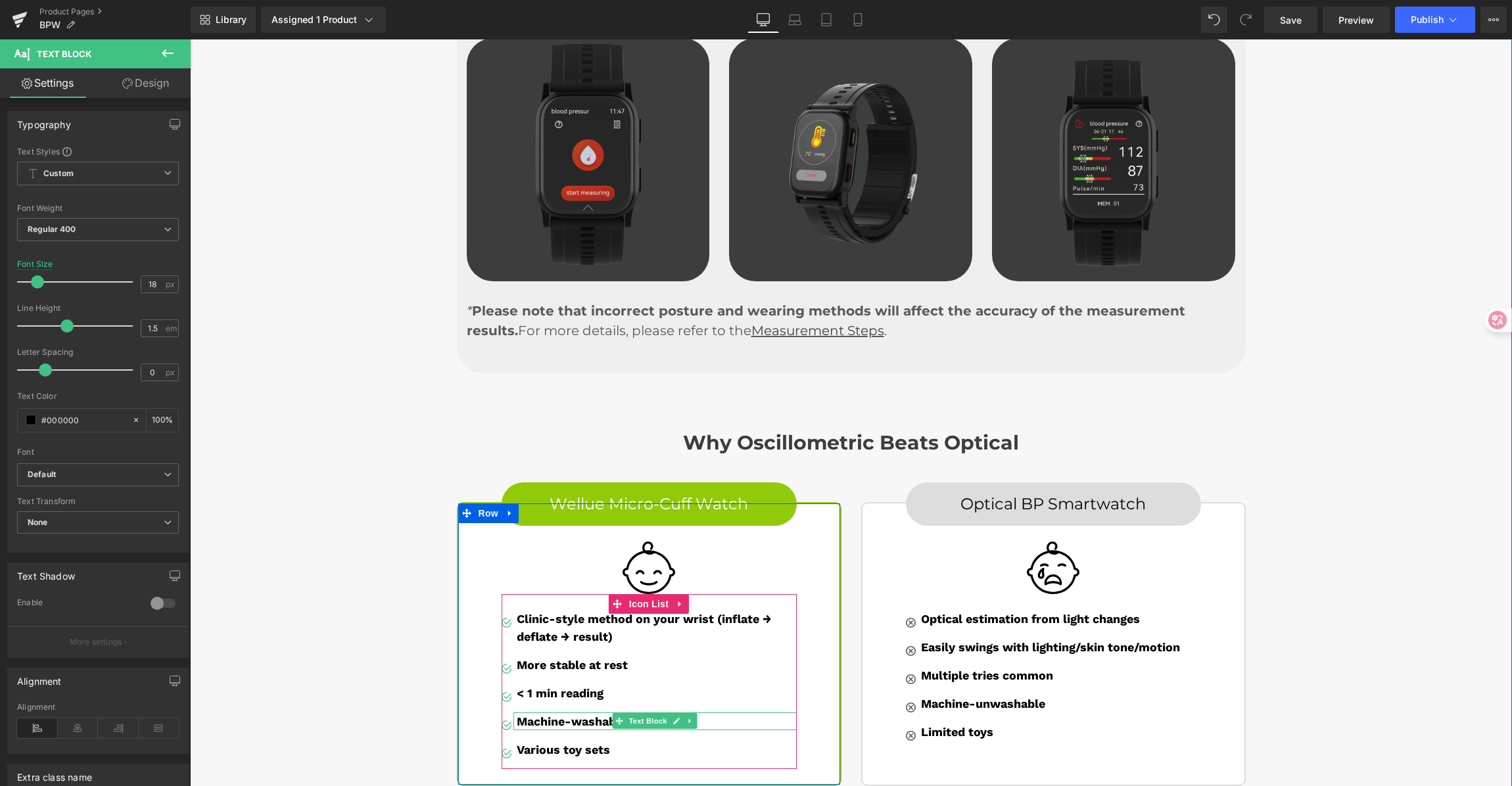
click at [533, 714] on strong "Machine-washable" at bounding box center [571, 721] width 110 height 14
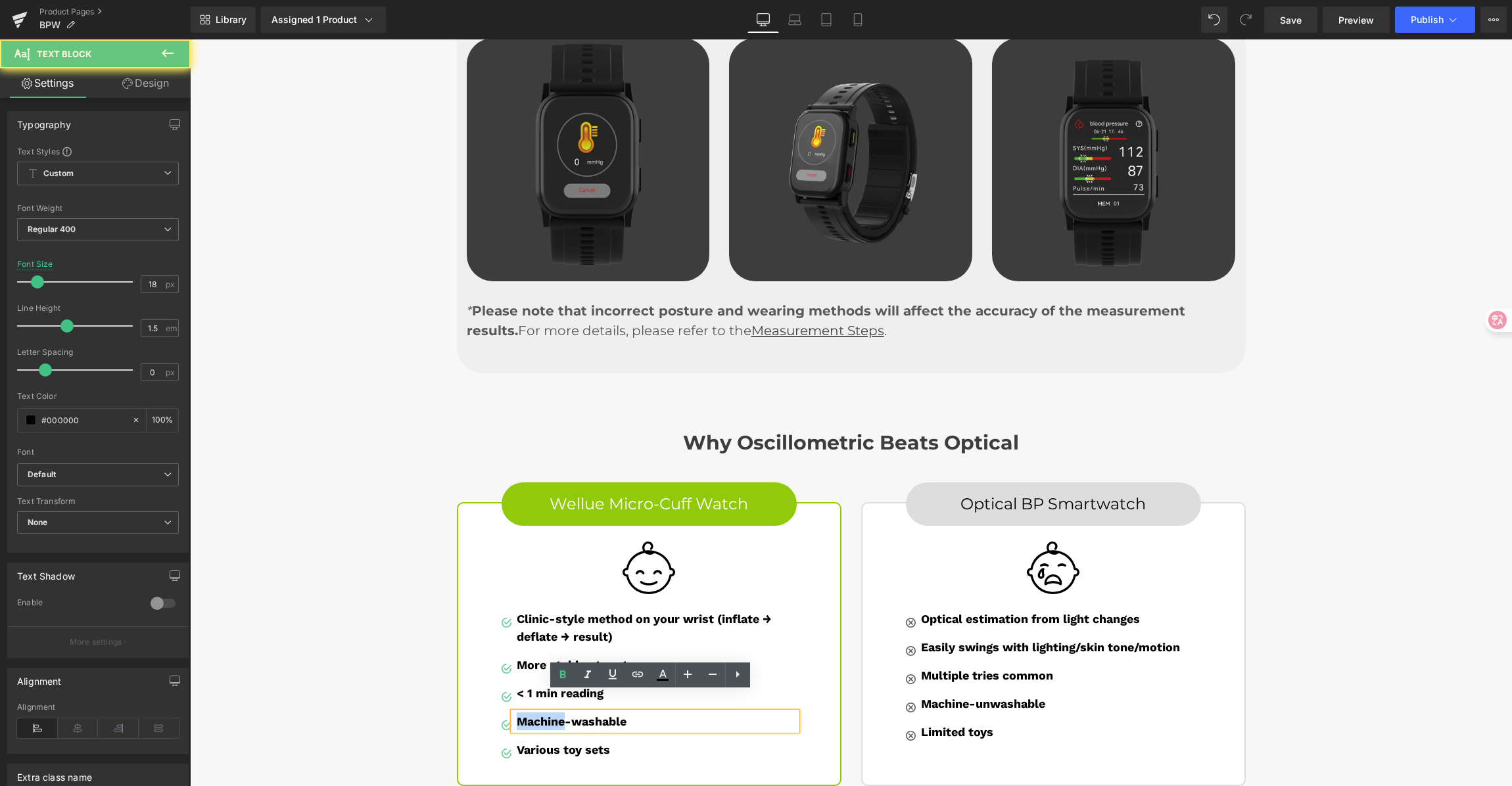
click at [533, 714] on strong "Machine-washable" at bounding box center [571, 721] width 110 height 14
click at [624, 712] on p "Machine-washable" at bounding box center [656, 721] width 280 height 18
click at [679, 712] on p "Machine-washable" at bounding box center [656, 721] width 280 height 18
click at [569, 714] on strong "Machine-washable" at bounding box center [571, 721] width 110 height 14
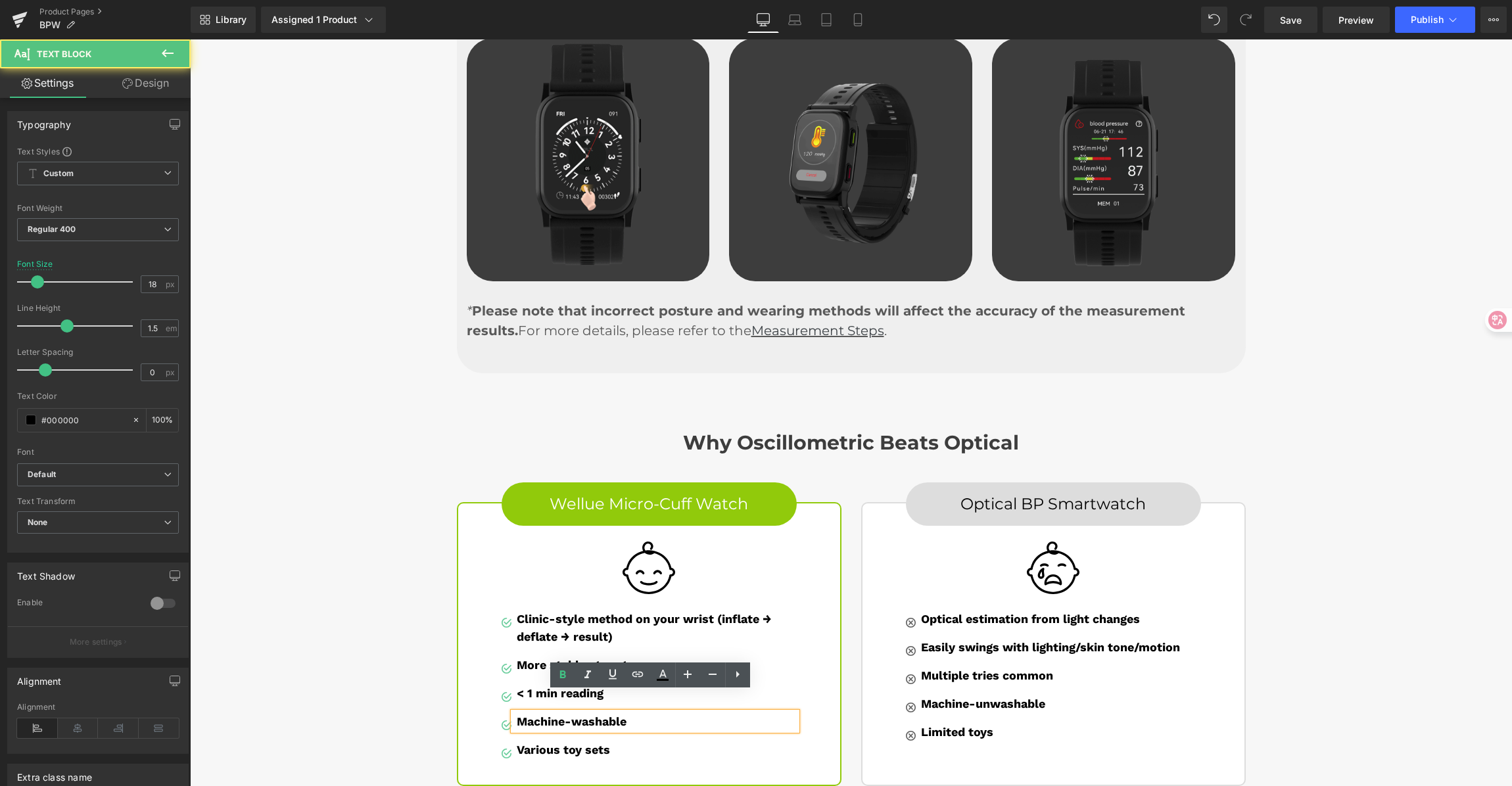
click at [544, 743] on strong "Various toy sets" at bounding box center [563, 750] width 93 height 14
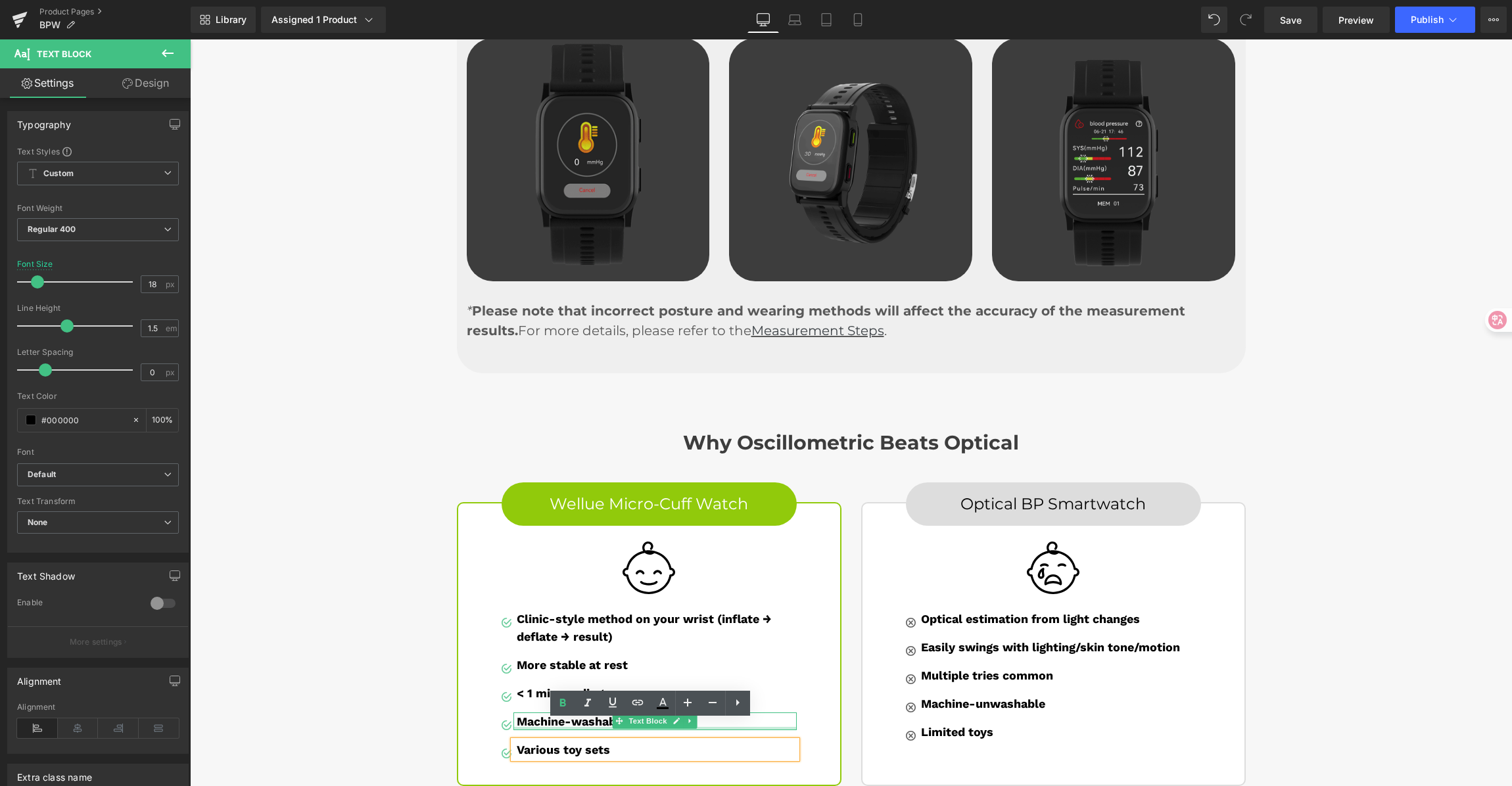
click at [528, 727] on div at bounding box center [655, 728] width 284 height 3
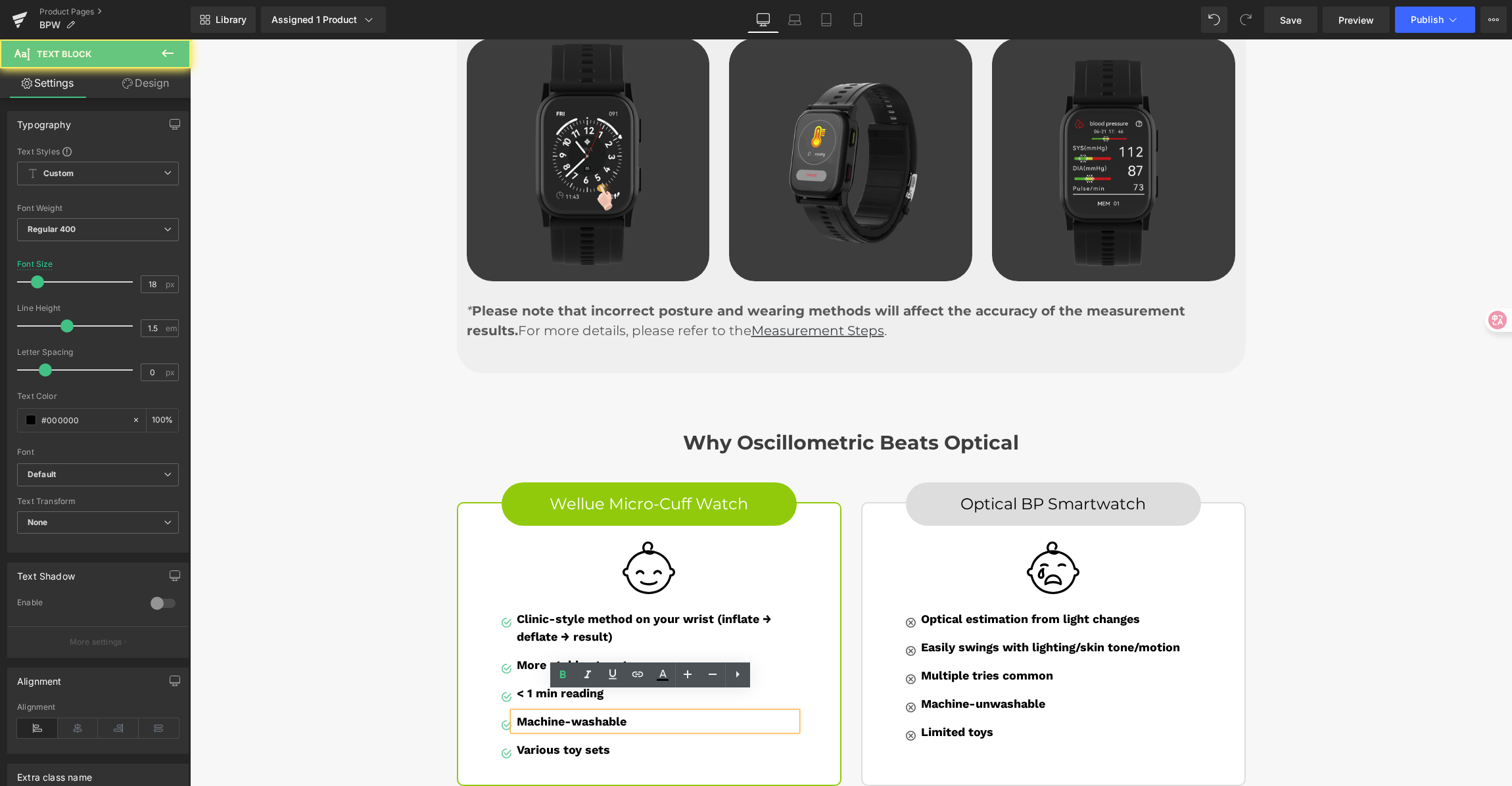
click at [528, 714] on strong "Machine-washable" at bounding box center [571, 721] width 110 height 14
paste div
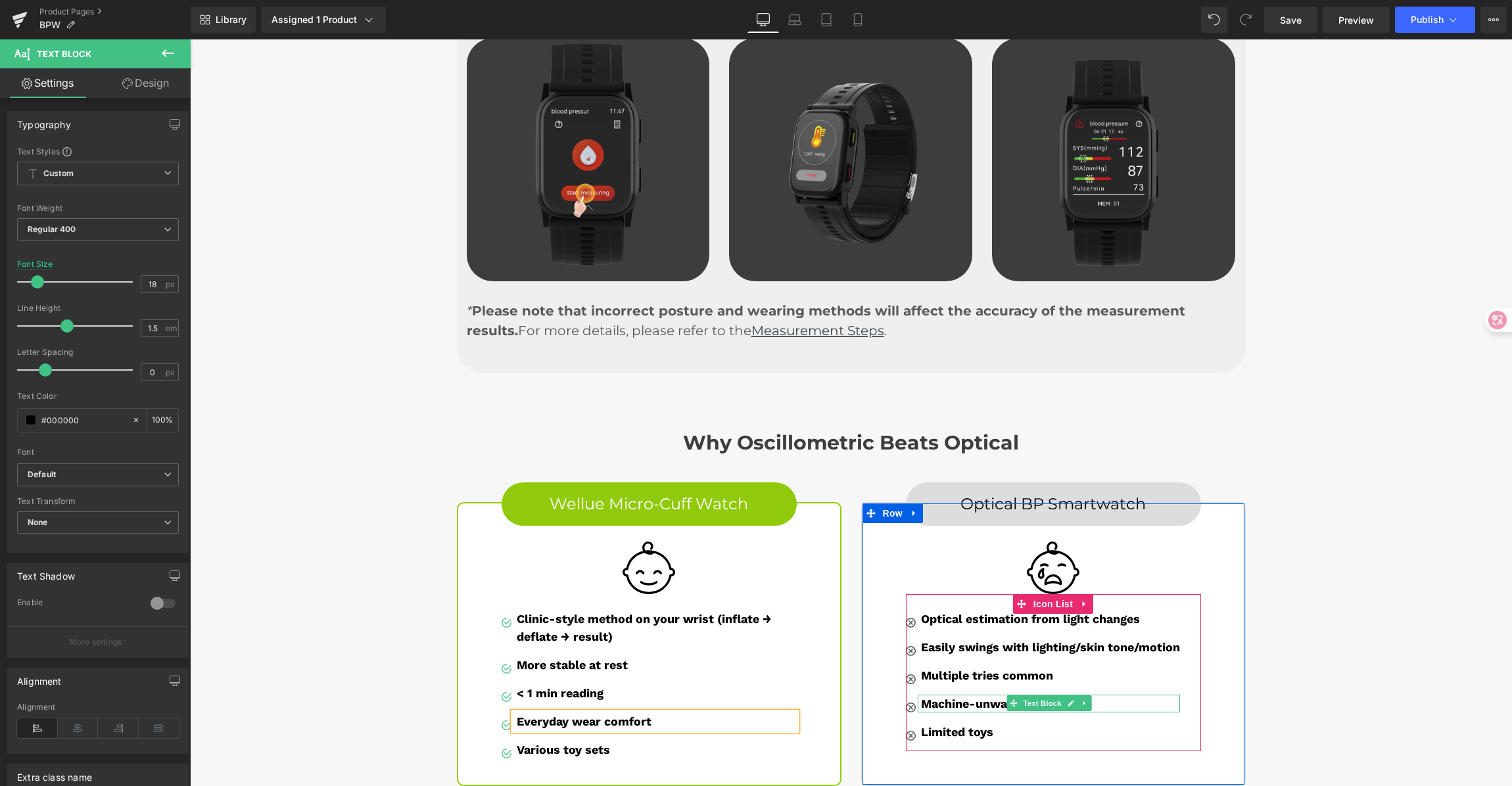
click at [952, 697] on strong "Machine-unwashable" at bounding box center [983, 704] width 125 height 14
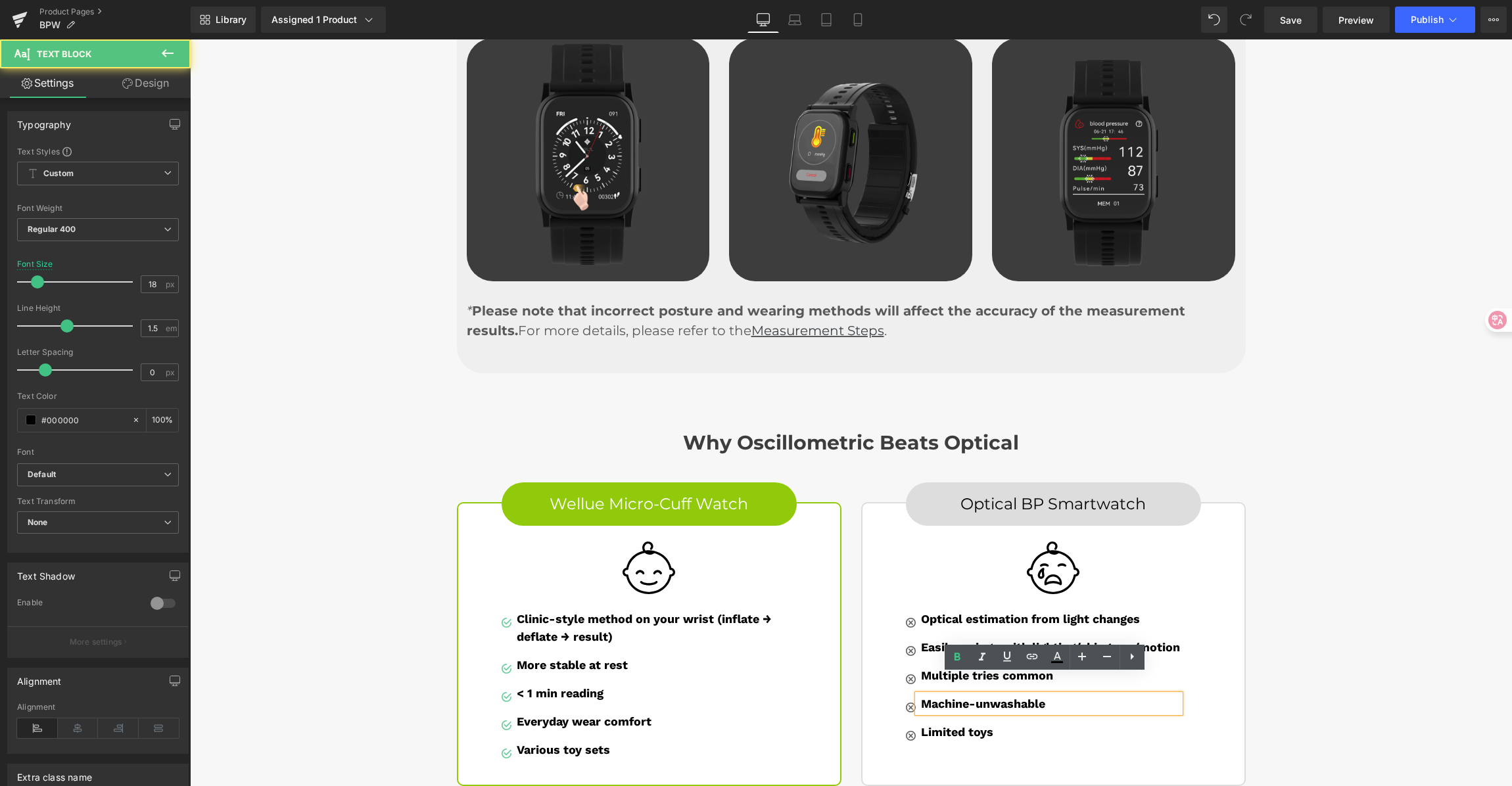
click at [940, 697] on strong "Machine-unwashable" at bounding box center [983, 704] width 125 height 14
paste div
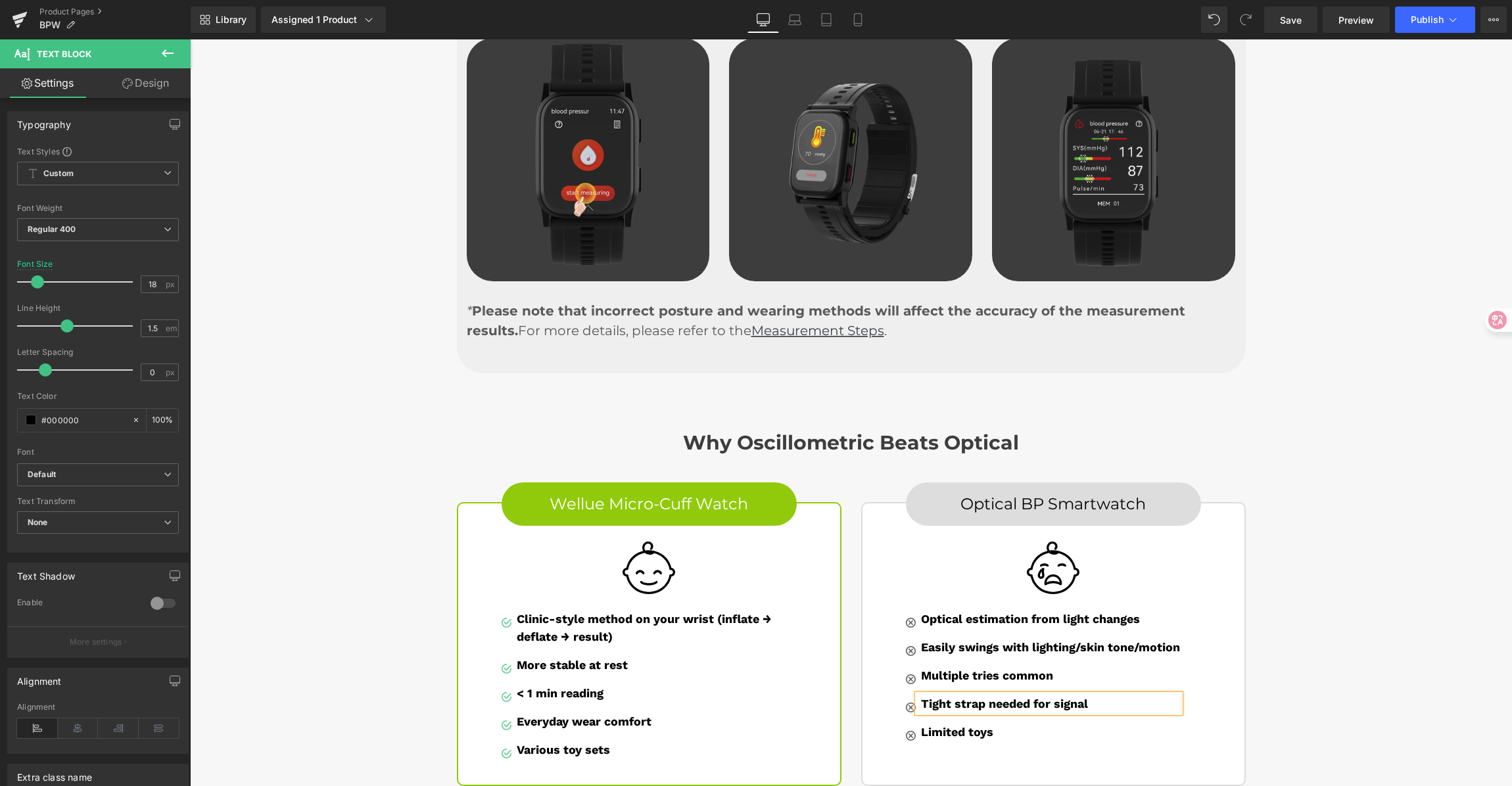
click at [1316, 650] on div "Why Oscillometric Beats Optical Heading Row Wellue Micro-Cuff Watch Button Imag…" at bounding box center [851, 602] width 1323 height 381
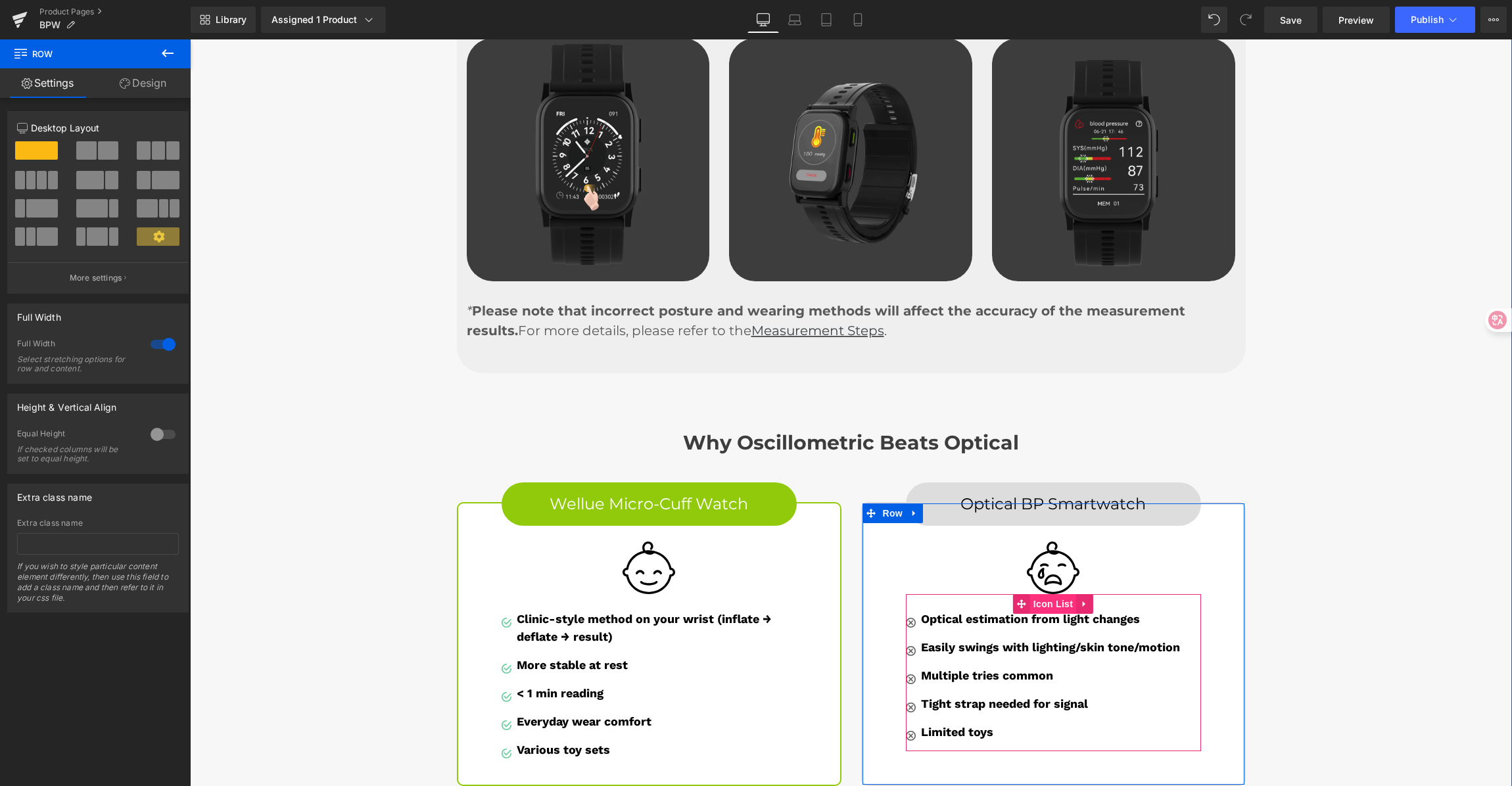
click at [1053, 594] on span "Icon List" at bounding box center [1053, 603] width 46 height 20
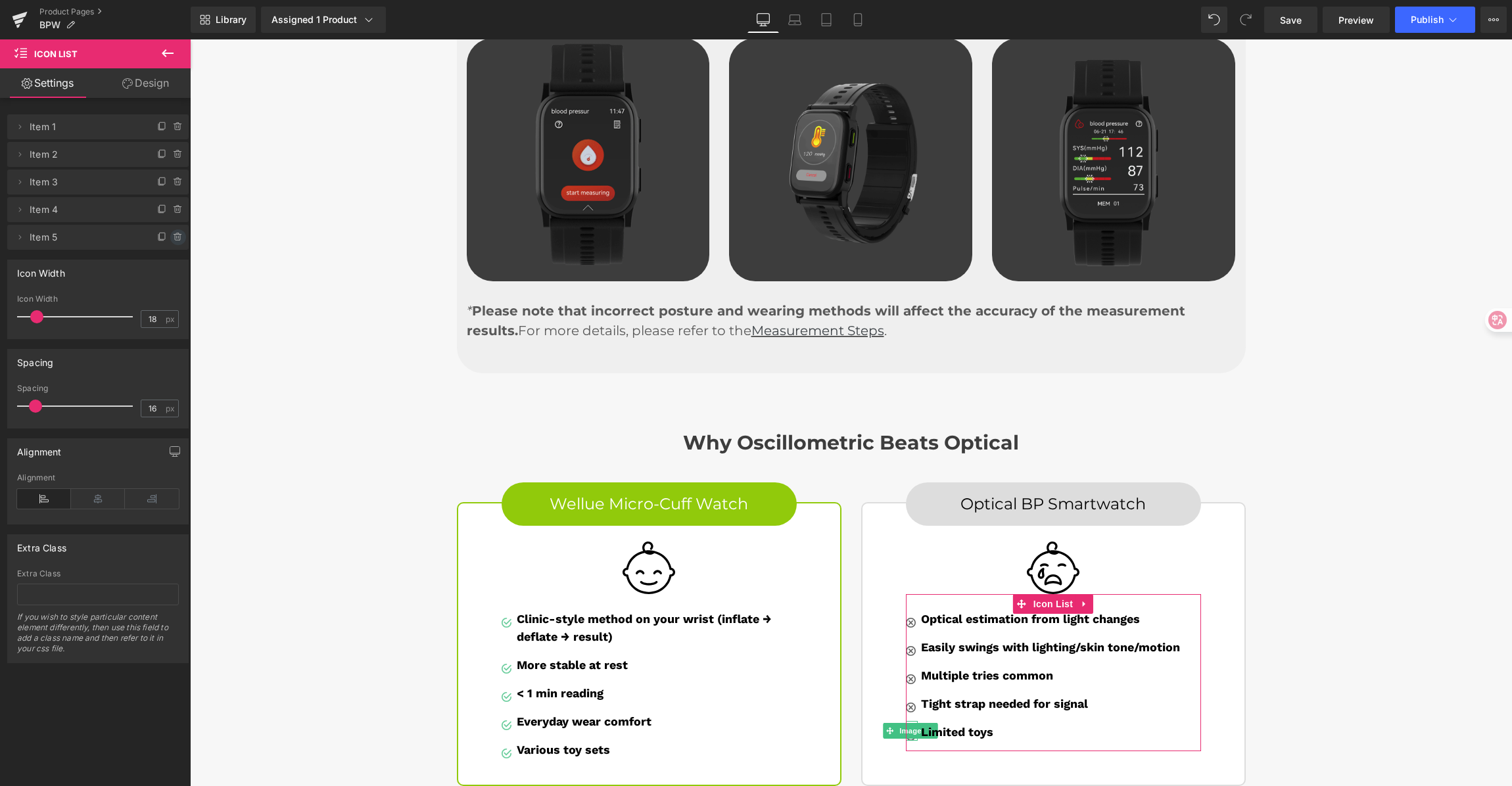
click at [176, 234] on icon at bounding box center [177, 234] width 3 height 1
click at [172, 234] on button "Delete" at bounding box center [164, 237] width 41 height 17
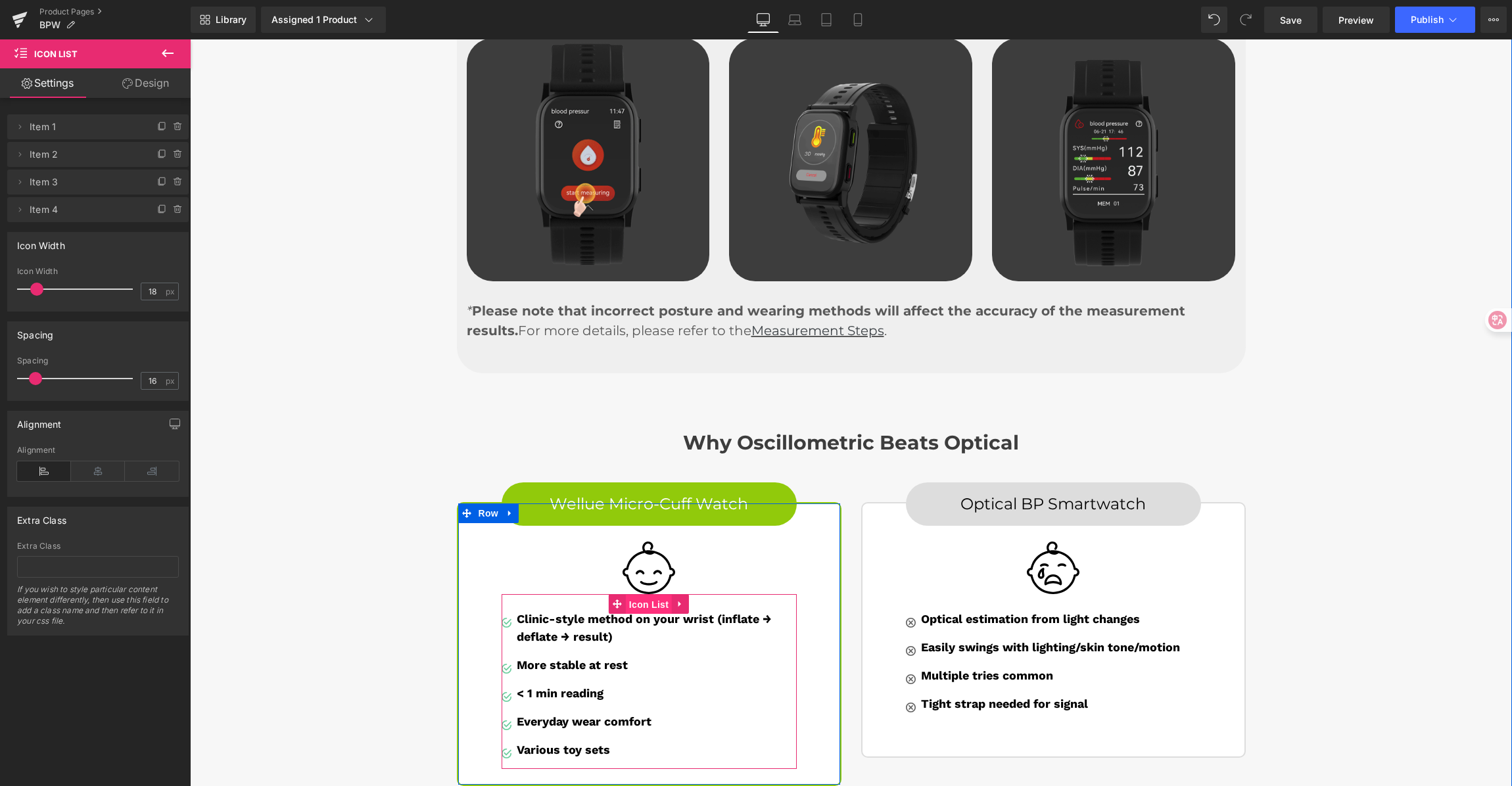
click at [641, 595] on span "Icon List" at bounding box center [649, 604] width 46 height 20
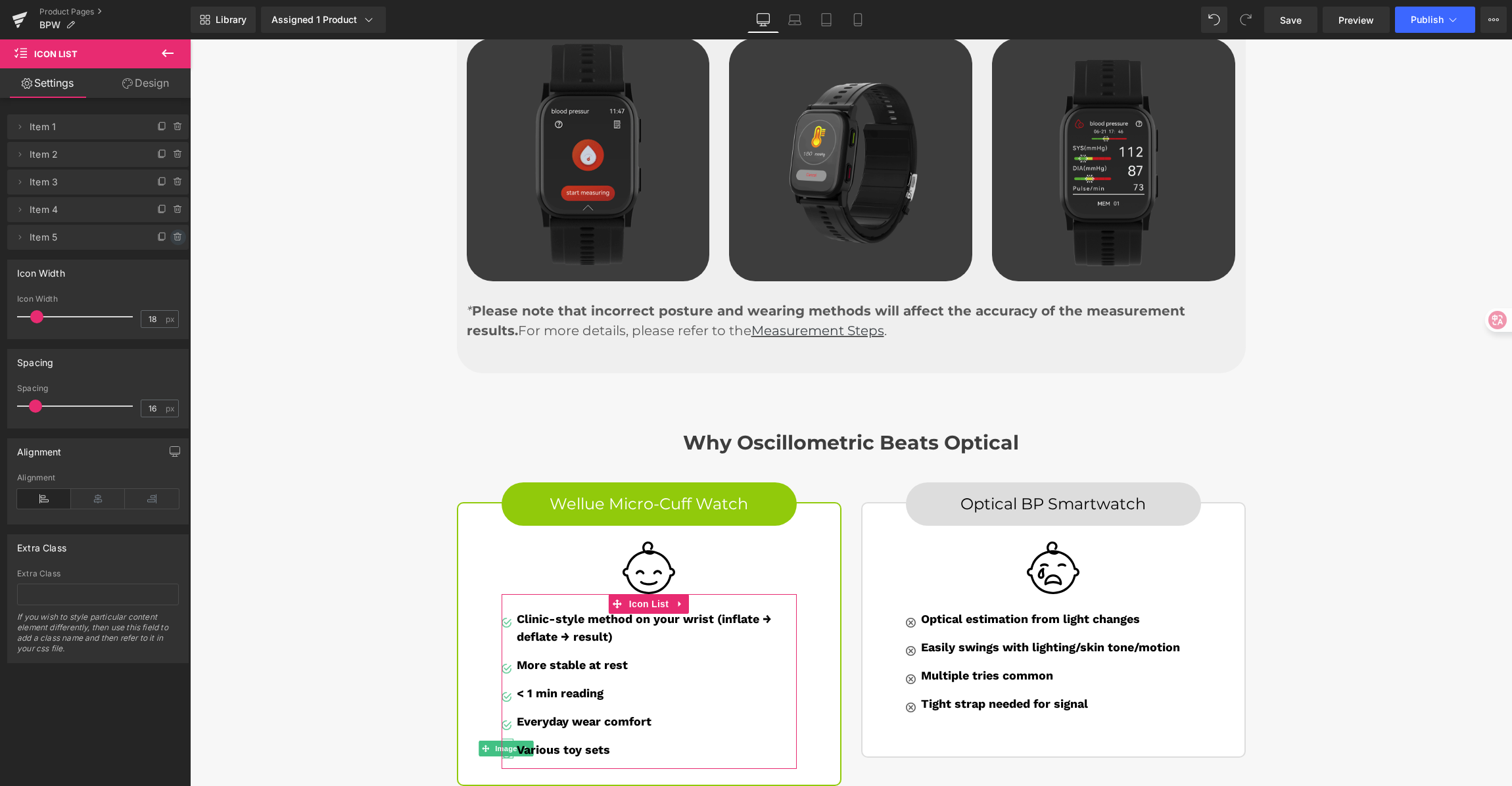
click at [173, 235] on icon at bounding box center [178, 236] width 11 height 11
click at [170, 234] on button "Delete" at bounding box center [164, 237] width 41 height 17
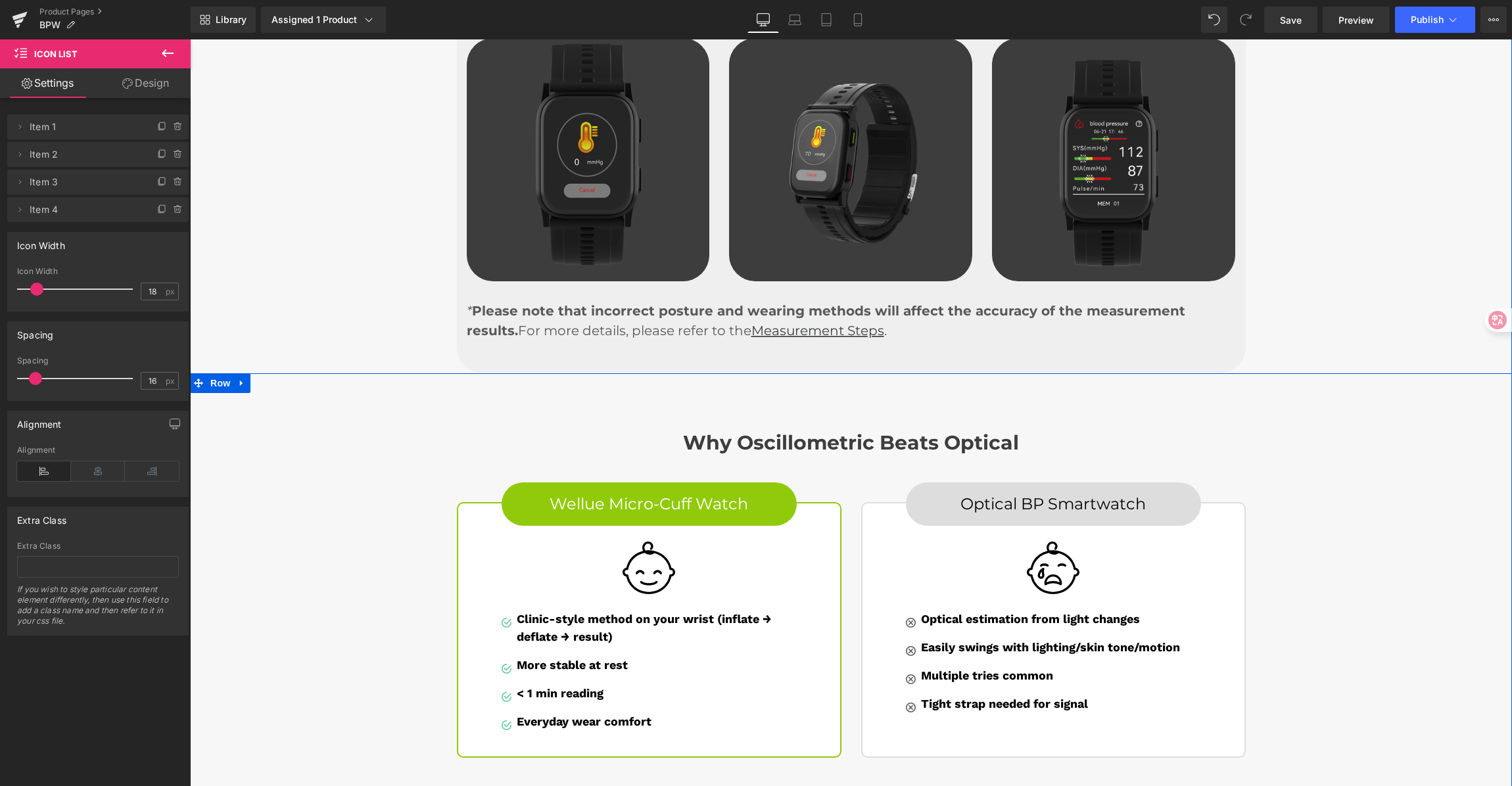
click at [1368, 529] on div "Why Oscillometric Beats Optical Heading Row Wellue Micro-Cuff Watch Button Imag…" at bounding box center [851, 588] width 1323 height 353
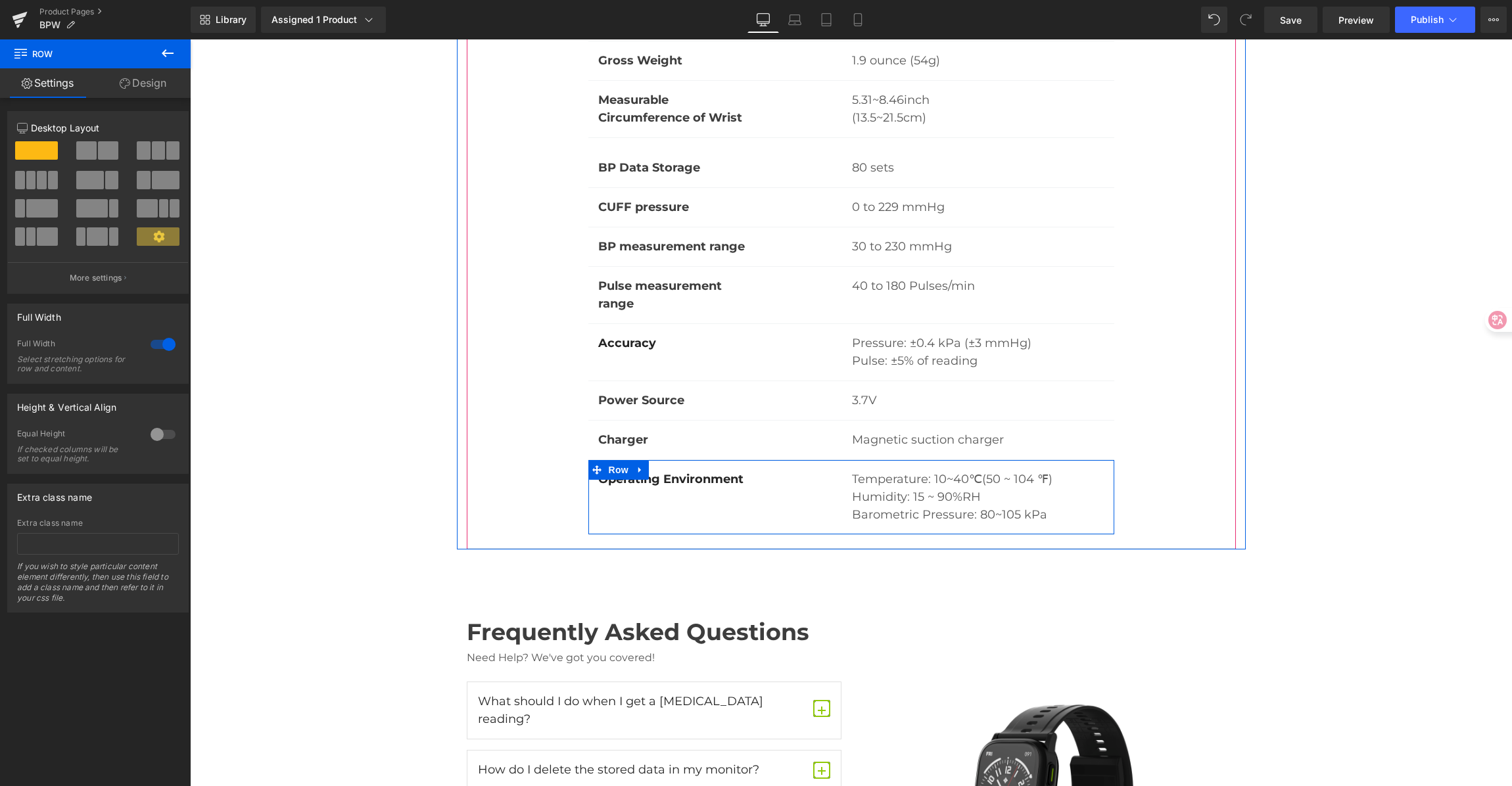
scroll to position [8849, 0]
